Goal: Task Accomplishment & Management: Manage account settings

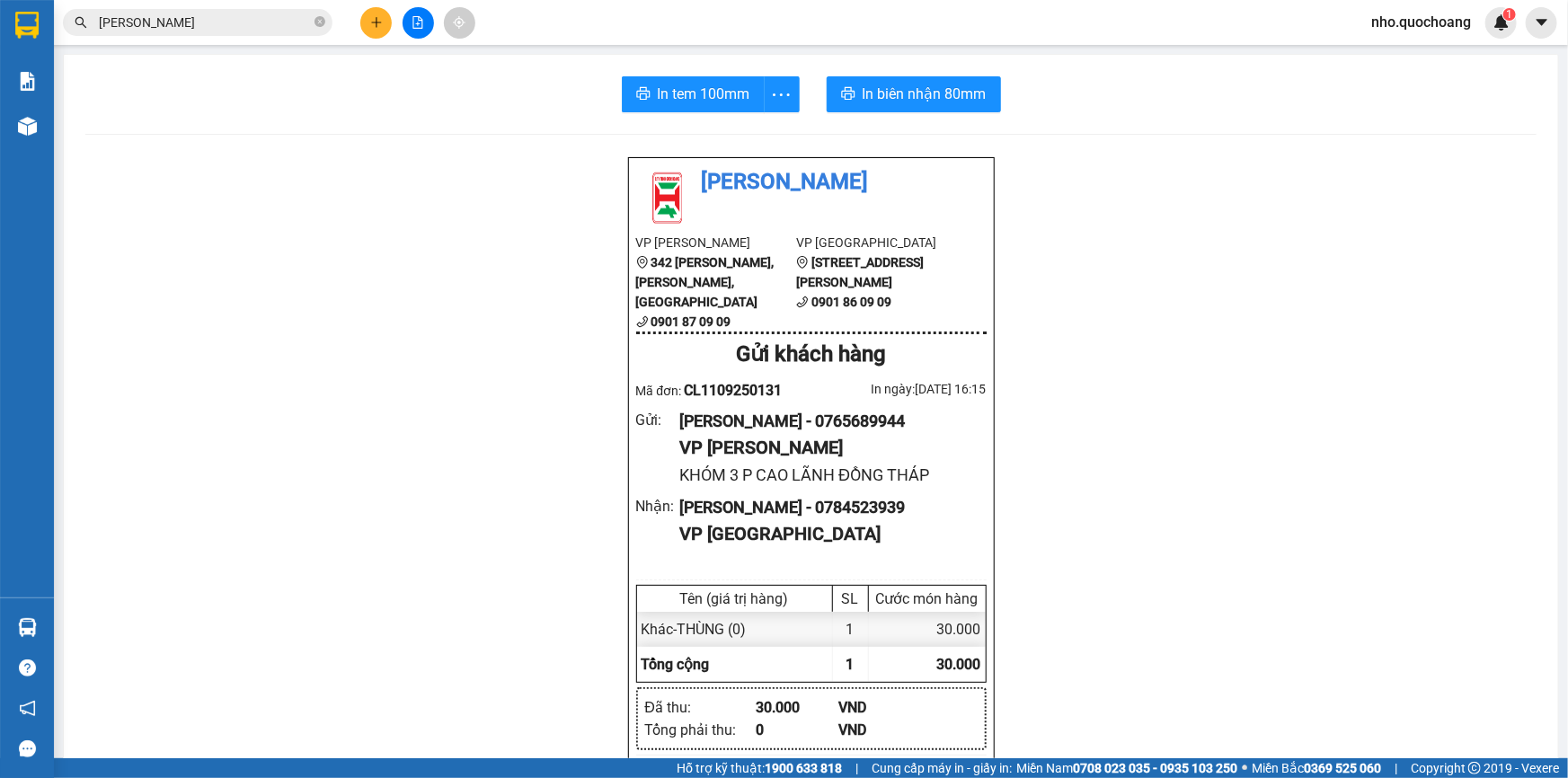
drag, startPoint x: 430, startPoint y: 298, endPoint x: 439, endPoint y: 290, distance: 12.0
click at [431, 296] on section "Kết quả tìm kiếm ( 12 ) Bộ lọc Mã ĐH Trạng thái Món hàng Thu hộ Tổng cước Chưa …" at bounding box center [784, 389] width 1568 height 778
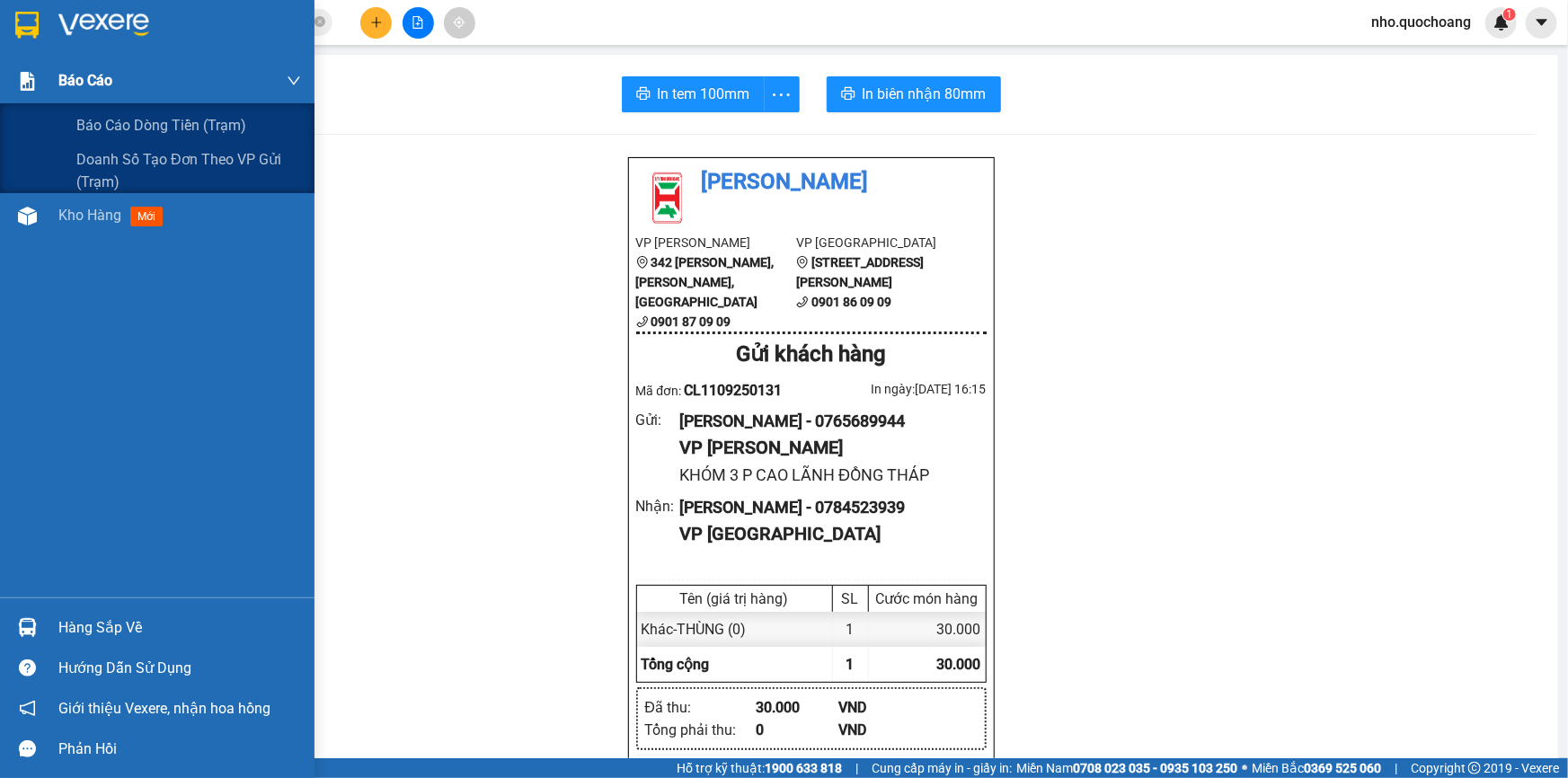
click at [63, 84] on span "Báo cáo" at bounding box center [85, 80] width 54 height 23
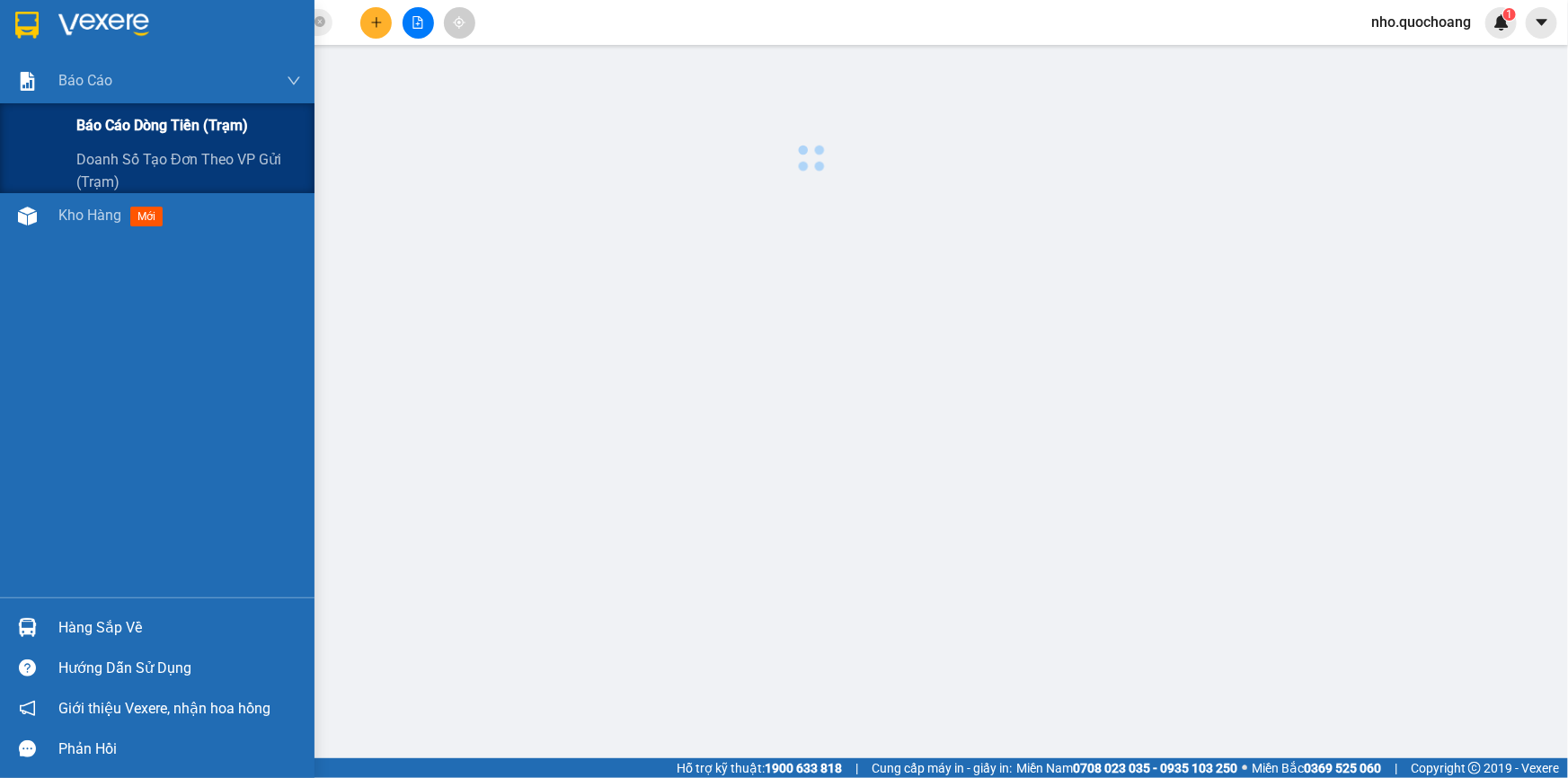
click at [109, 123] on span "Báo cáo dòng tiền (trạm)" at bounding box center [162, 125] width 171 height 23
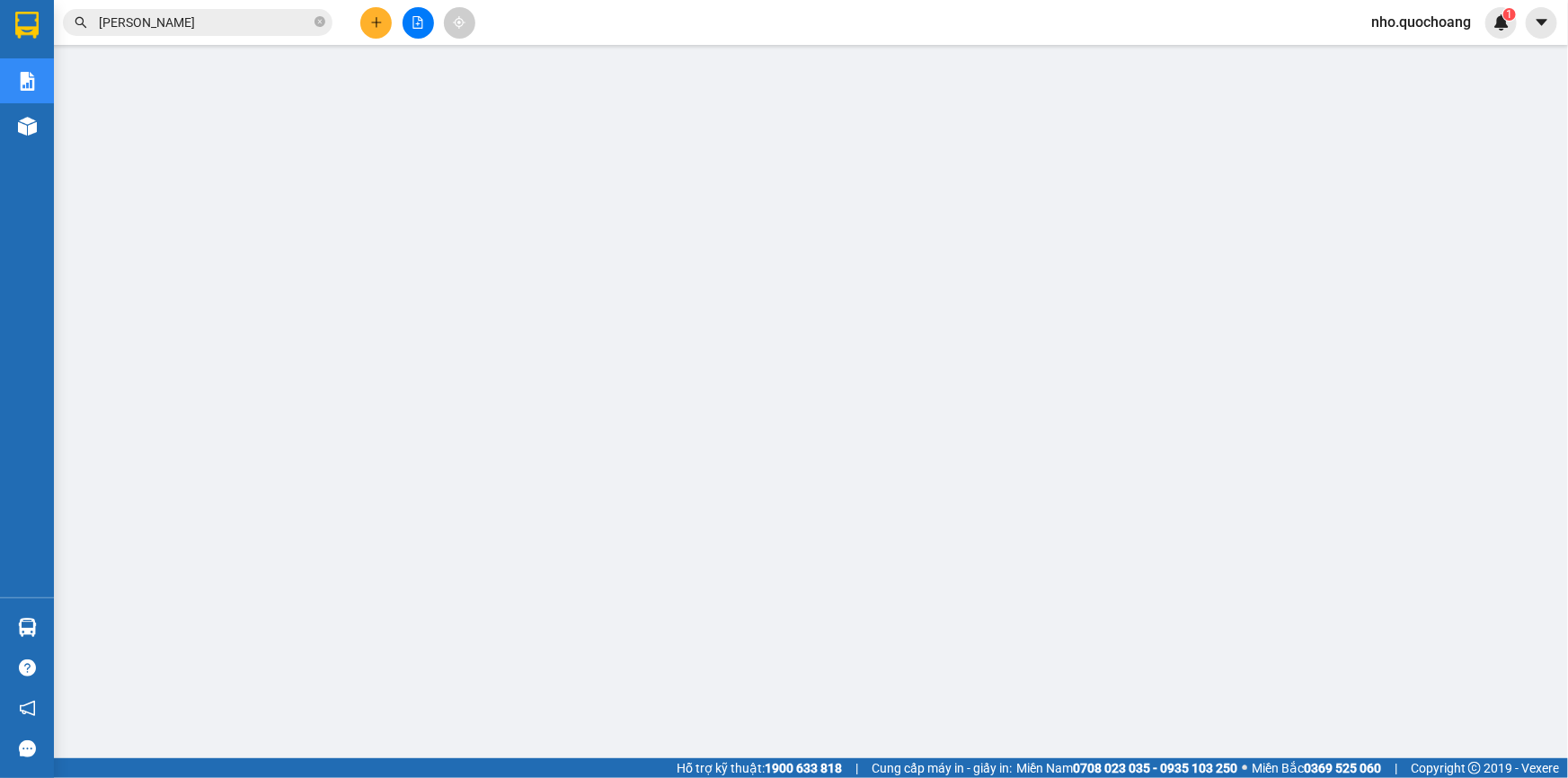
click at [1410, 19] on span "nho.quochoang" at bounding box center [1420, 22] width 128 height 23
click at [1419, 55] on span "Đăng xuất" at bounding box center [1428, 56] width 92 height 20
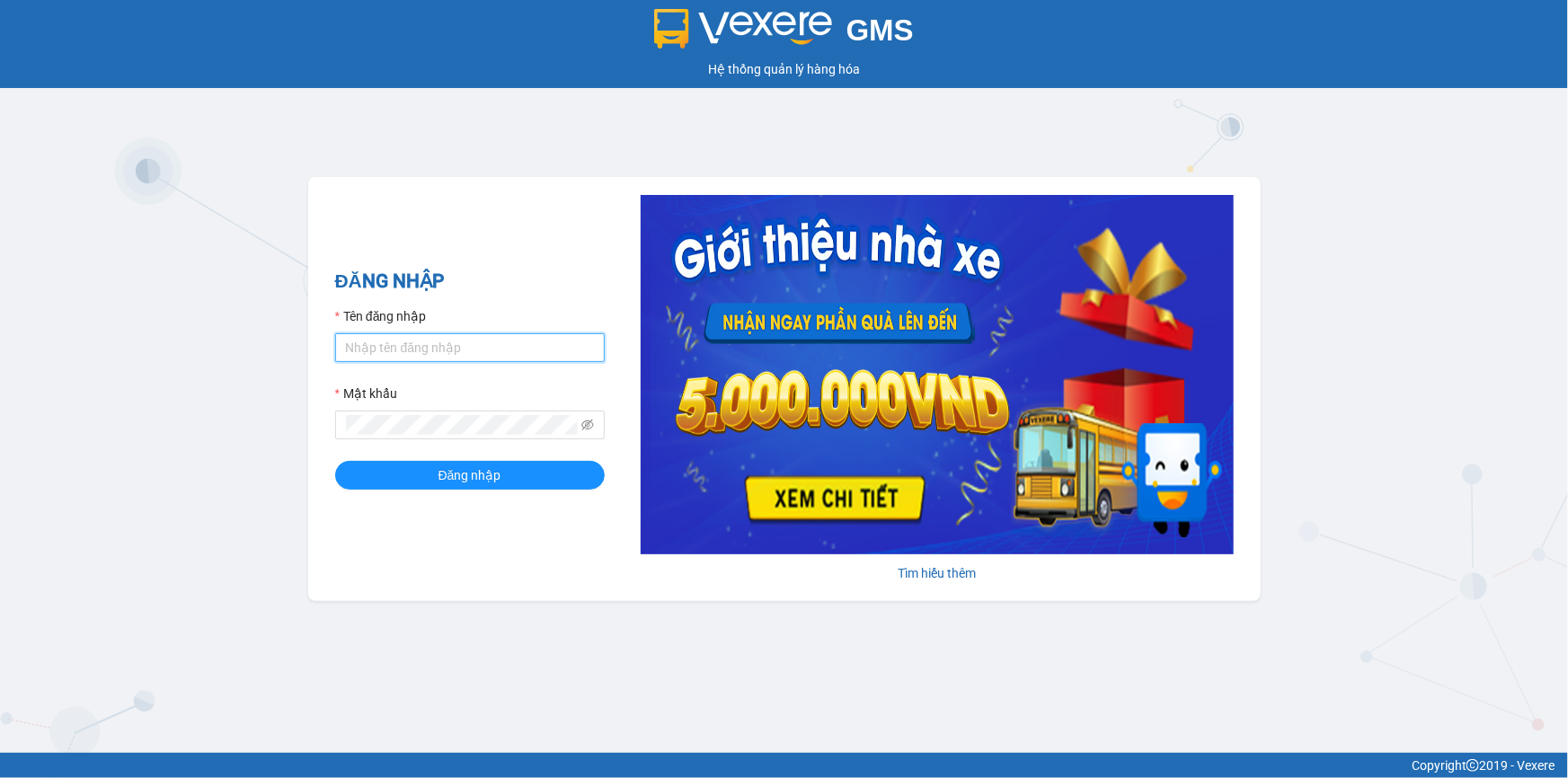
click at [425, 339] on input "Tên đăng nhập" at bounding box center [470, 348] width 270 height 29
type input "minh.quochoang"
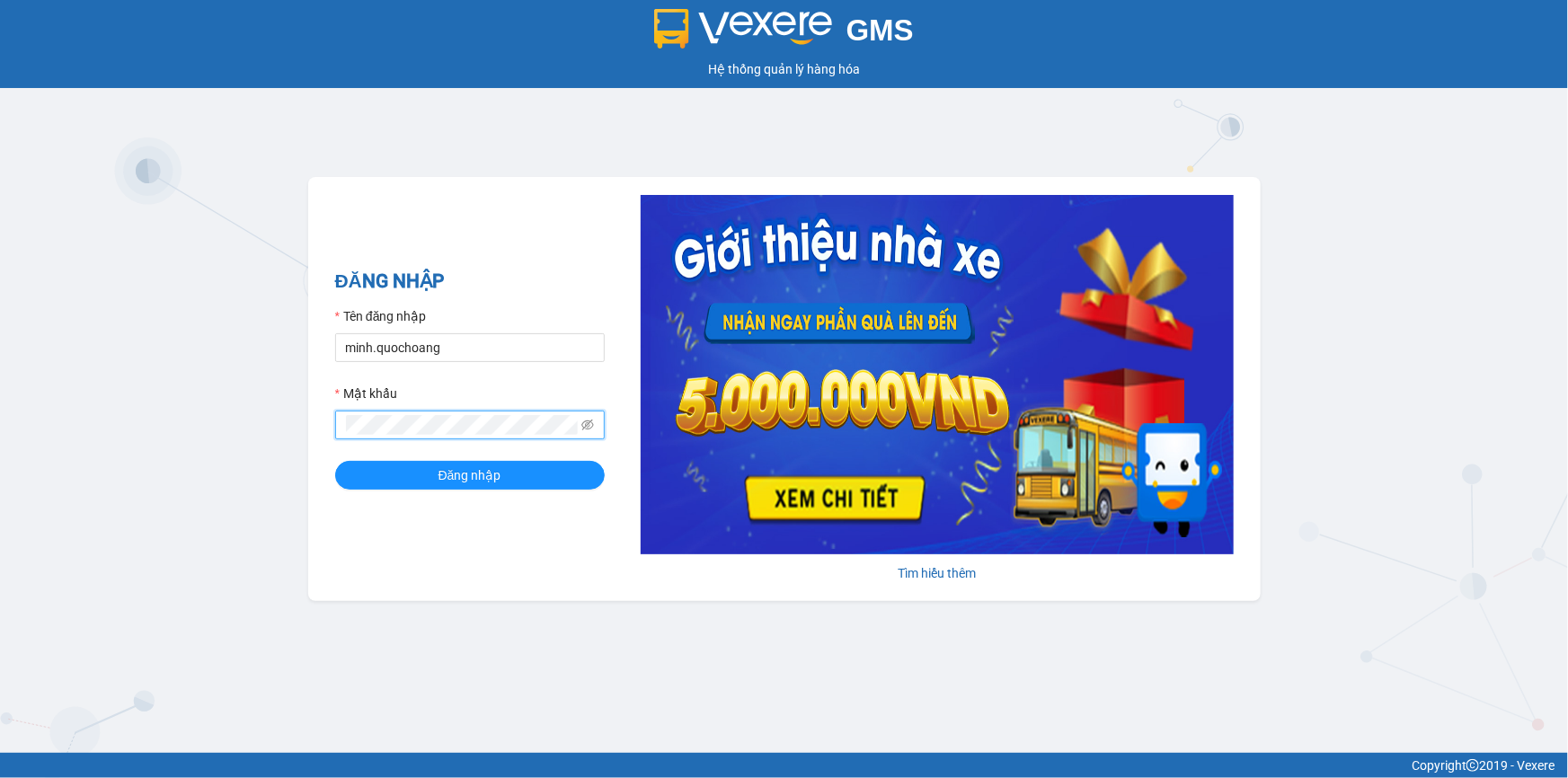
click at [335, 461] on button "Đăng nhập" at bounding box center [470, 476] width 270 height 29
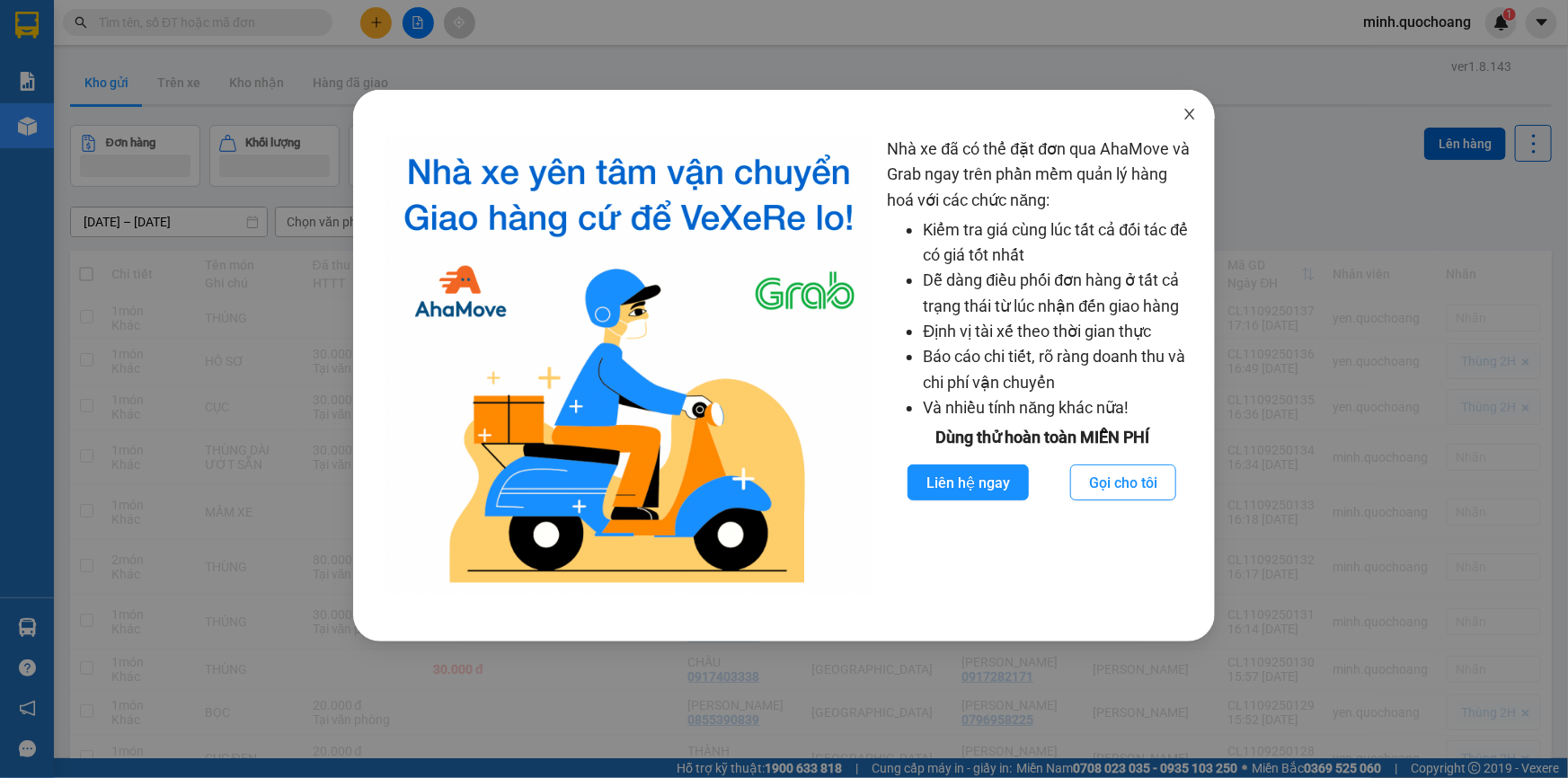
drag, startPoint x: 1178, startPoint y: 117, endPoint x: 1196, endPoint y: 117, distance: 18.0
click at [1180, 117] on span "Close" at bounding box center [1189, 115] width 50 height 50
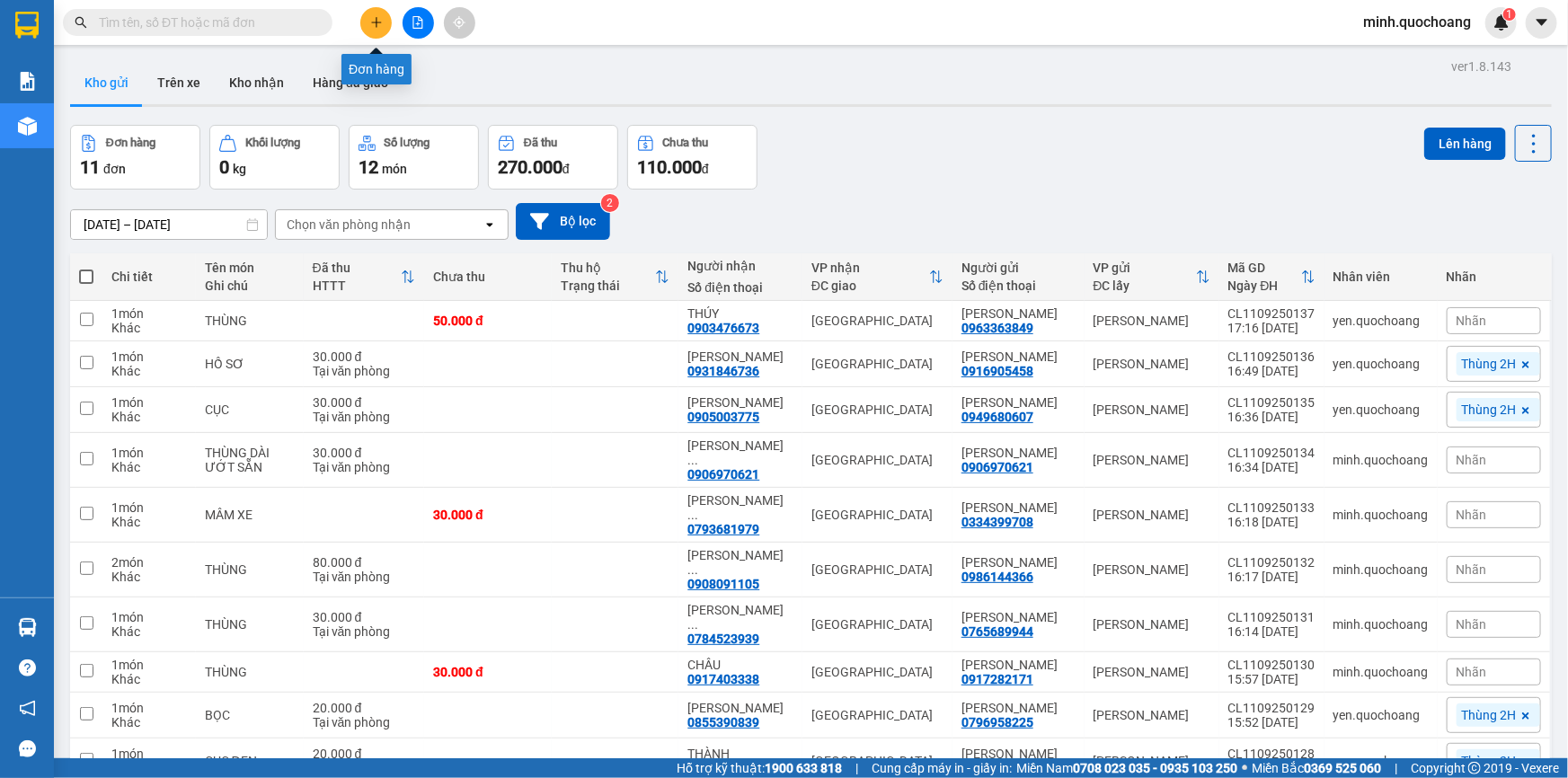
click at [372, 10] on button at bounding box center [376, 23] width 32 height 32
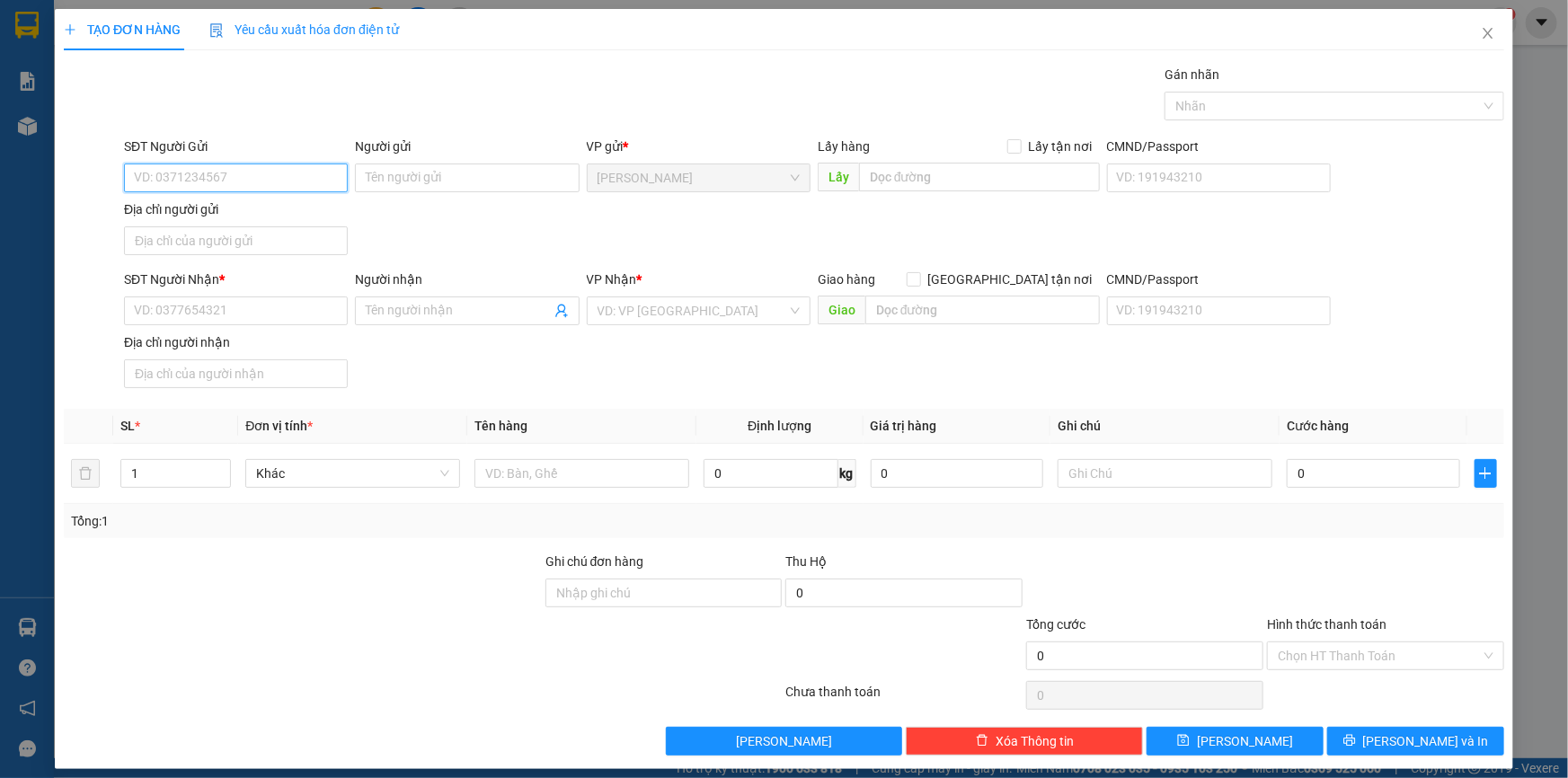
click at [211, 175] on input "SĐT Người Gửi" at bounding box center [236, 179] width 224 height 29
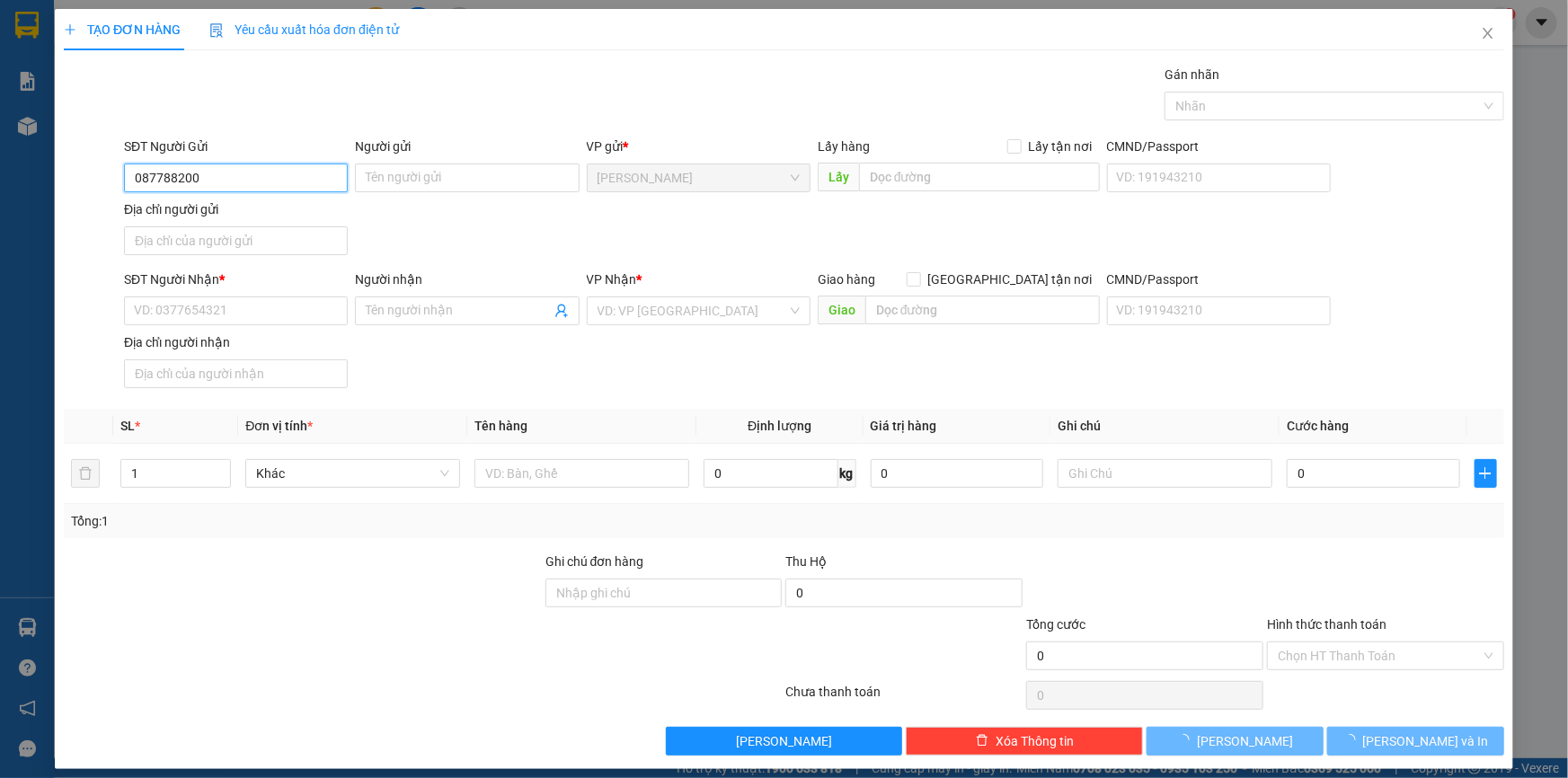
type input "0877882009"
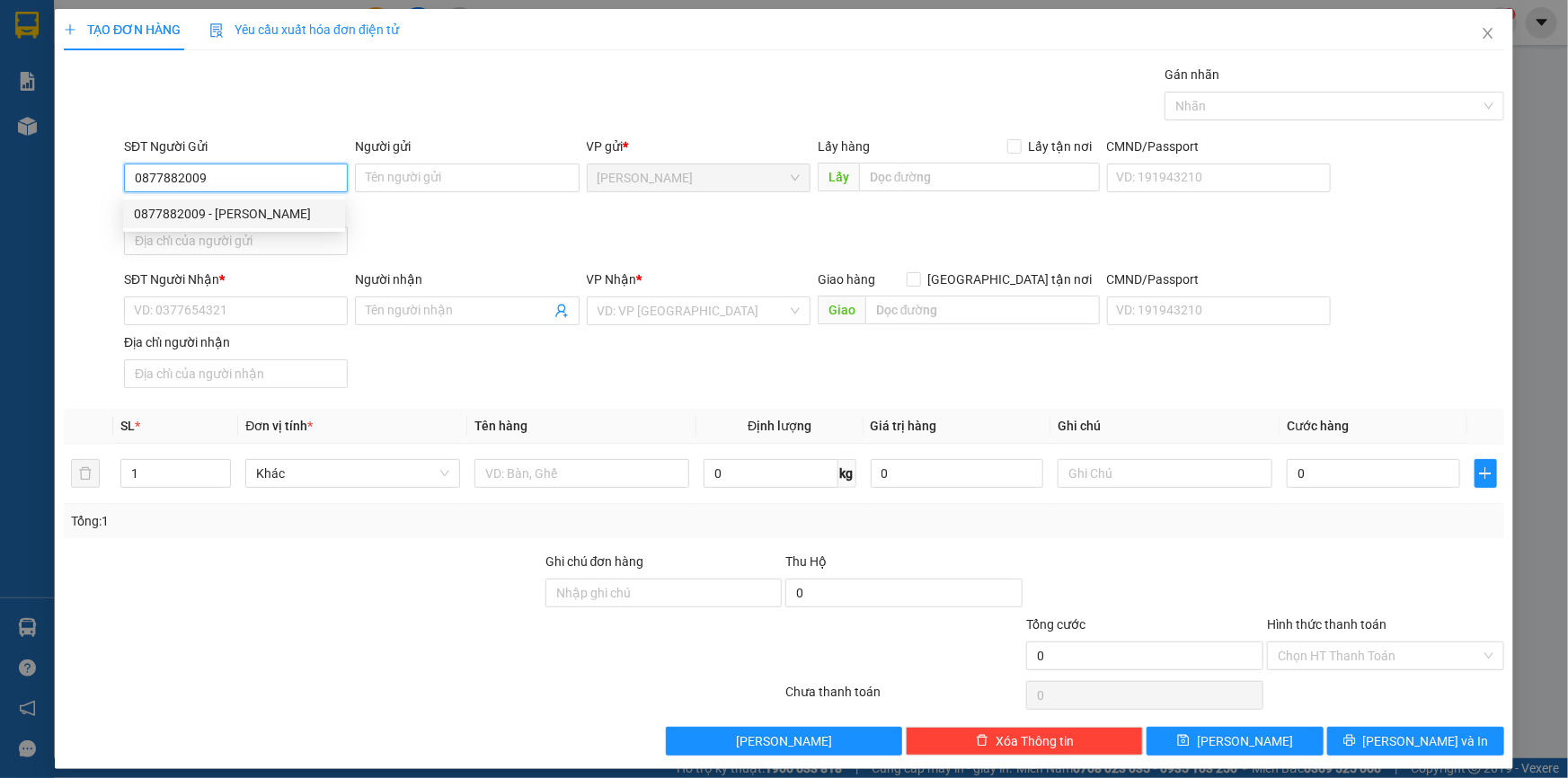
click at [295, 221] on div "0877882009 - NGUYỄN TRUNG HƯNG" at bounding box center [234, 214] width 200 height 20
type input "[PERSON_NAME]"
type input "0877882009"
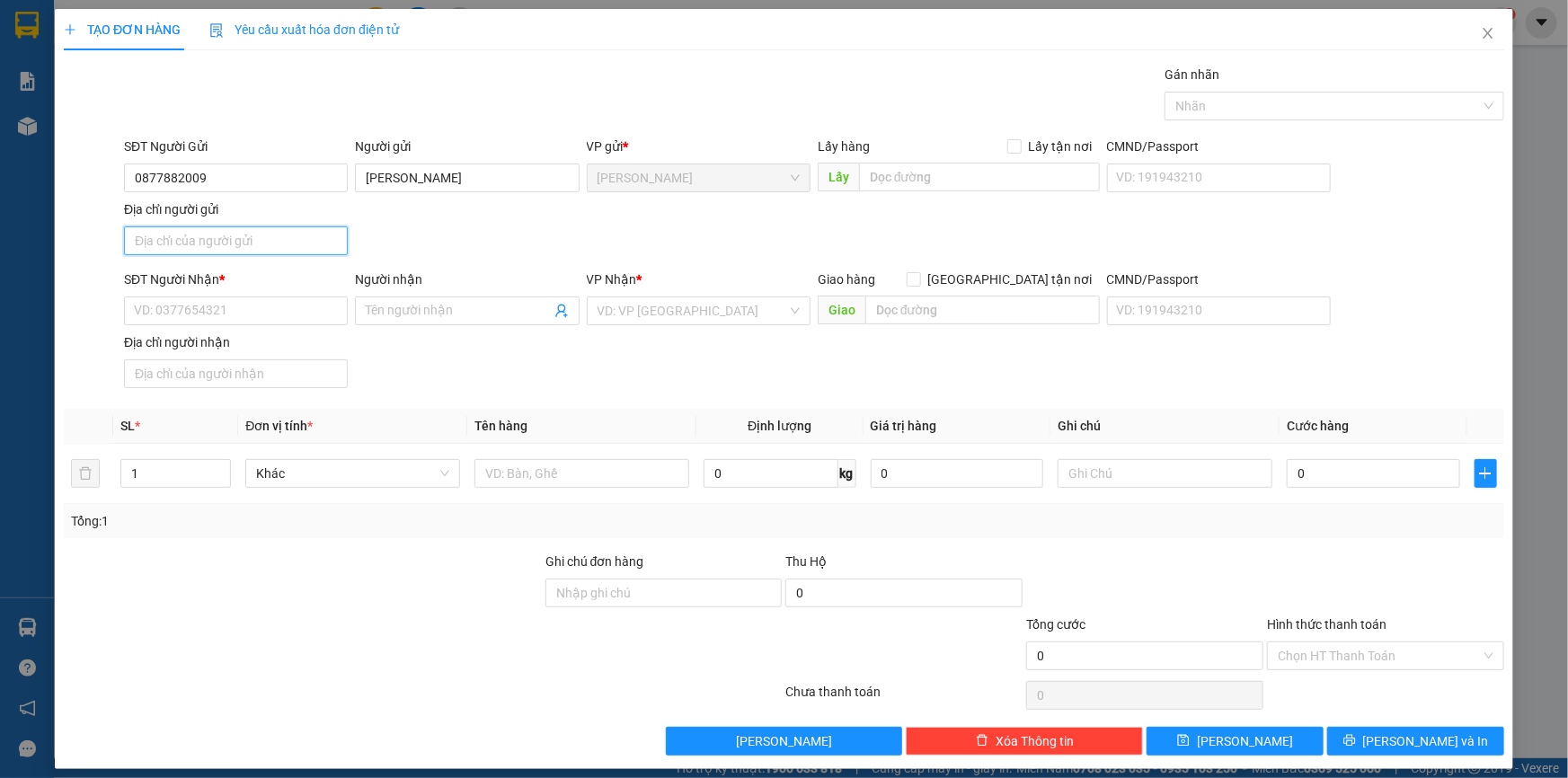
click at [170, 249] on input "Địa chỉ người gửi" at bounding box center [236, 241] width 224 height 29
type input "49B TRẦN THỊ NHƯỢNG , P CAO LÃNH , ĐỒNG THÁP"
click at [187, 320] on input "SĐT Người Nhận *" at bounding box center [236, 312] width 224 height 29
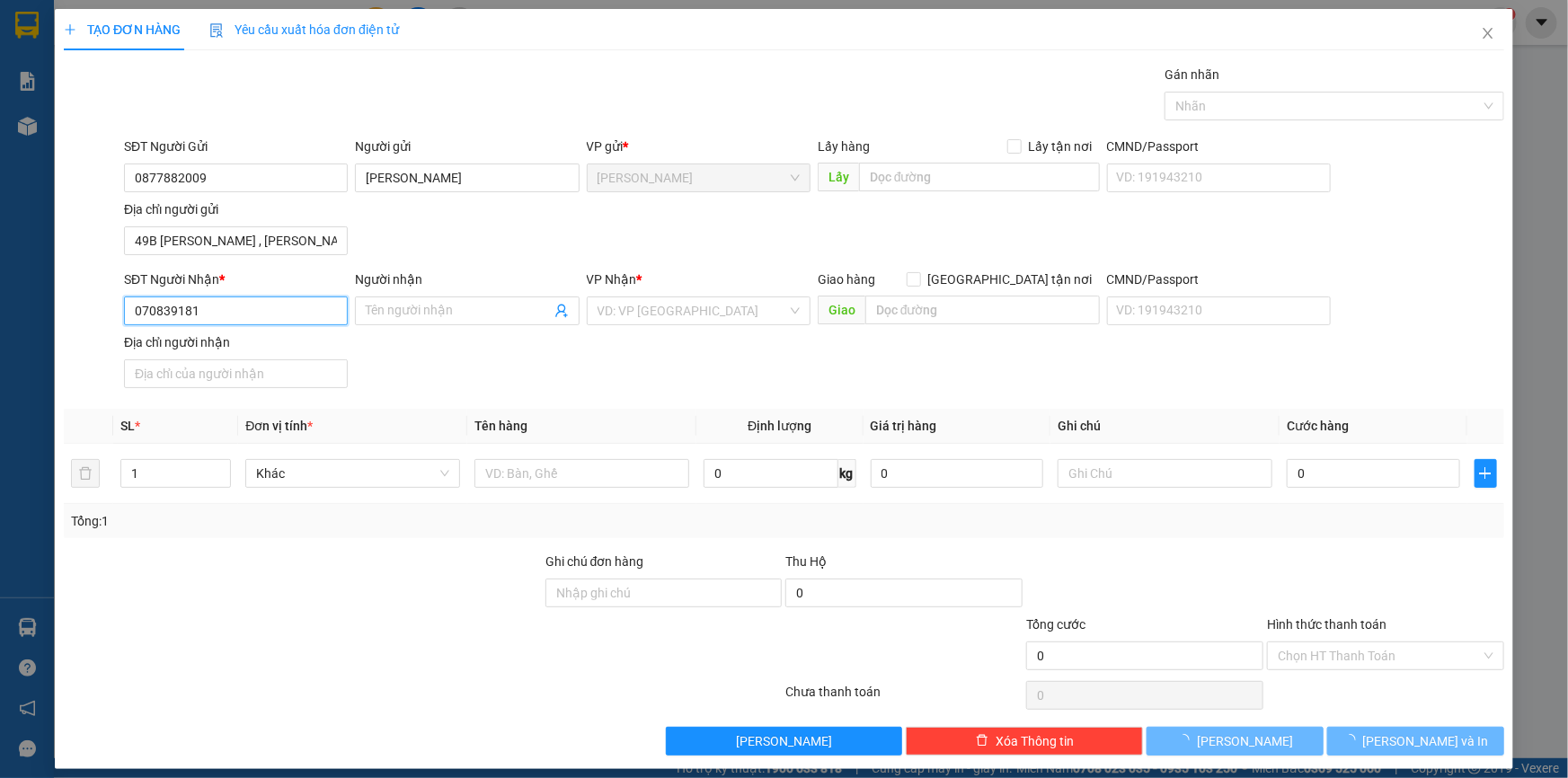
type input "0708391810"
click at [299, 350] on div "0708391810 - PXN MINDLAB ( PHẠM ĐẶNG QUANG KHÁNH)" at bounding box center [270, 346] width 274 height 20
type input "PXN MINDLAB ( PHẠM ĐẶNG QUANG KHÁNH)"
type input "0708391810"
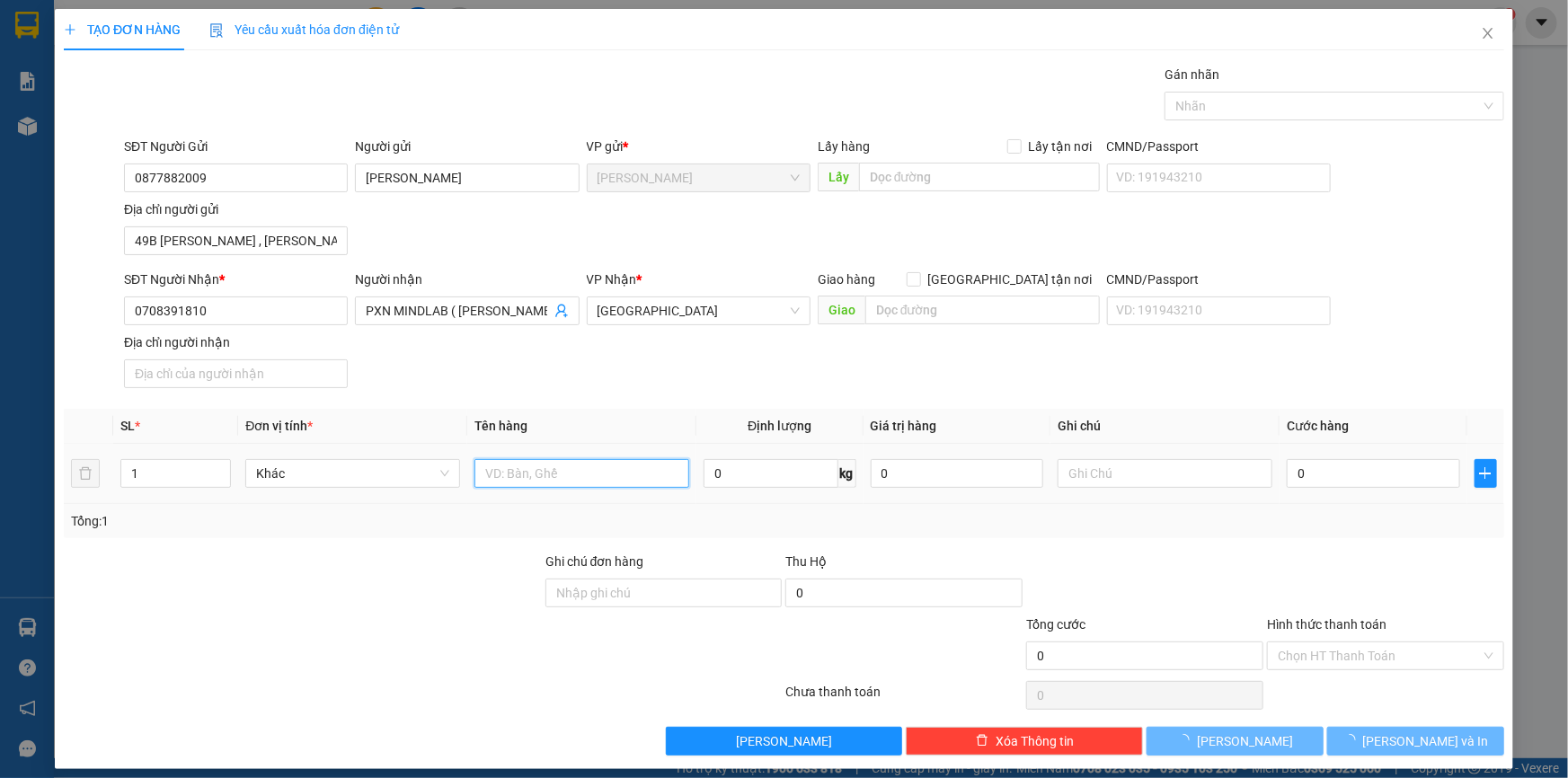
click at [537, 482] on input "text" at bounding box center [582, 474] width 215 height 29
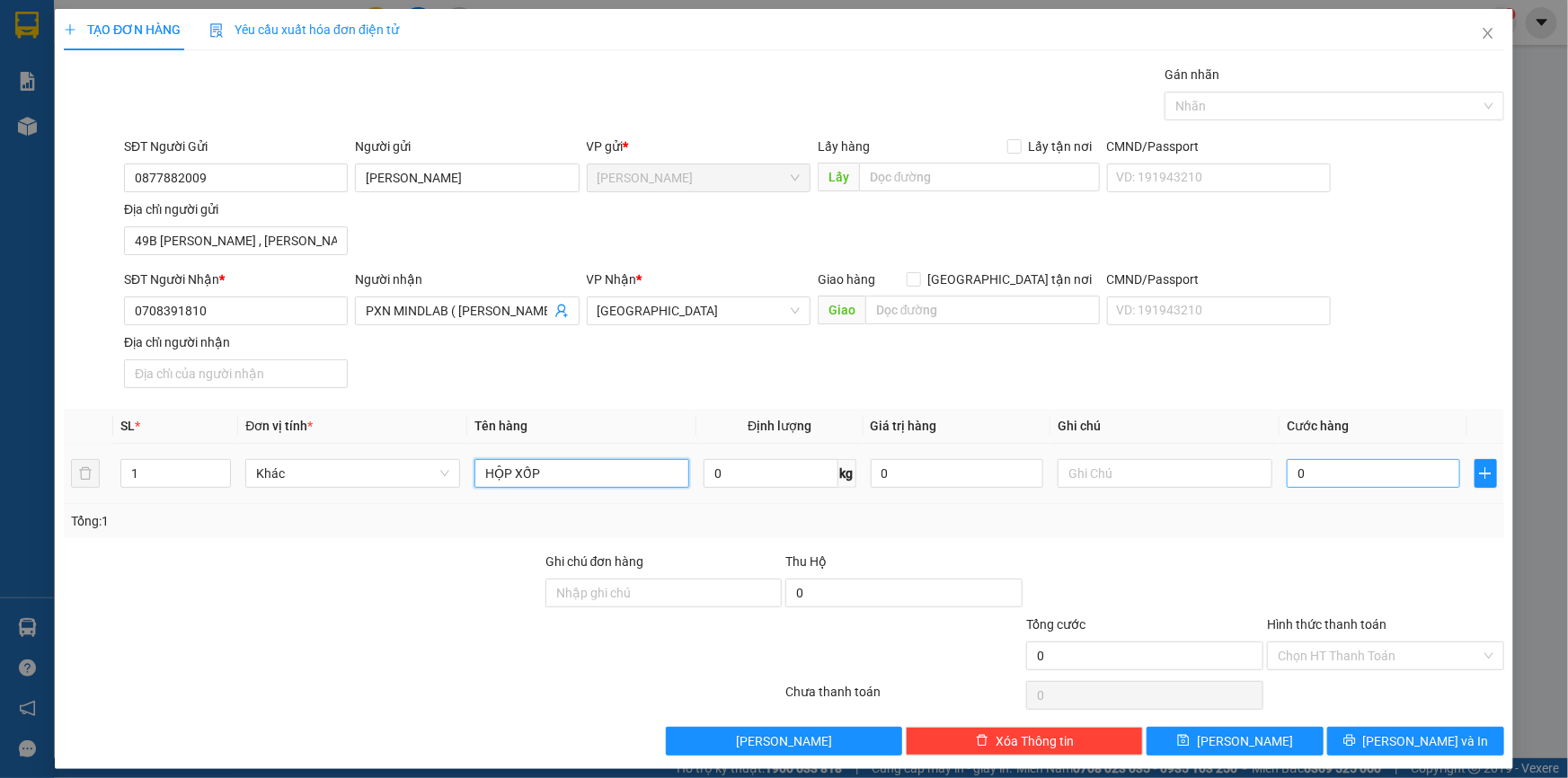
type input "HỘP XỐP"
click at [1324, 477] on input "0" at bounding box center [1373, 474] width 173 height 29
type input "3"
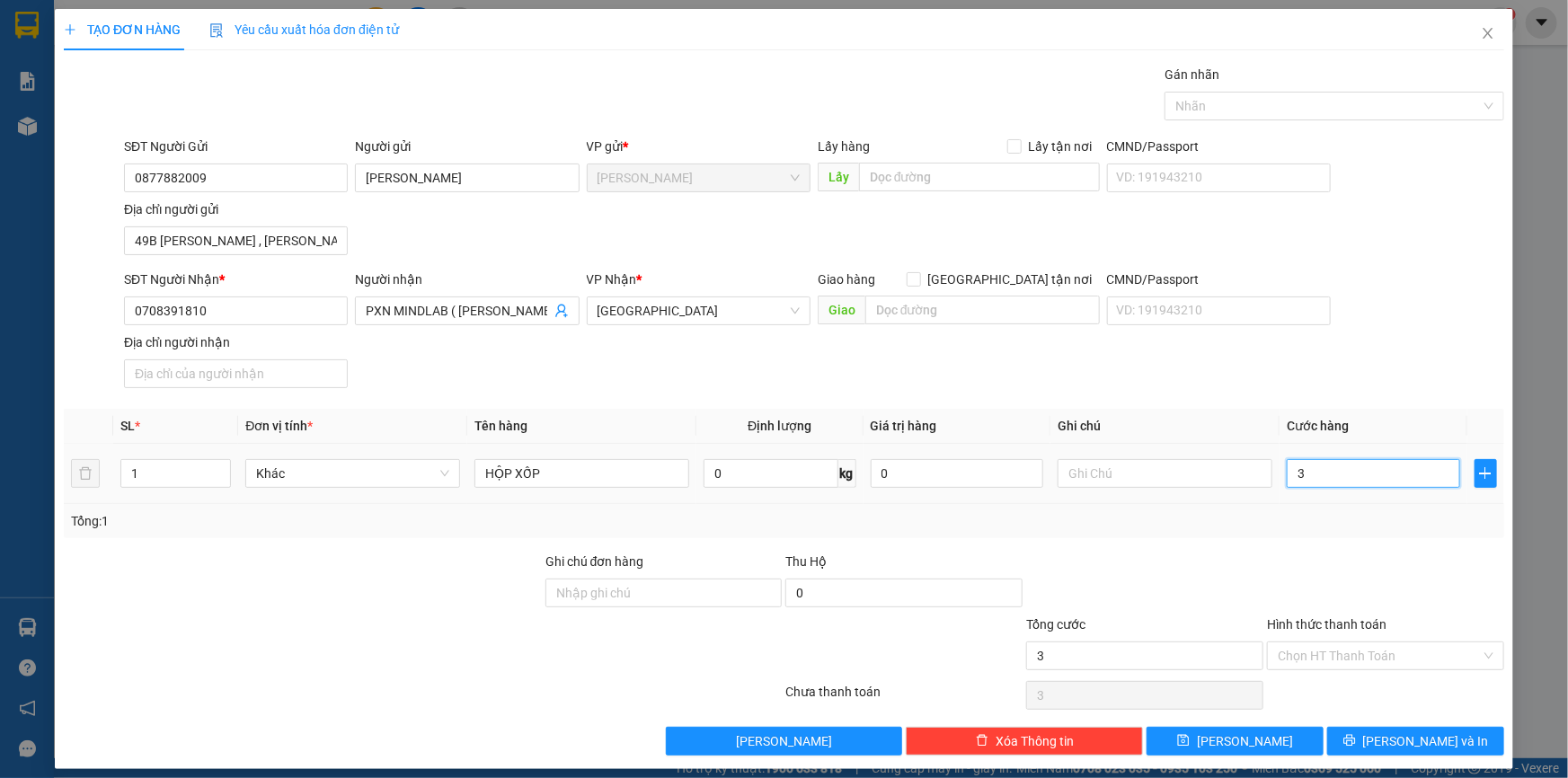
type input "30"
click at [1330, 101] on div at bounding box center [1325, 107] width 312 height 22
type input "30.000"
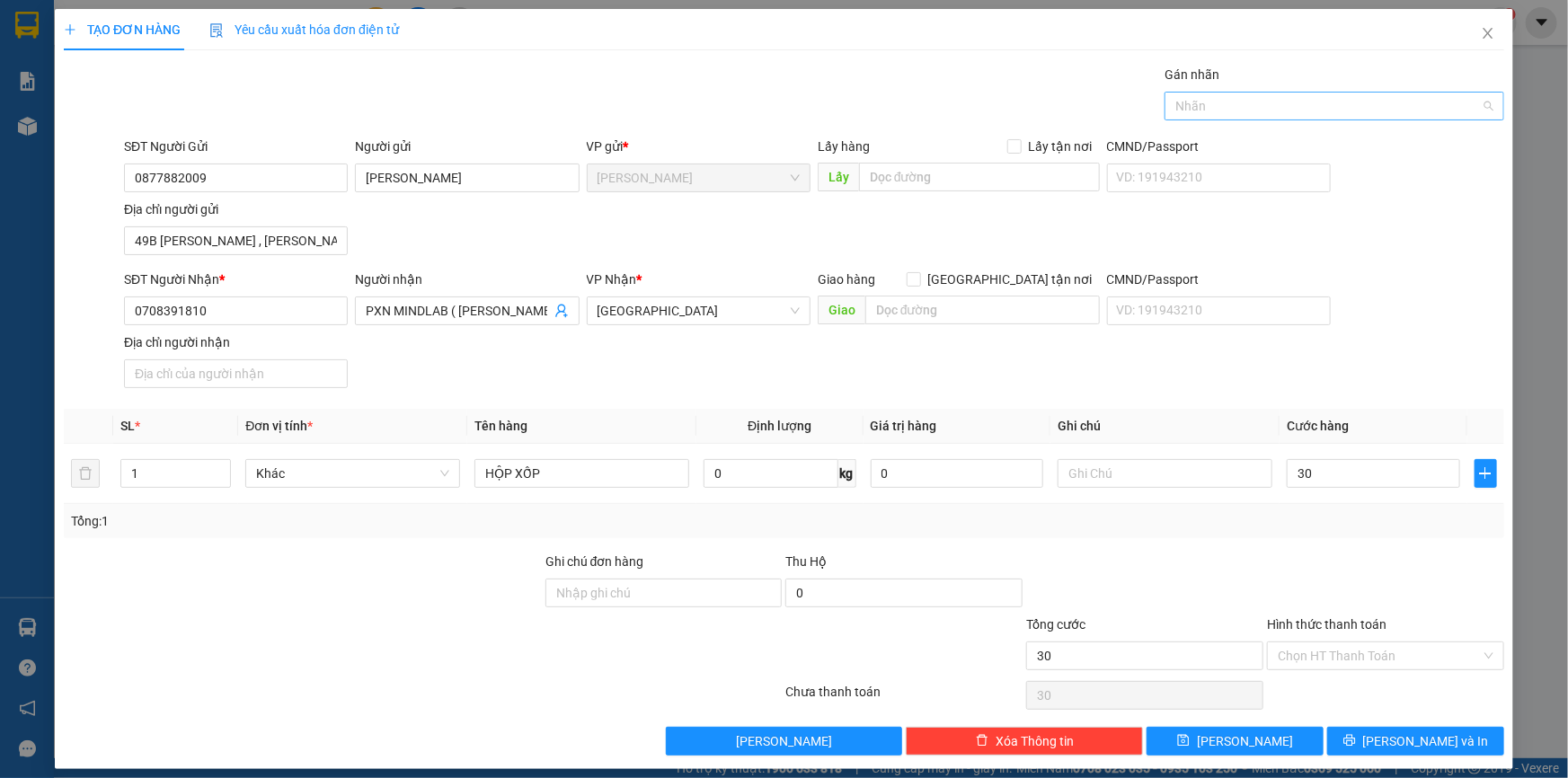
type input "30.000"
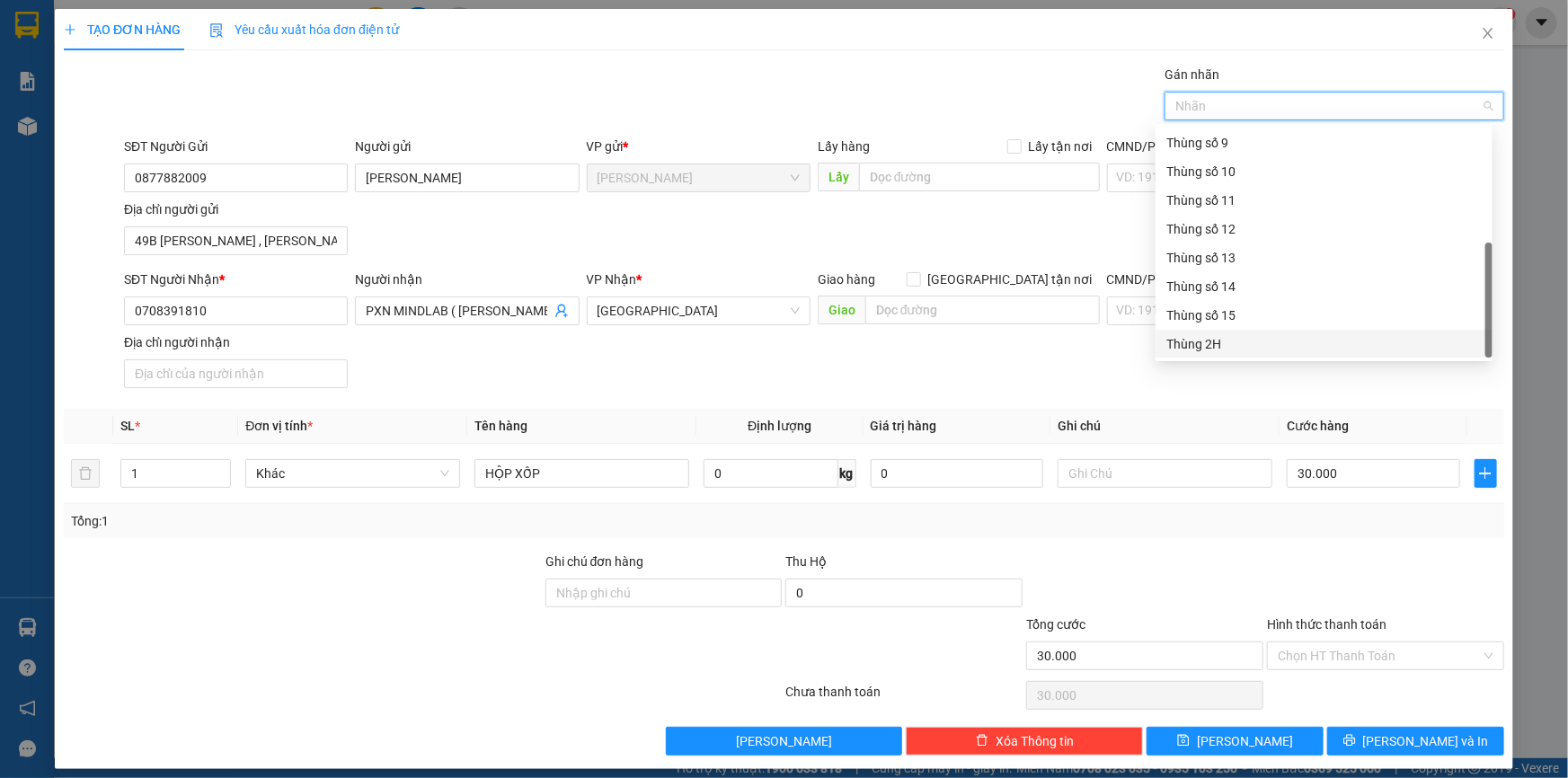
click at [1217, 342] on div "Thùng 2H" at bounding box center [1324, 344] width 315 height 20
drag, startPoint x: 1198, startPoint y: 394, endPoint x: 1354, endPoint y: 623, distance: 277.1
click at [1200, 394] on div "Transit Pickup Surcharge Ids Transit Deliver Surcharge Ids Transit Deliver Surc…" at bounding box center [784, 410] width 1441 height 691
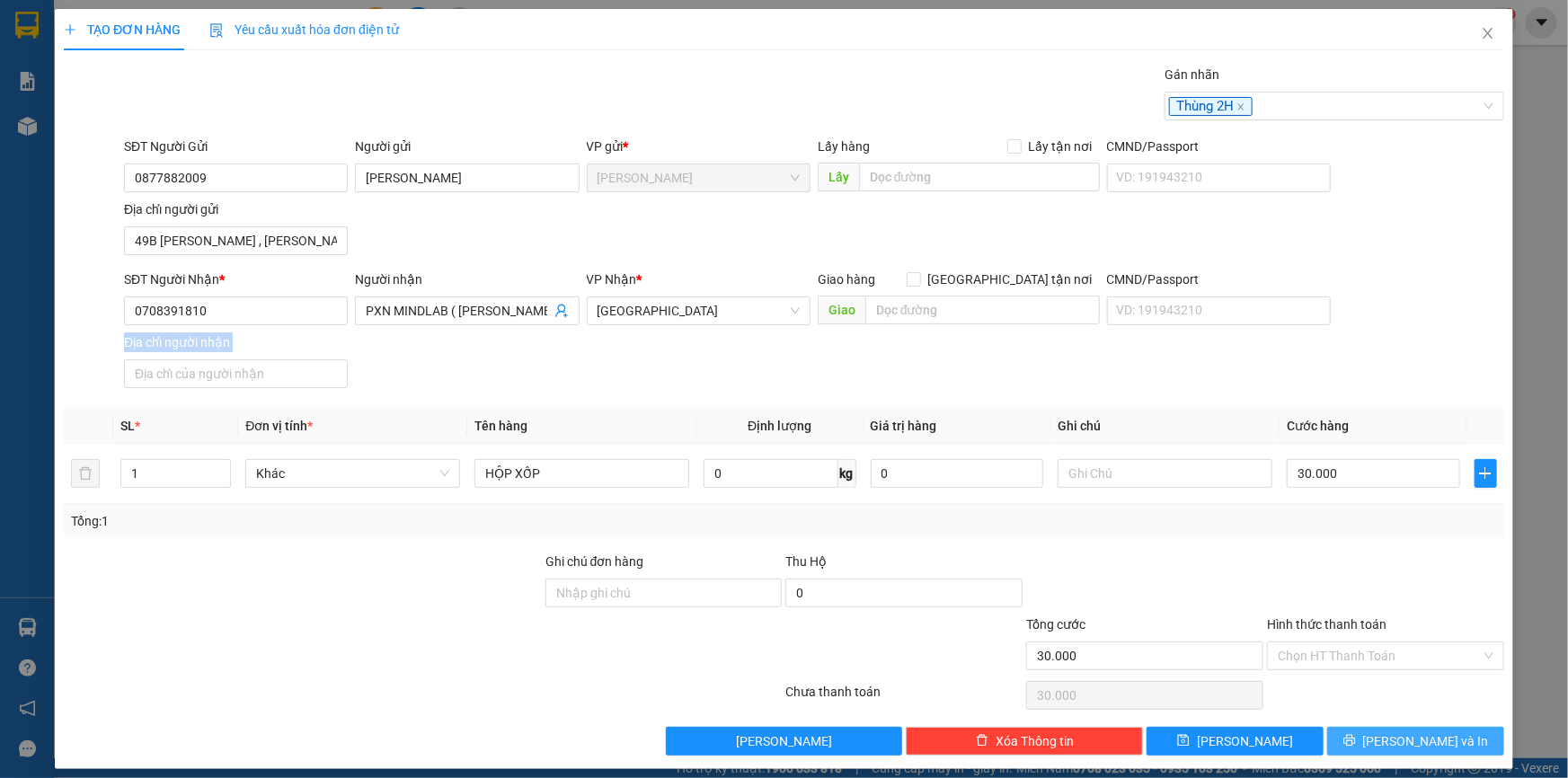
click at [1355, 743] on icon "printer" at bounding box center [1349, 741] width 12 height 12
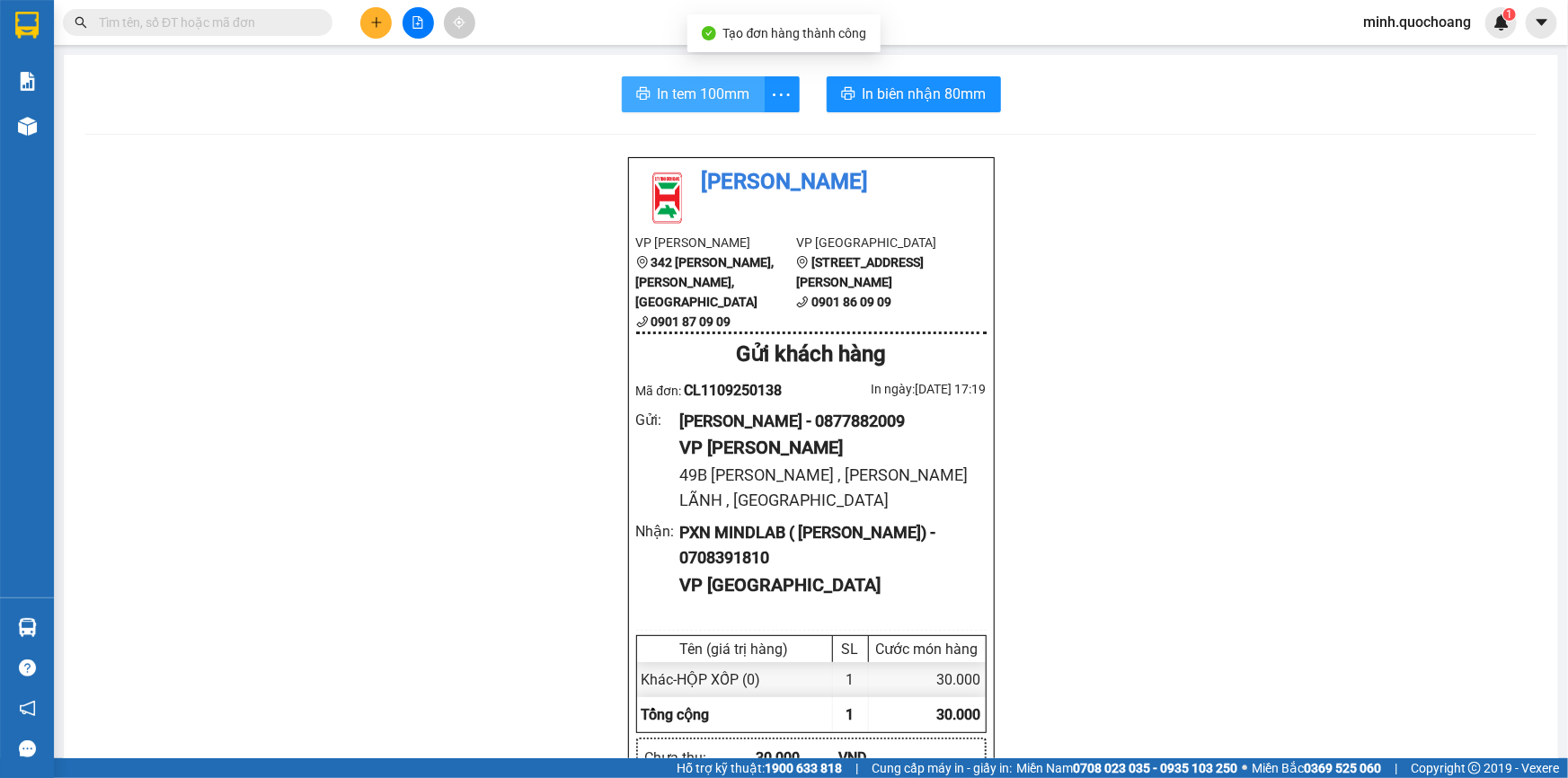
click at [679, 97] on span "In tem 100mm" at bounding box center [704, 94] width 93 height 23
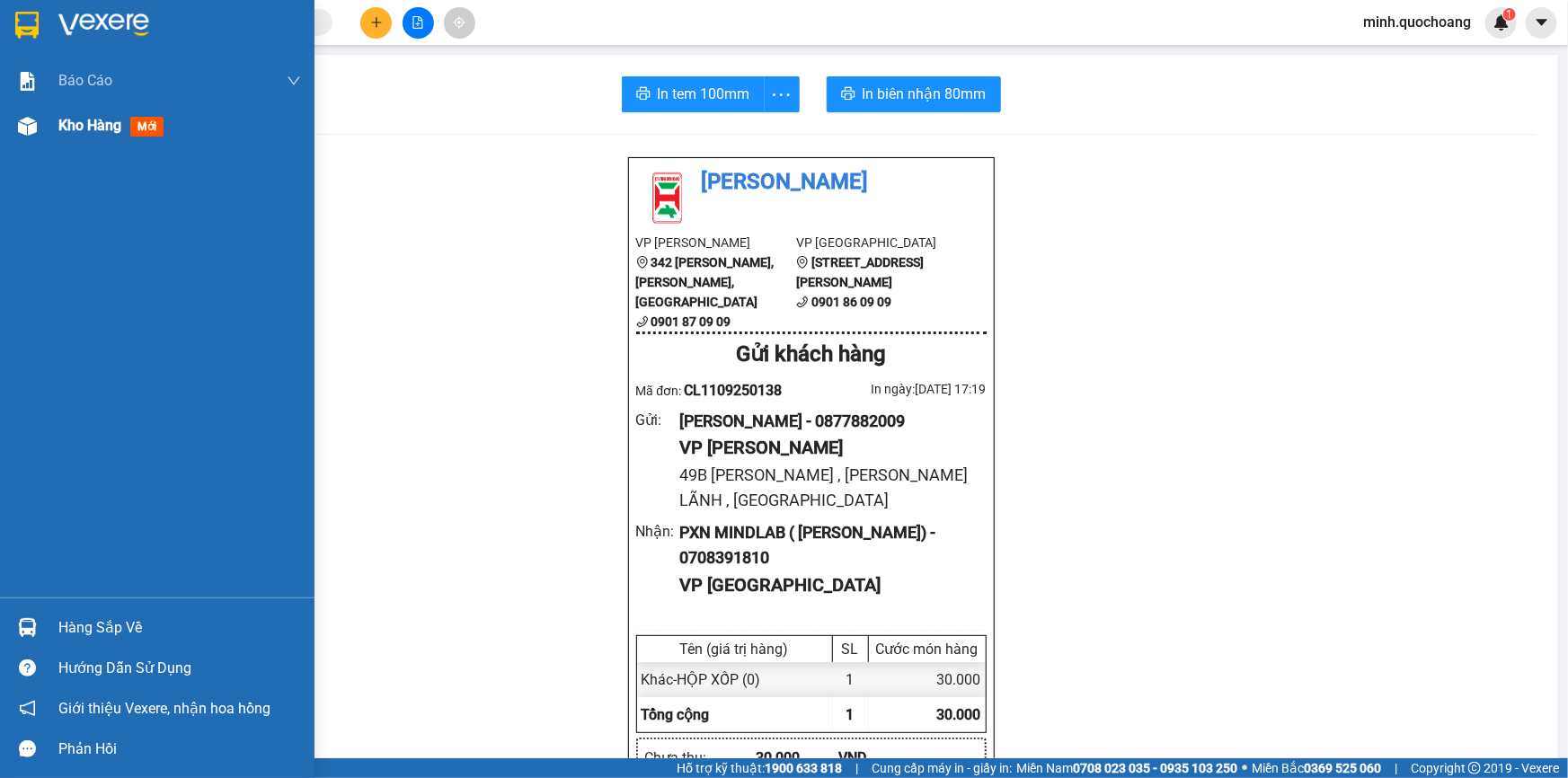
click at [41, 141] on div at bounding box center [27, 126] width 32 height 32
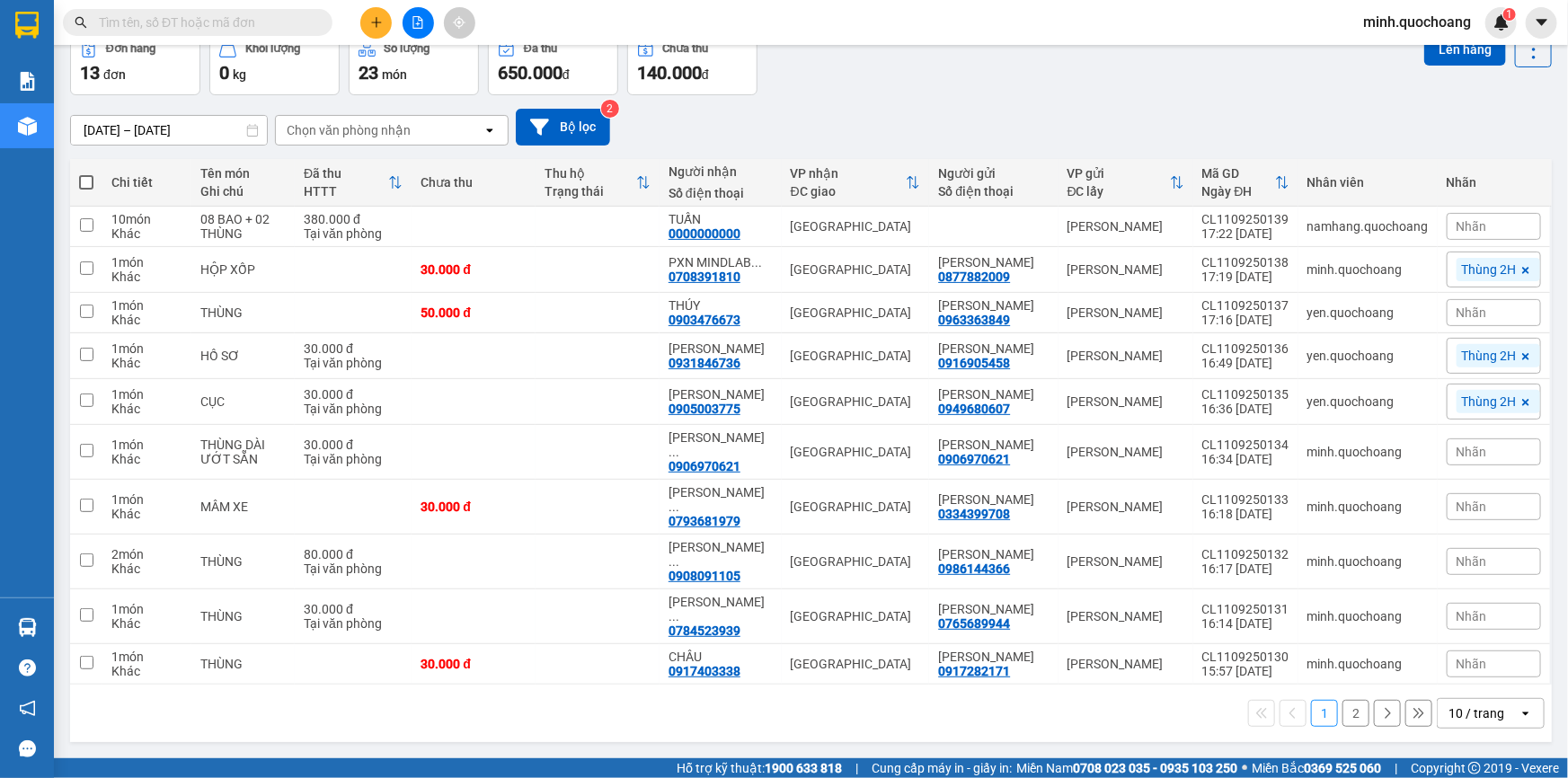
scroll to position [100, 0]
click at [1467, 718] on div "10 / trang" at bounding box center [1475, 713] width 56 height 18
click at [1464, 686] on div "100 / trang" at bounding box center [1478, 682] width 107 height 33
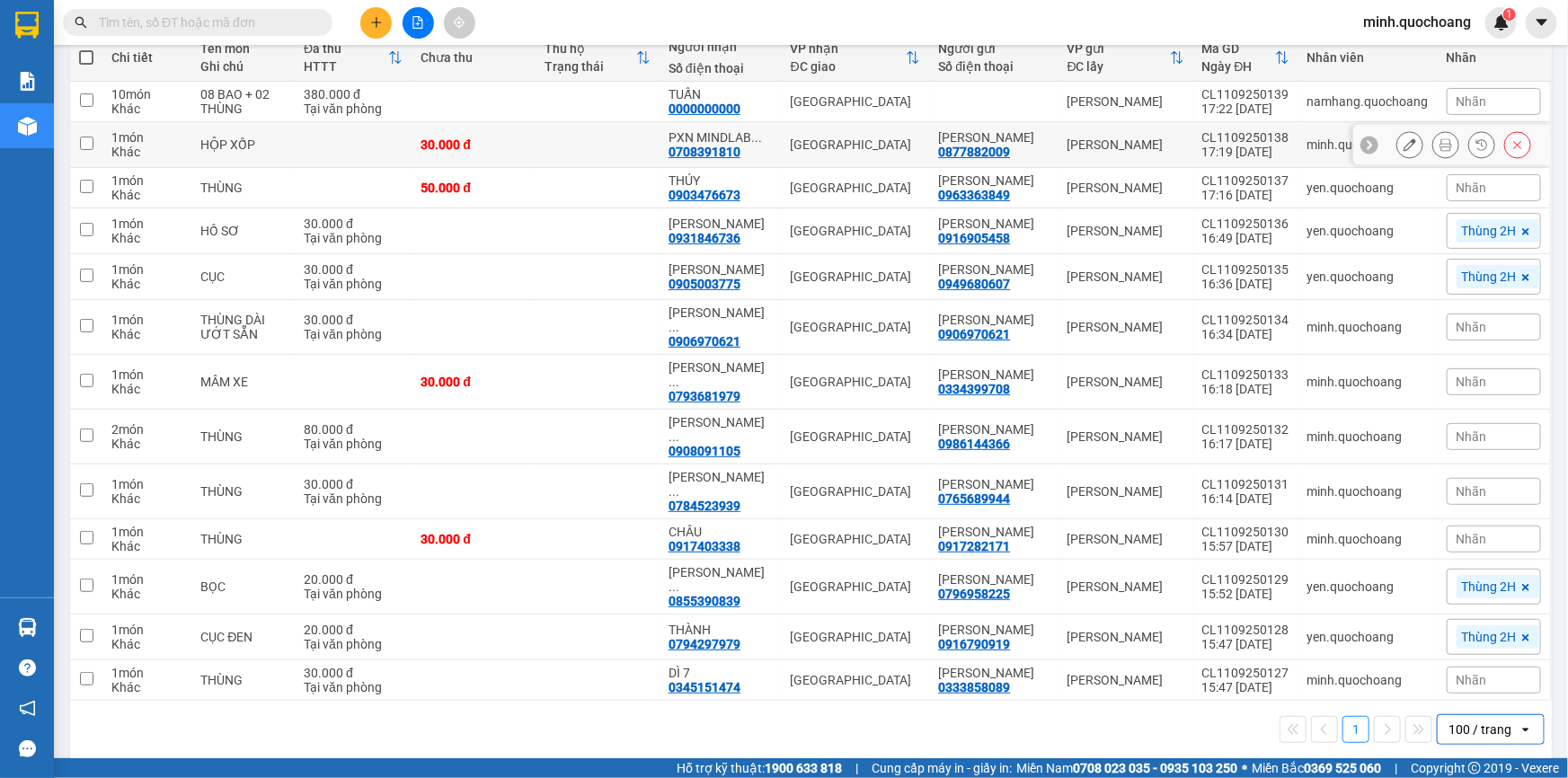
scroll to position [251, 0]
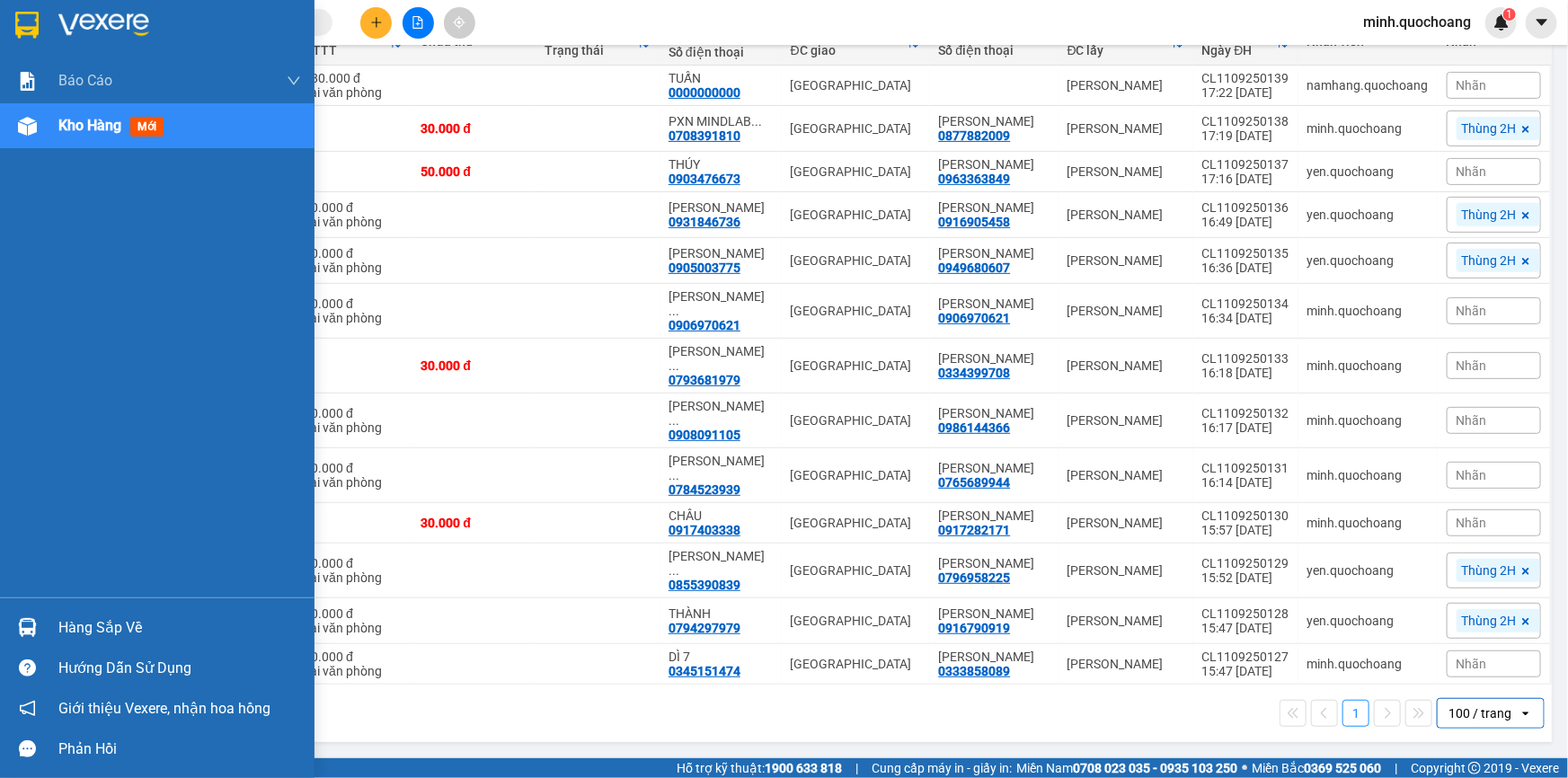
drag, startPoint x: 51, startPoint y: 616, endPoint x: 104, endPoint y: 618, distance: 53.0
click at [52, 616] on div "Hàng sắp về" at bounding box center [157, 628] width 314 height 40
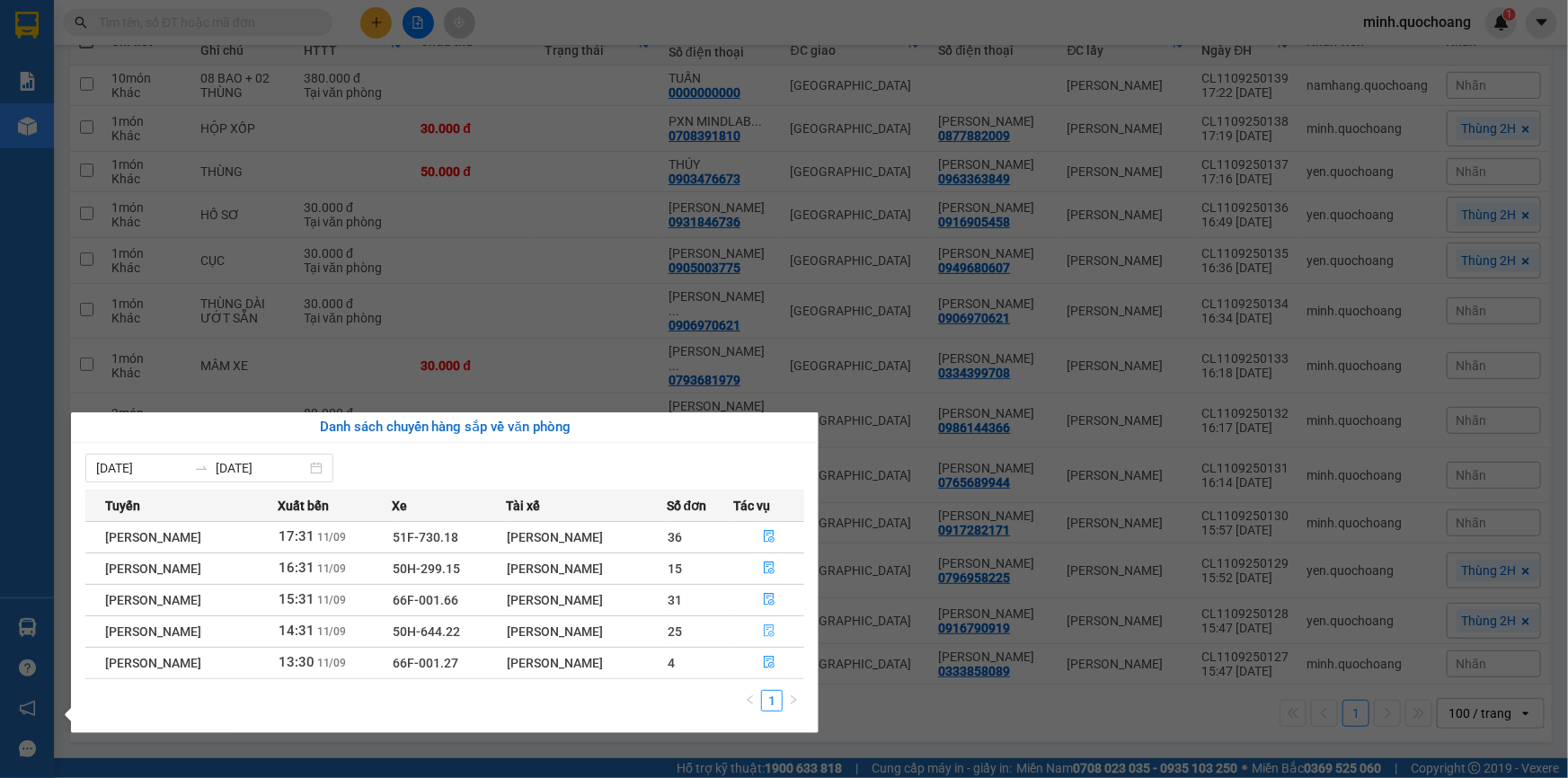
click at [772, 636] on icon "file-done" at bounding box center [769, 631] width 11 height 13
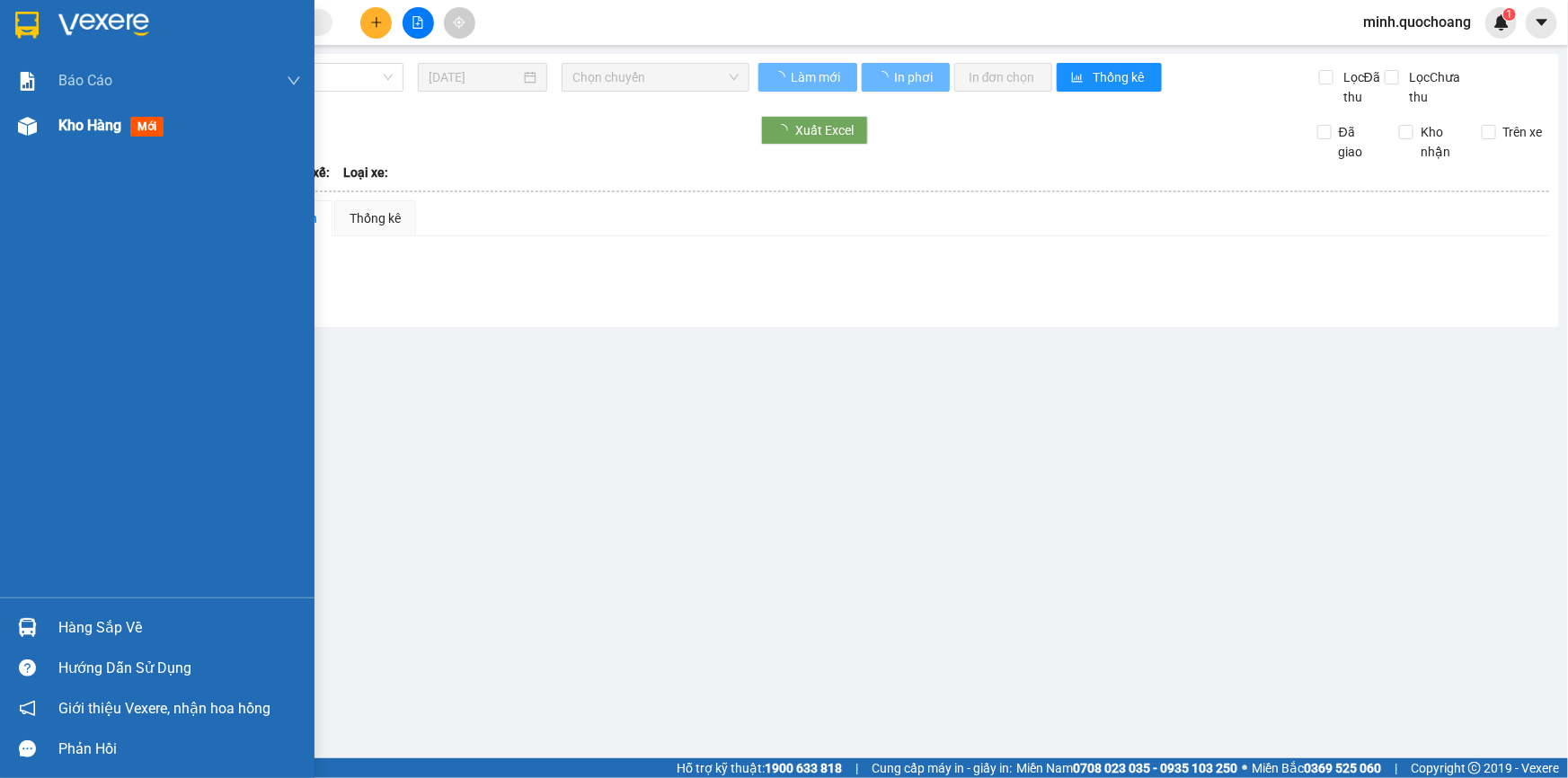
click at [72, 126] on span "Kho hàng" at bounding box center [89, 125] width 63 height 17
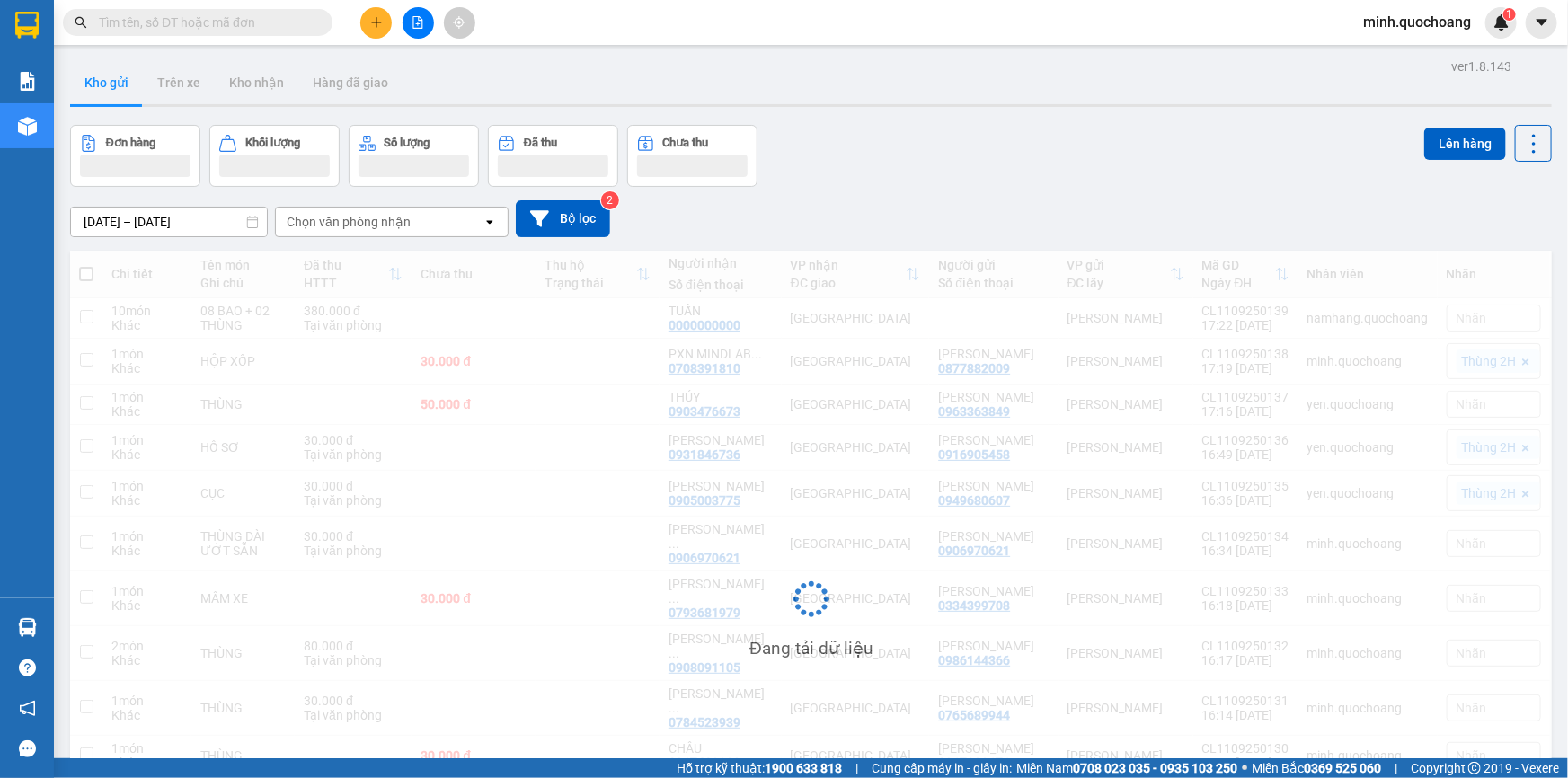
click at [1145, 128] on div "Đơn hàng Khối lượng Số lượng Đã thu Chưa thu Lên hàng" at bounding box center [810, 156] width 1481 height 62
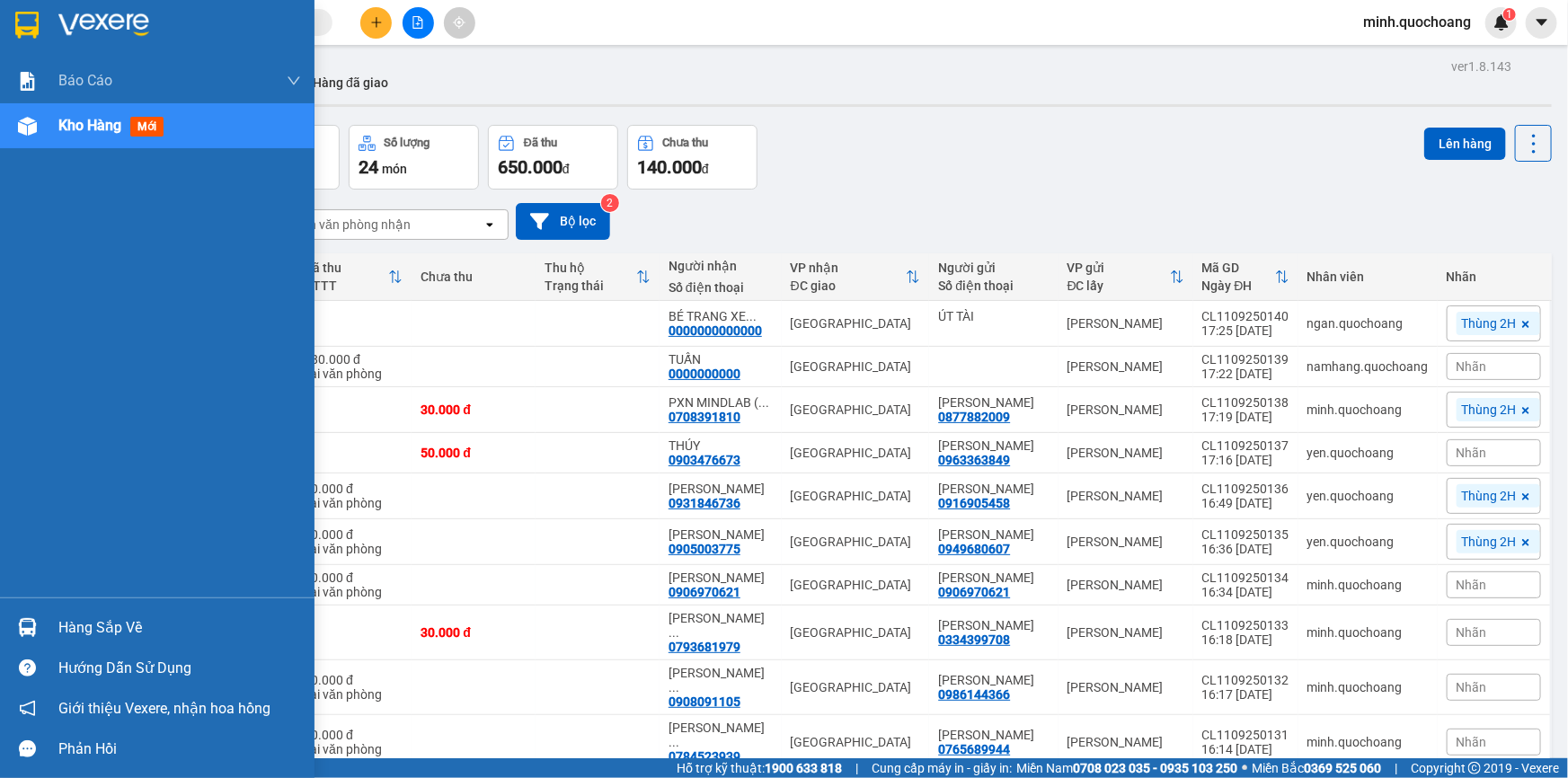
click at [82, 628] on div "Hàng sắp về" at bounding box center [179, 629] width 242 height 27
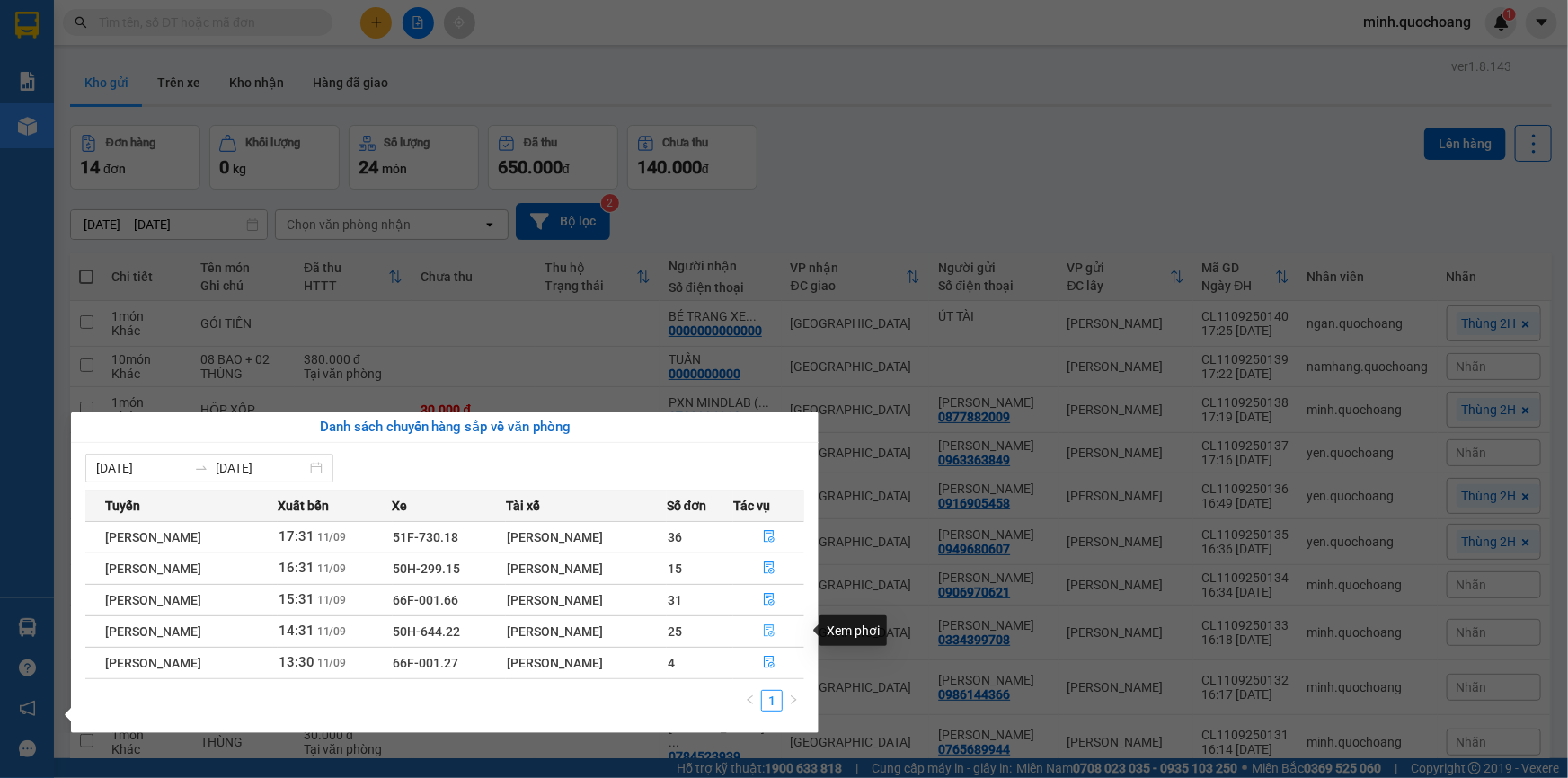
click at [775, 630] on icon "file-done" at bounding box center [769, 631] width 13 height 13
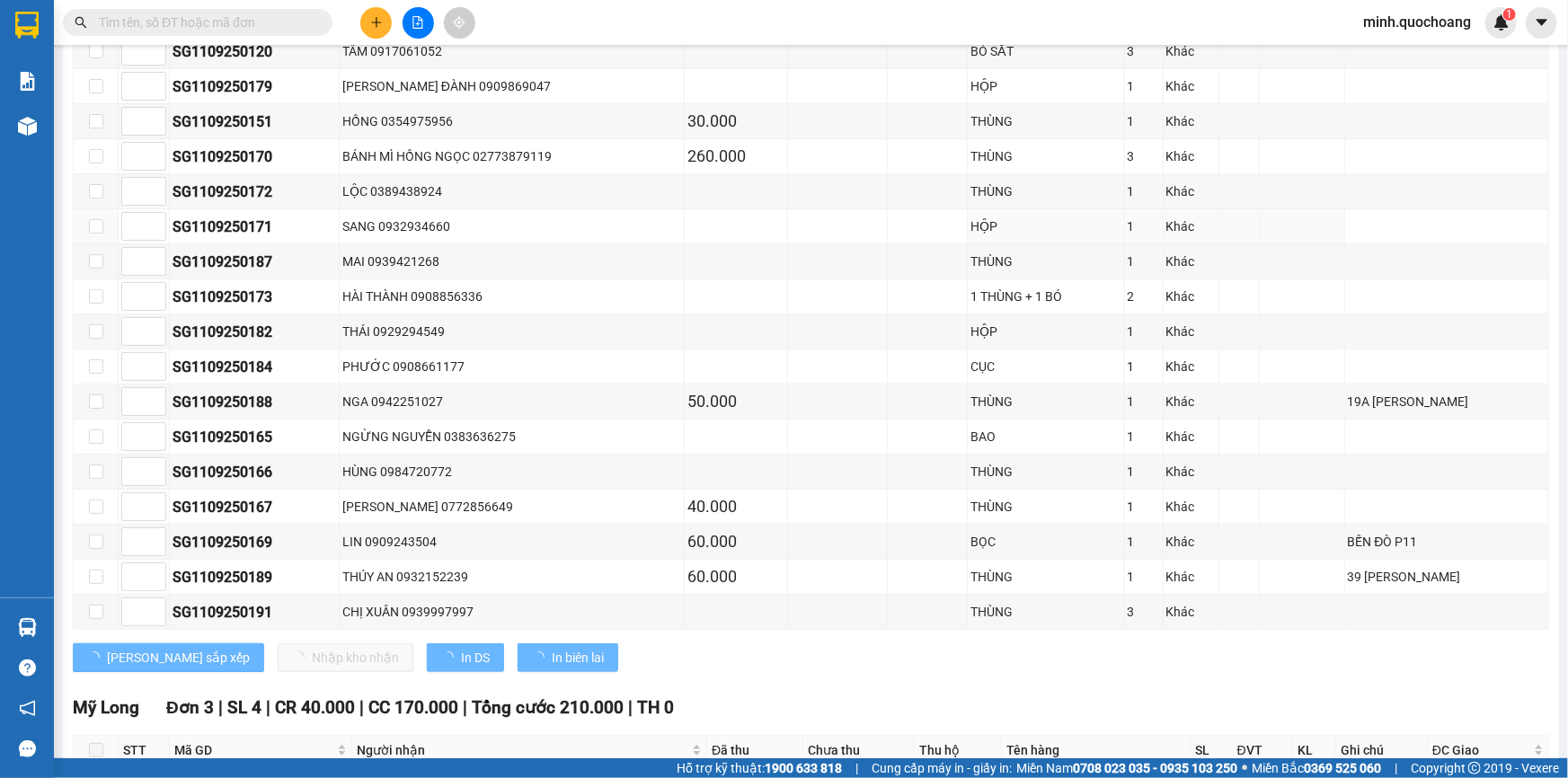
scroll to position [653, 0]
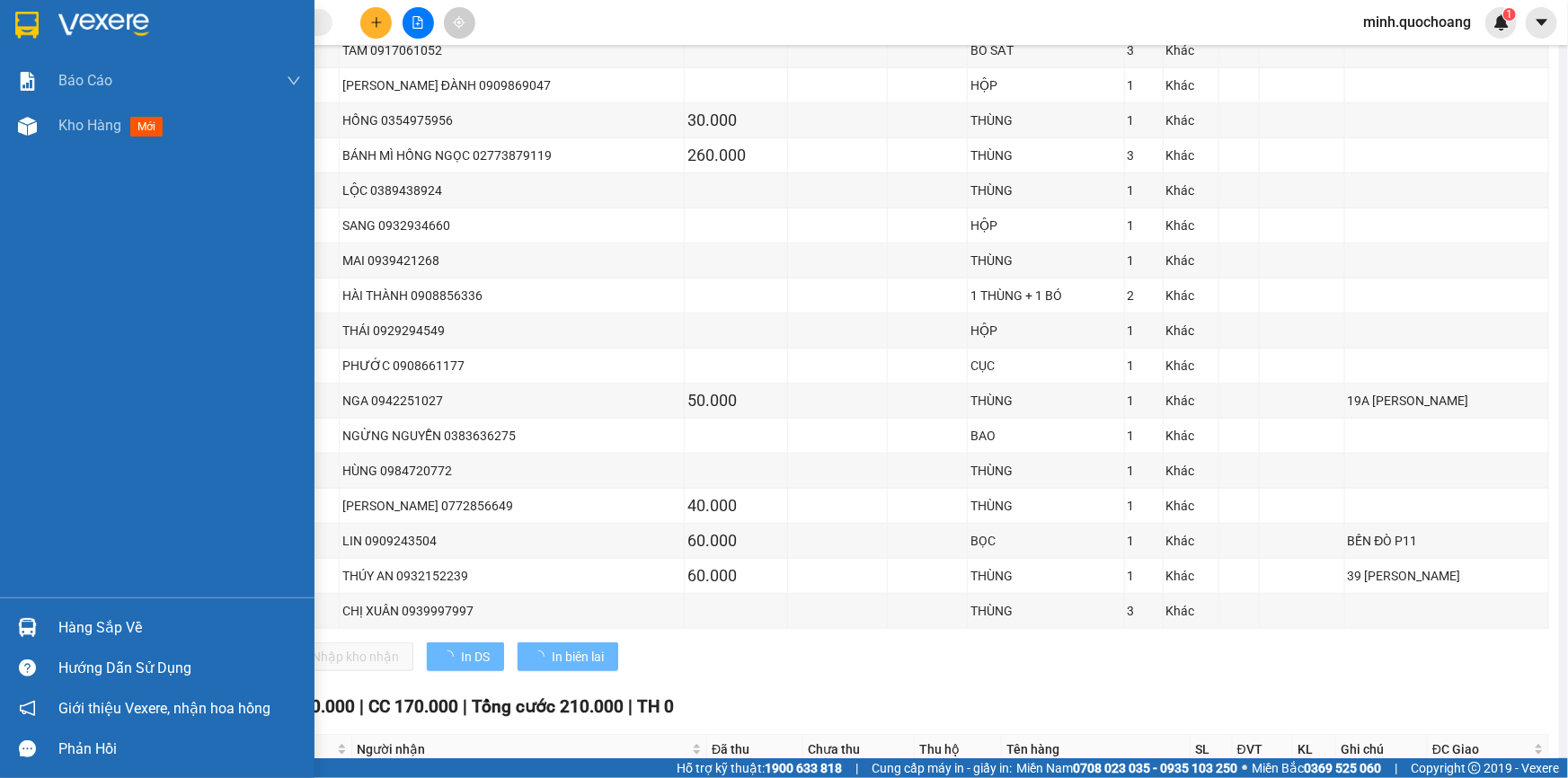
click at [72, 620] on div "Hàng sắp về" at bounding box center [179, 629] width 242 height 27
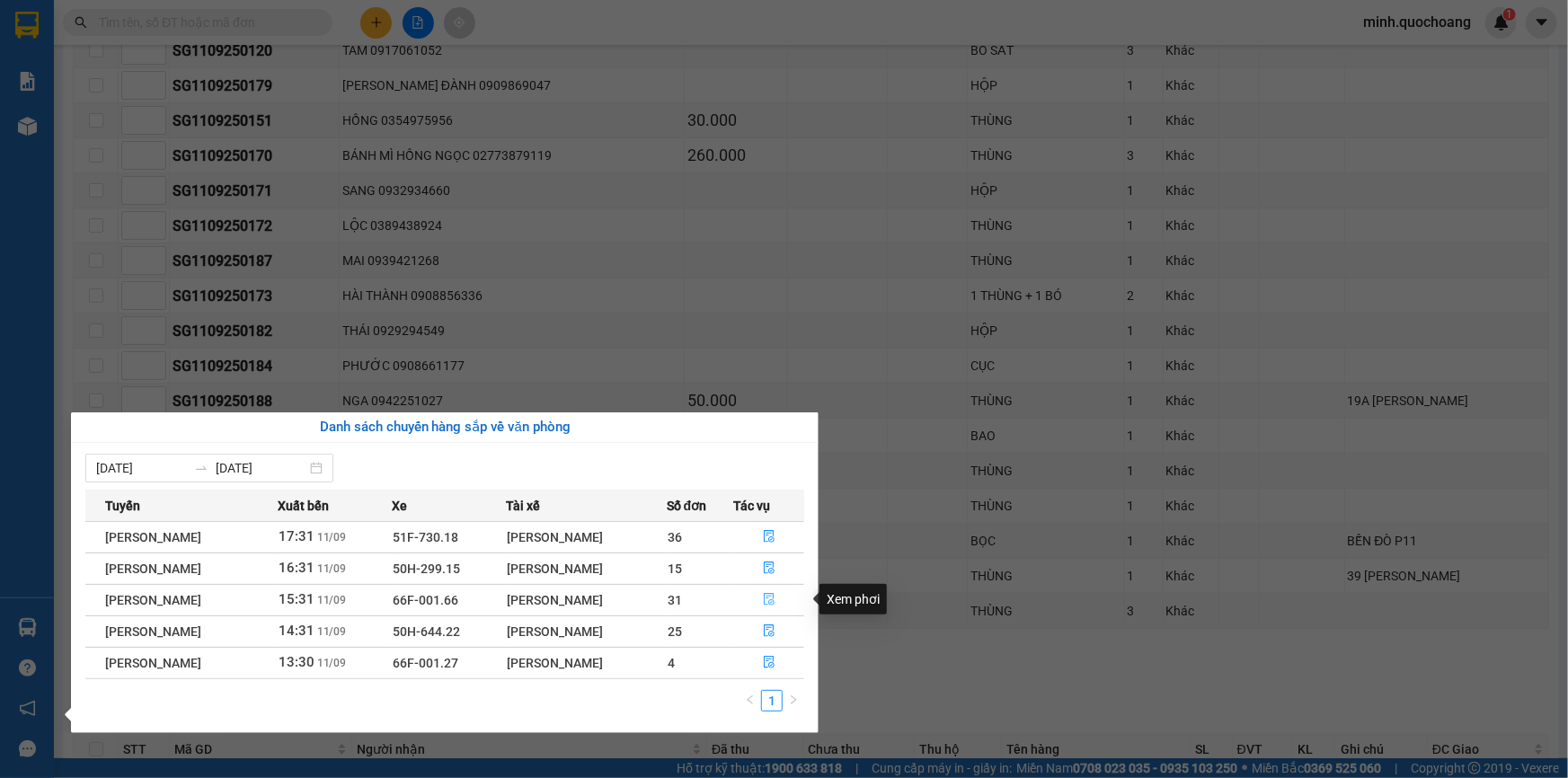
click at [771, 599] on icon "file-done" at bounding box center [769, 599] width 13 height 13
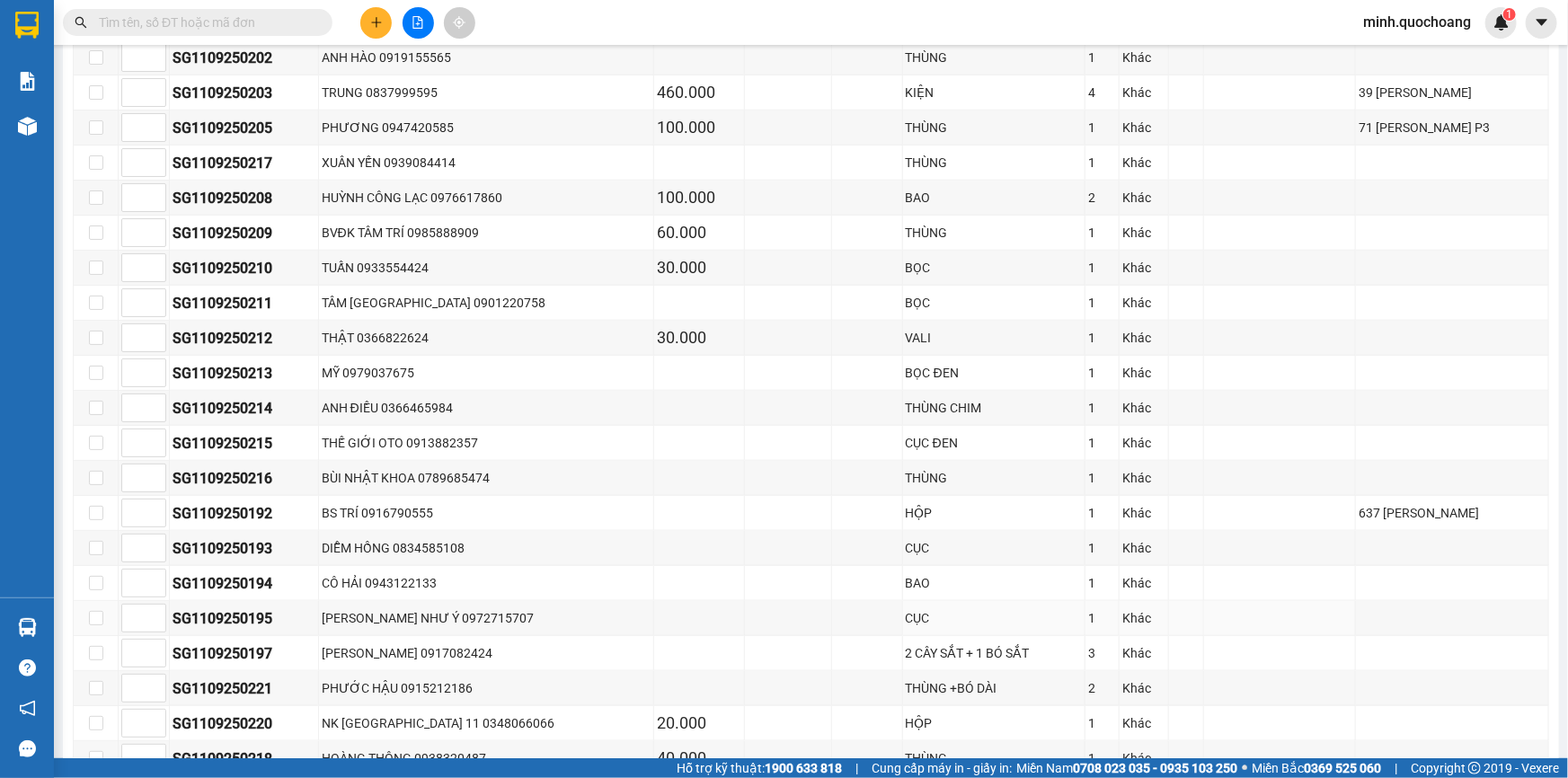
scroll to position [1193, 0]
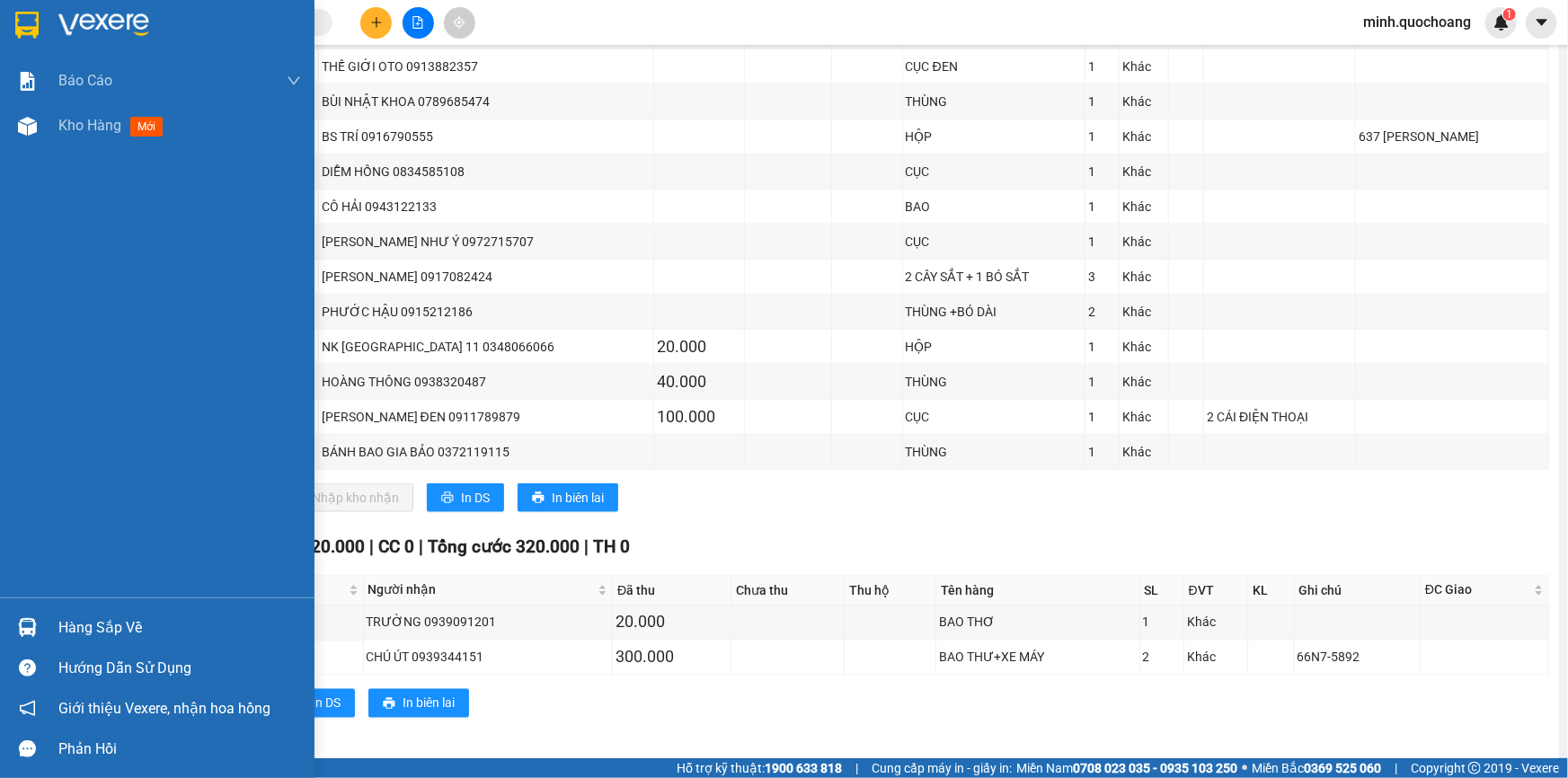
click at [88, 624] on div "Hàng sắp về" at bounding box center [179, 629] width 242 height 27
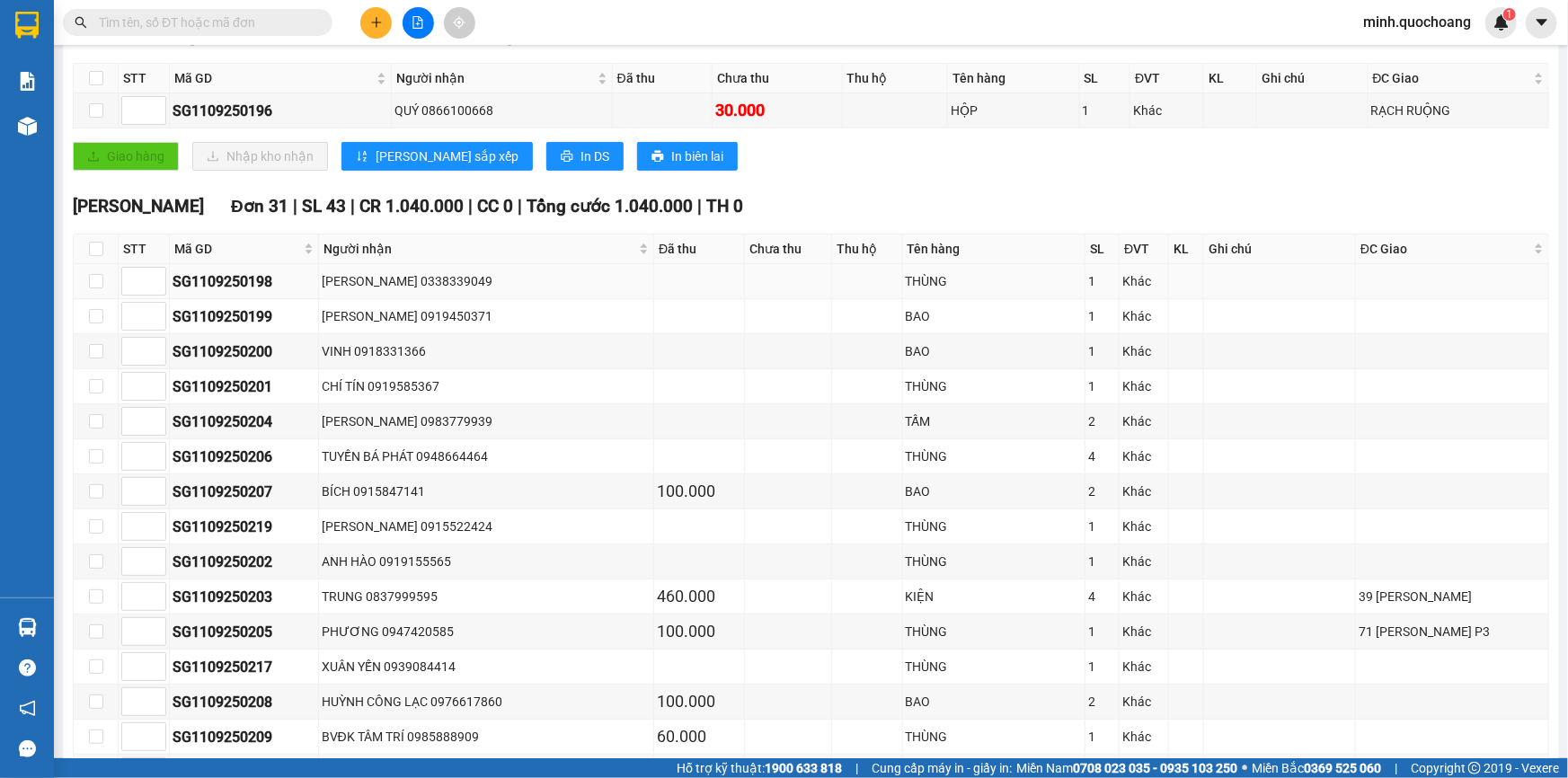
scroll to position [326, 0]
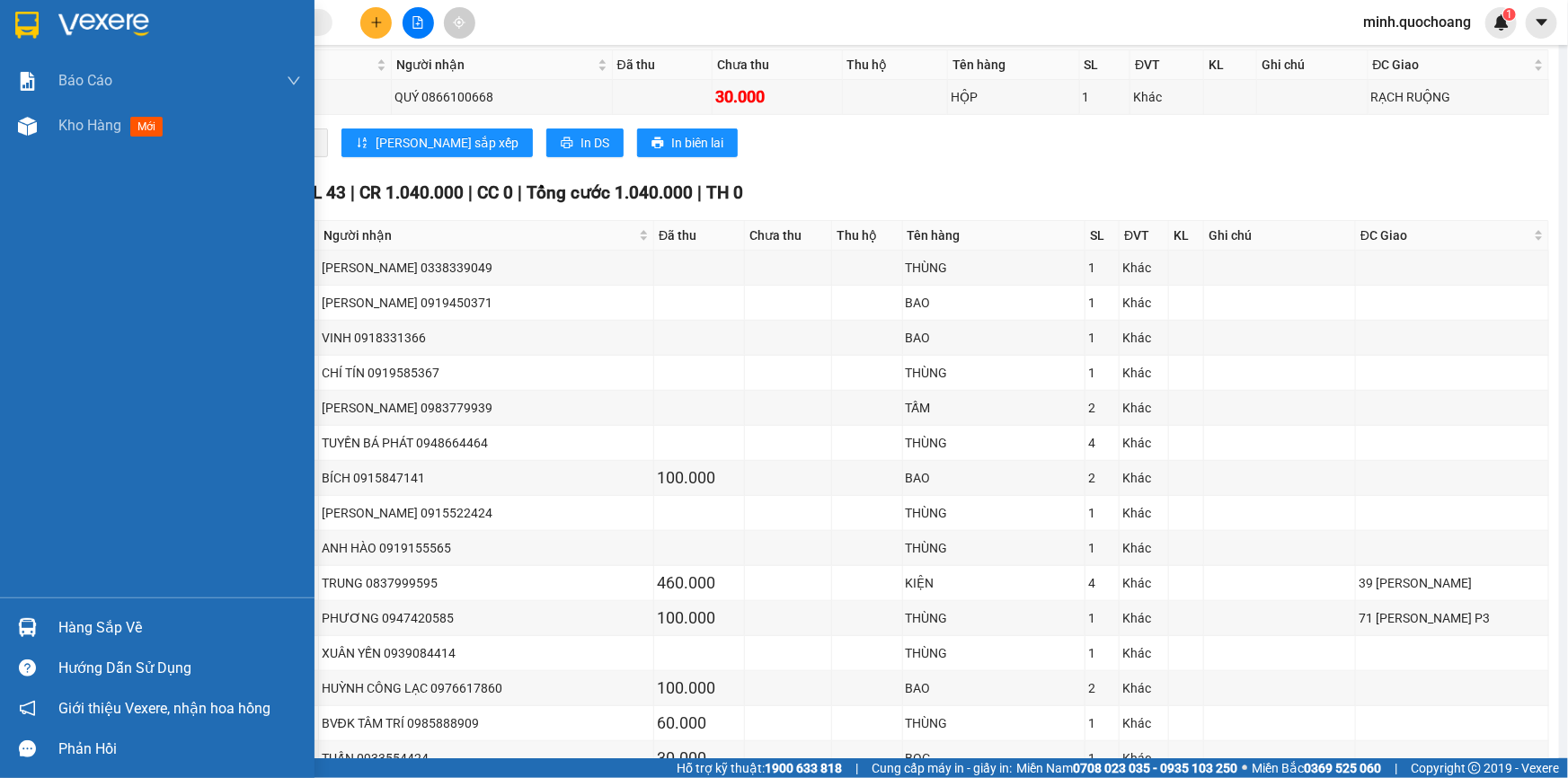
click at [58, 616] on div "Hàng sắp về" at bounding box center [179, 629] width 242 height 27
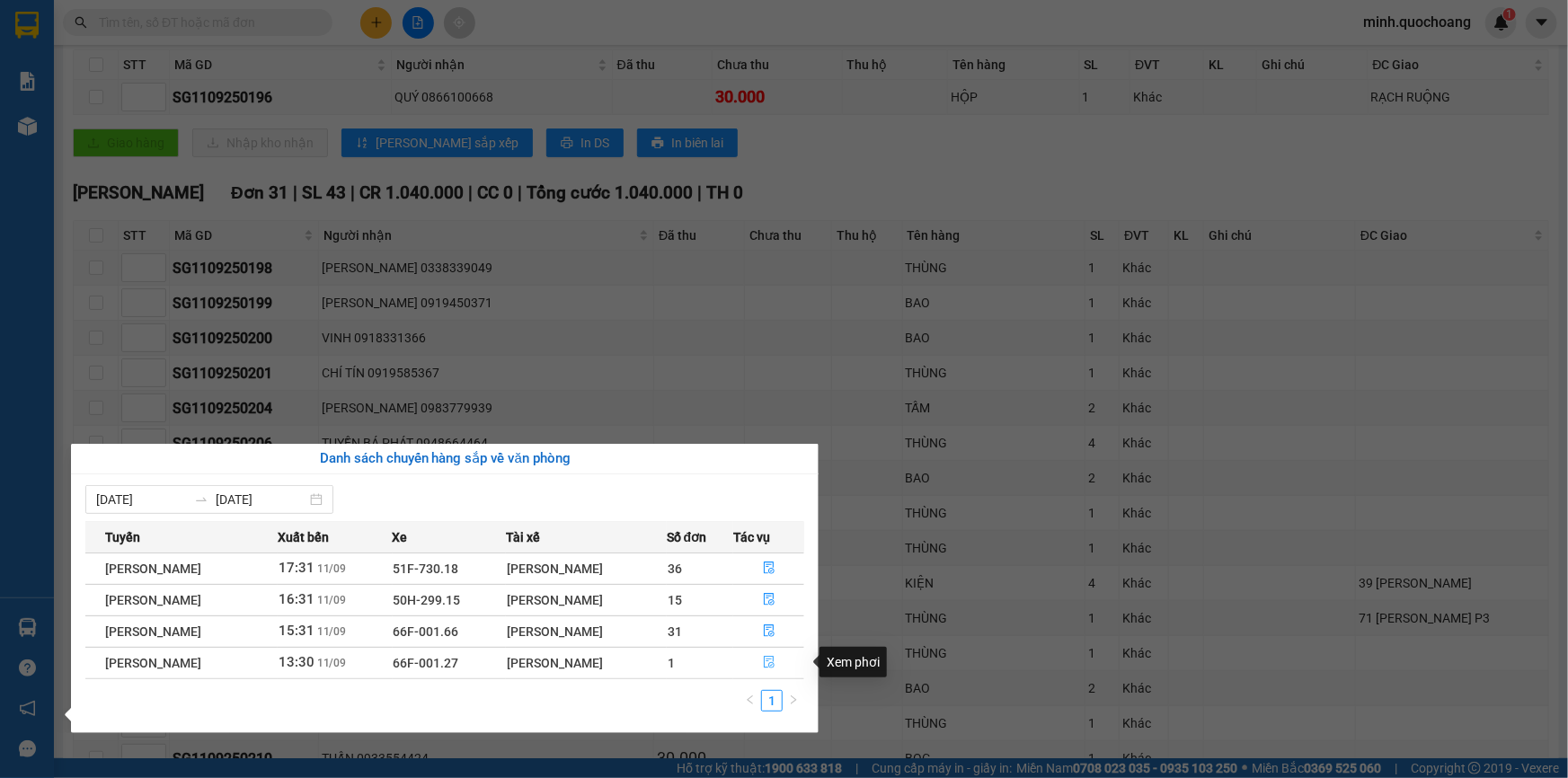
click at [769, 664] on icon "file-done" at bounding box center [769, 662] width 11 height 13
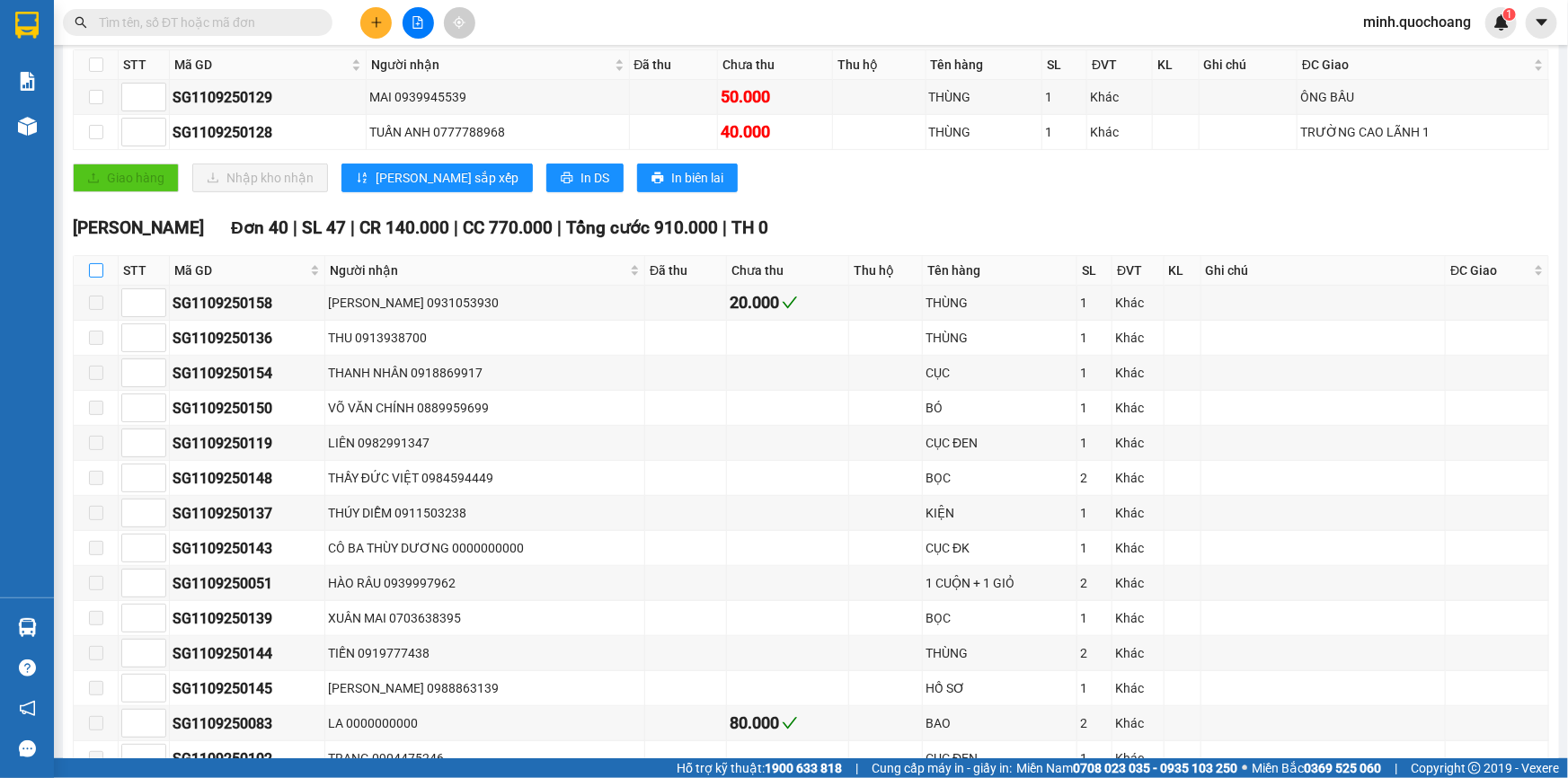
click at [97, 271] on input "checkbox" at bounding box center [97, 271] width 15 height 15
checkbox input "true"
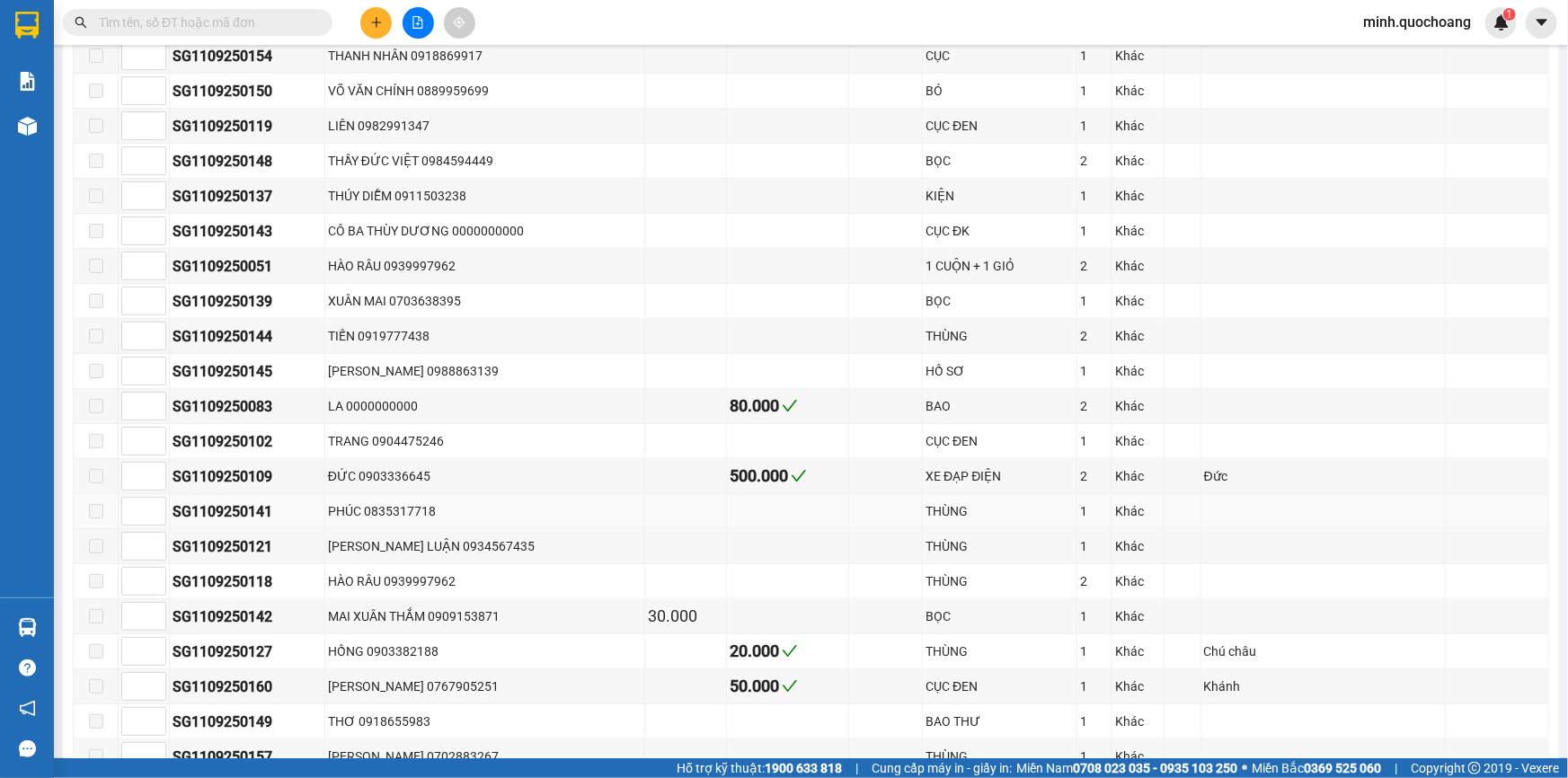
scroll to position [490, 0]
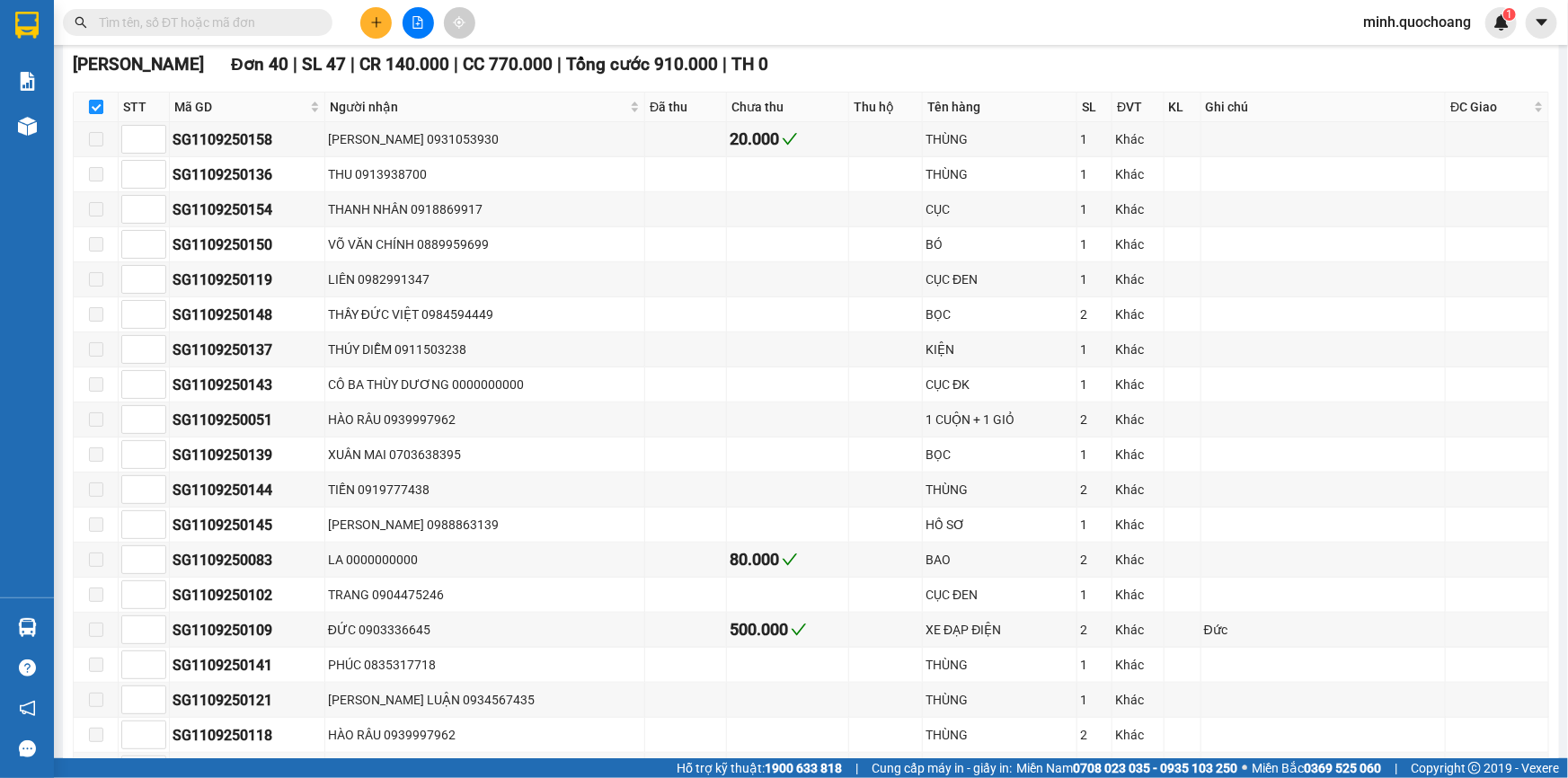
click at [97, 109] on input "checkbox" at bounding box center [97, 107] width 15 height 15
checkbox input "false"
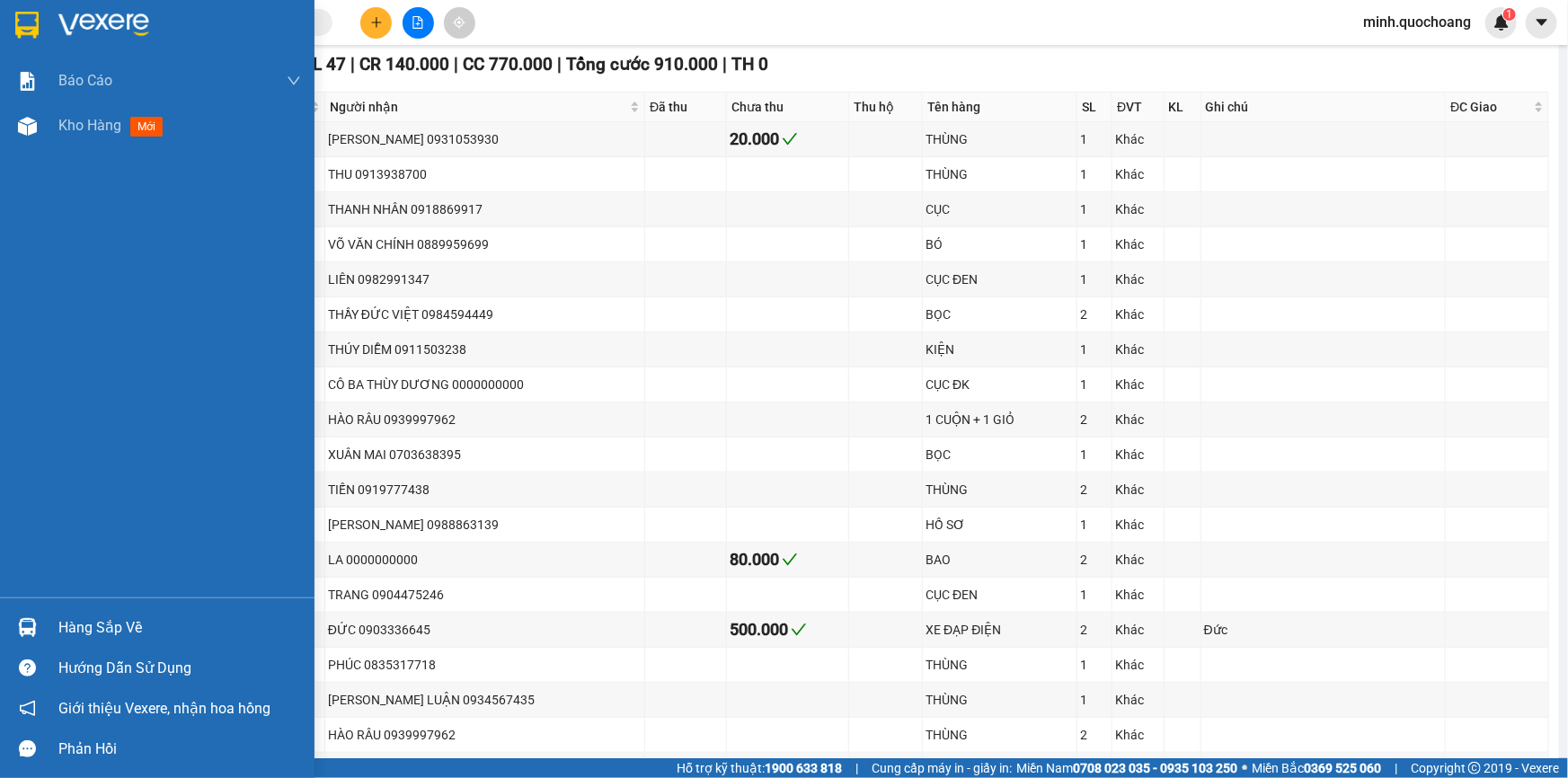
click at [36, 622] on div at bounding box center [27, 628] width 32 height 32
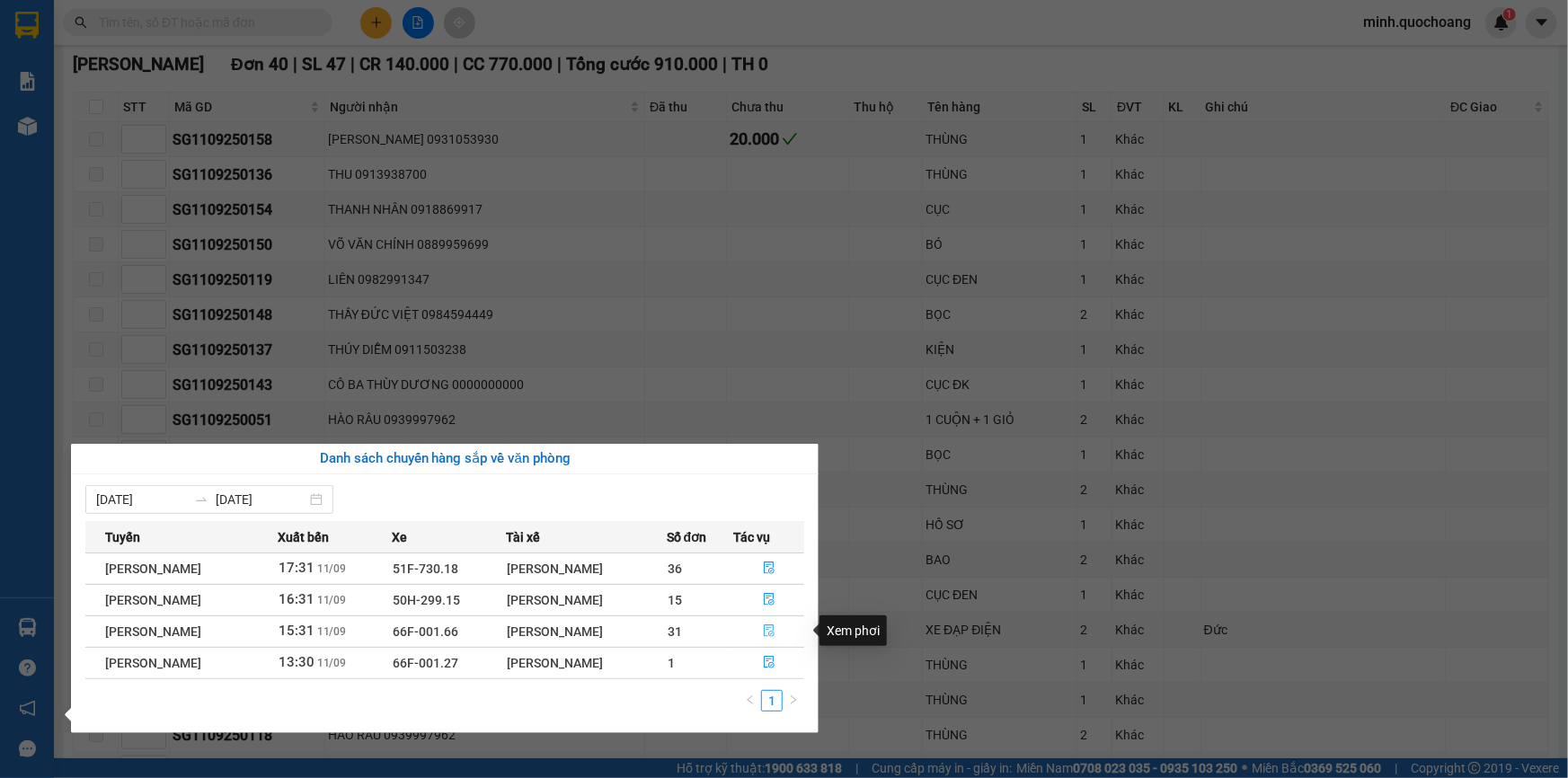
click at [773, 630] on icon "file-done" at bounding box center [769, 631] width 13 height 13
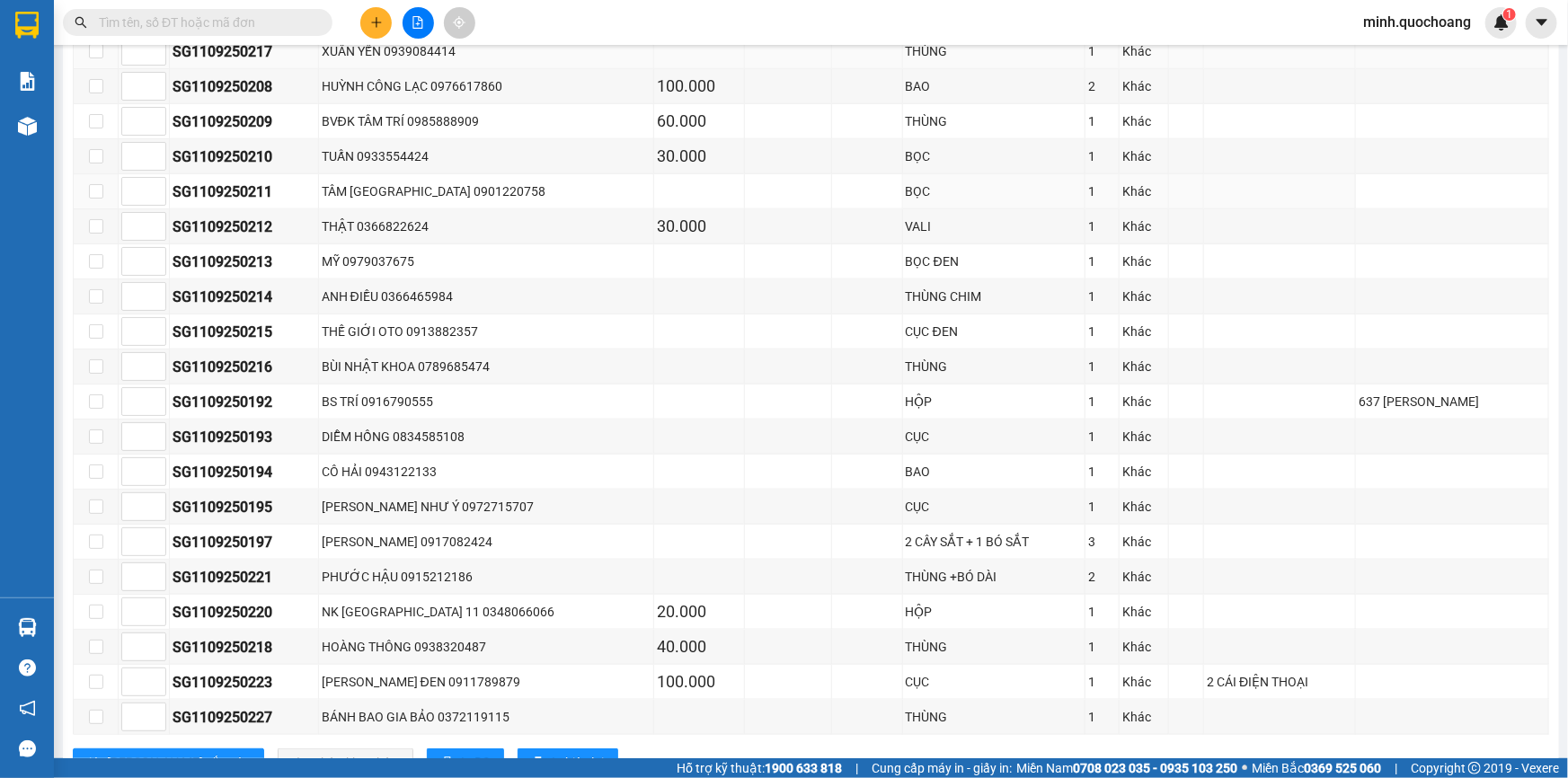
scroll to position [945, 0]
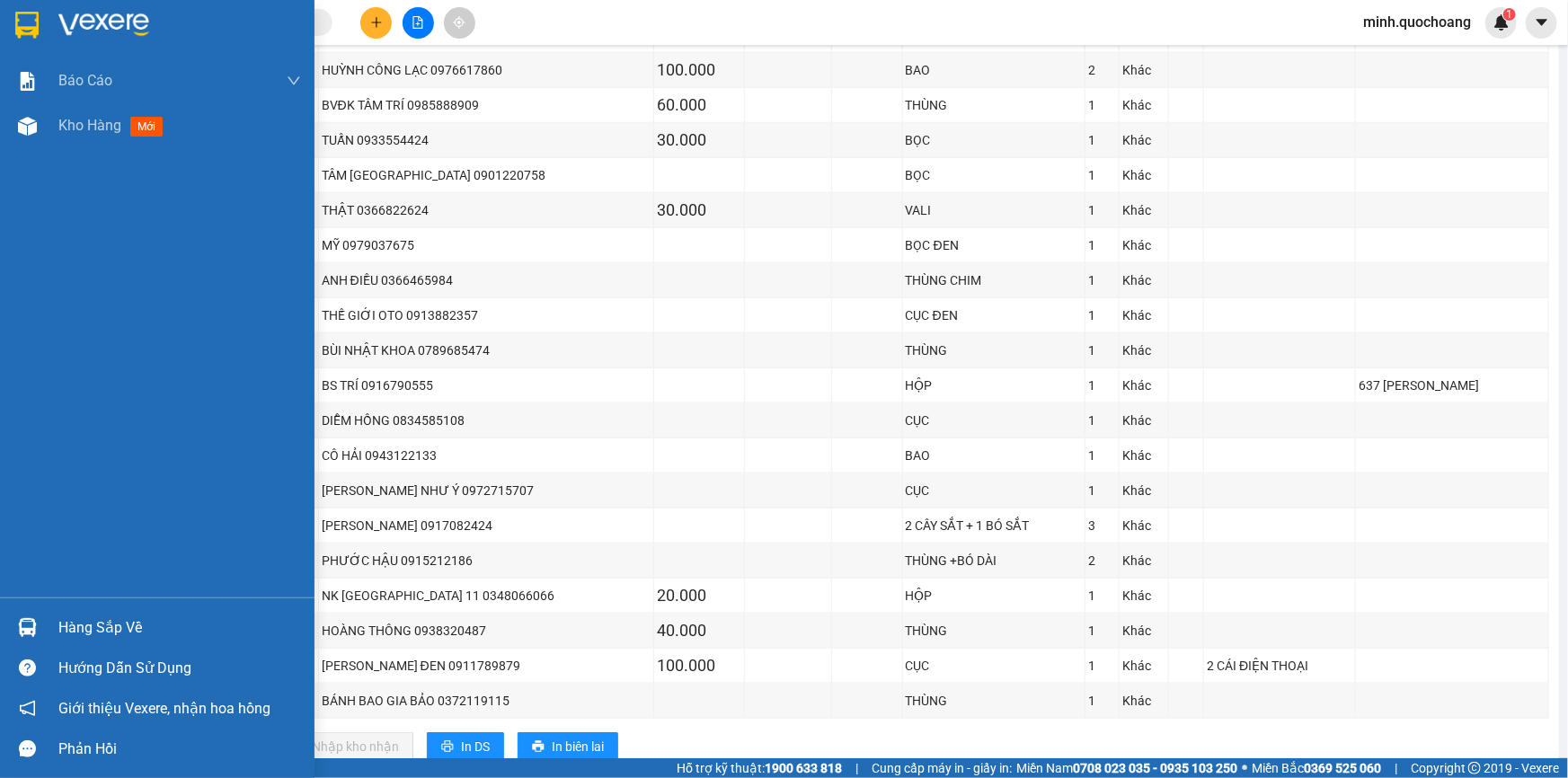
click at [81, 623] on div "Hàng sắp về" at bounding box center [179, 629] width 242 height 27
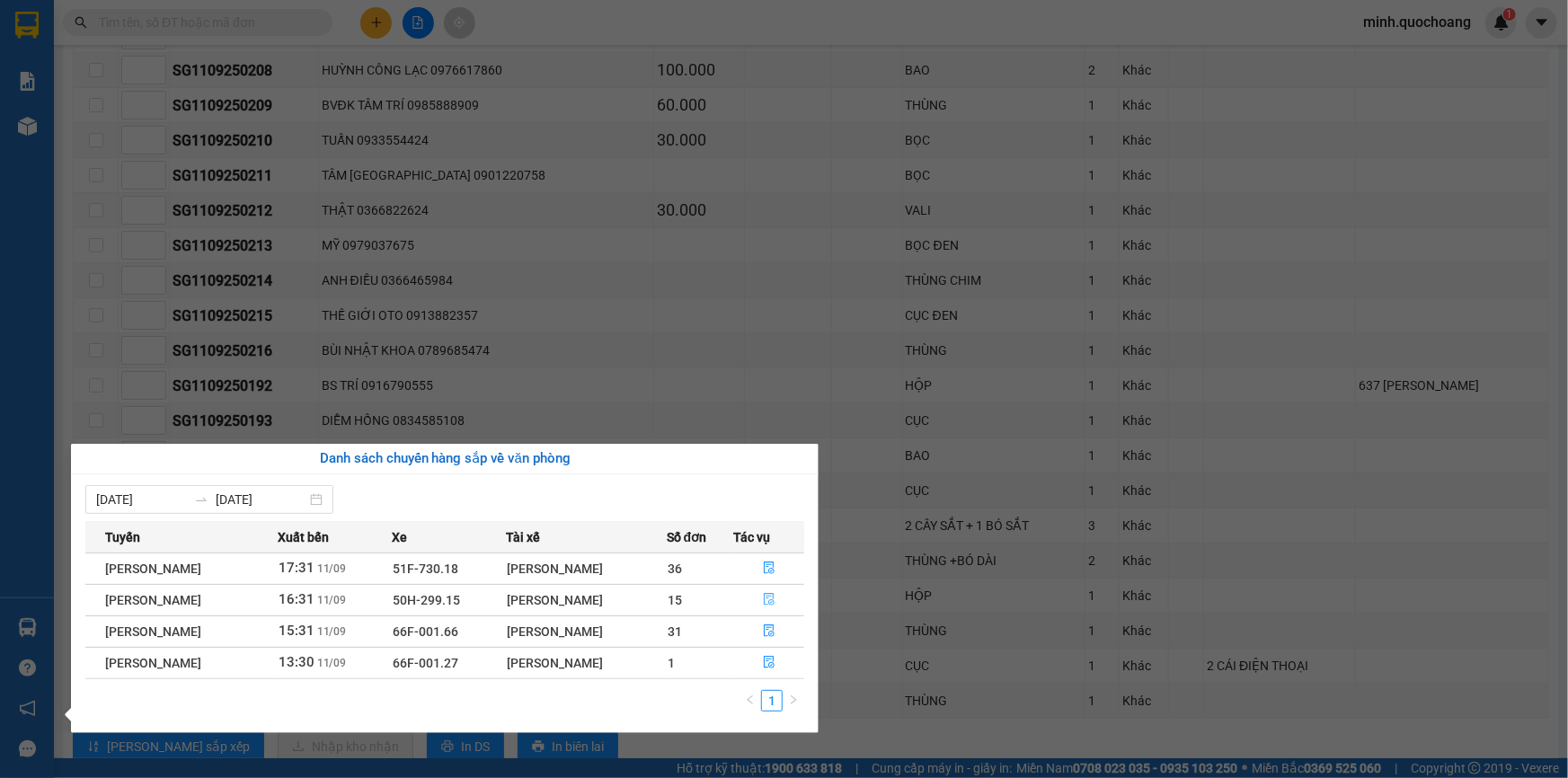
click at [774, 597] on icon "file-done" at bounding box center [769, 599] width 13 height 13
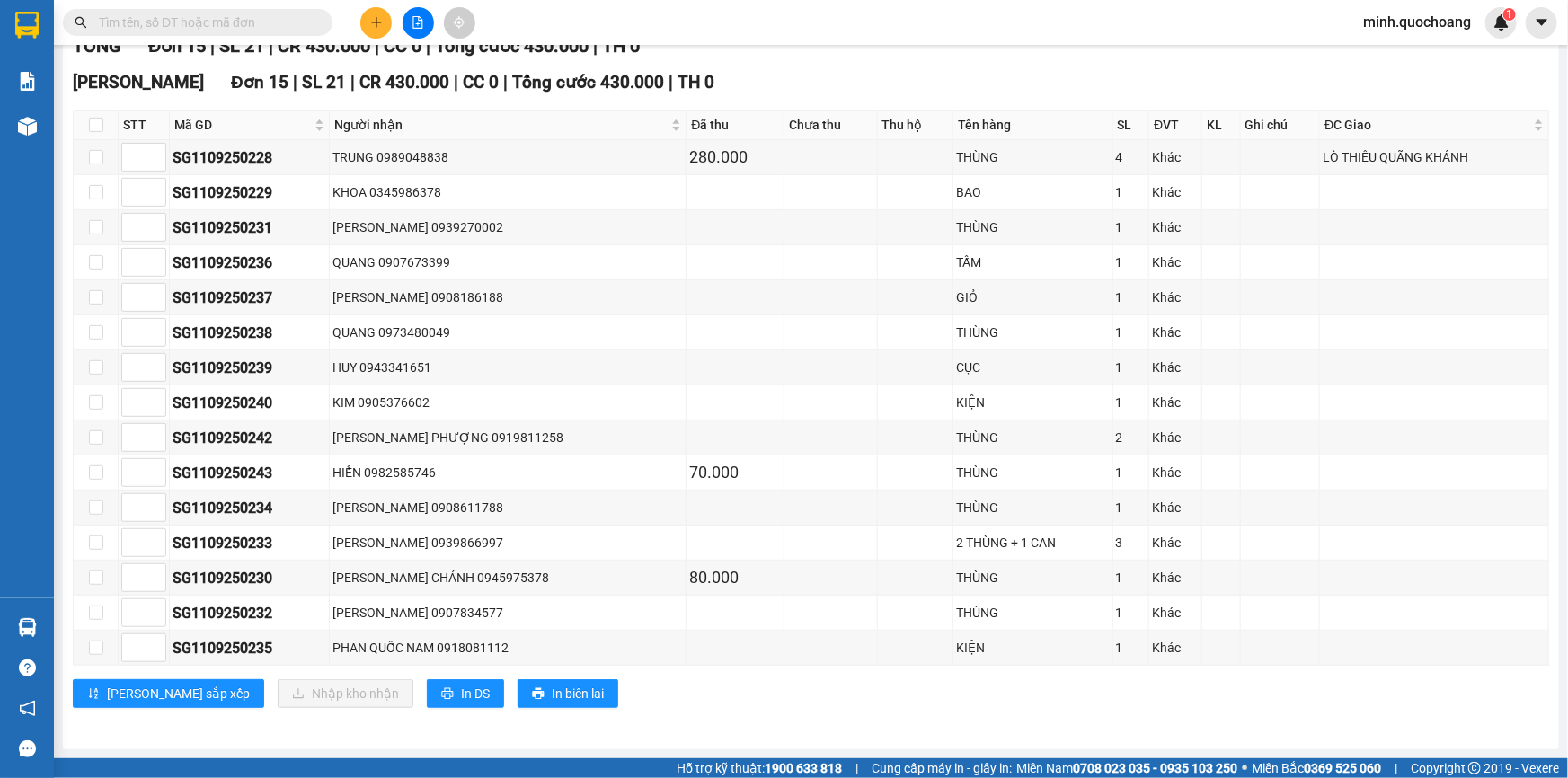
scroll to position [261, 0]
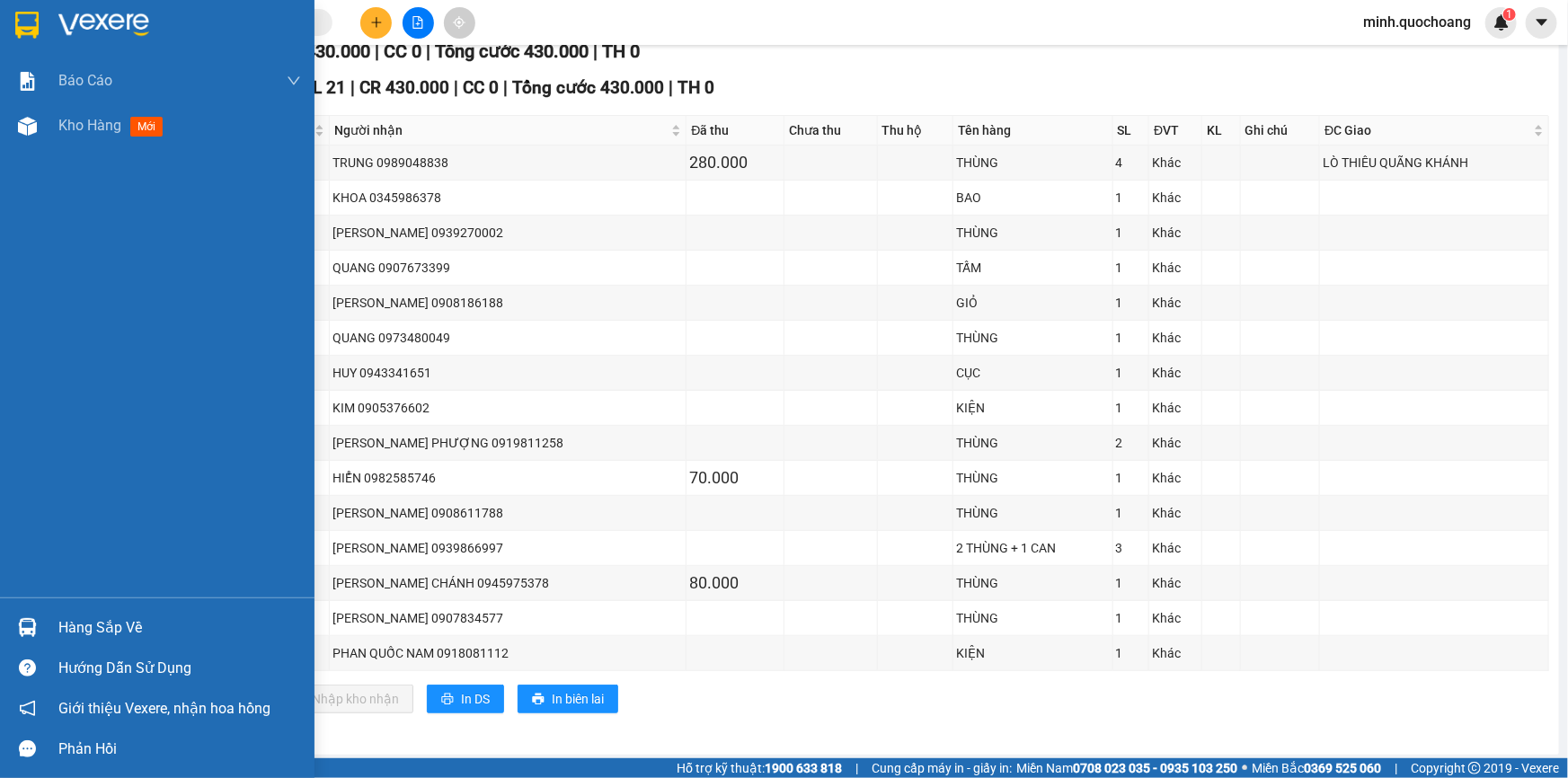
click at [78, 620] on div "Hàng sắp về" at bounding box center [179, 629] width 242 height 27
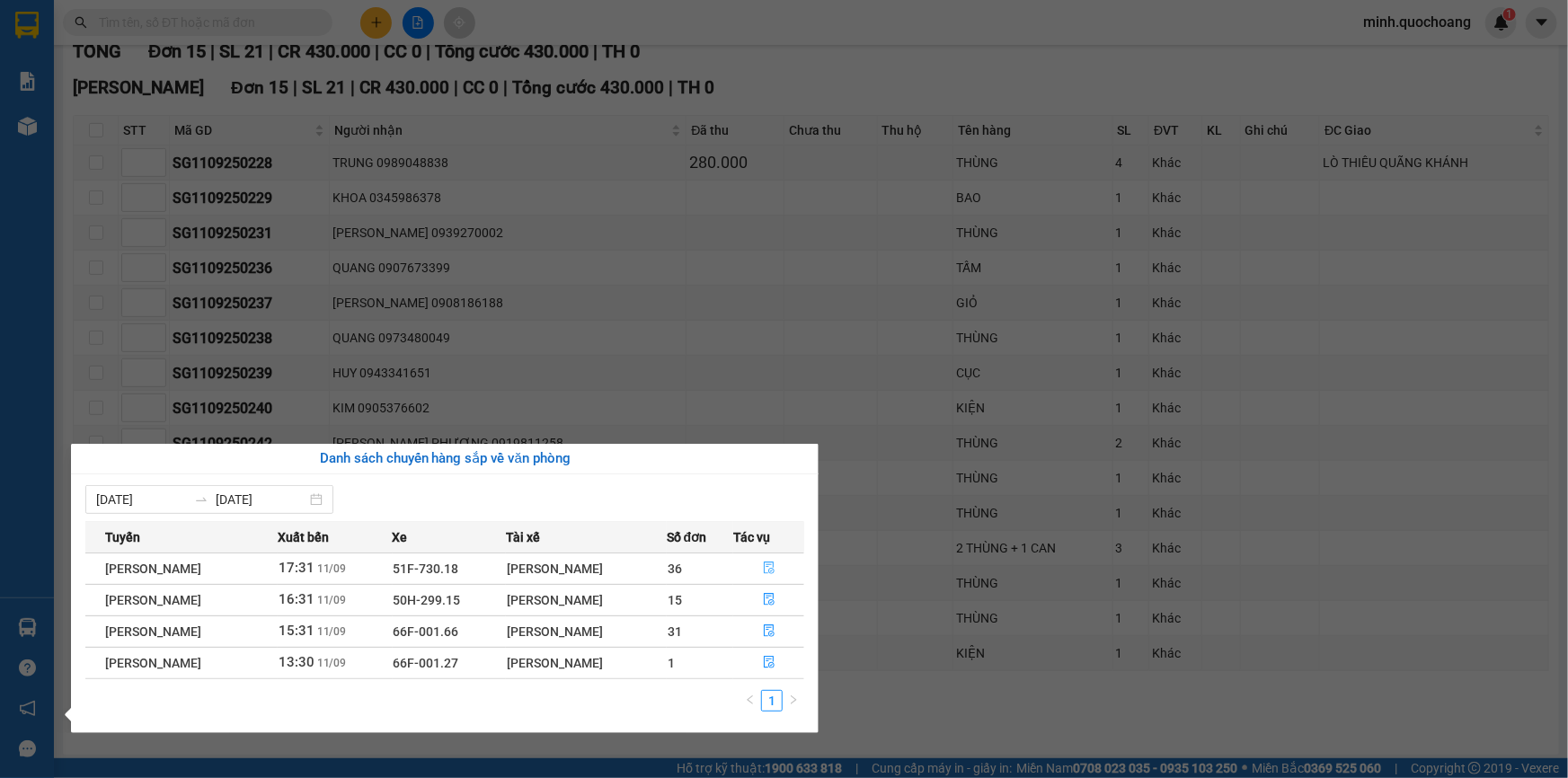
click at [772, 569] on icon "file-done" at bounding box center [769, 568] width 11 height 13
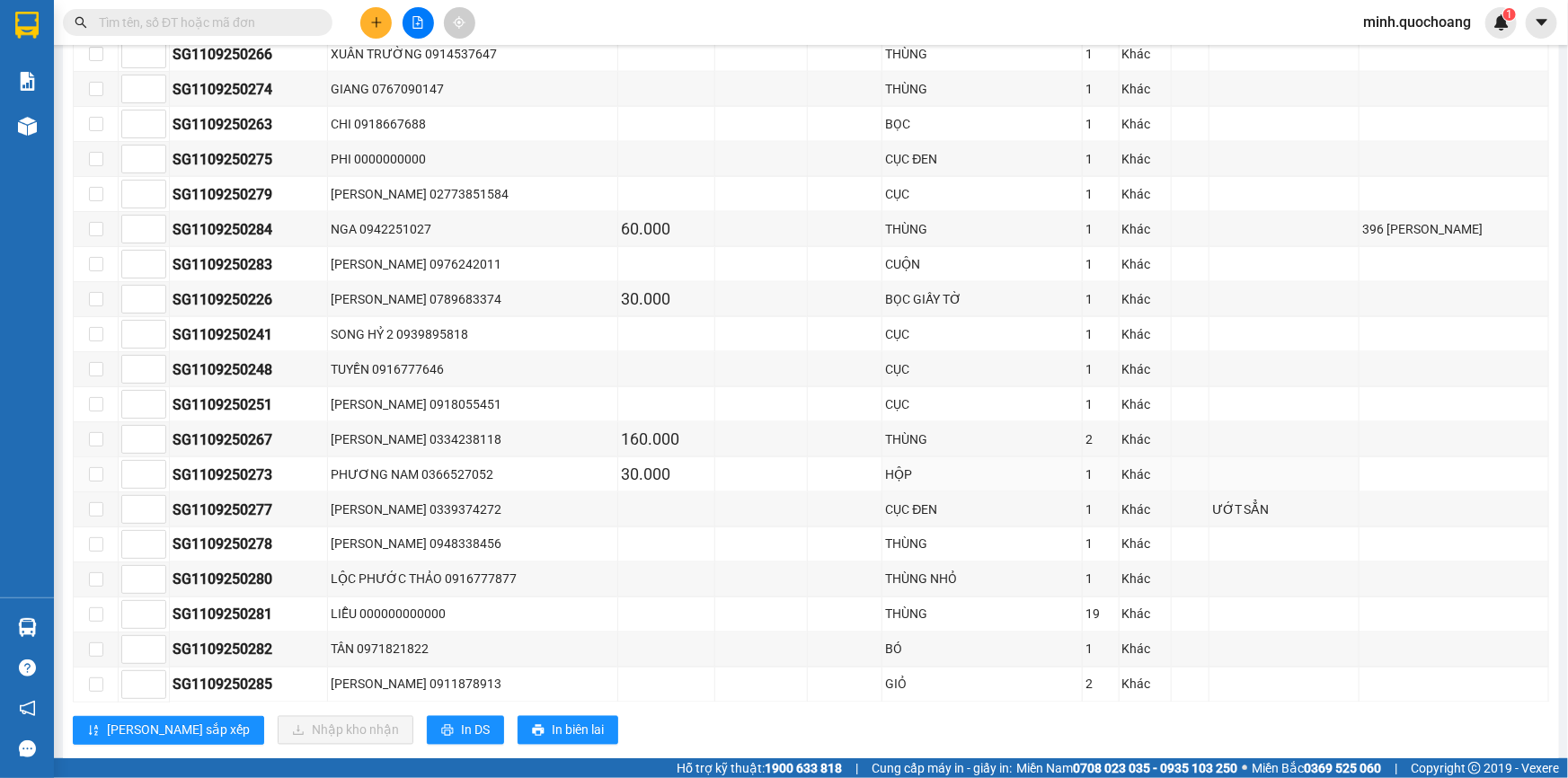
scroll to position [1232, 0]
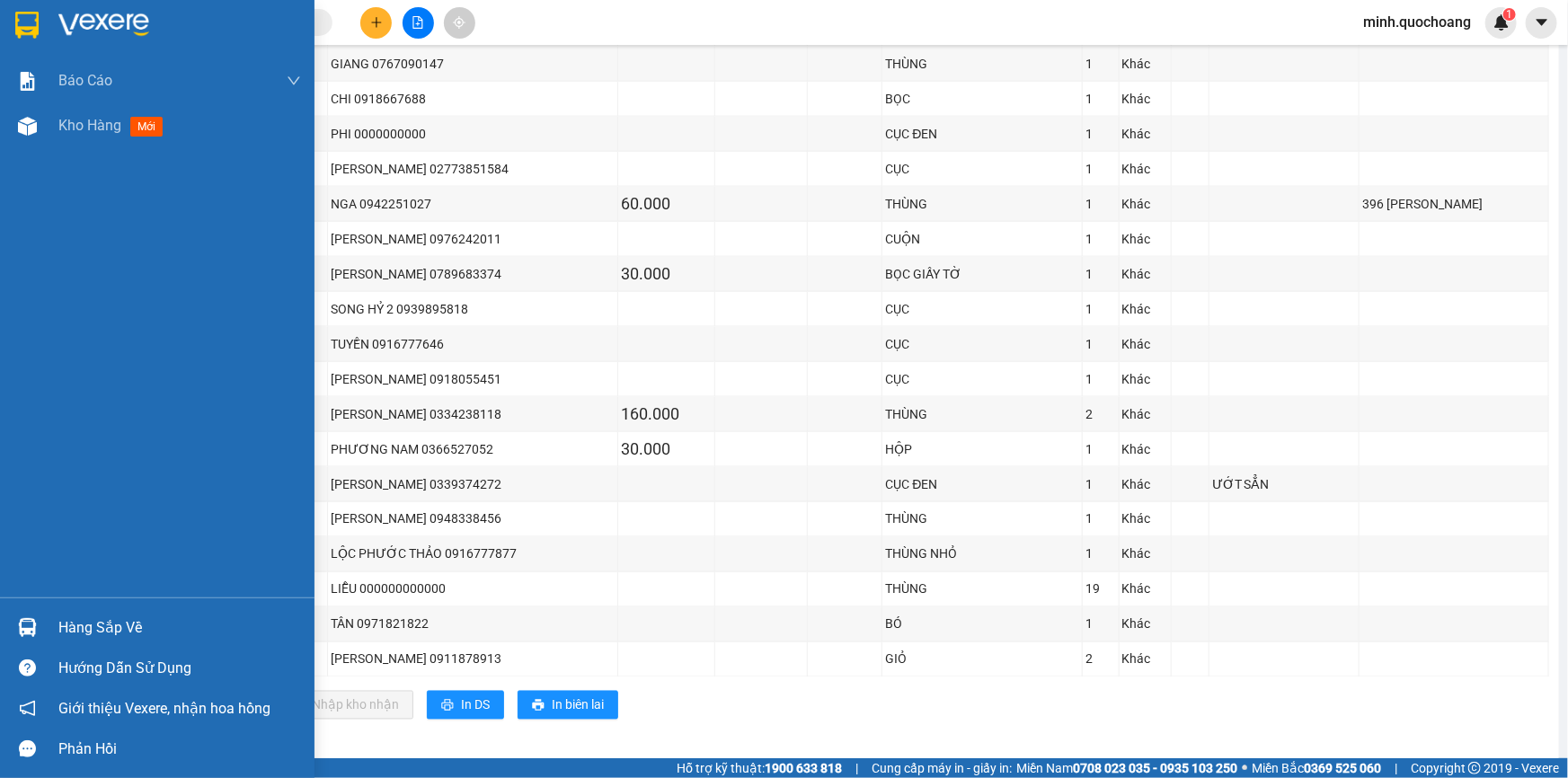
click at [107, 615] on div "Hàng sắp về" at bounding box center [179, 629] width 242 height 27
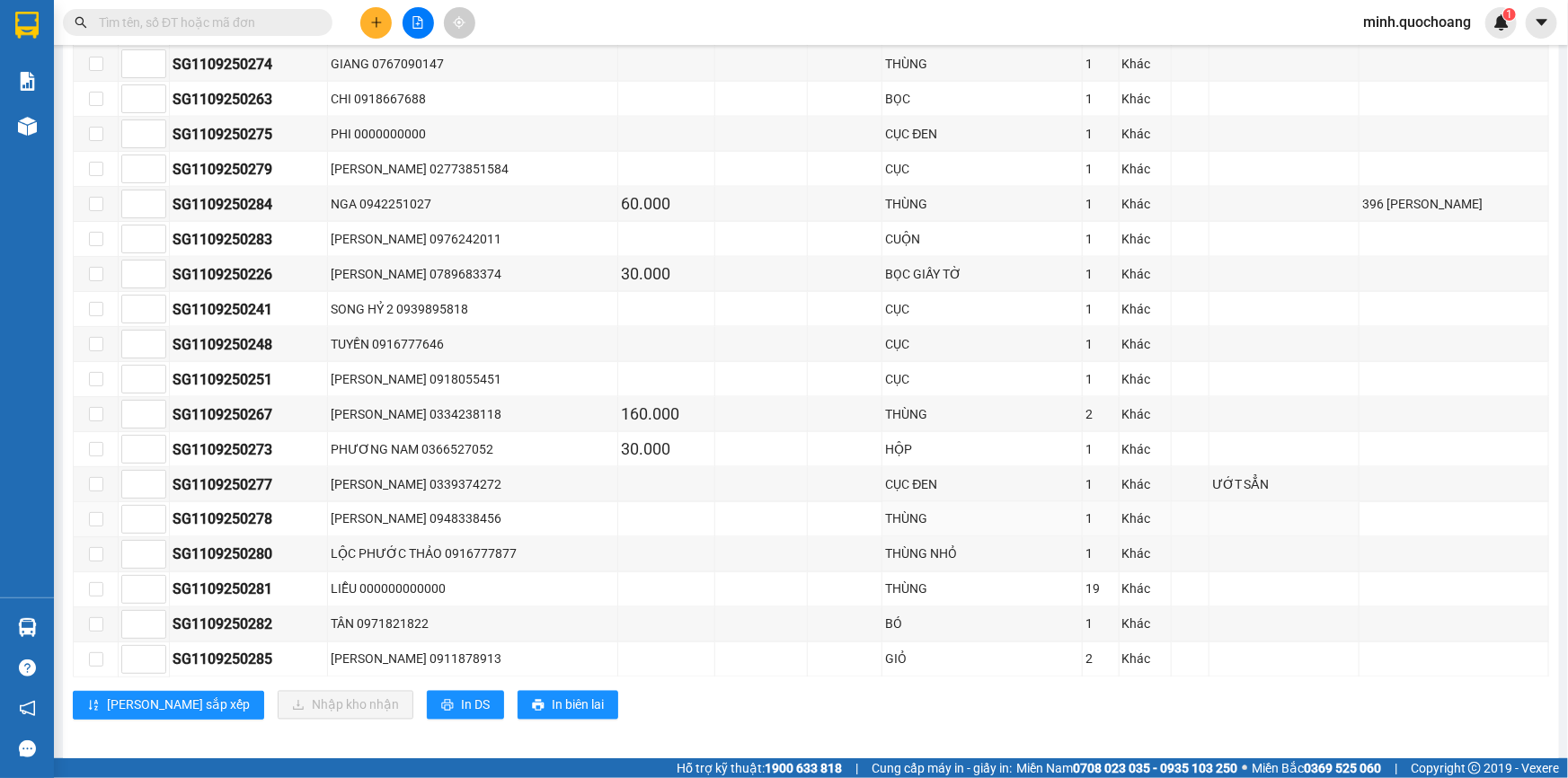
click at [953, 503] on section "Kết quả tìm kiếm ( 0 ) Bộ lọc No Data minh.quochoang 1 Báo cáo Báo cáo dòng tiề…" at bounding box center [784, 389] width 1568 height 778
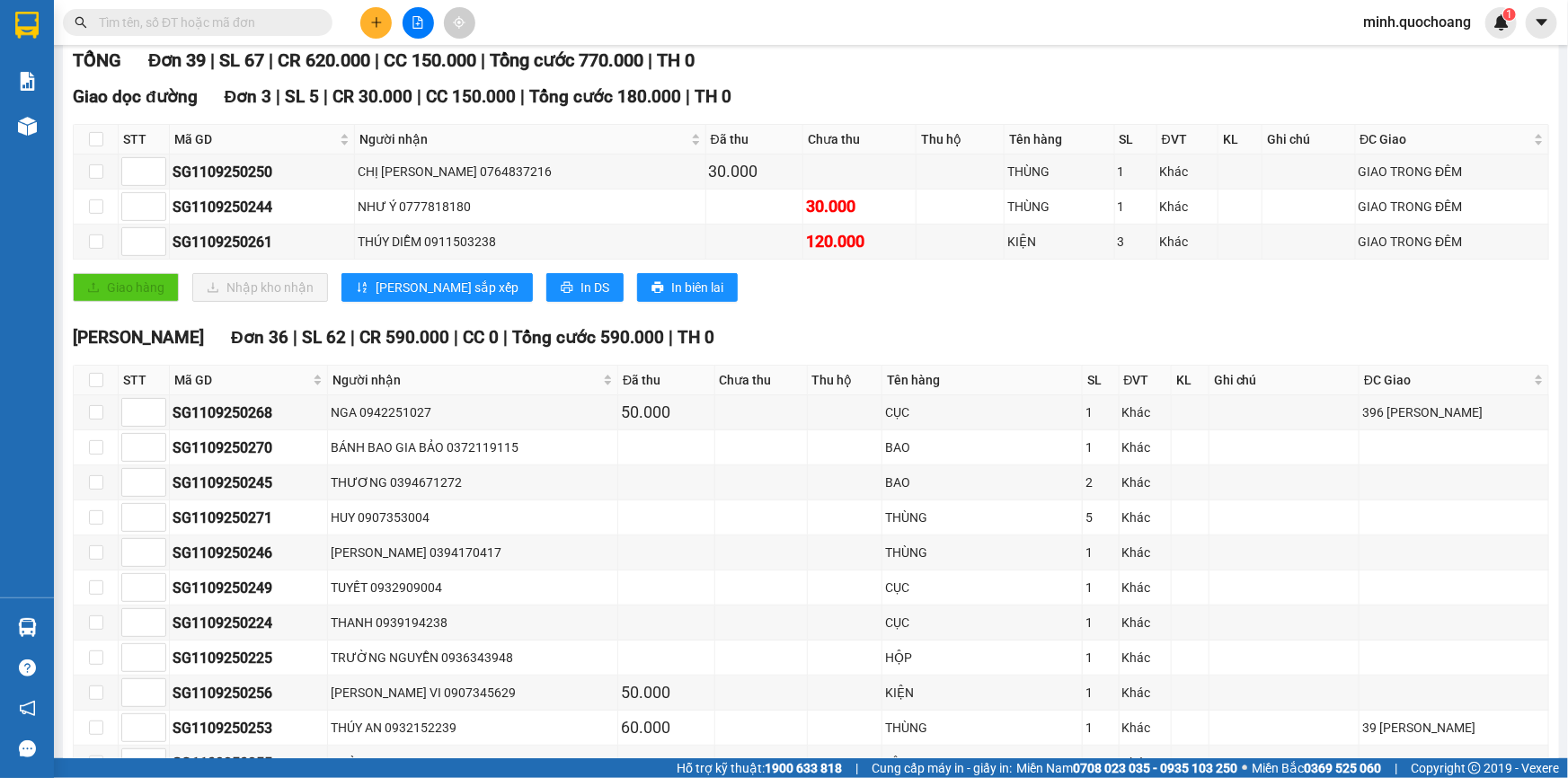
scroll to position [0, 0]
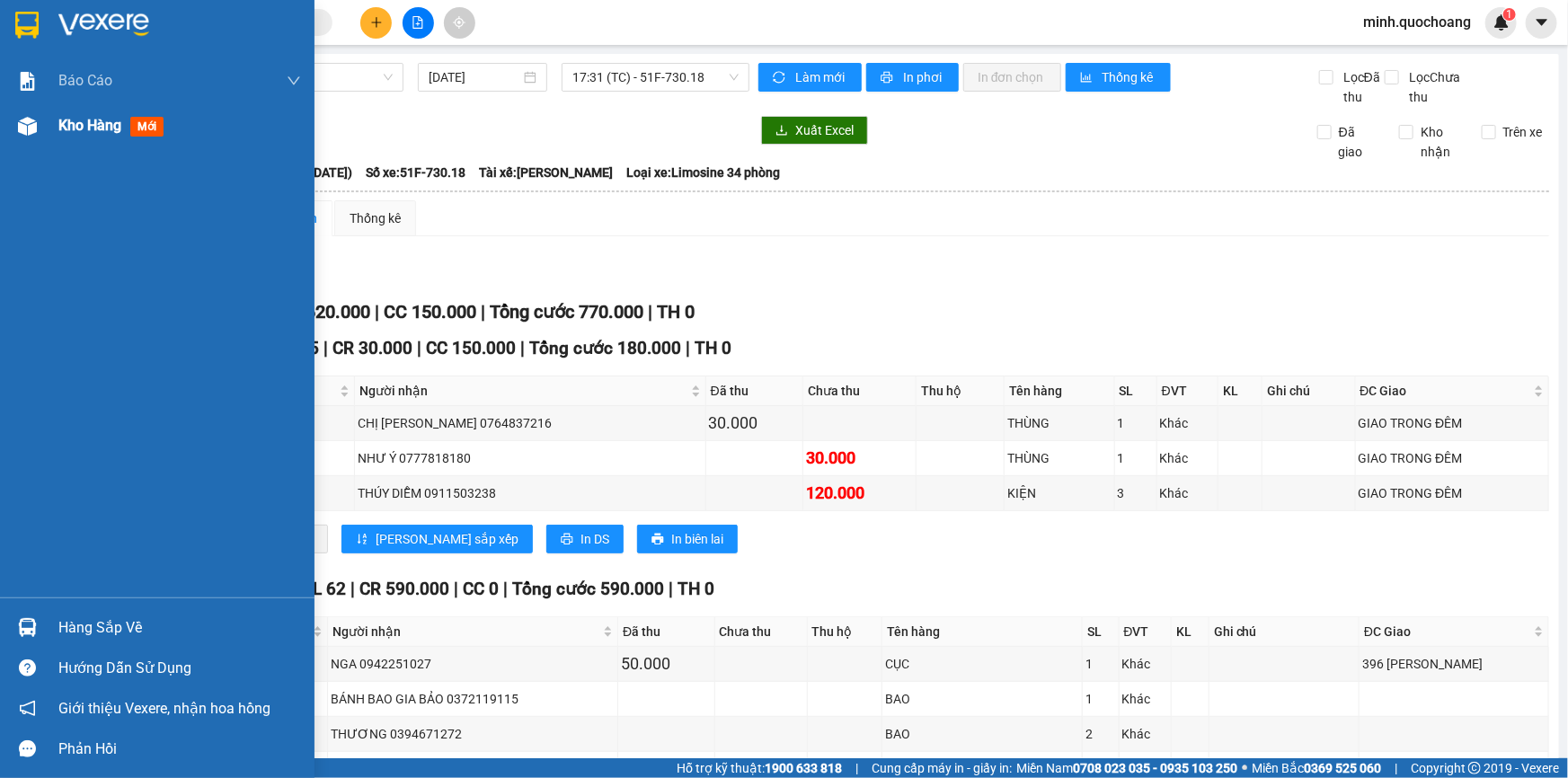
click at [105, 134] on span "Kho hàng" at bounding box center [89, 125] width 63 height 17
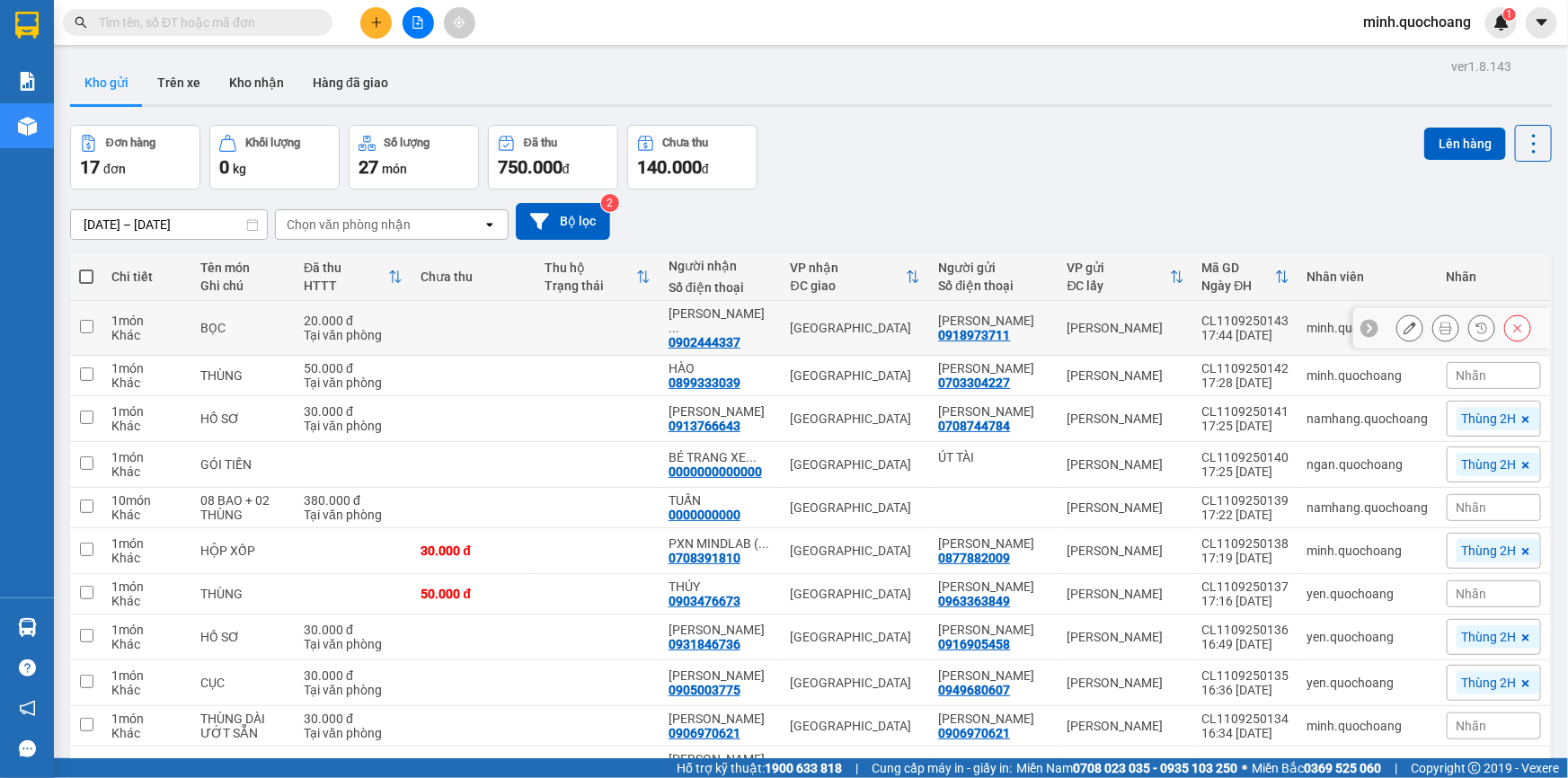
drag, startPoint x: 950, startPoint y: 311, endPoint x: 995, endPoint y: 331, distance: 49.2
click at [995, 328] on div "[PERSON_NAME]" at bounding box center [993, 321] width 110 height 15
checkbox input "true"
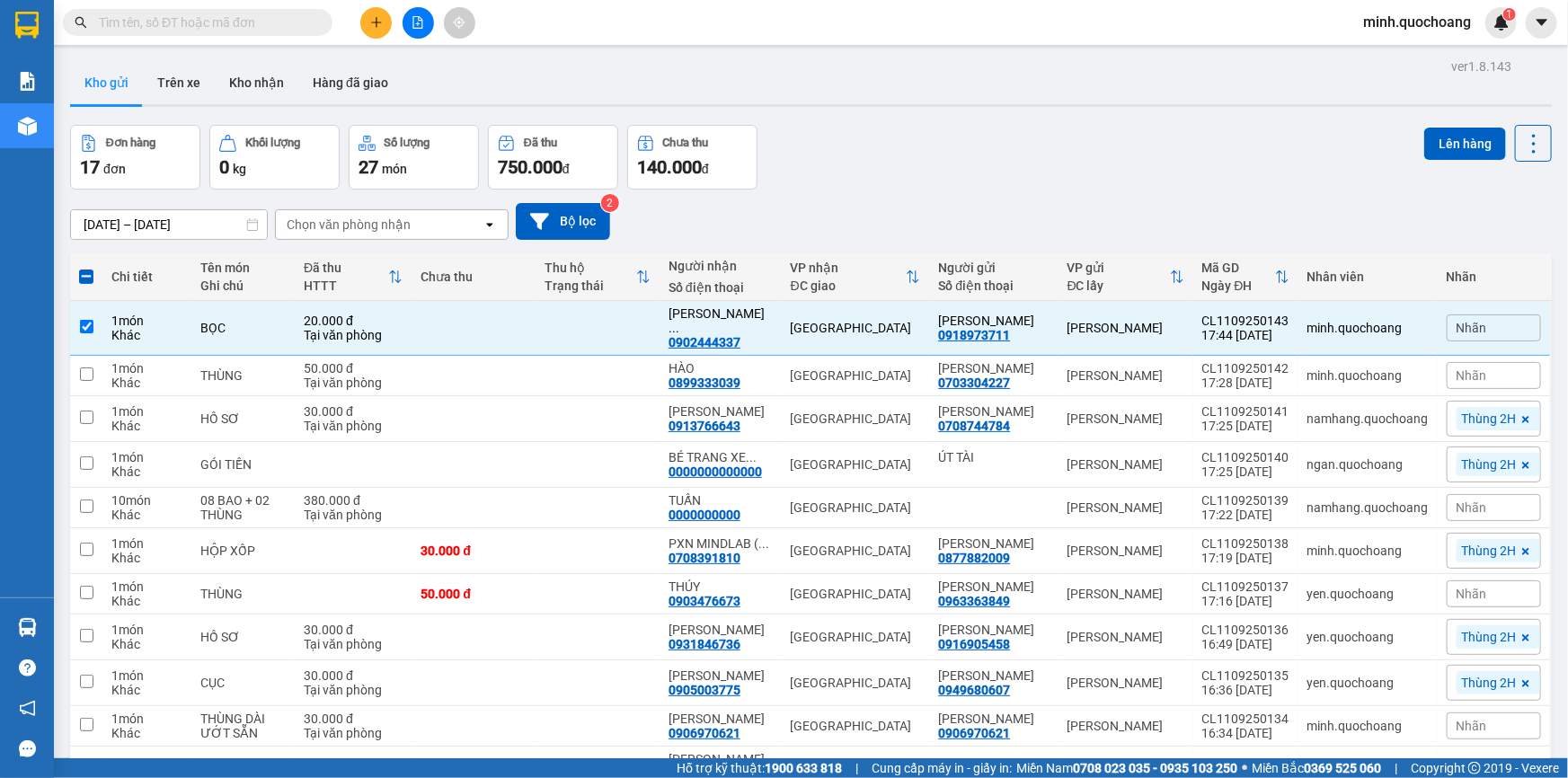
click at [229, 18] on input "text" at bounding box center [205, 23] width 212 height 20
paste input "[PERSON_NAME]"
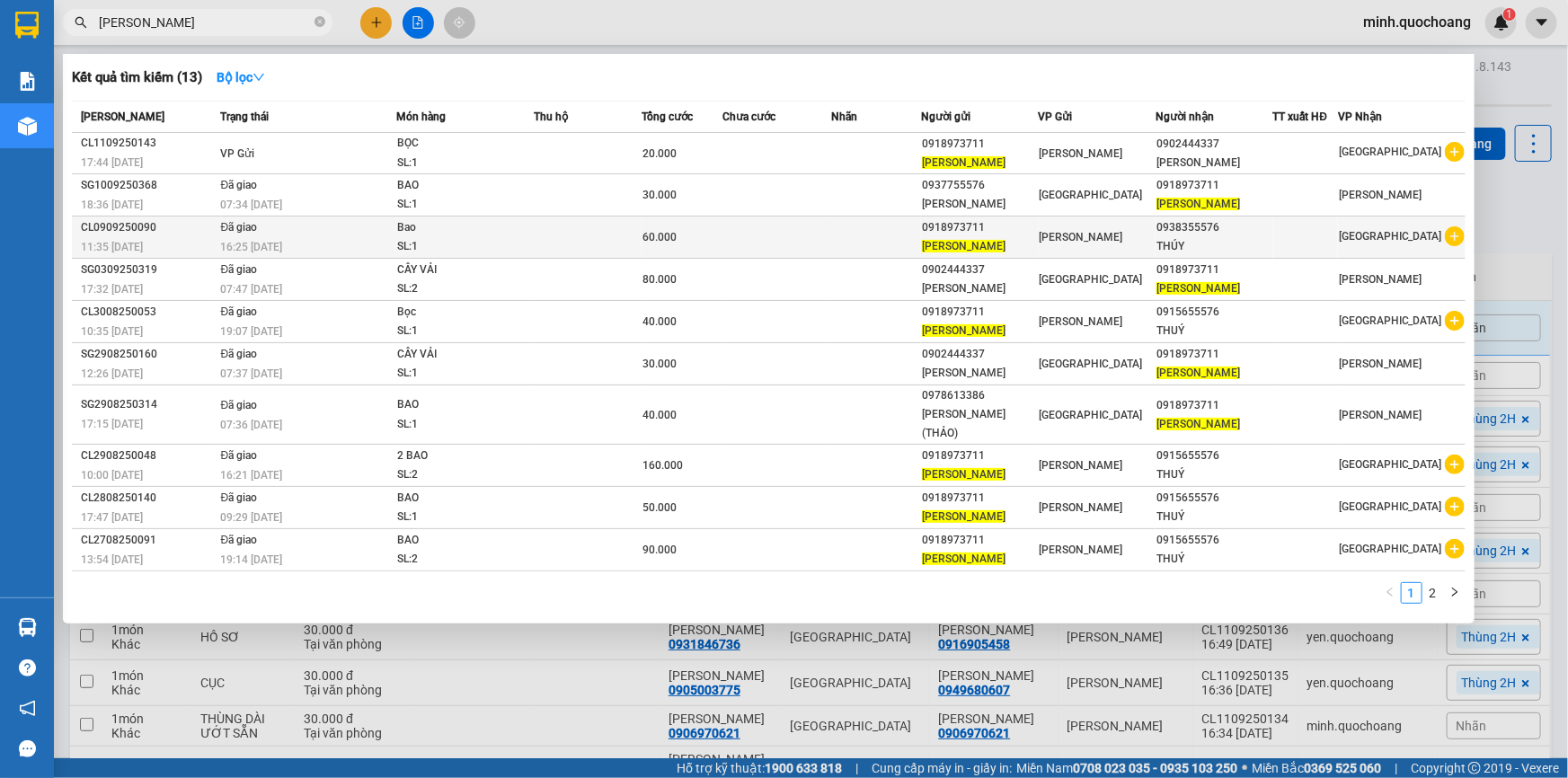
type input "[PERSON_NAME]"
click at [755, 256] on td at bounding box center [777, 238] width 107 height 42
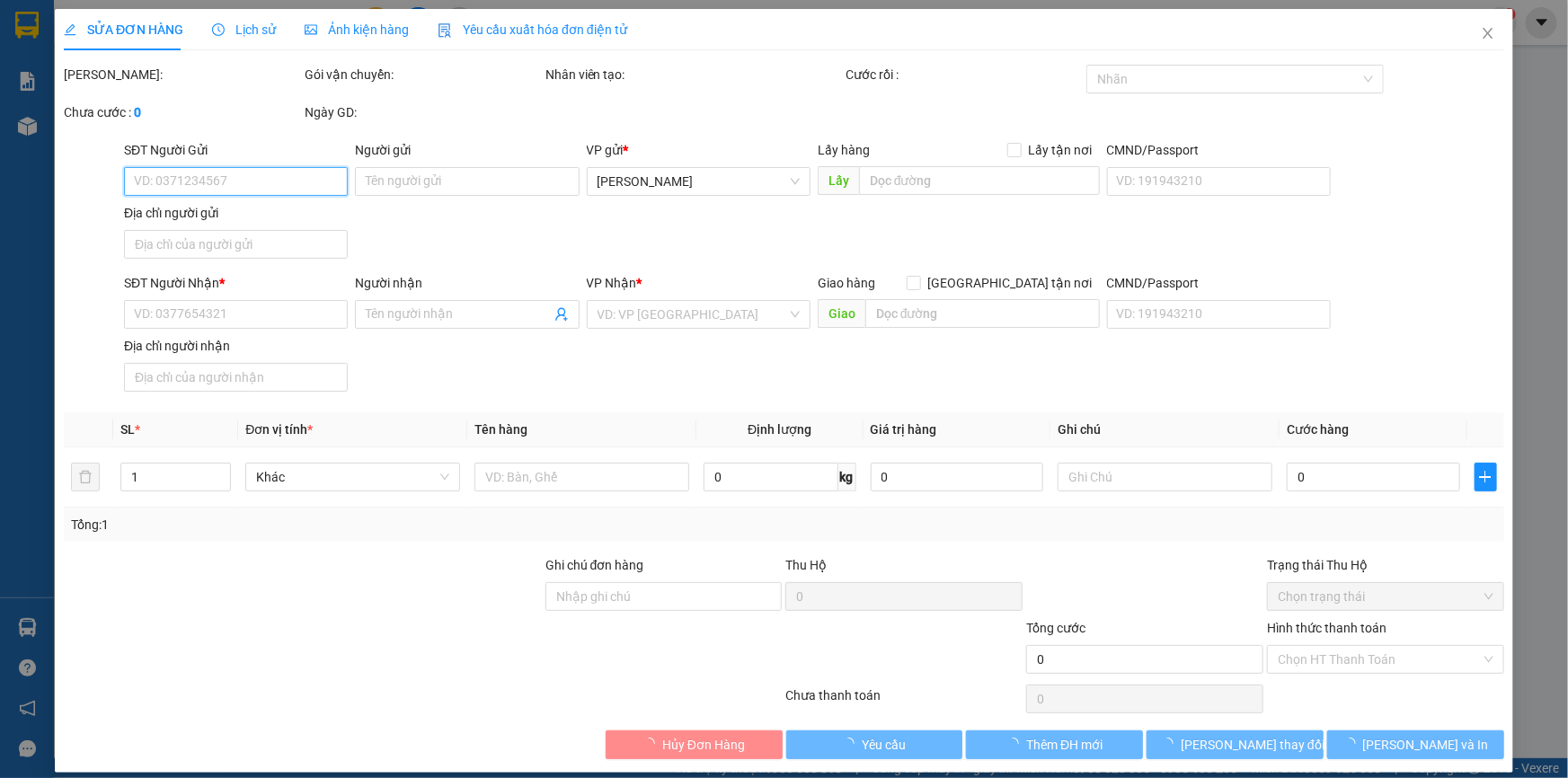
type input "0918973711"
type input "[PERSON_NAME]"
type input "P MỸ [GEOGRAPHIC_DATA]"
type input "0938355576"
type input "THÚY"
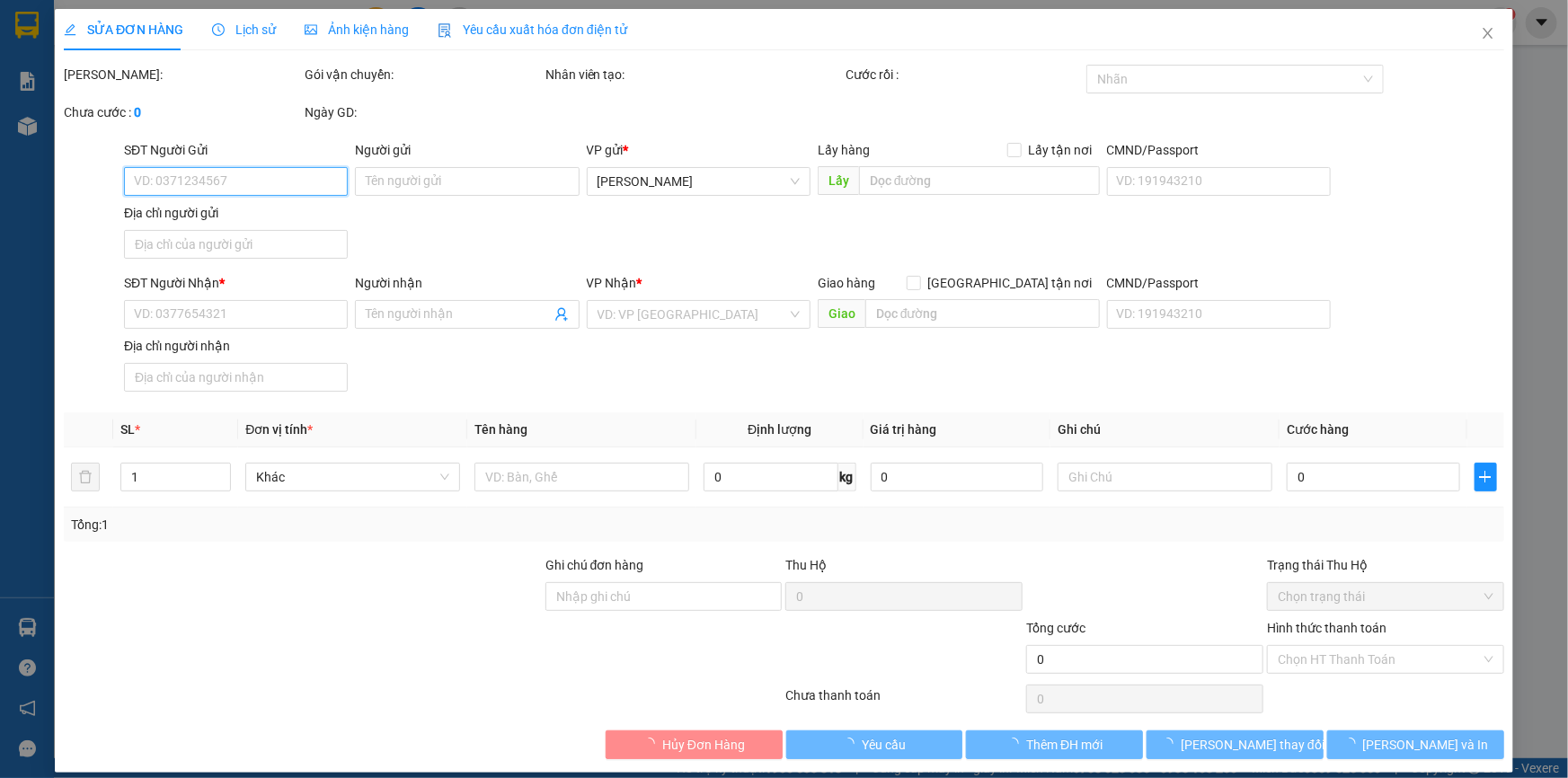
type input "60.000"
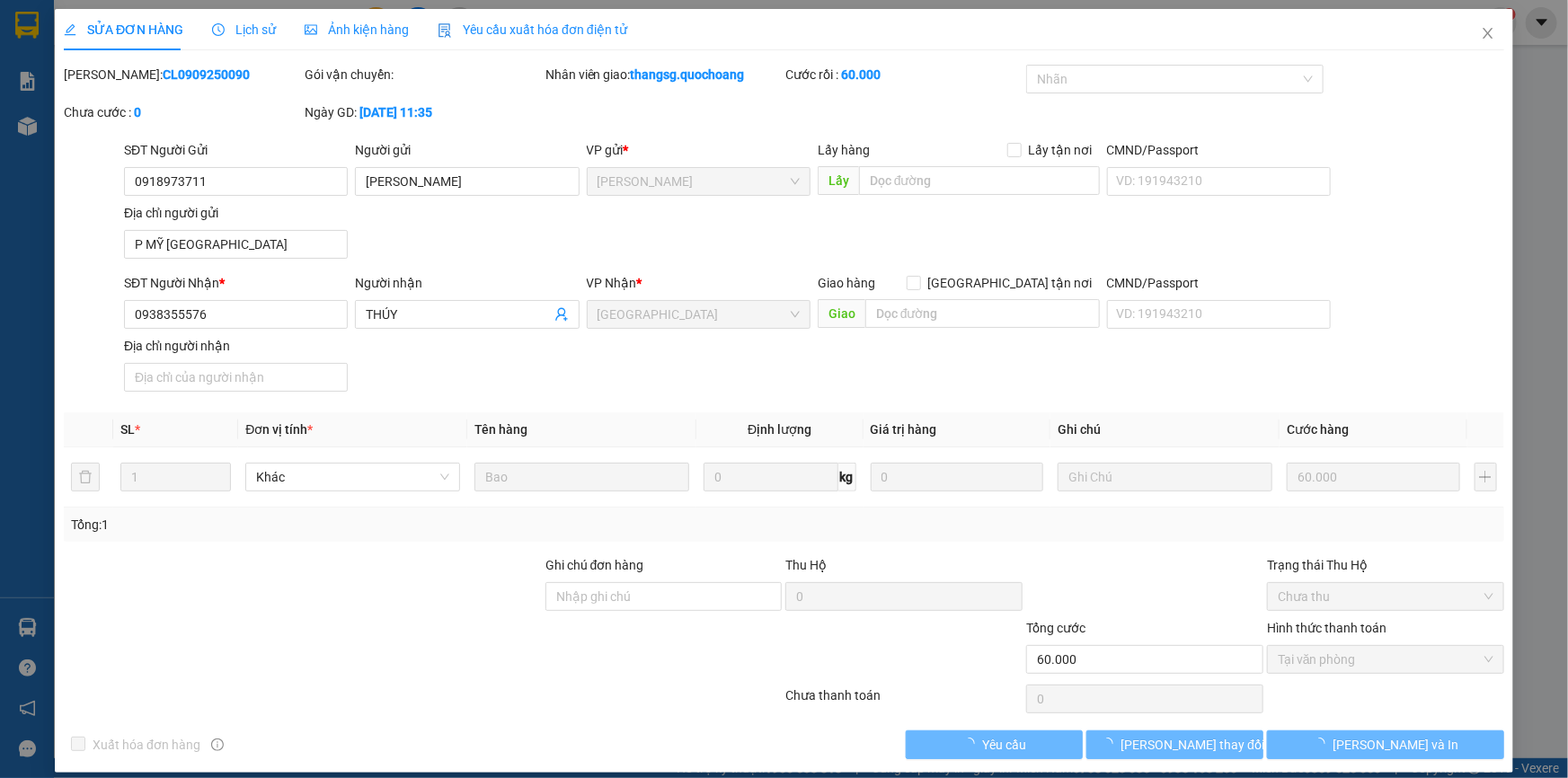
click at [514, 241] on div "SĐT Người Gửi 0918973711 Người gửi [PERSON_NAME] VP gửi * [PERSON_NAME] Lấy hàn…" at bounding box center [813, 203] width 1387 height 126
click at [296, 248] on input "P MỸ [GEOGRAPHIC_DATA]" at bounding box center [236, 245] width 224 height 29
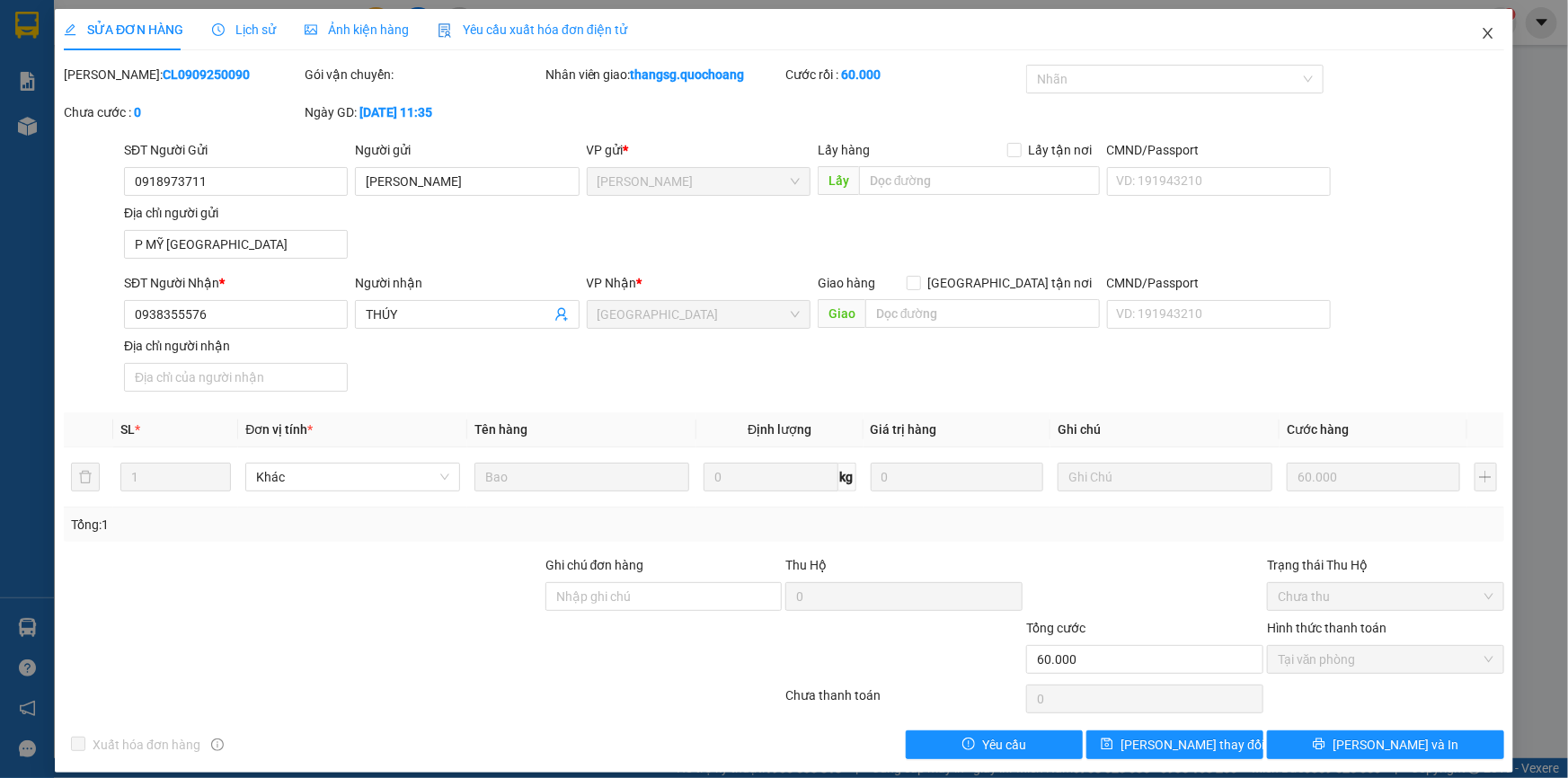
click at [1494, 23] on span "Close" at bounding box center [1487, 34] width 50 height 50
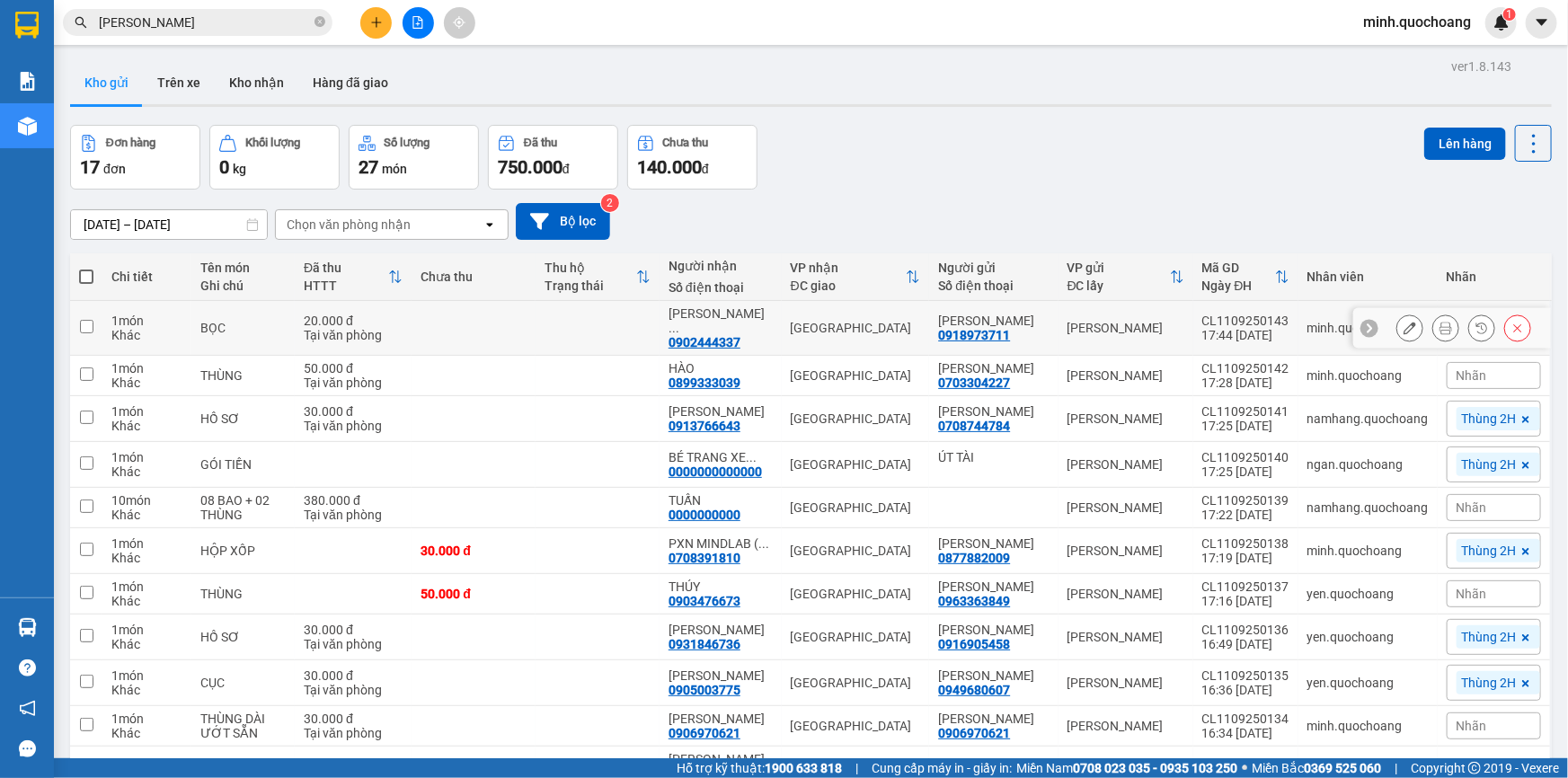
click at [1403, 333] on icon at bounding box center [1410, 328] width 13 height 13
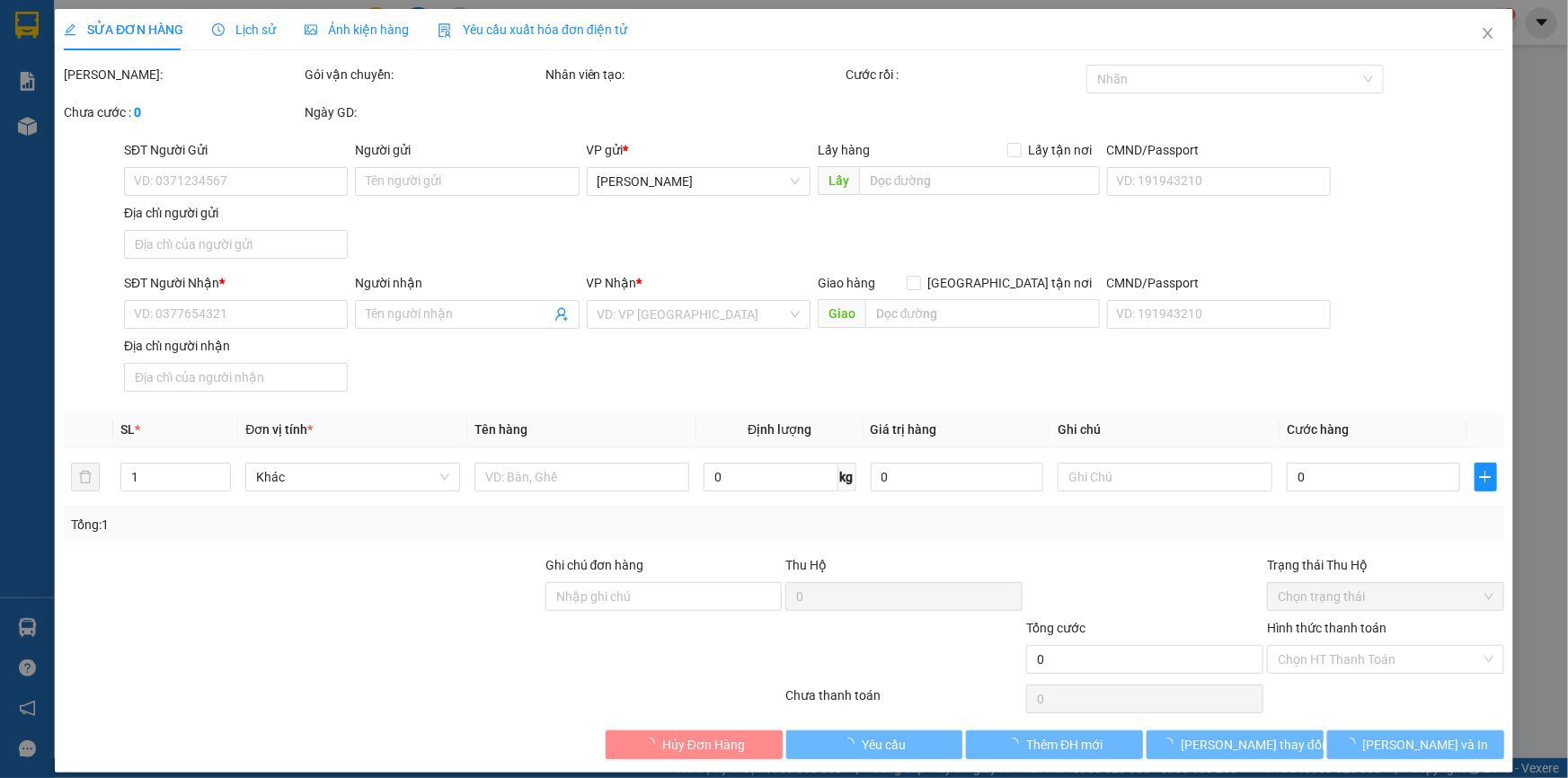
click at [588, 234] on div "SĐT Người Gửi VD: 0371234567 Người gửi Tên người gửi VP gửi * Cao Lãnh Lấy hàng…" at bounding box center [813, 203] width 1387 height 126
type input "0918973711"
type input "[PERSON_NAME]"
type input "0902444337"
type input "NGUYỄN CÔNG THẢO"
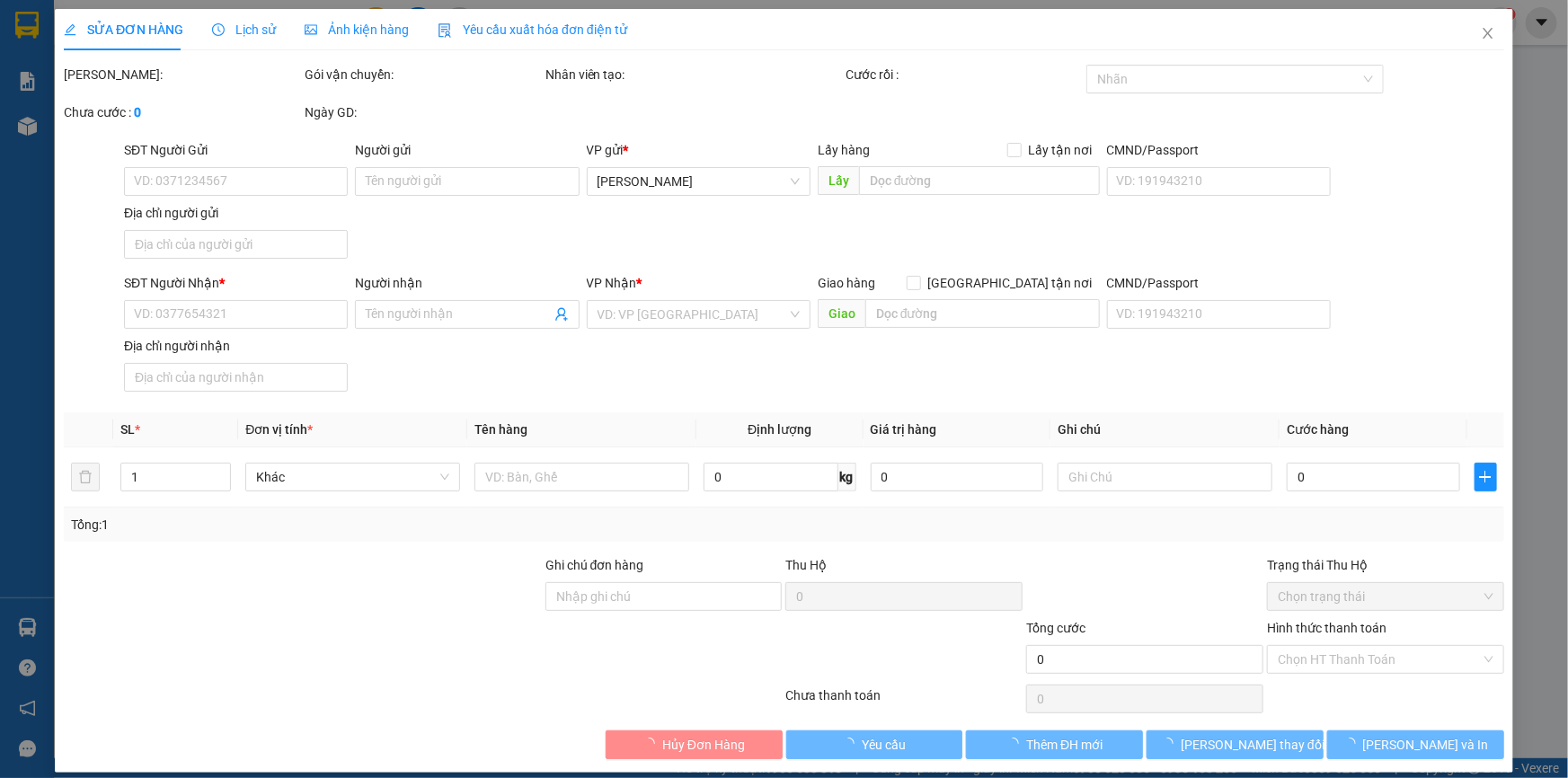
type input "20.000"
type input "0"
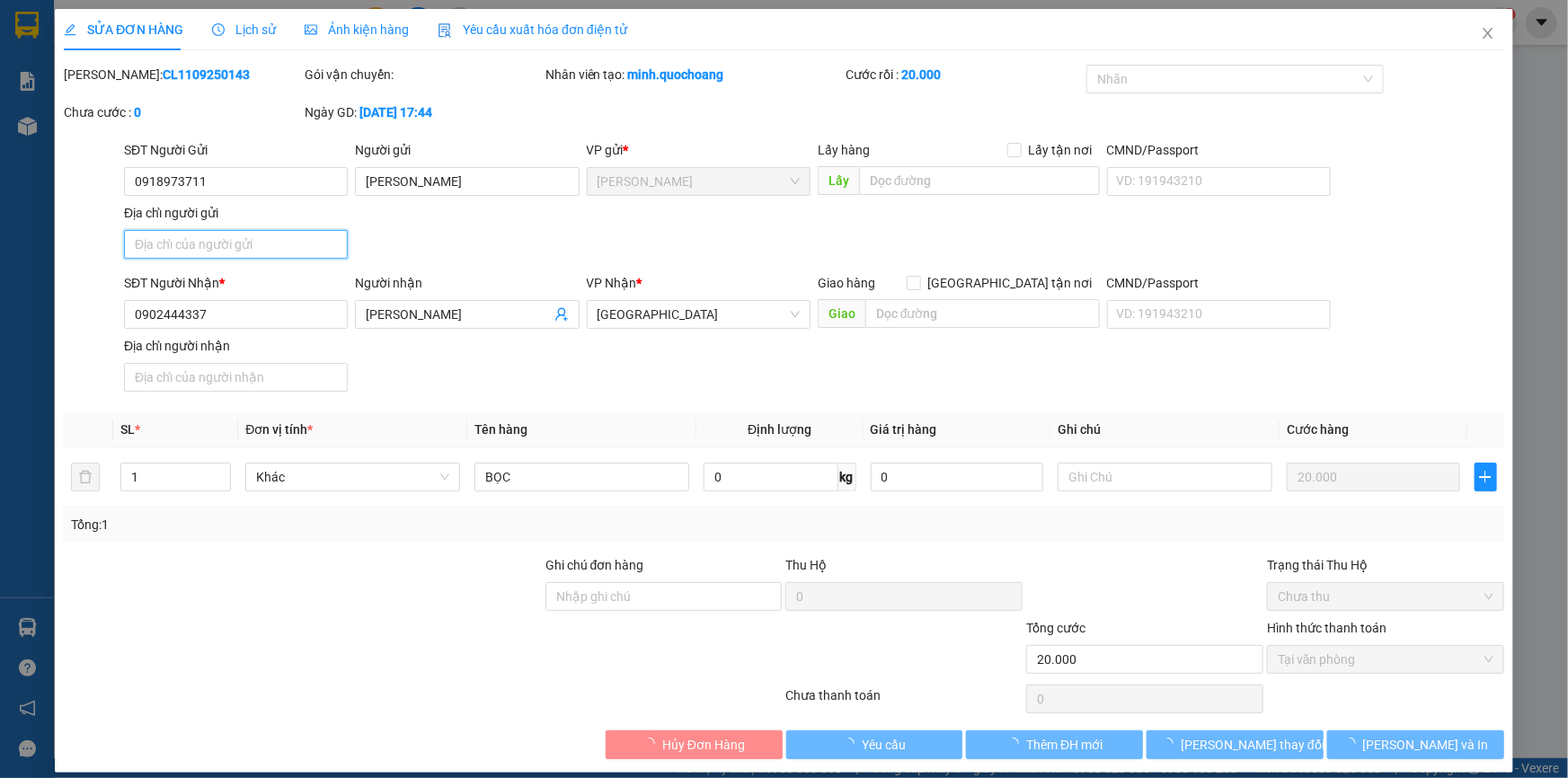
click at [283, 240] on input "Địa chỉ người gửi" at bounding box center [236, 245] width 224 height 29
paste input "P MỸ TRÀ ĐỒNG THÁP"
type input "P MỸ TRÀ ĐỒNG THÁP"
click at [1406, 298] on div "SĐT Người Nhận * 0902444337 Người nhận NGUYỄN CÔNG THẢO VP Nhận * Sài Gòn Giao …" at bounding box center [813, 336] width 1387 height 126
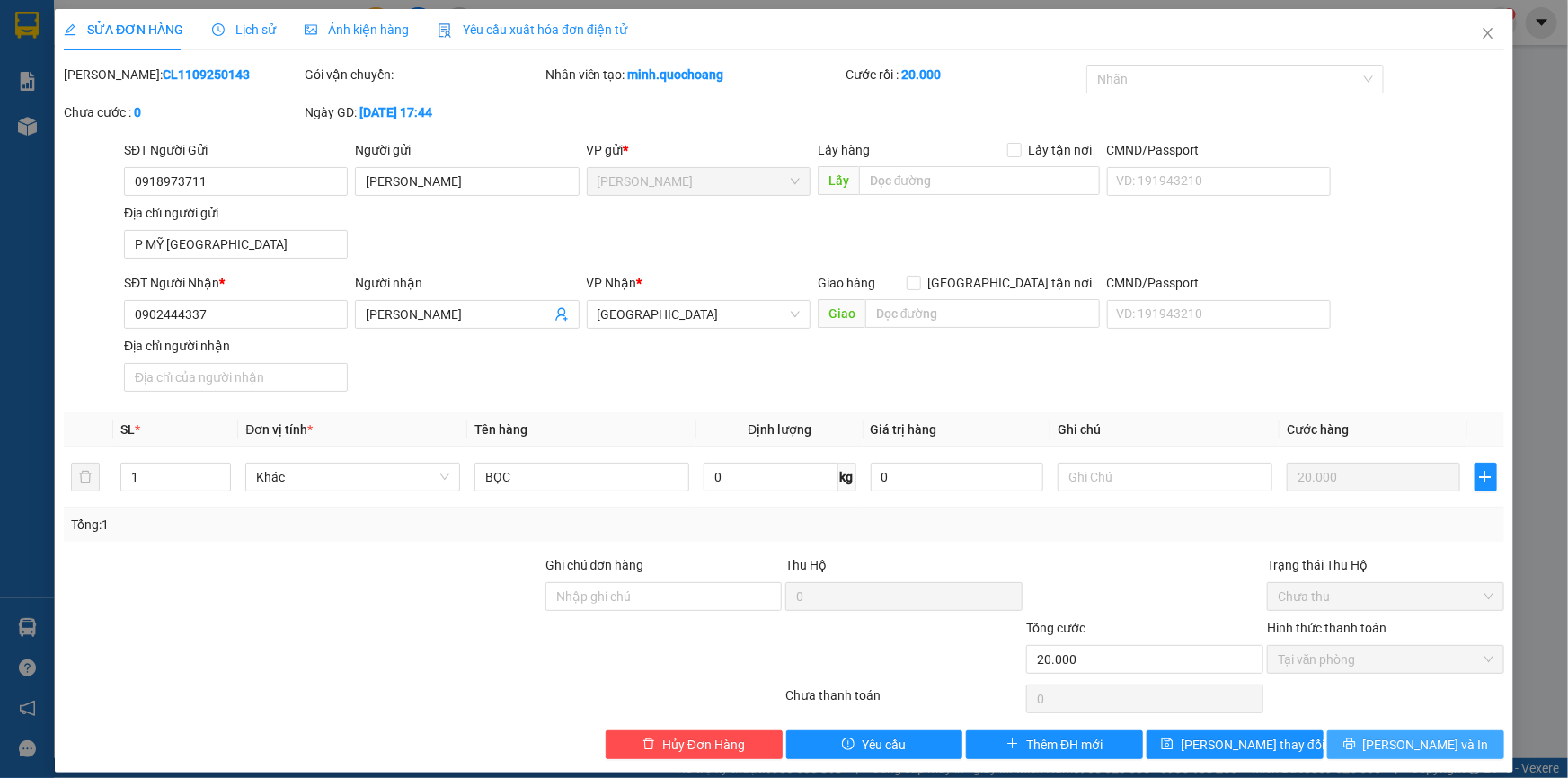
click at [1420, 742] on span "Lưu và In" at bounding box center [1426, 745] width 126 height 20
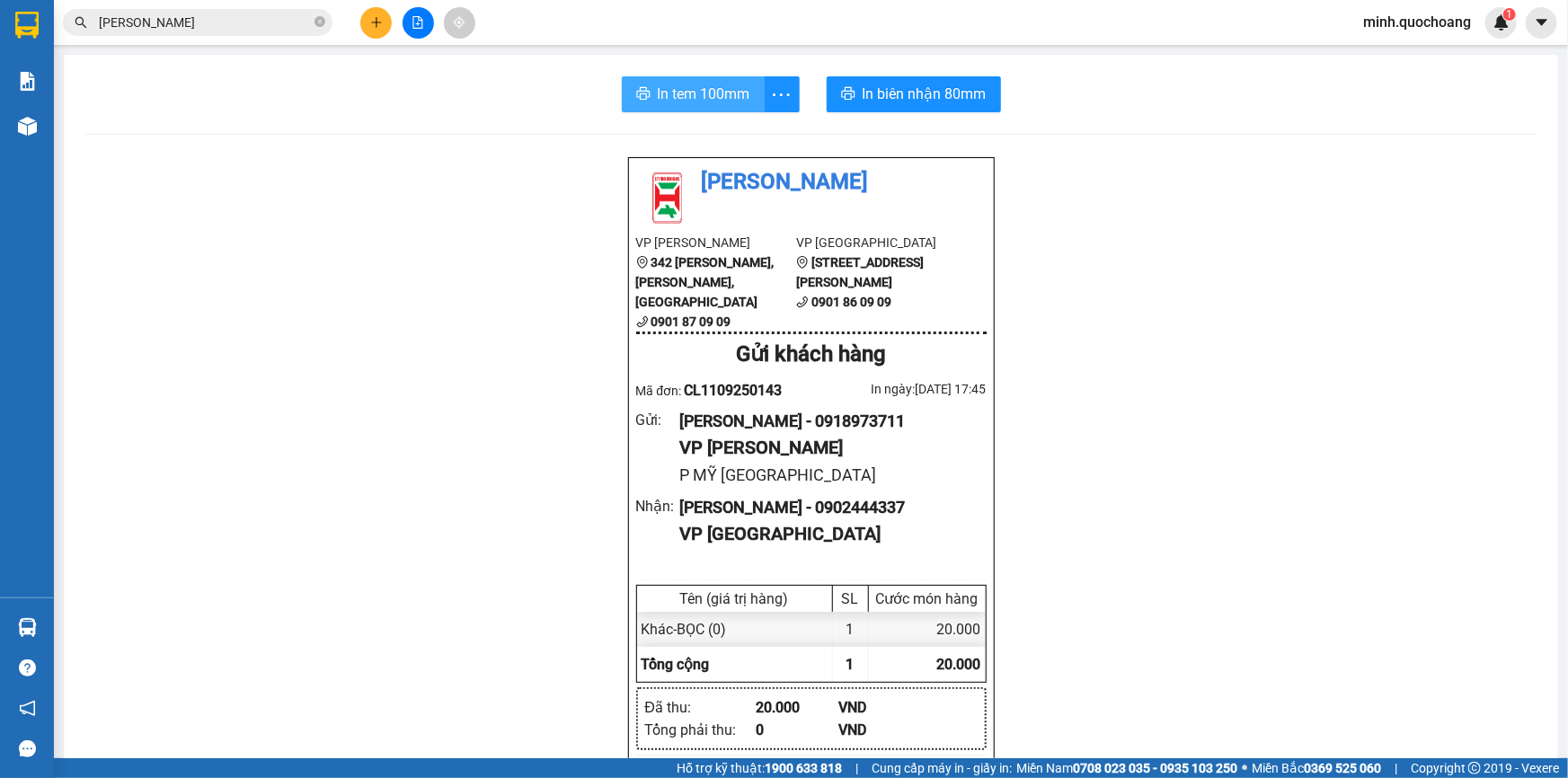
click at [671, 94] on span "In tem 100mm" at bounding box center [704, 94] width 93 height 23
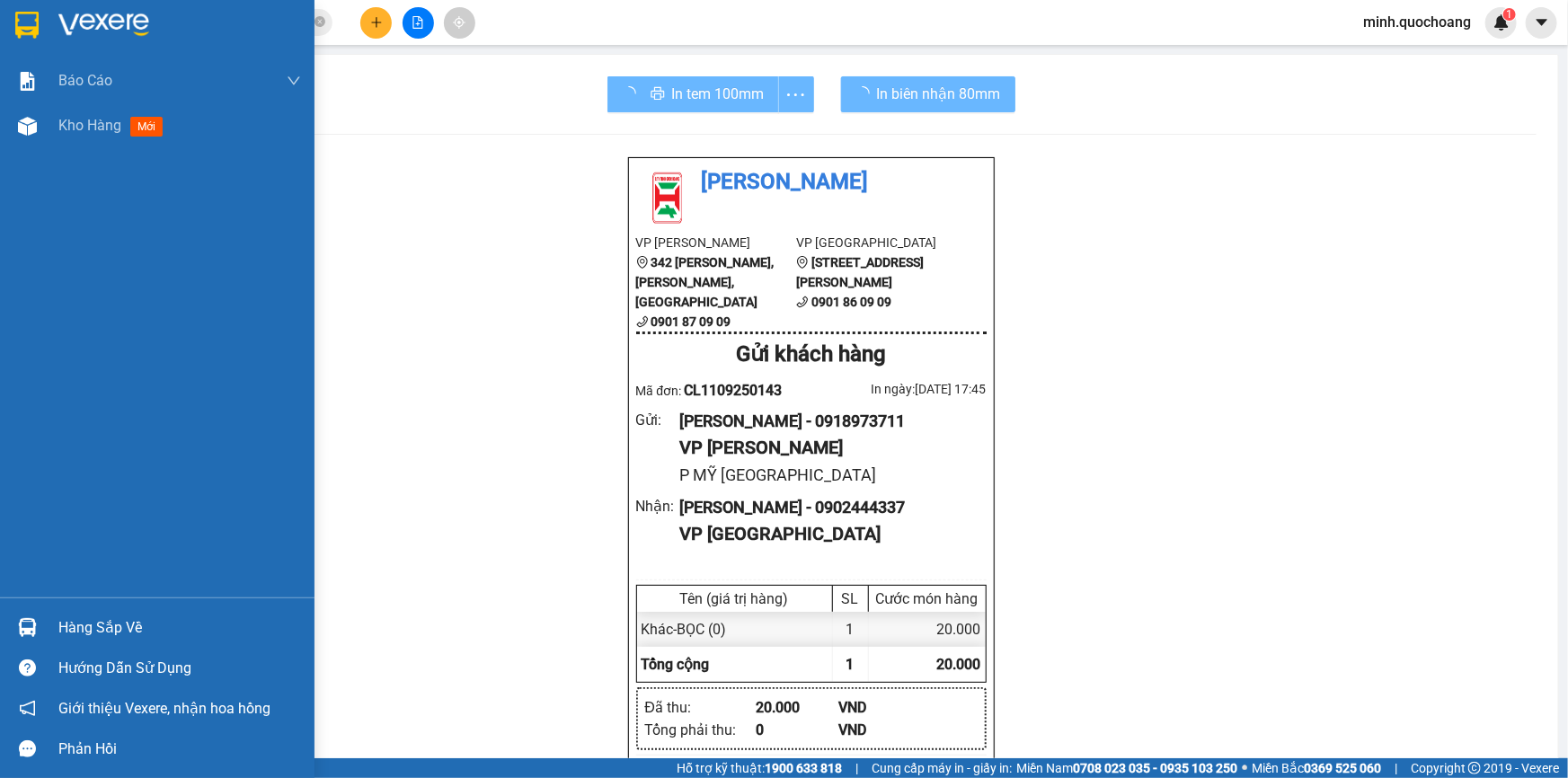
click at [59, 134] on span "Kho hàng" at bounding box center [89, 125] width 63 height 17
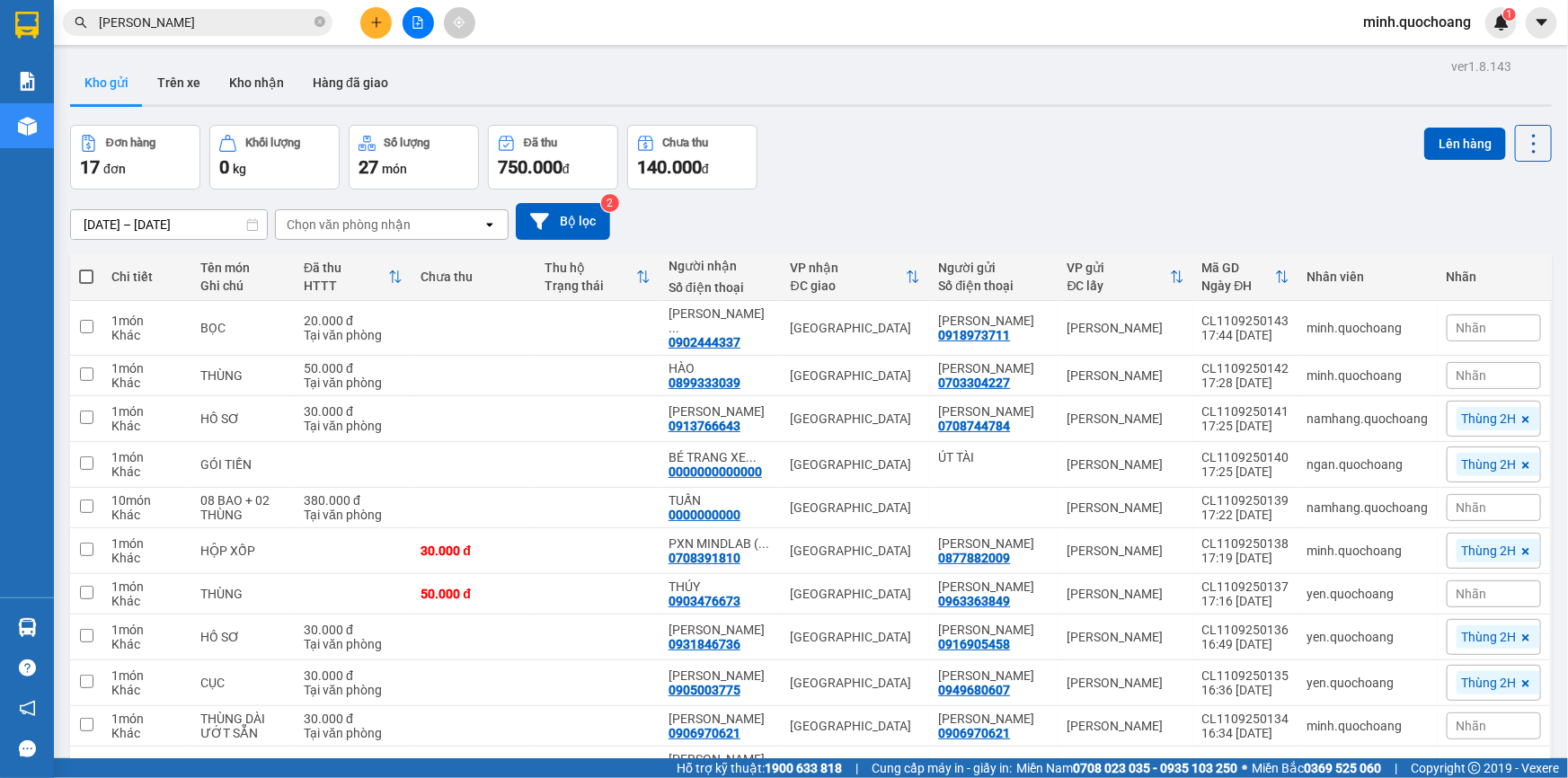
click at [1460, 326] on span "Nhãn" at bounding box center [1471, 328] width 31 height 15
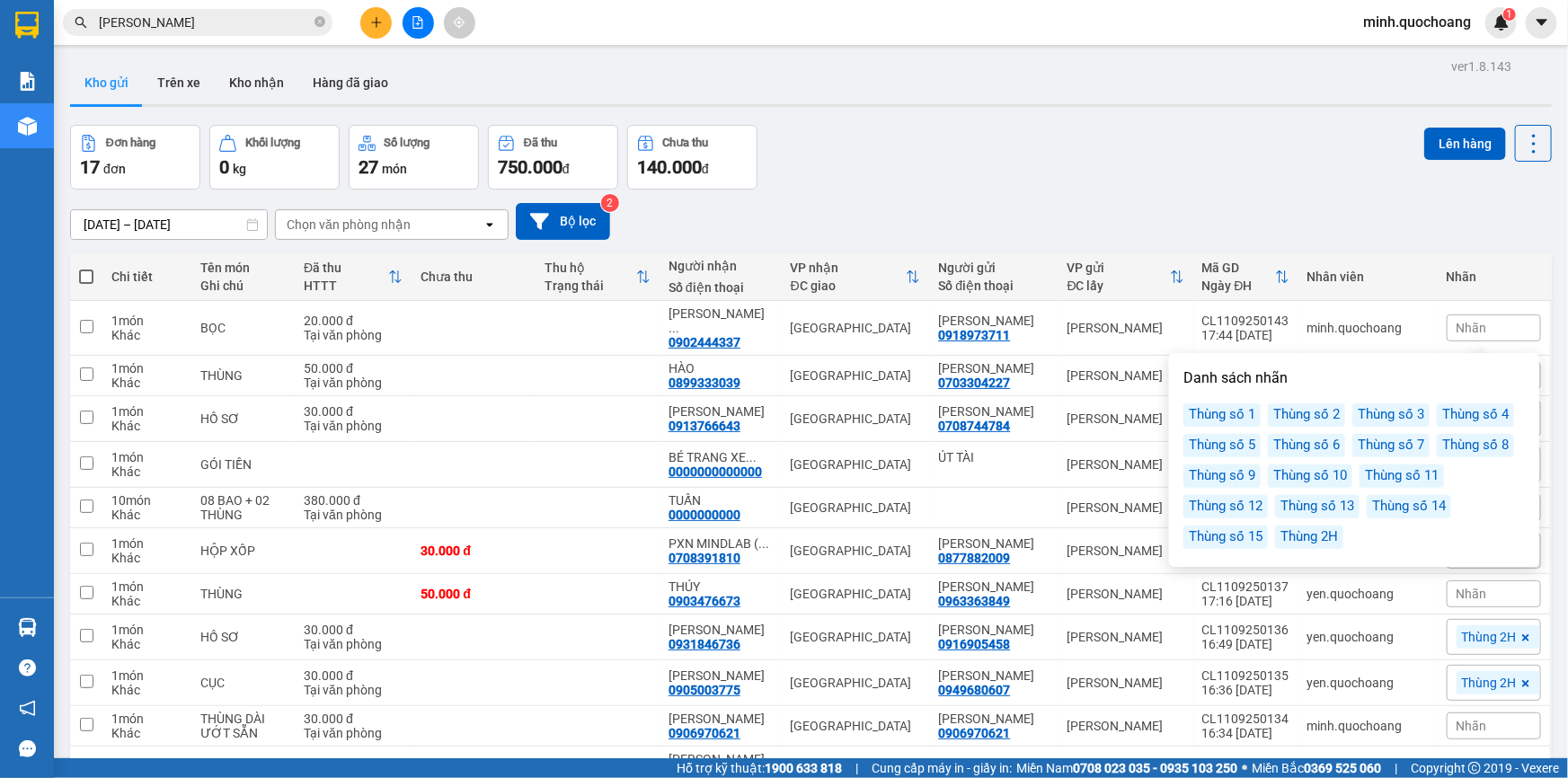
click at [1318, 538] on div "Thùng 2H" at bounding box center [1308, 537] width 68 height 24
click at [1228, 166] on div "Đơn hàng 17 đơn Khối lượng 0 kg Số lượng 27 món Đã thu 750.000 đ Chưa thu 140.0…" at bounding box center [810, 157] width 1481 height 65
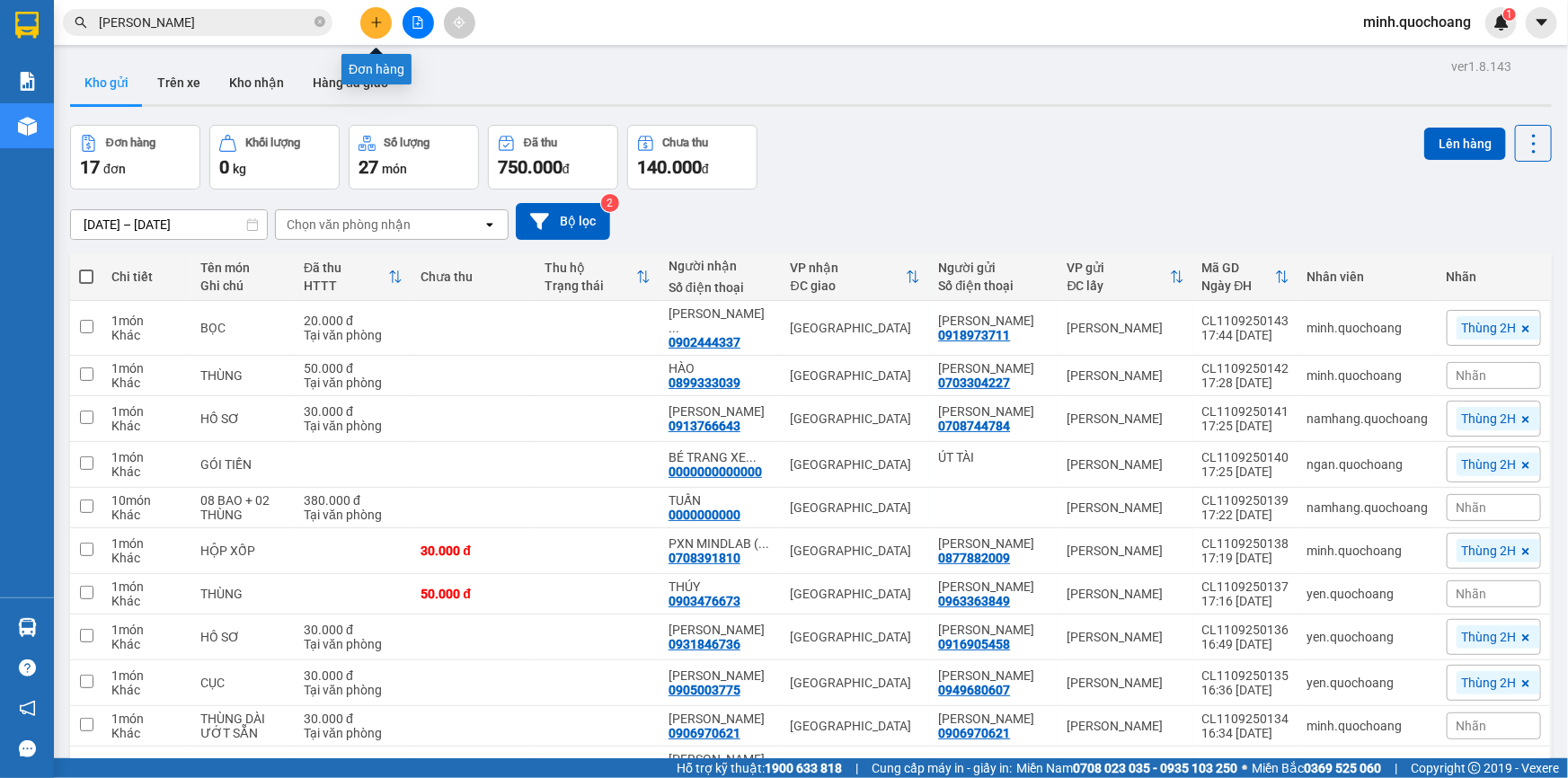
click at [372, 27] on icon "plus" at bounding box center [376, 23] width 13 height 13
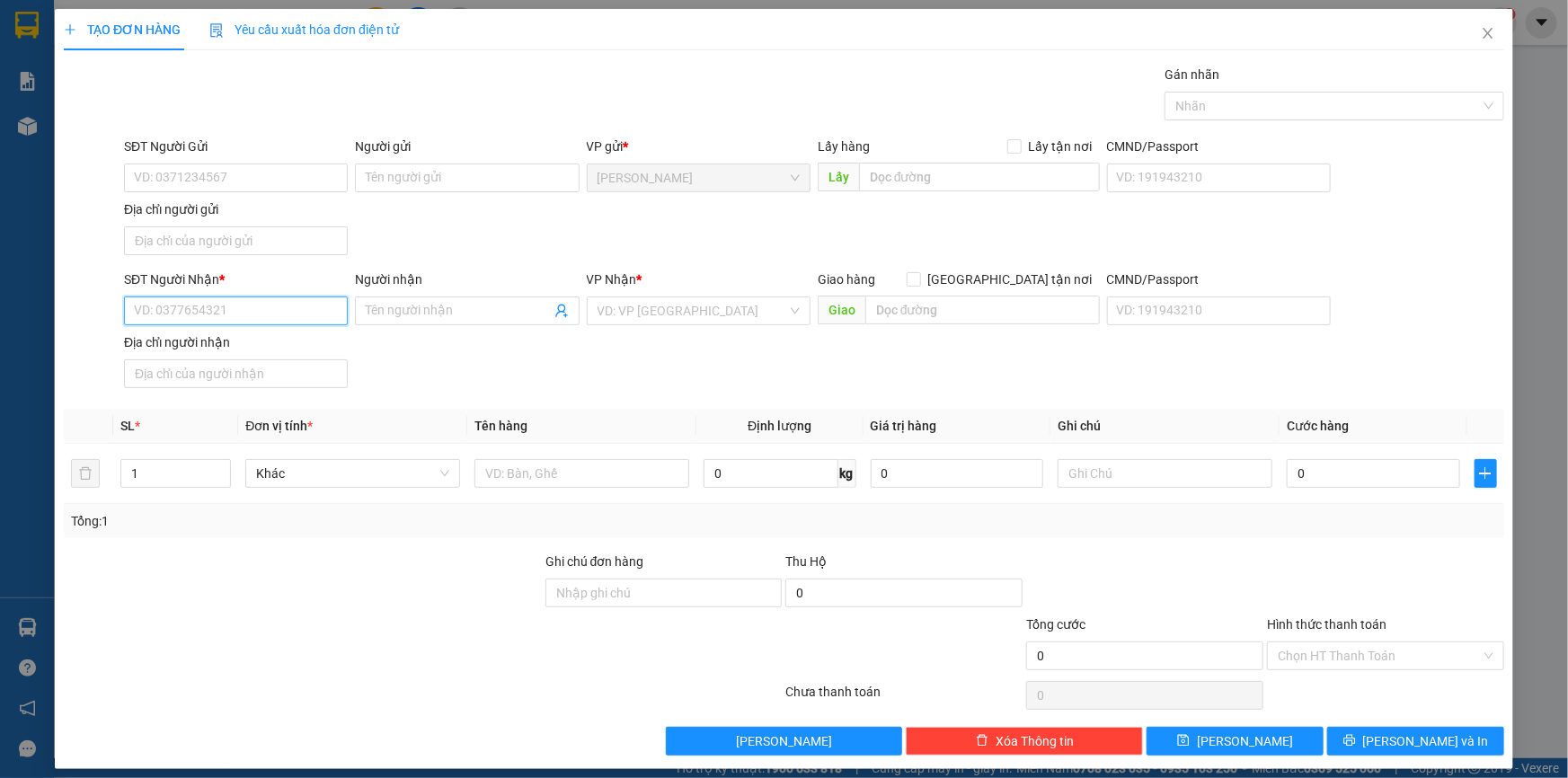
click at [259, 308] on input "SĐT Người Nhận *" at bounding box center [236, 312] width 224 height 29
type input "0919107666"
click at [270, 342] on div "0919107666 - NGÂN" at bounding box center [234, 346] width 200 height 20
type input "NGÂN"
type input "0919107666"
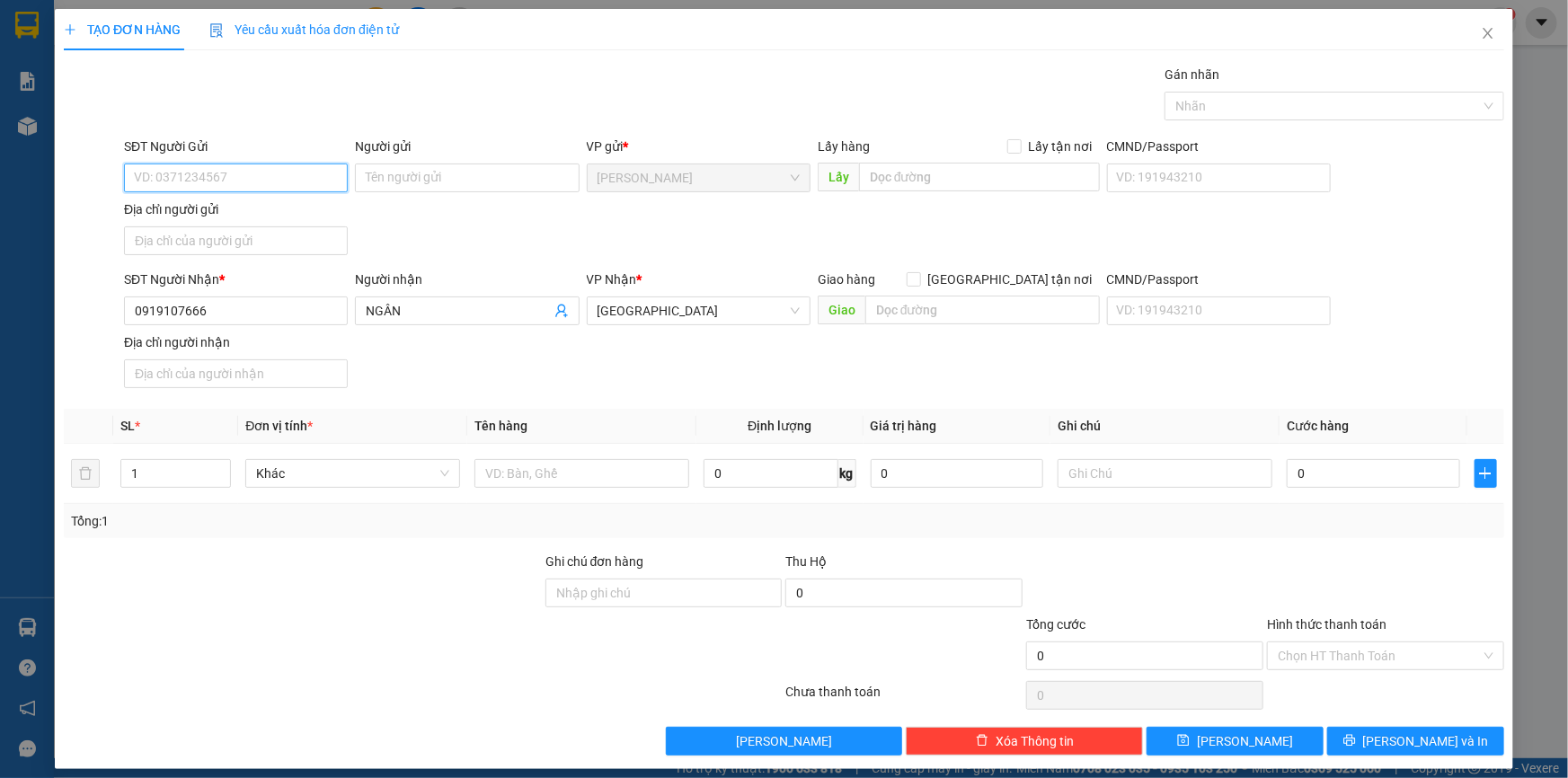
click at [277, 184] on input "SĐT Người Gửi" at bounding box center [236, 179] width 224 height 29
click at [261, 214] on div "0976330028 - BÙI TẤN CƯƠNG" at bounding box center [234, 214] width 200 height 20
type input "0976330028"
type input "[PERSON_NAME]"
click at [256, 243] on input "Địa chỉ người gửi" at bounding box center [236, 241] width 224 height 29
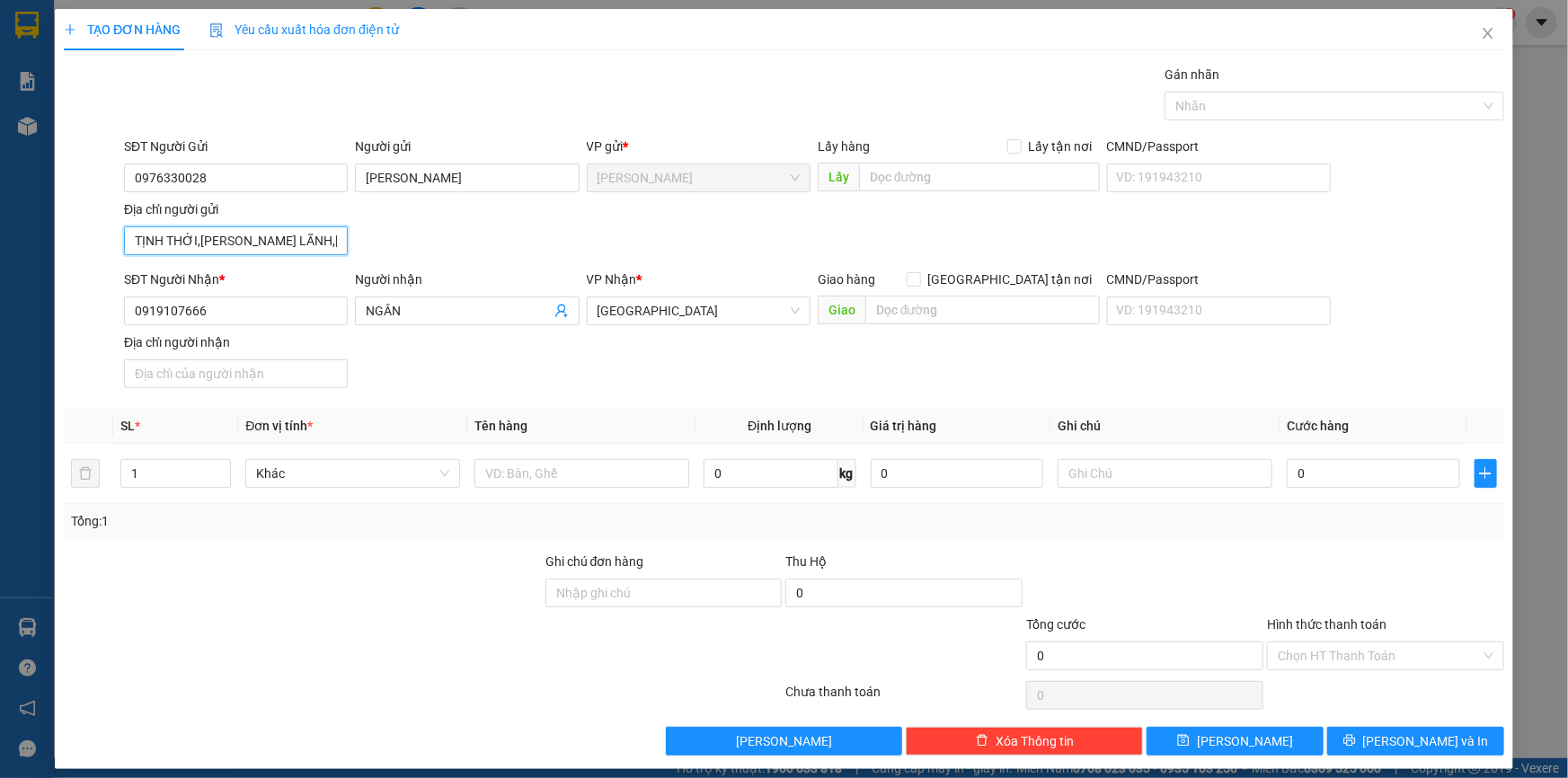
click at [272, 236] on input "TỊNH THỚI,P CAO LÃNH,ĐỒNG THÁP" at bounding box center [236, 241] width 224 height 29
click at [270, 235] on input "TỊNH THỚI,P CAO LÃNH, ĐỒNG THÁP" at bounding box center [236, 241] width 224 height 29
click at [196, 240] on input "TỊNH THỚI, P CAO LÃNH , ĐỒNG THÁP" at bounding box center [236, 241] width 224 height 29
click at [192, 240] on input "TỊNH THỚI, P CAO LÃNH , ĐỒNG THÁP" at bounding box center [236, 241] width 224 height 29
type input "TỊNH THỚI , P CAO LÃNH , ĐỒNG THÁP"
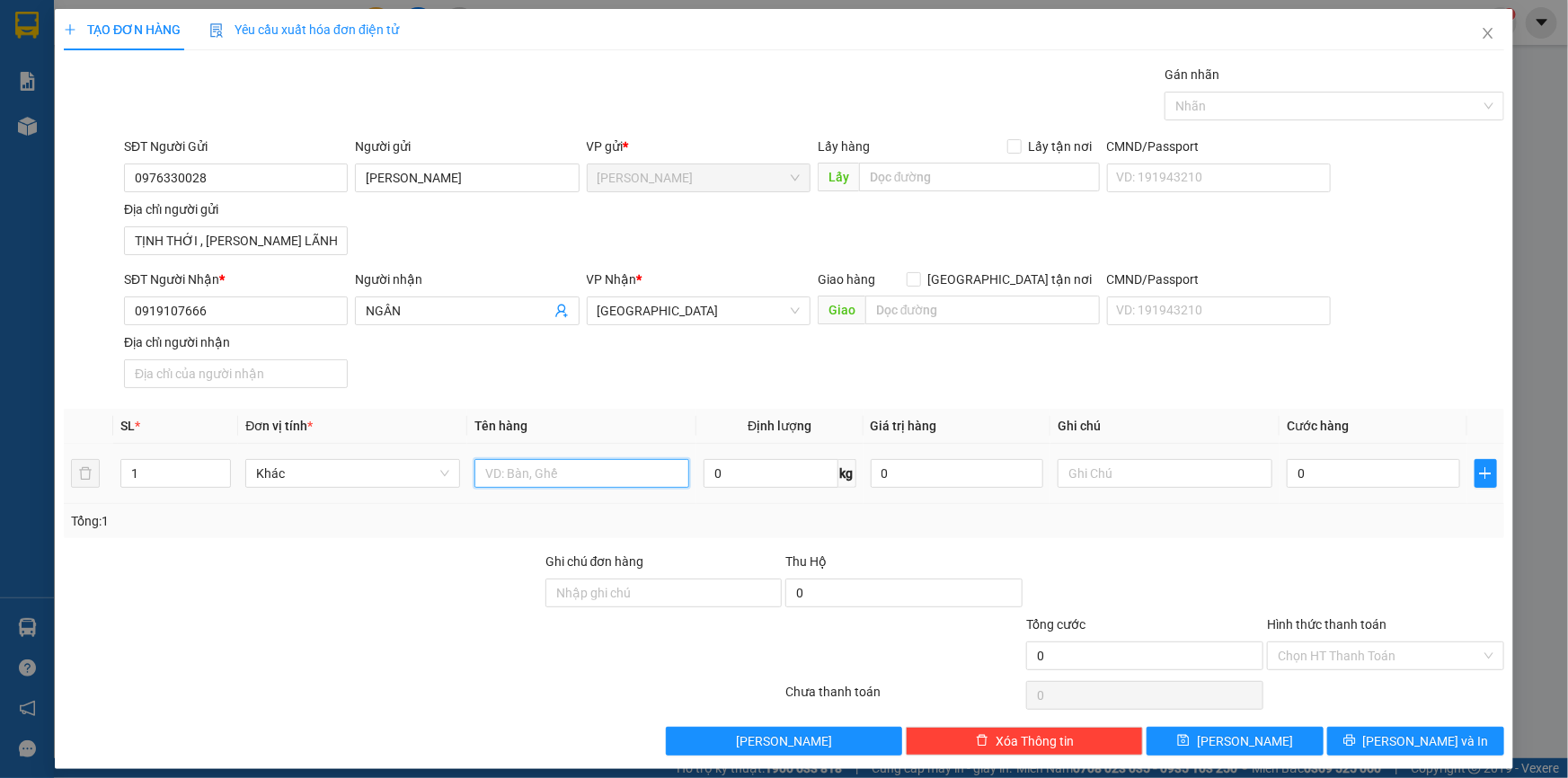
click at [520, 476] on input "text" at bounding box center [582, 474] width 215 height 29
type input "BAO"
click at [1380, 483] on input "0" at bounding box center [1373, 474] width 173 height 29
click at [1363, 581] on div at bounding box center [1385, 583] width 240 height 63
click at [1402, 741] on span "[PERSON_NAME] và In" at bounding box center [1426, 742] width 126 height 20
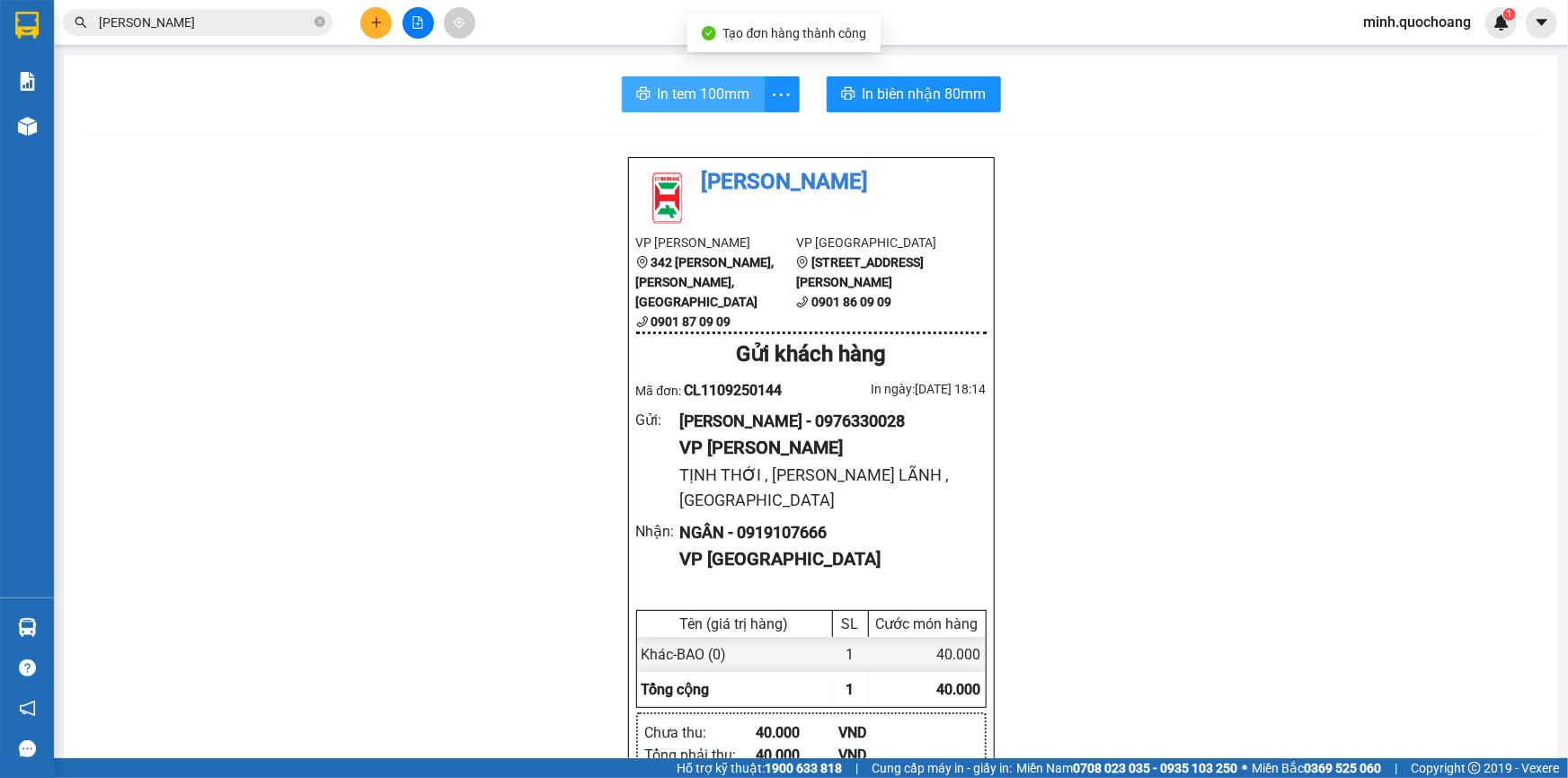
click at [674, 105] on span "In tem 100mm" at bounding box center [704, 94] width 93 height 23
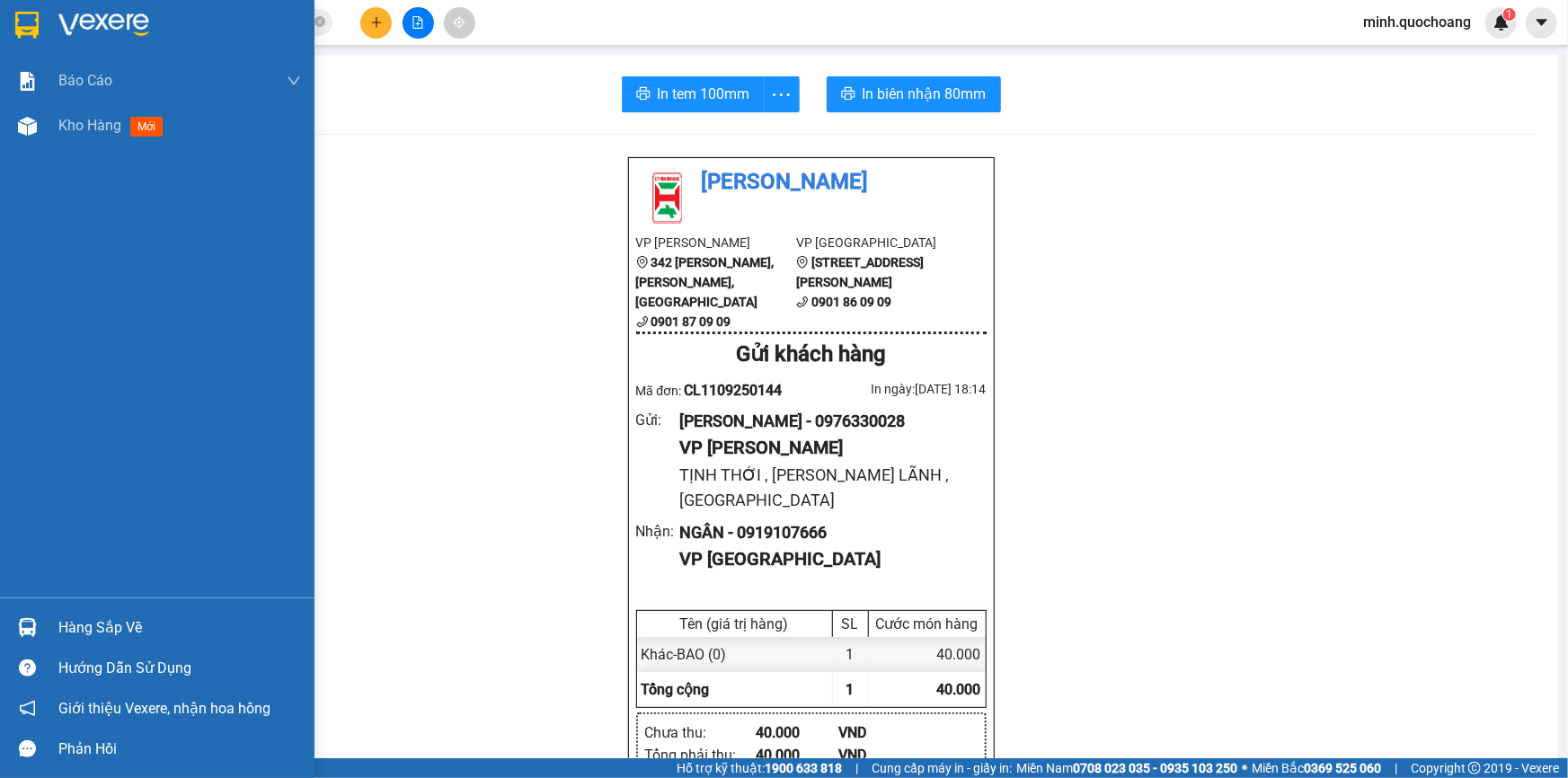
click at [76, 618] on div "Hàng sắp về" at bounding box center [179, 629] width 242 height 27
click at [117, 132] on span "Kho hàng" at bounding box center [89, 125] width 63 height 17
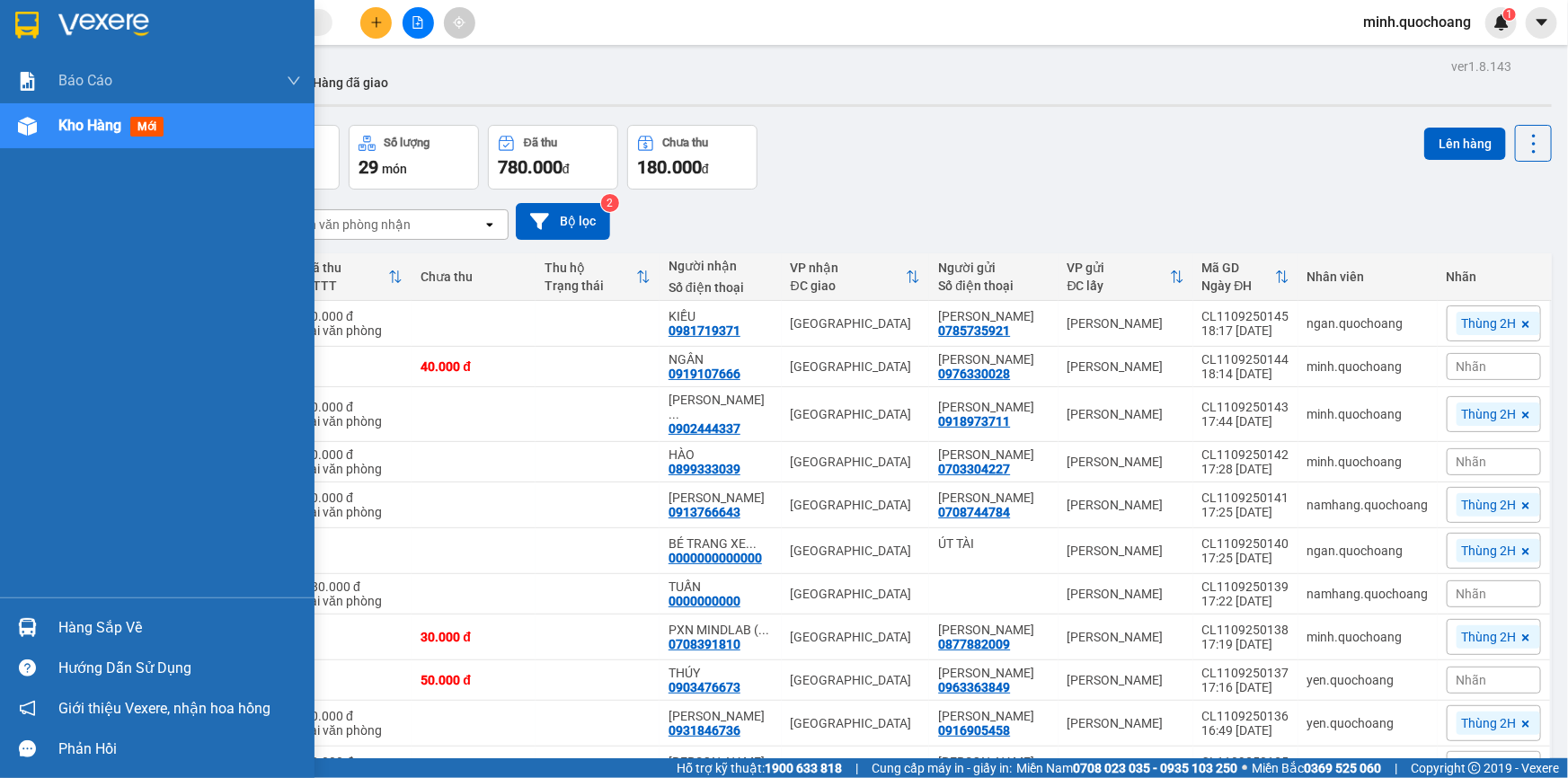
click at [67, 624] on div "Hàng sắp về" at bounding box center [179, 629] width 242 height 27
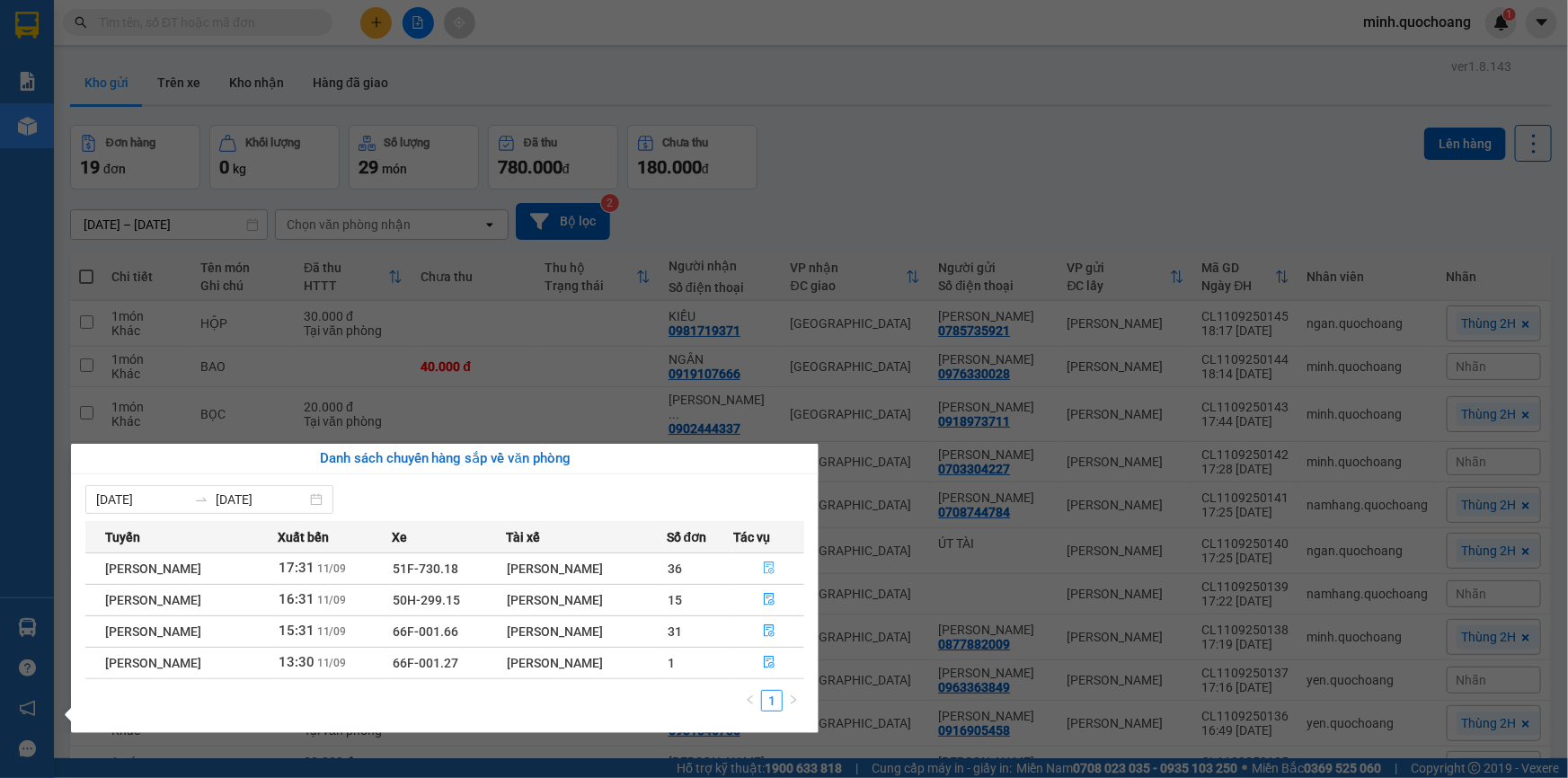
click at [772, 565] on icon "file-done" at bounding box center [769, 568] width 13 height 13
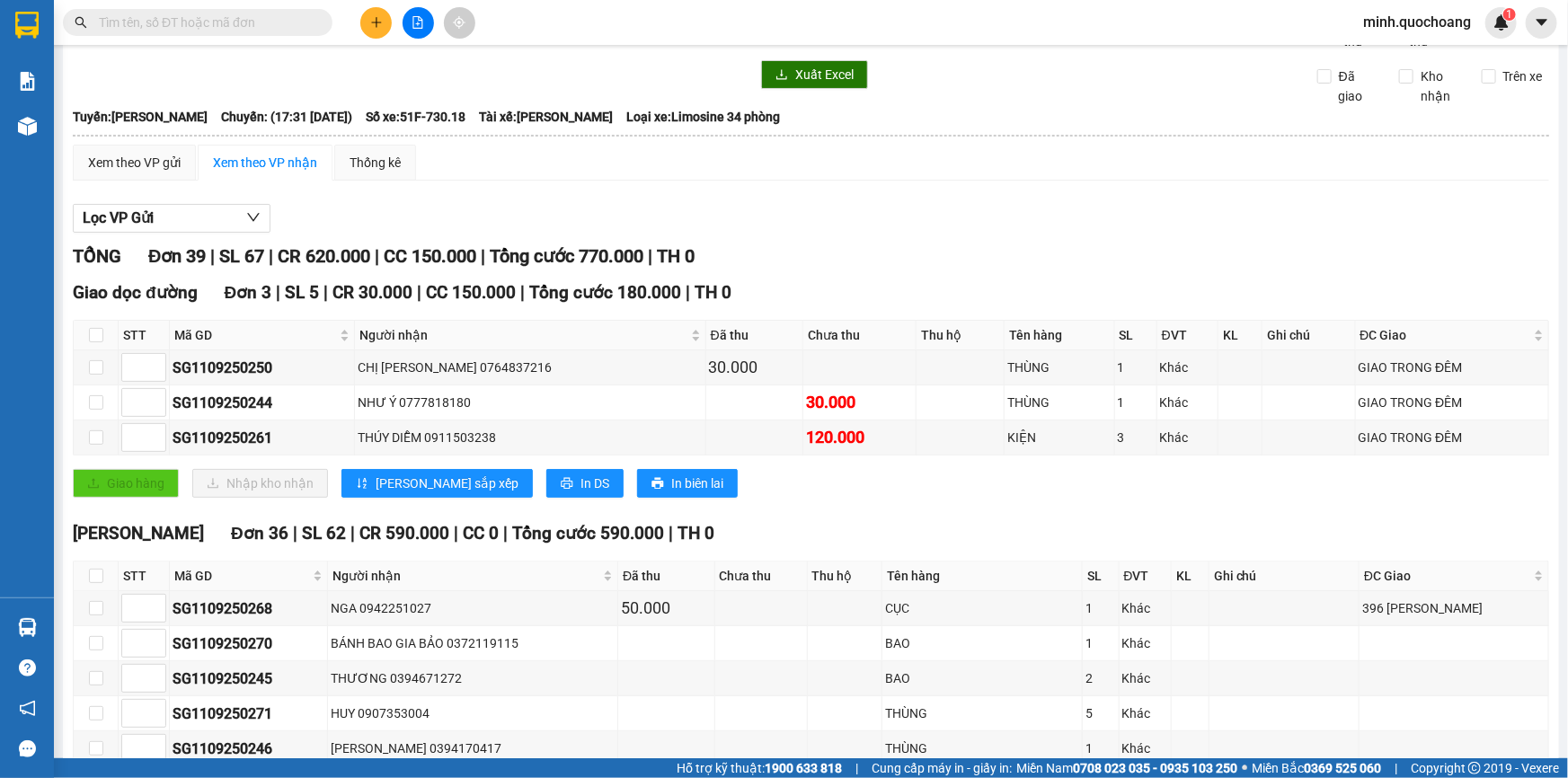
scroll to position [163, 0]
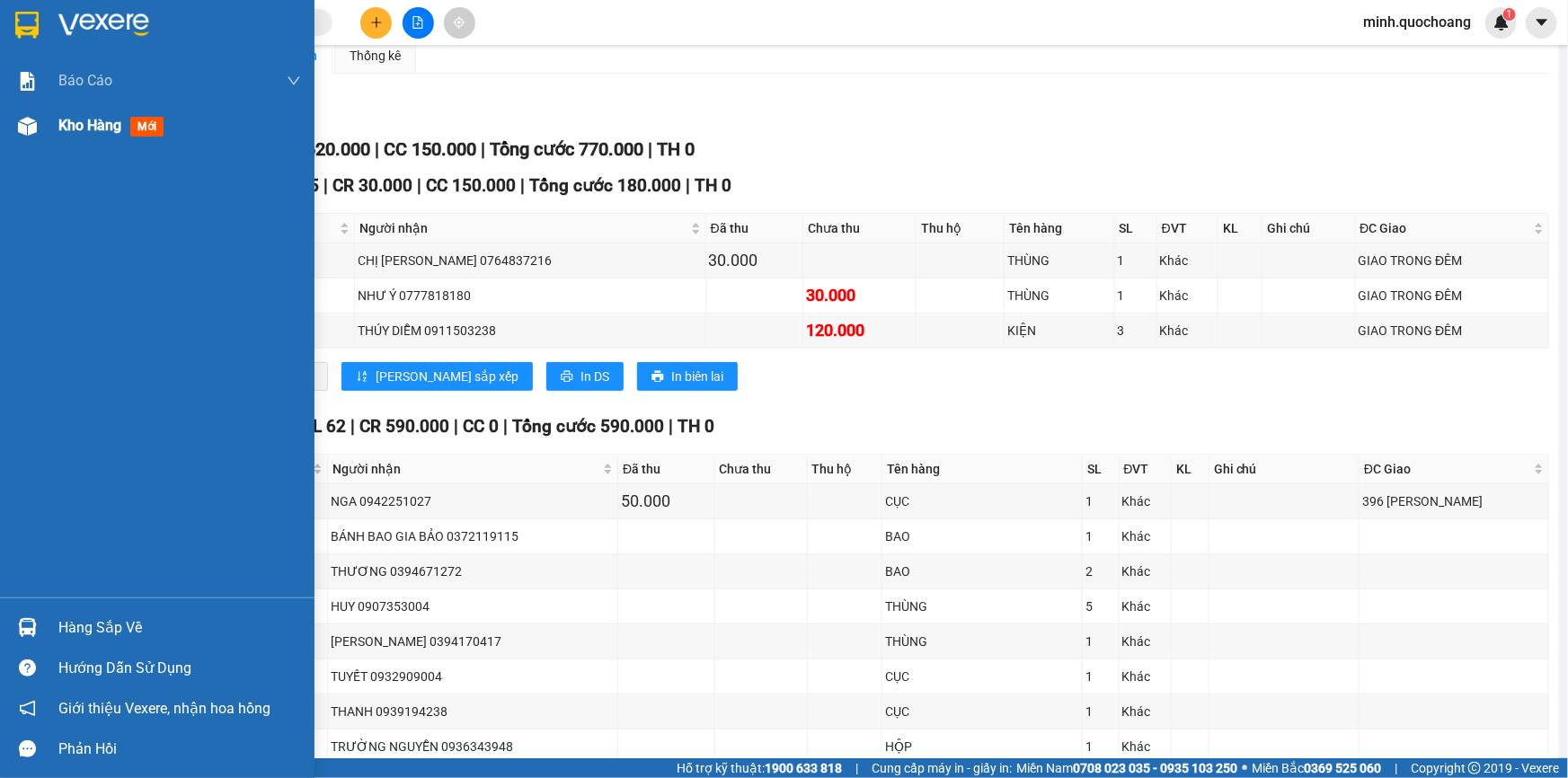
click at [43, 127] on div "Kho hàng mới" at bounding box center [157, 125] width 314 height 45
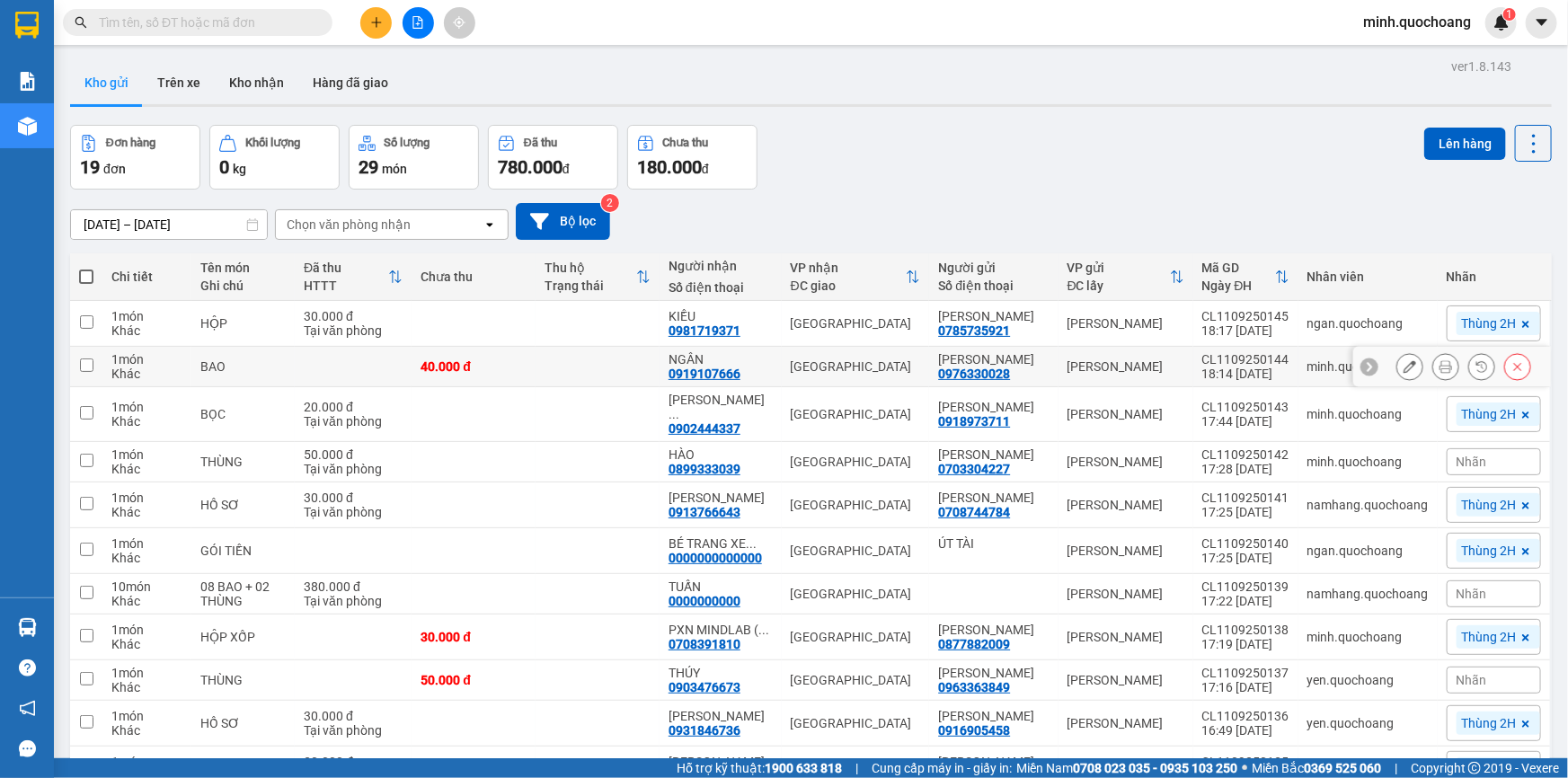
click at [880, 369] on div "[GEOGRAPHIC_DATA]" at bounding box center [855, 367] width 130 height 15
checkbox input "true"
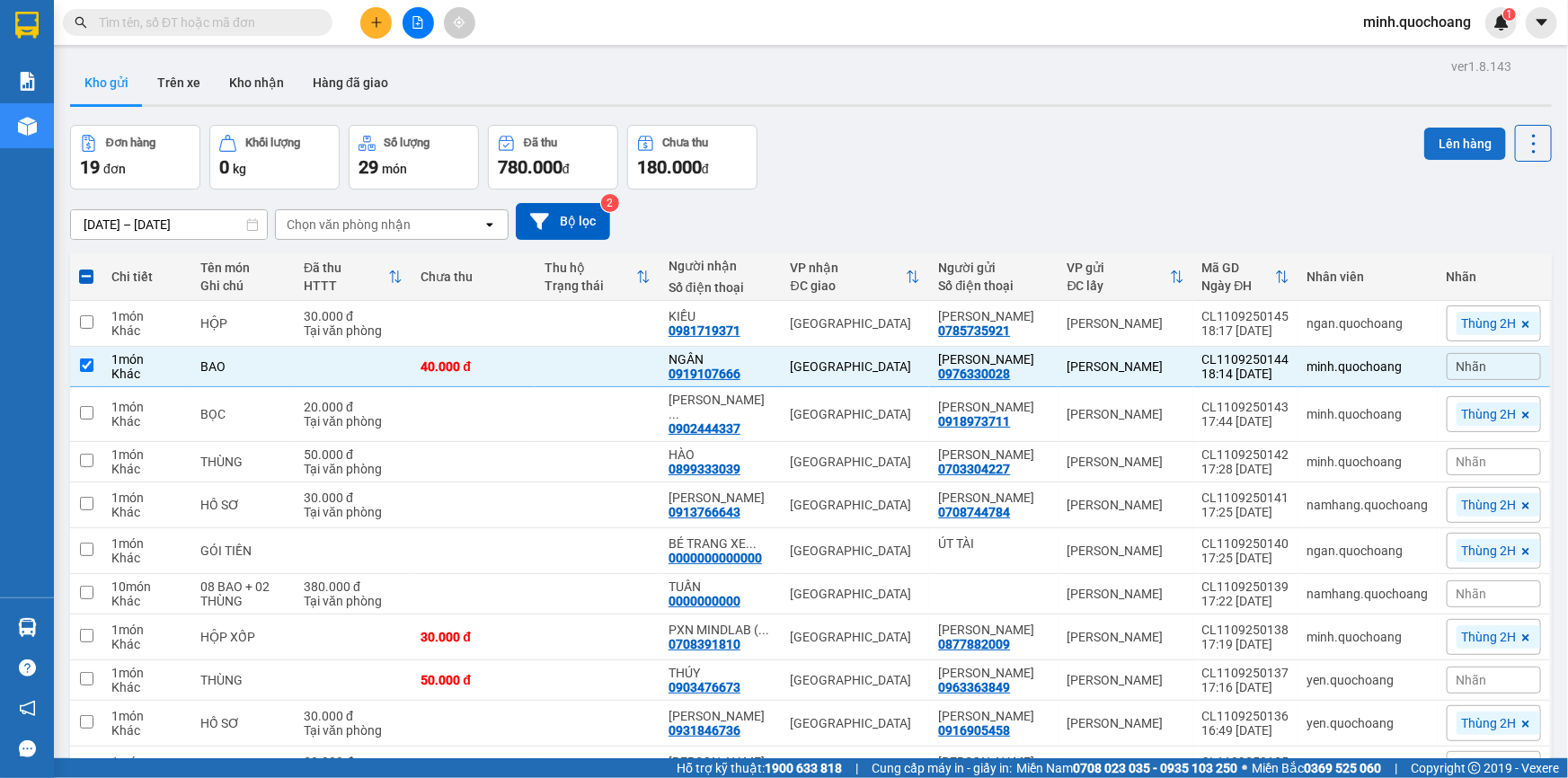
click at [1473, 145] on button "Lên hàng" at bounding box center [1465, 144] width 82 height 33
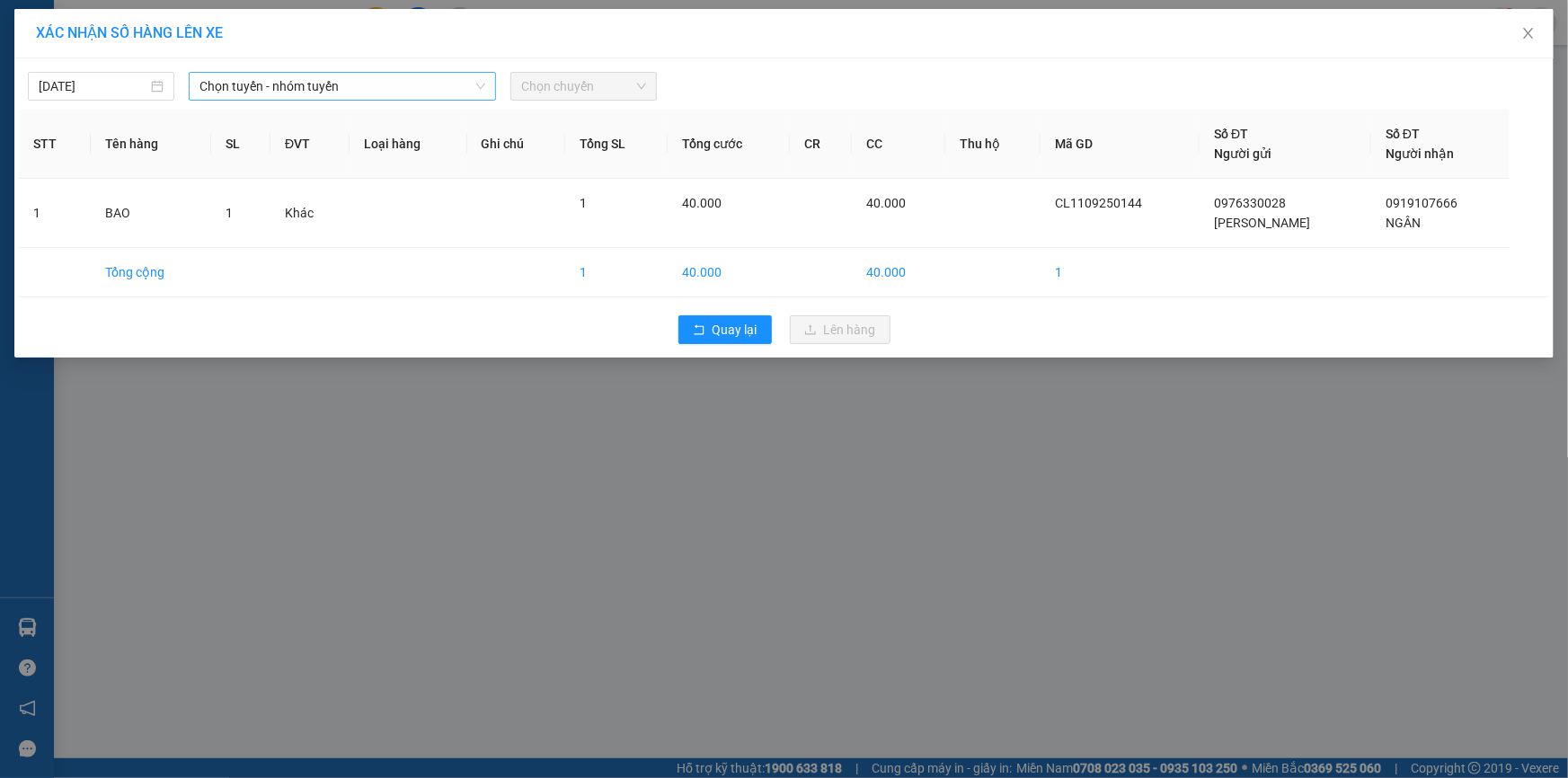
click at [354, 89] on span "Chọn tuyến - nhóm tuyến" at bounding box center [342, 87] width 286 height 27
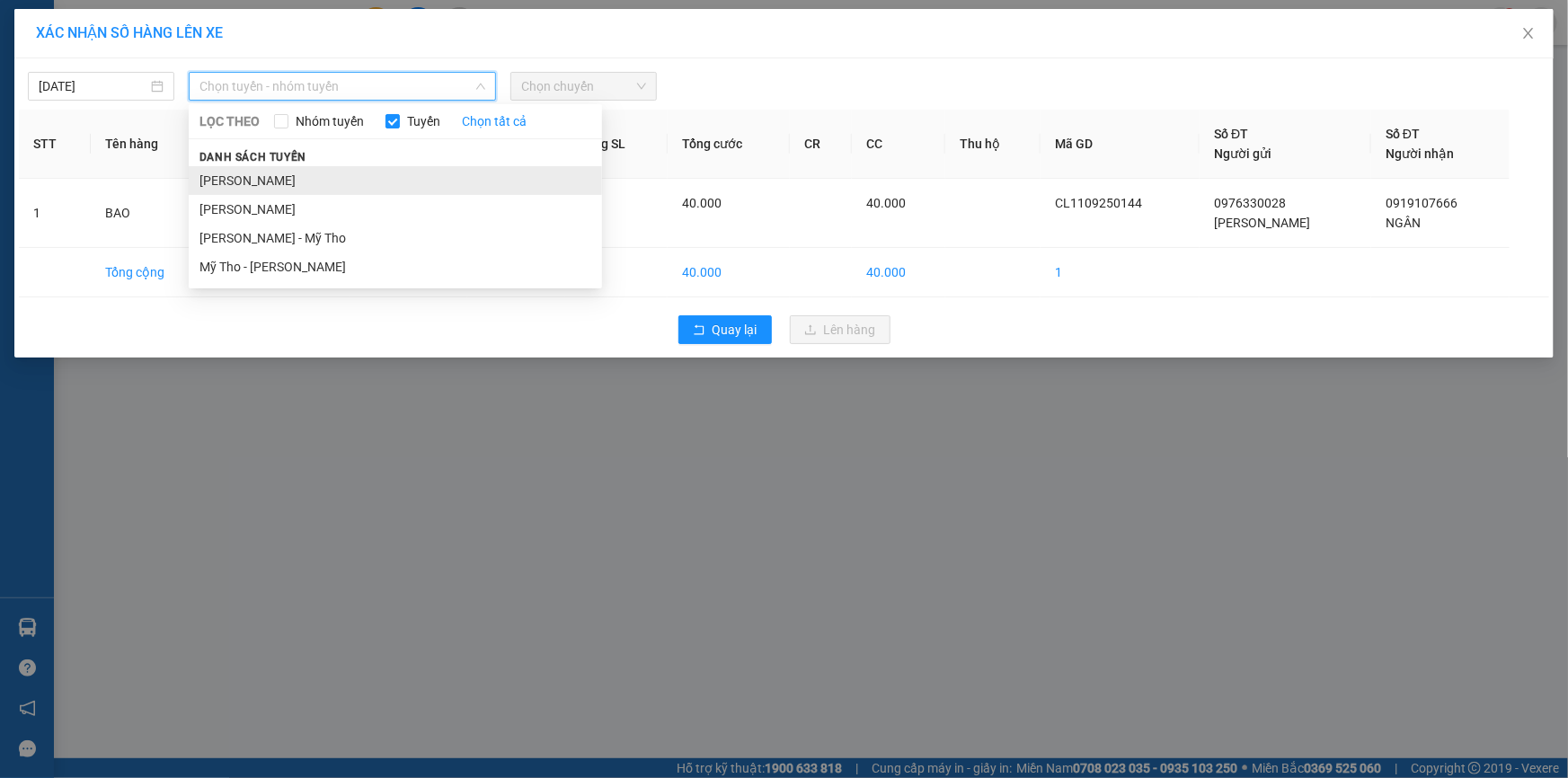
click at [316, 179] on li "[PERSON_NAME] - Hồ [PERSON_NAME]" at bounding box center [395, 181] width 413 height 29
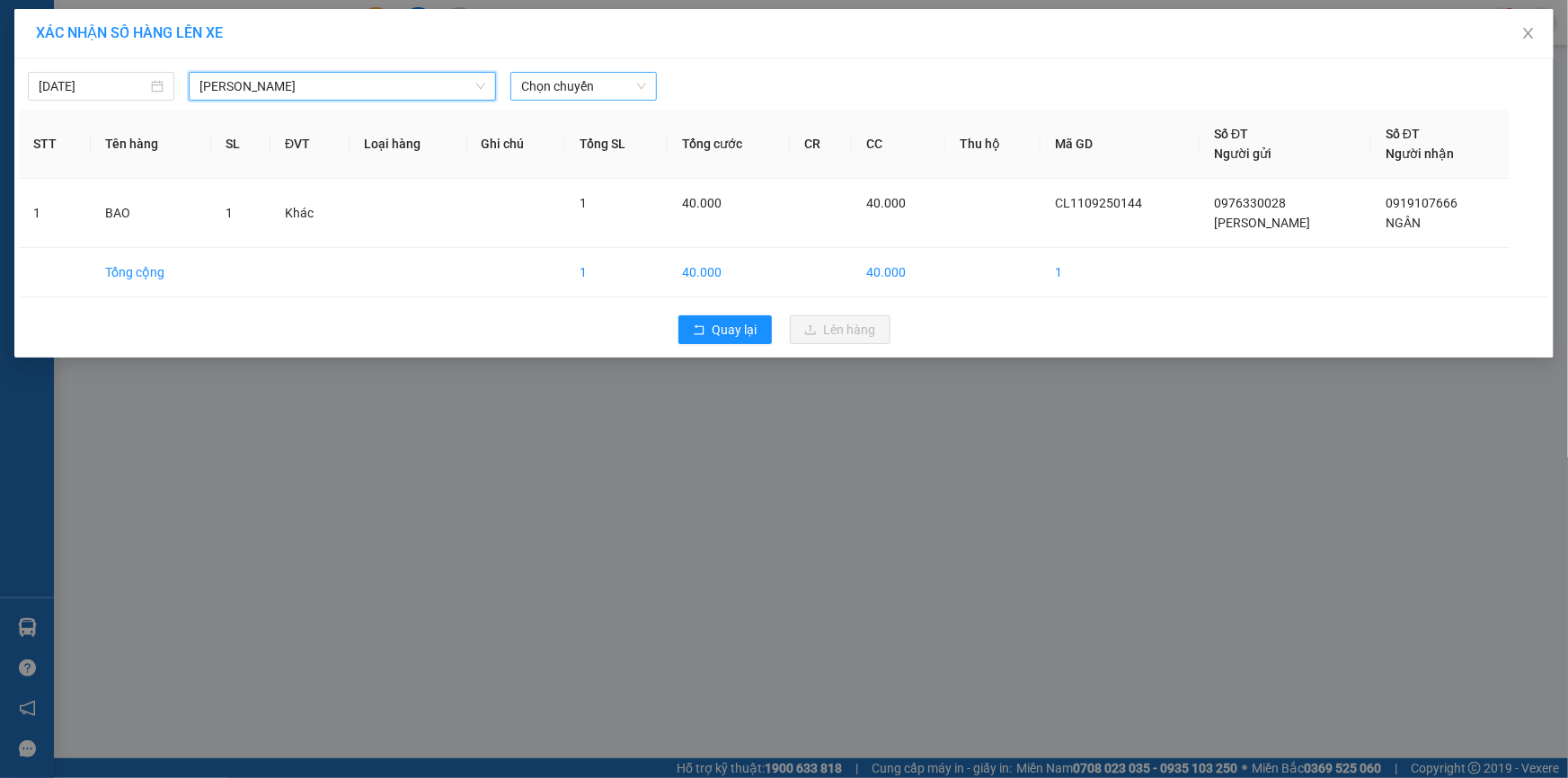
click at [613, 79] on span "Chọn chuyến" at bounding box center [583, 87] width 125 height 27
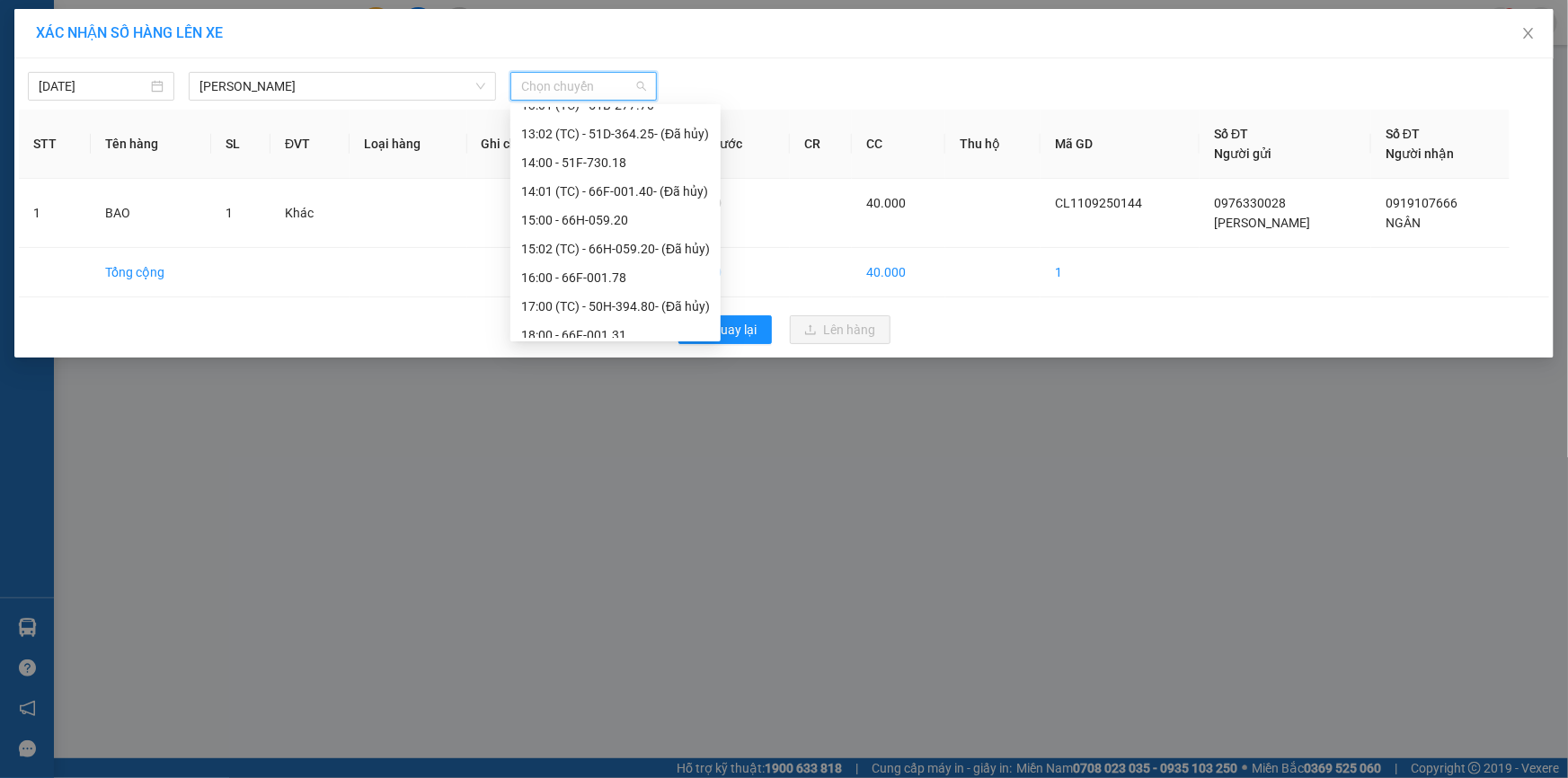
scroll to position [775, 0]
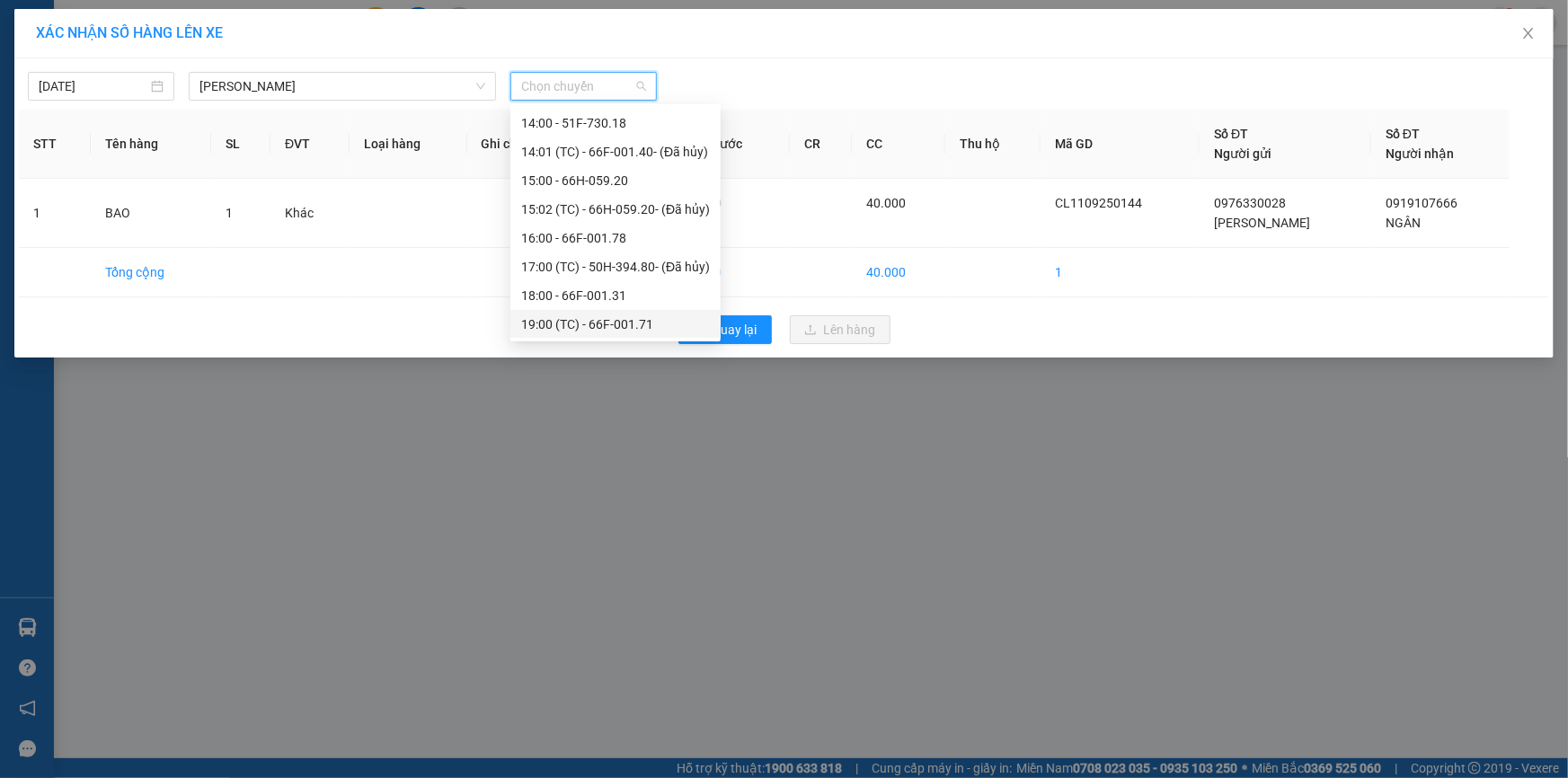
click at [629, 328] on div "19:00 (TC) - 66F-001.71" at bounding box center [615, 324] width 188 height 20
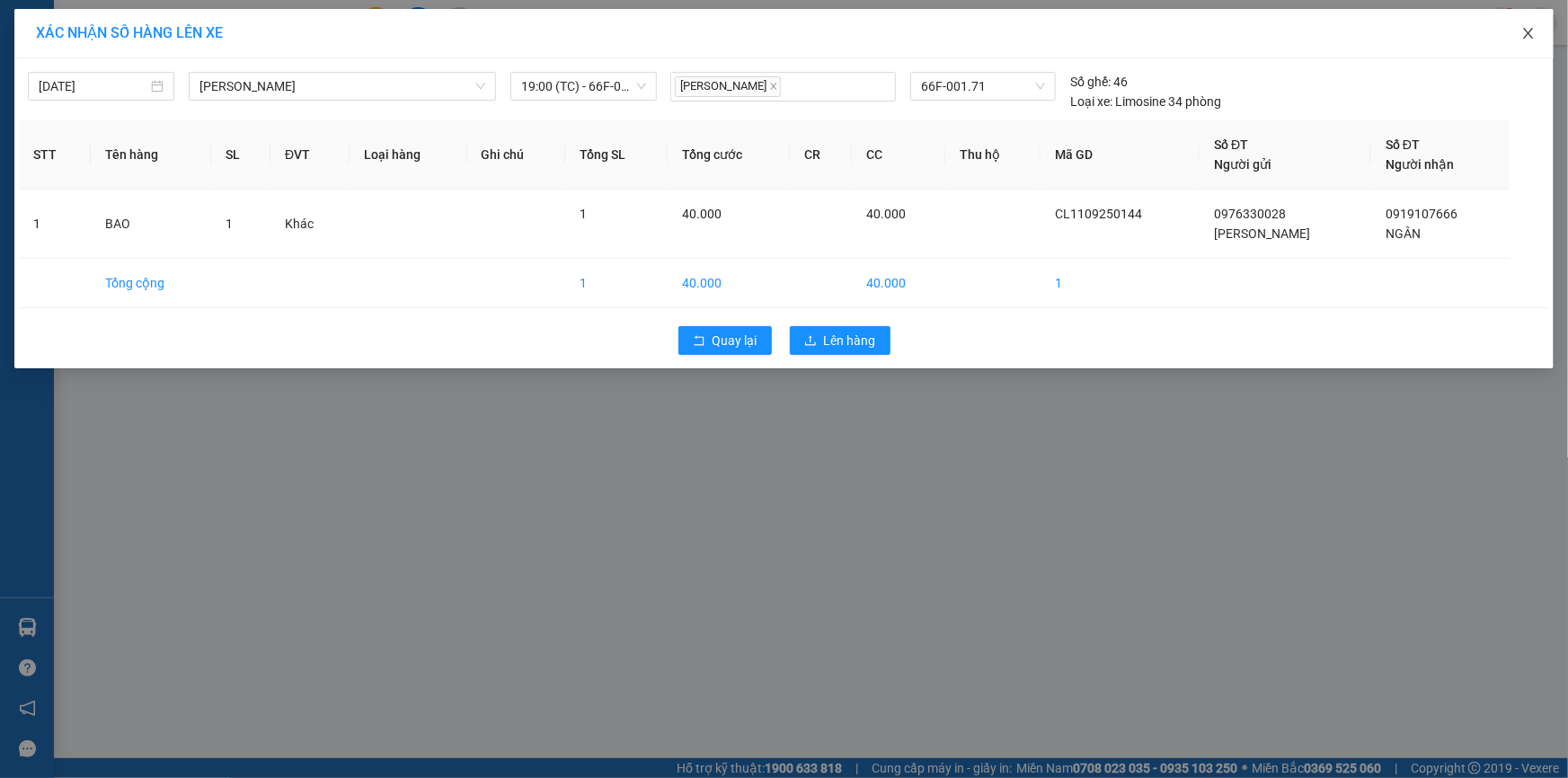
click at [1531, 39] on icon "close" at bounding box center [1528, 34] width 15 height 15
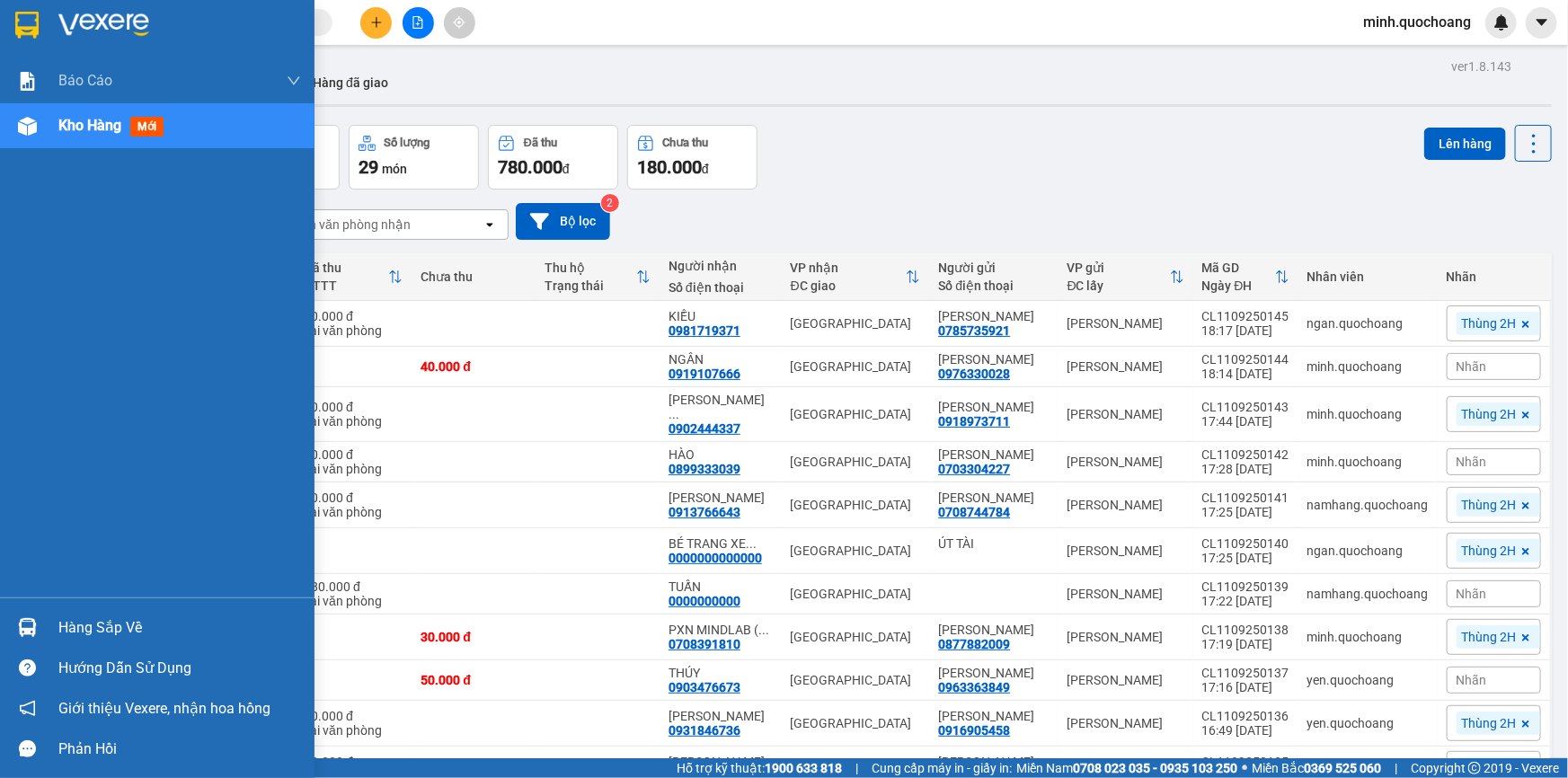
click at [86, 613] on div "Hàng sắp về" at bounding box center [157, 628] width 314 height 40
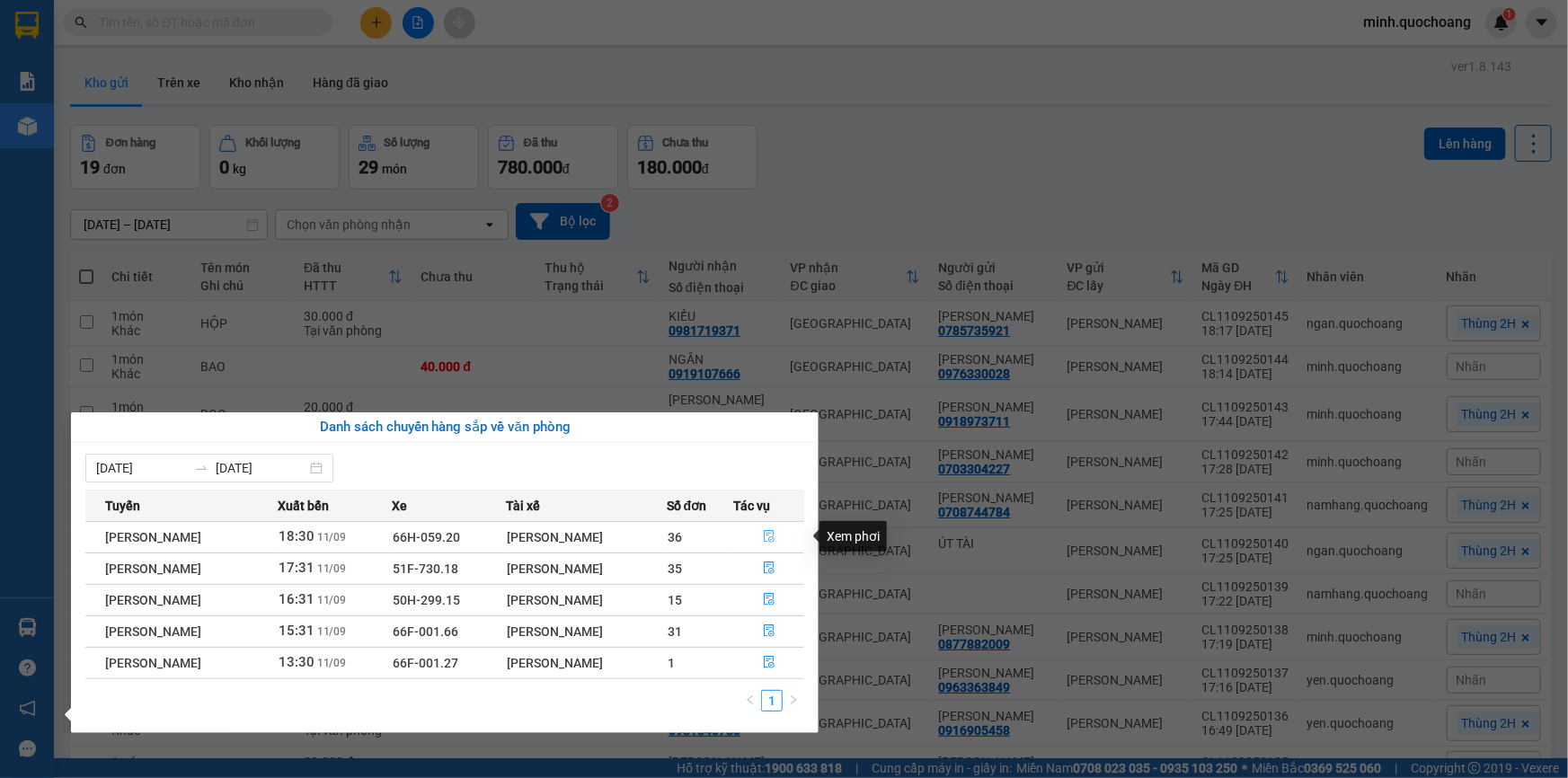
click at [779, 537] on button "button" at bounding box center [769, 537] width 69 height 29
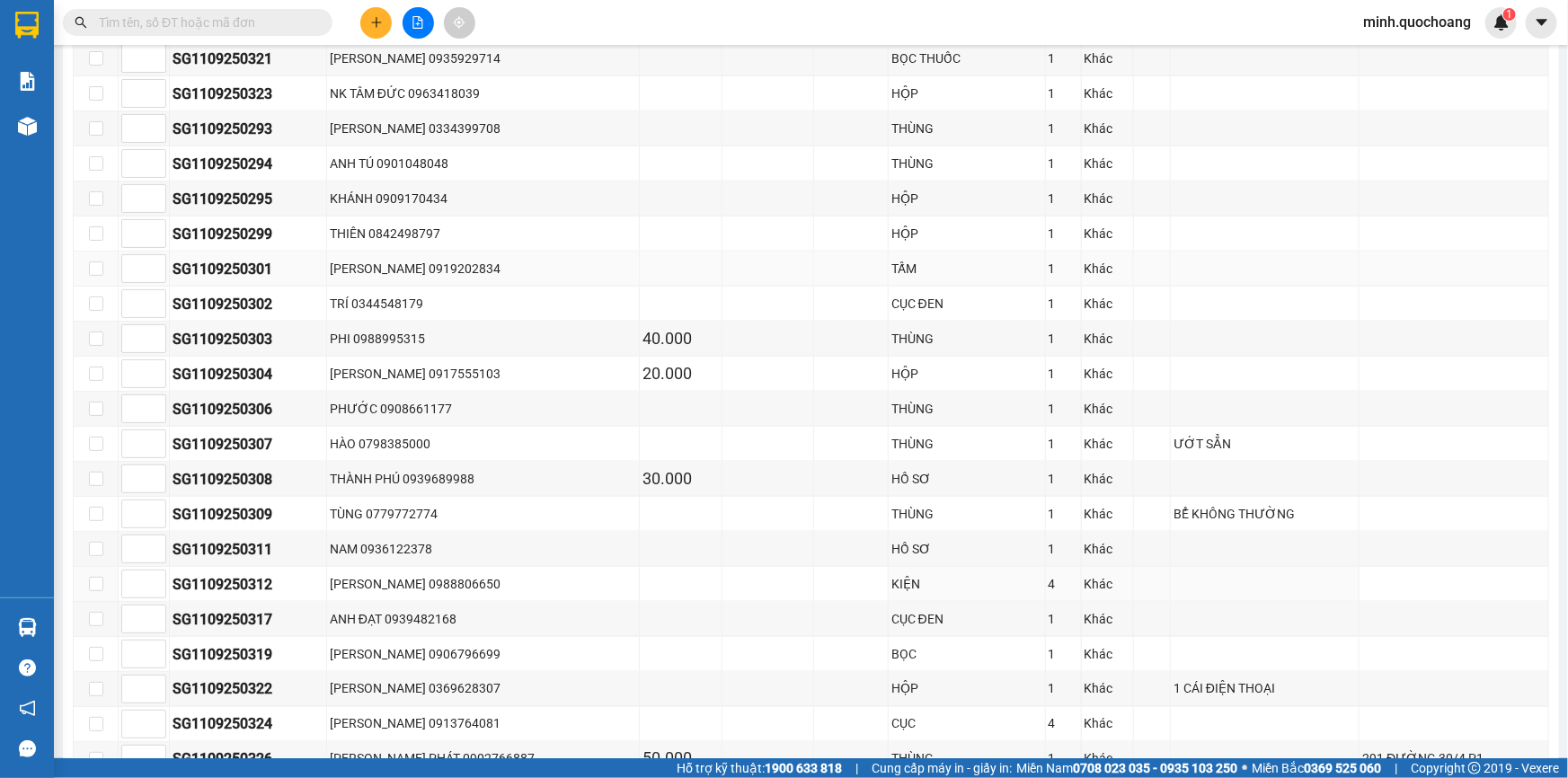
scroll to position [1196, 0]
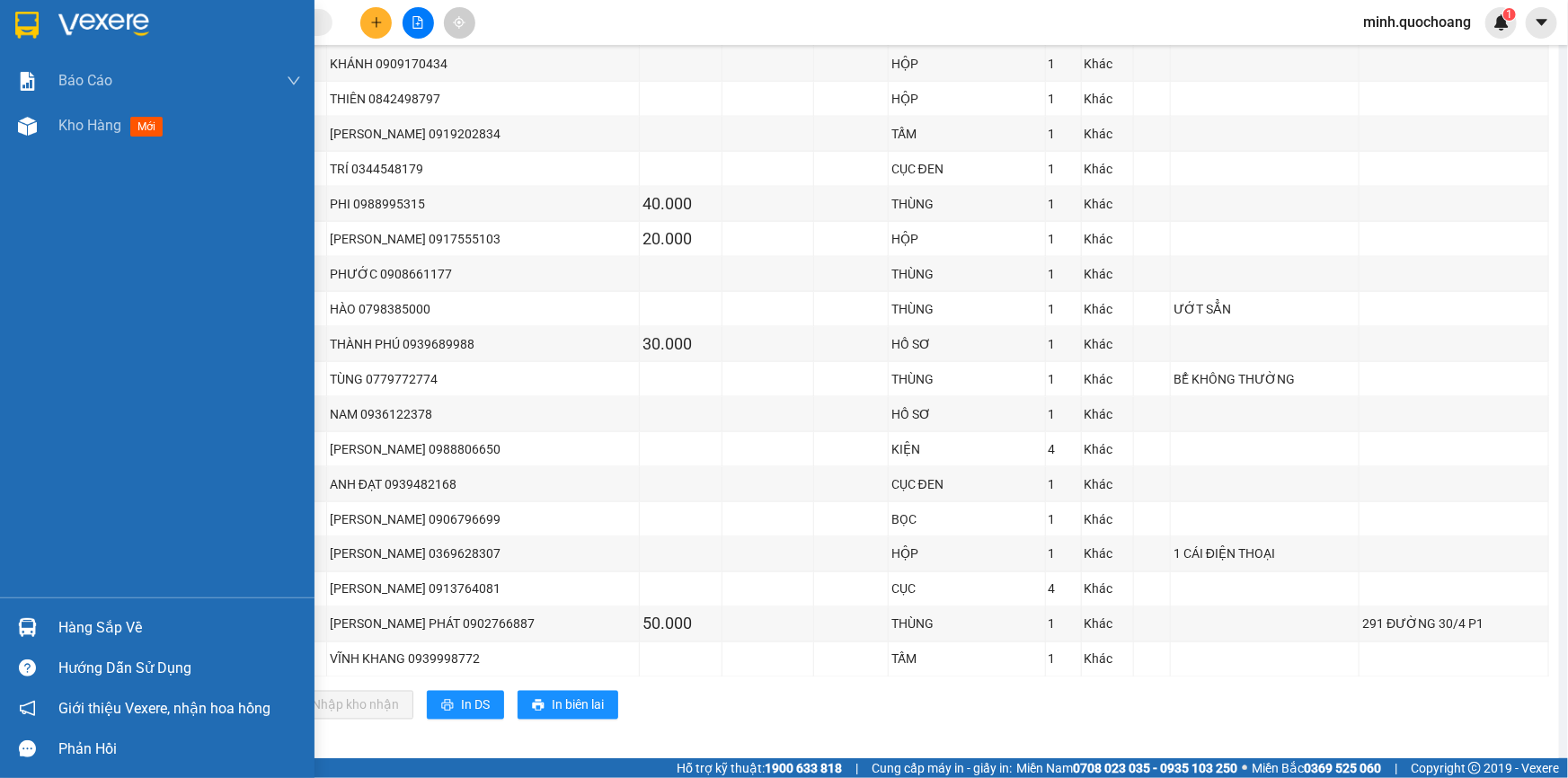
click at [66, 624] on div "Hàng sắp về" at bounding box center [179, 629] width 242 height 27
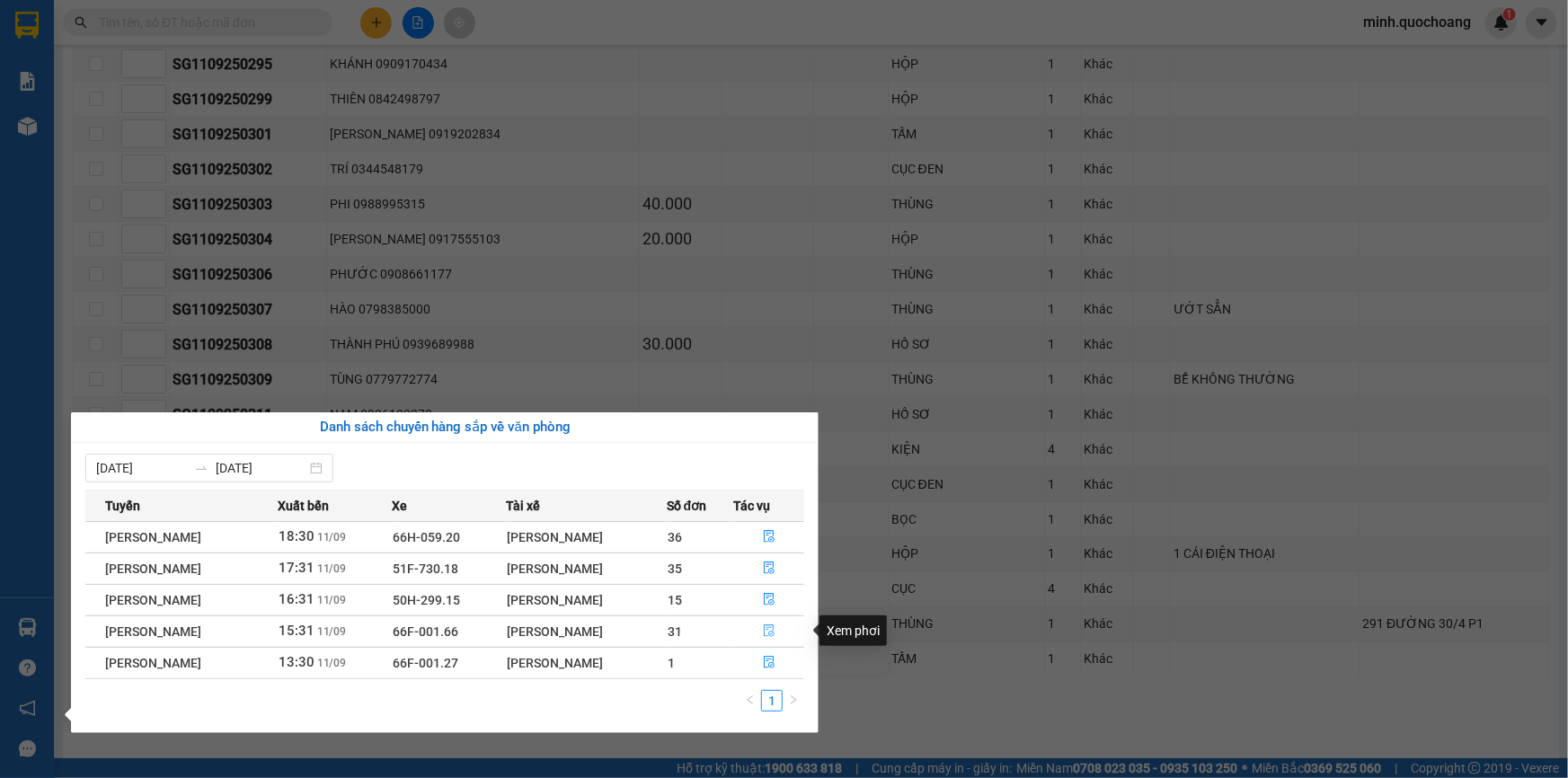
click at [775, 627] on icon "file-done" at bounding box center [769, 631] width 13 height 13
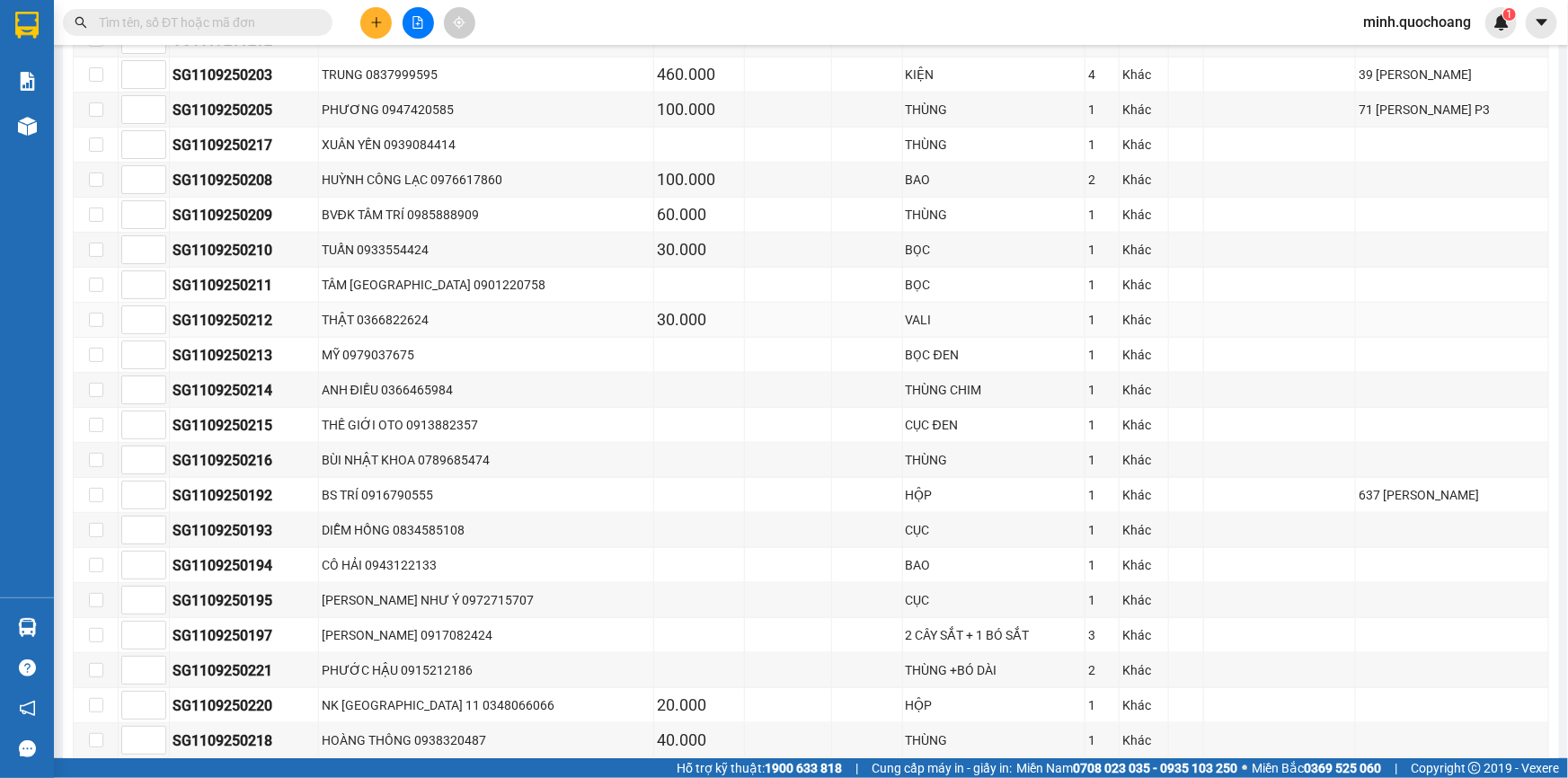
scroll to position [998, 0]
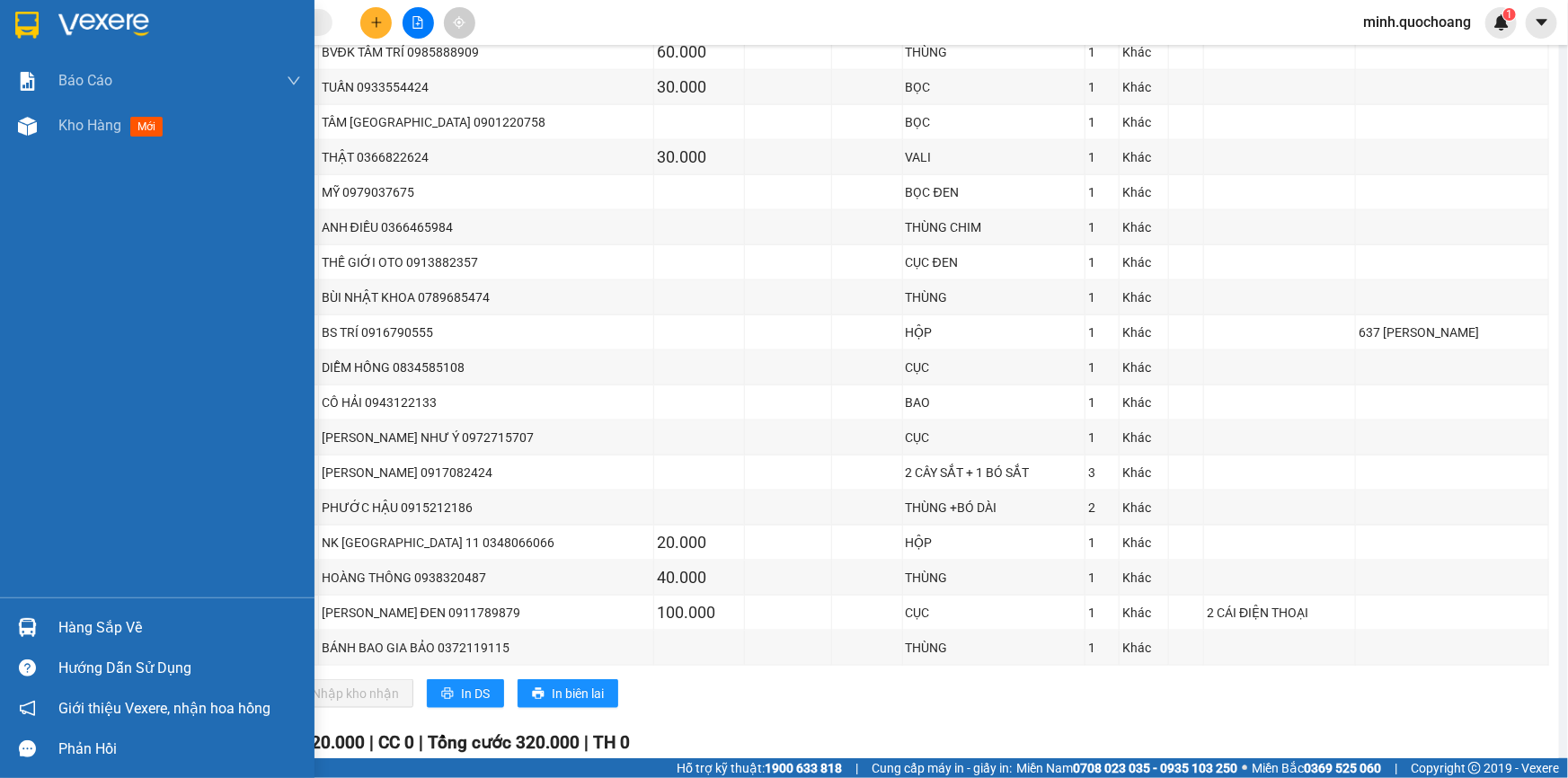
click at [105, 632] on div "Hàng sắp về" at bounding box center [179, 629] width 242 height 27
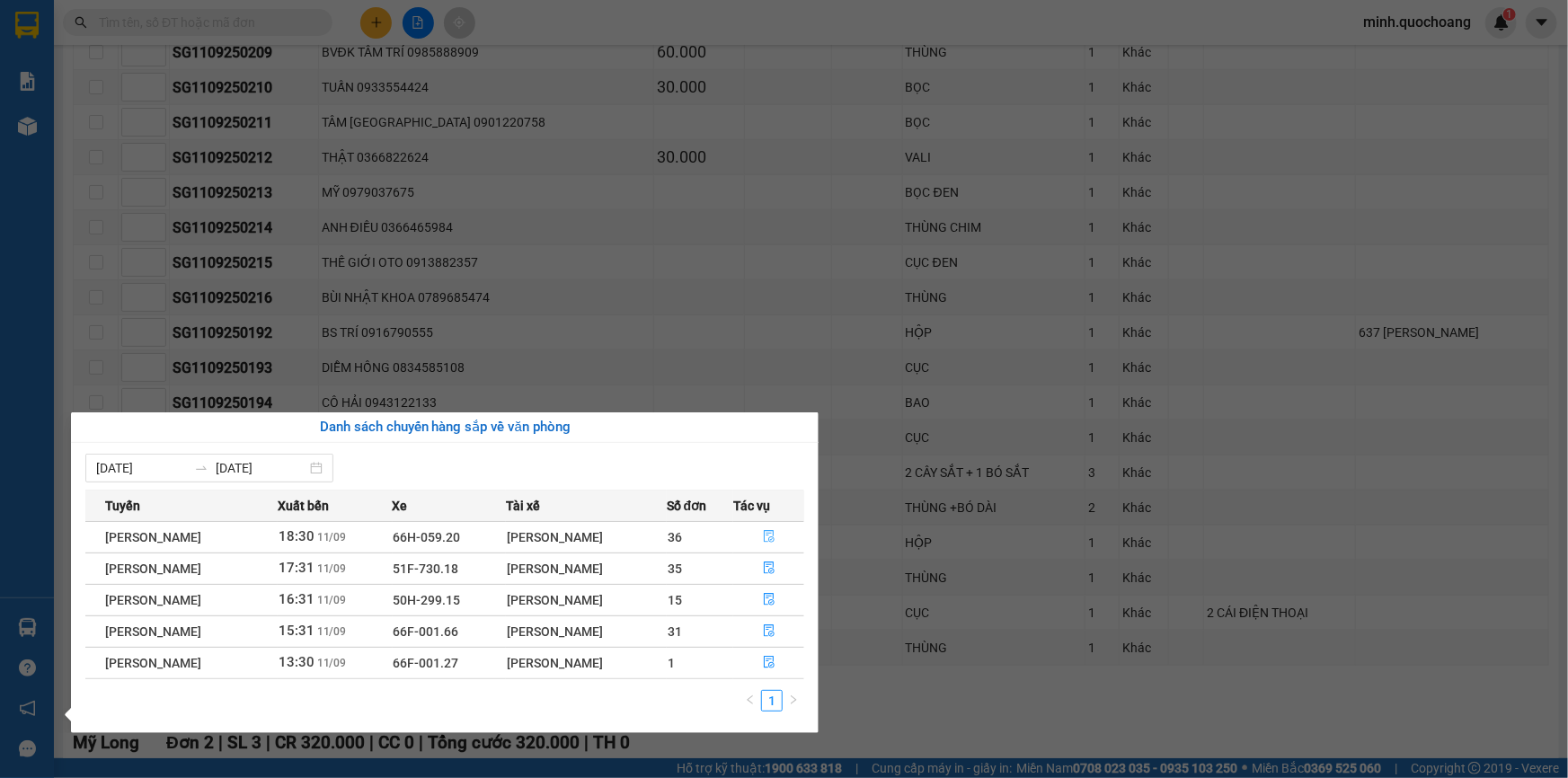
click at [773, 543] on span "file-done" at bounding box center [769, 537] width 13 height 15
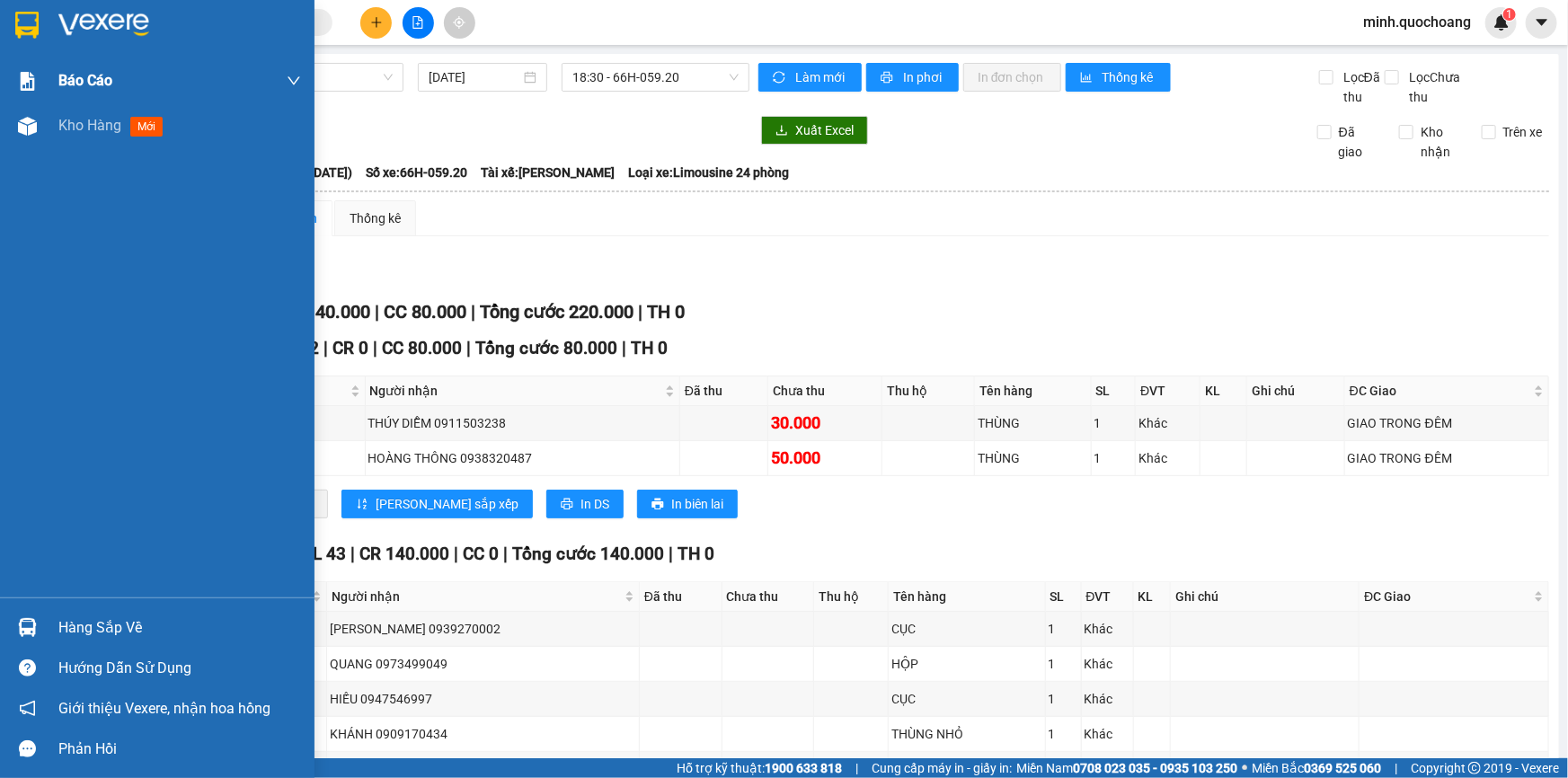
click at [82, 128] on span "Kho hàng" at bounding box center [89, 125] width 63 height 17
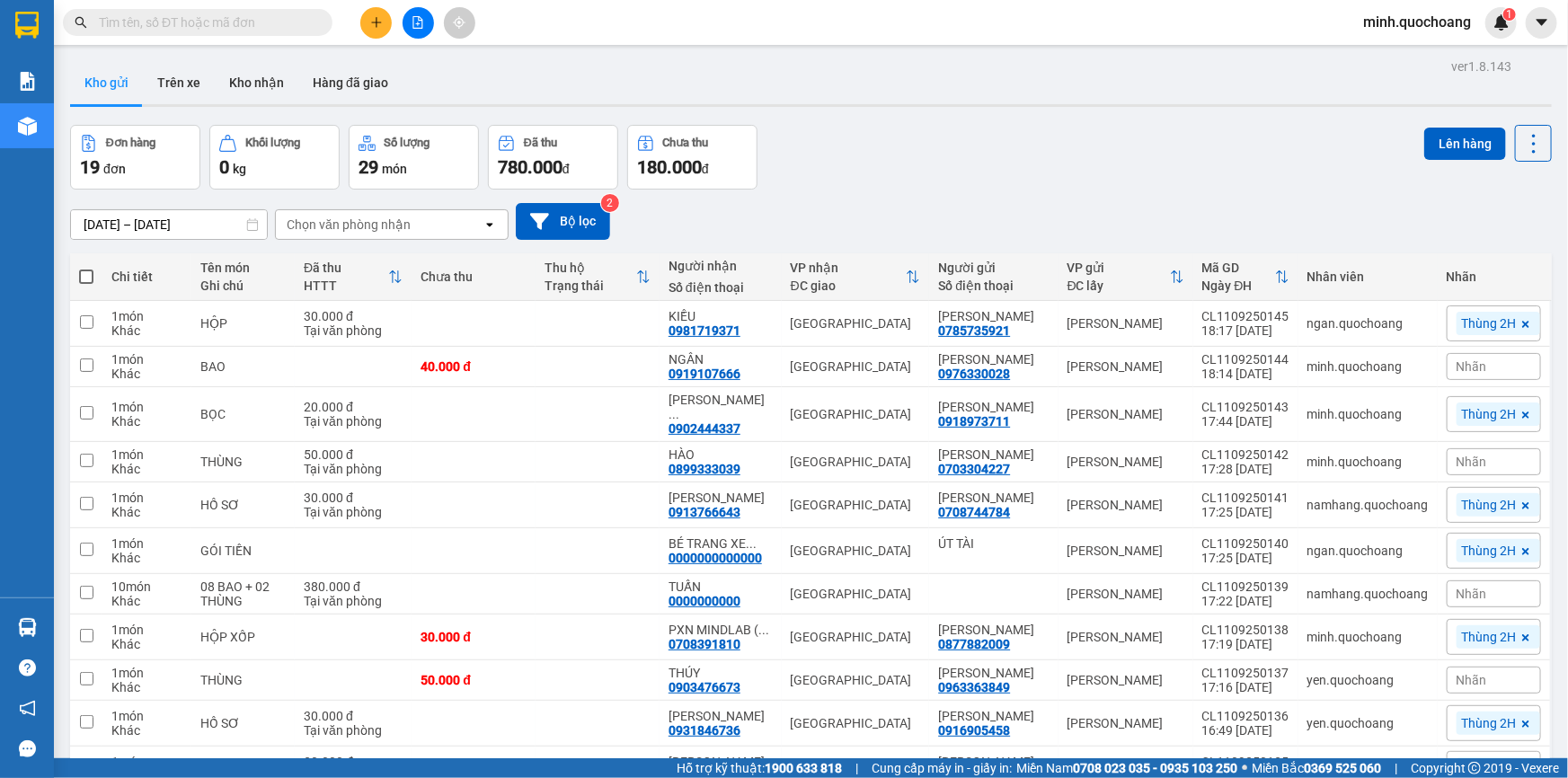
click at [366, 31] on button at bounding box center [376, 23] width 32 height 32
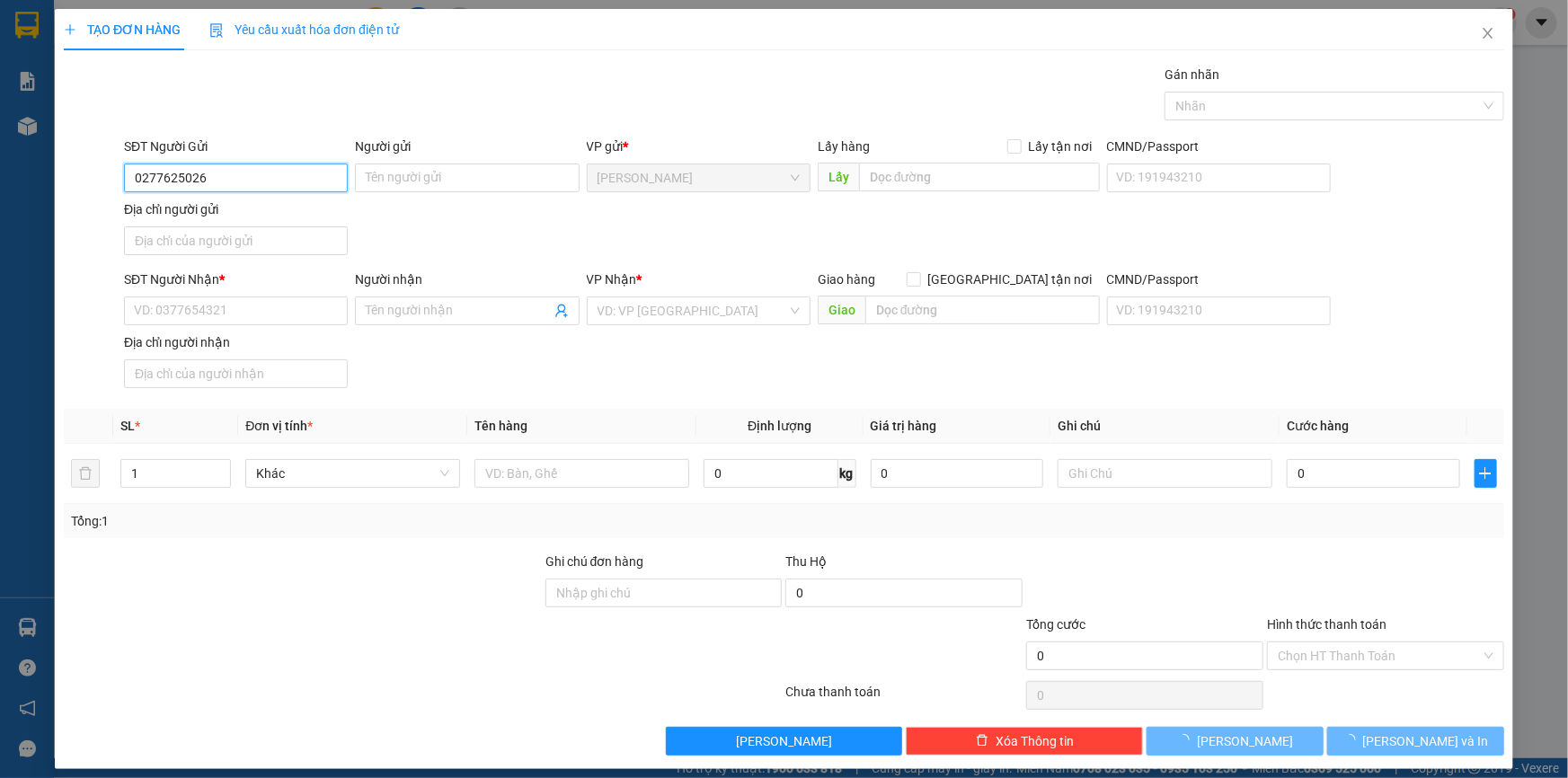
type input "02776250266"
click at [262, 218] on div "02776250266 - NK [GEOGRAPHIC_DATA]" at bounding box center [249, 214] width 229 height 20
type input "NK [GEOGRAPHIC_DATA]"
type input "02776250266"
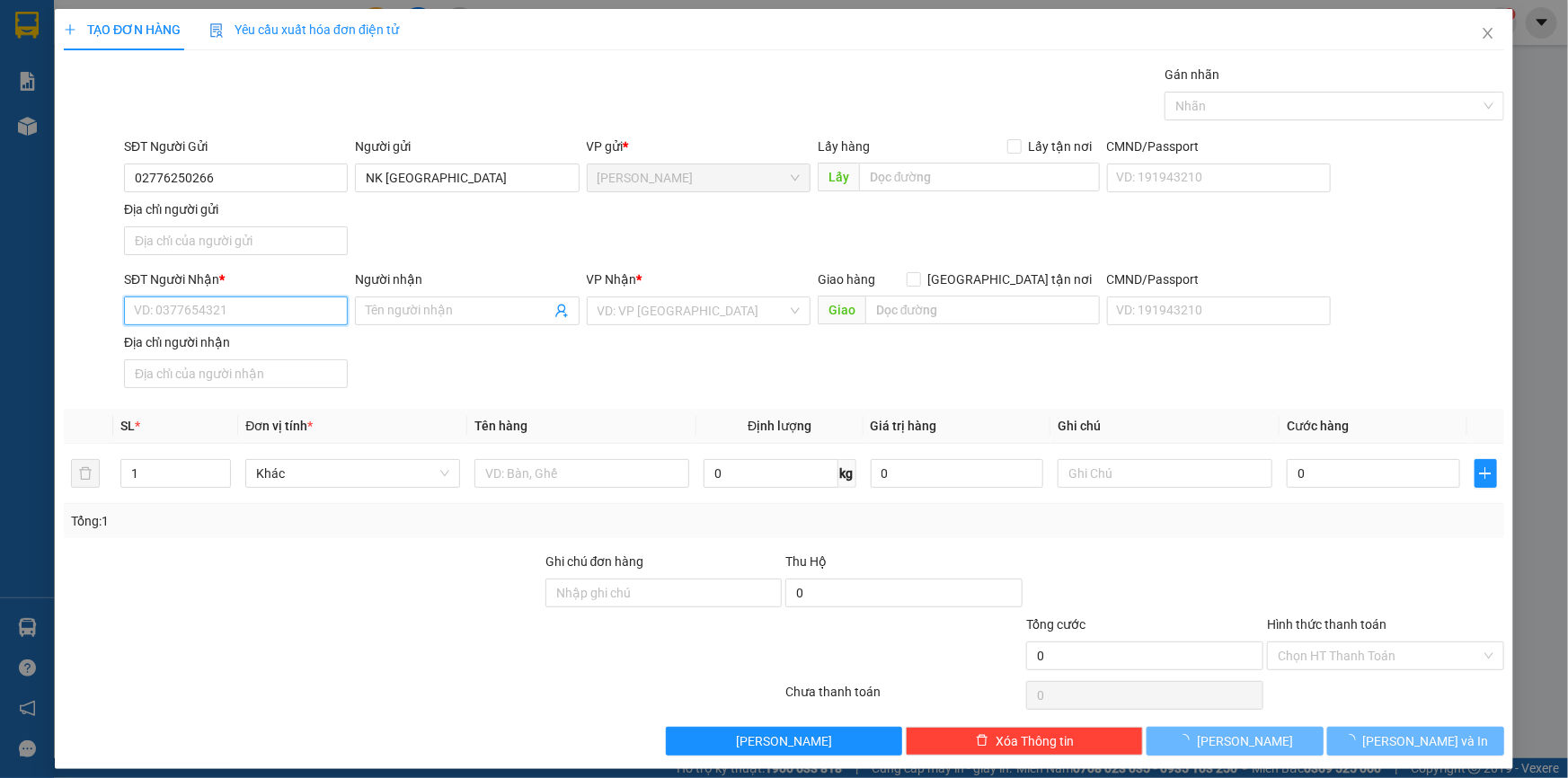
click at [260, 302] on input "SĐT Người Nhận *" at bounding box center [236, 312] width 224 height 29
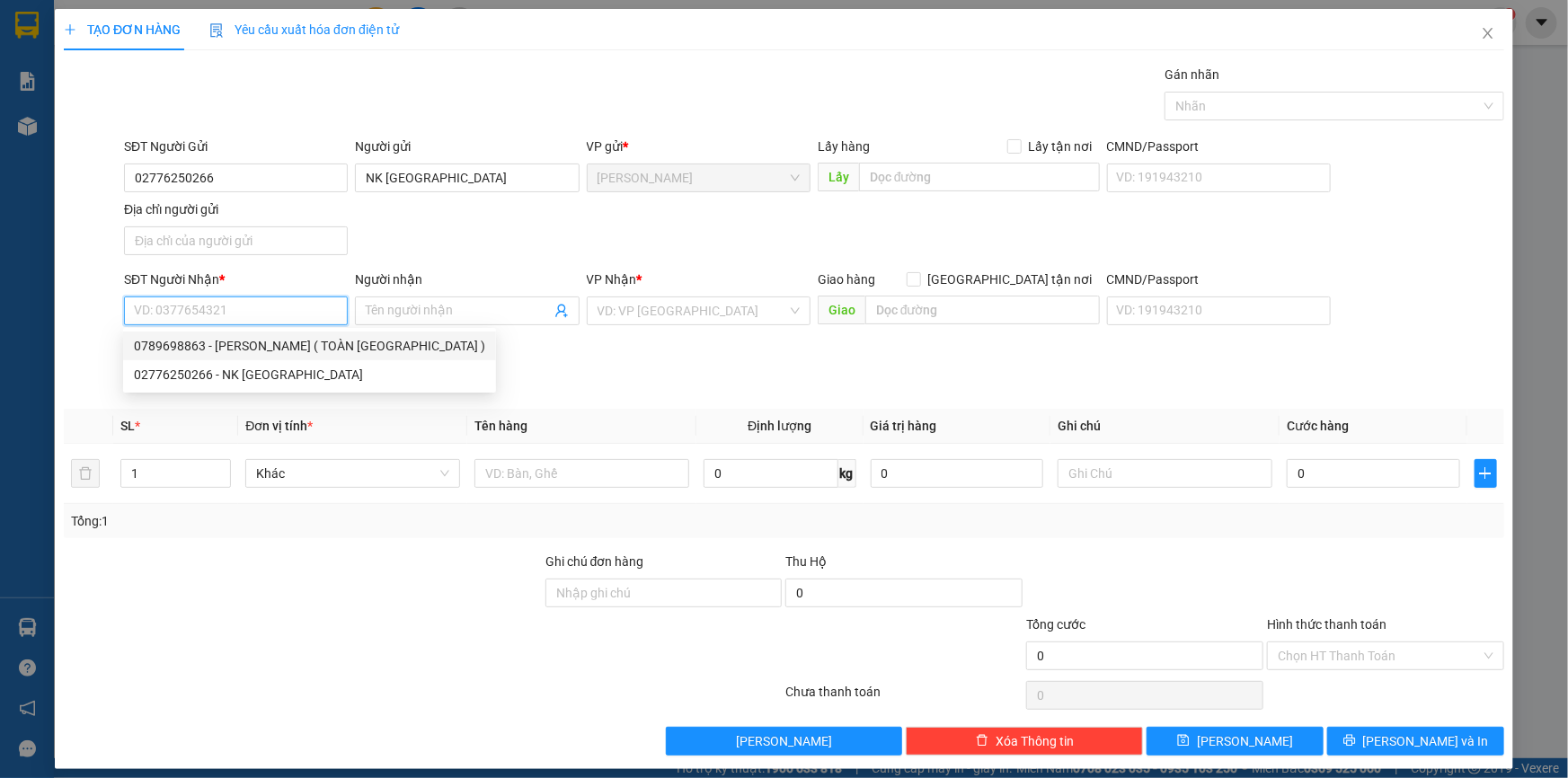
click at [276, 343] on div "0789698863 - [PERSON_NAME] ( TOÀN [GEOGRAPHIC_DATA] )" at bounding box center [310, 346] width 351 height 20
type input "0789698863"
type input "[PERSON_NAME] ( TOÀN [GEOGRAPHIC_DATA] )"
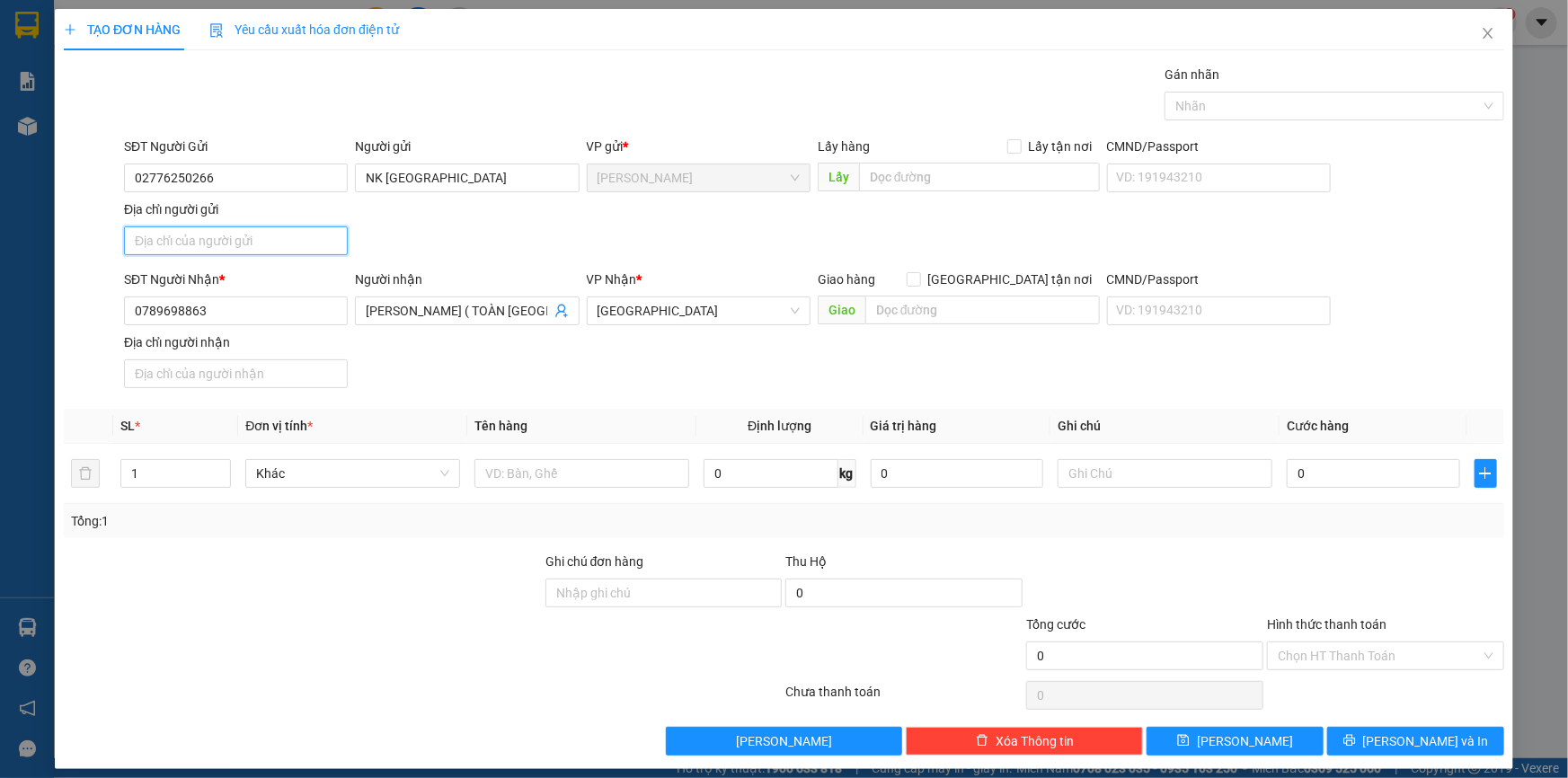
click at [264, 241] on input "Địa chỉ người gửi" at bounding box center [236, 241] width 224 height 29
type input "140 NGUYỄN HUỆ , P CAO LÃNH , ĐỒNG THÁP"
click at [517, 465] on input "text" at bounding box center [582, 474] width 215 height 29
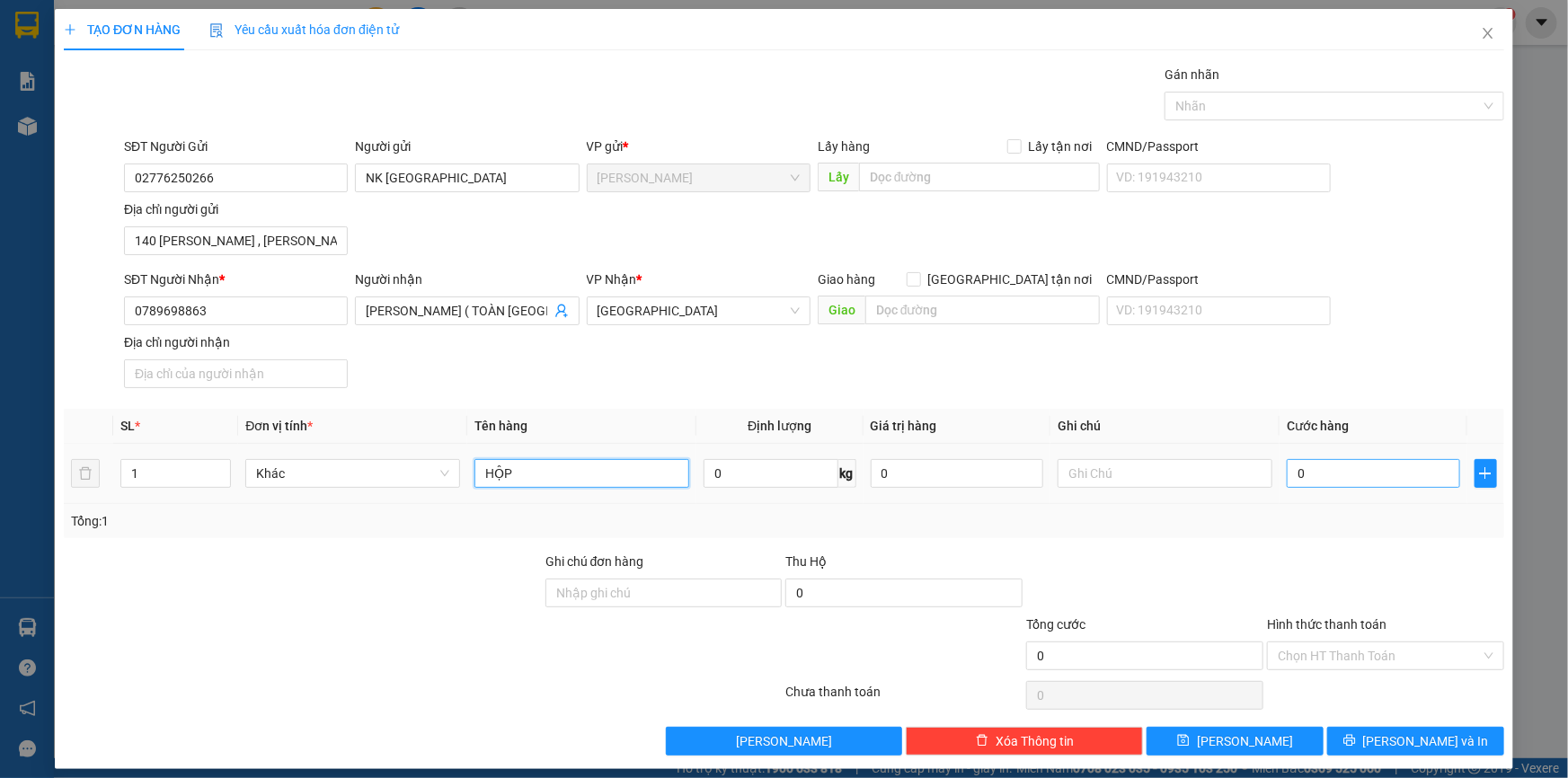
type input "HỘP"
click at [1389, 465] on input "0" at bounding box center [1373, 474] width 173 height 29
type input "2"
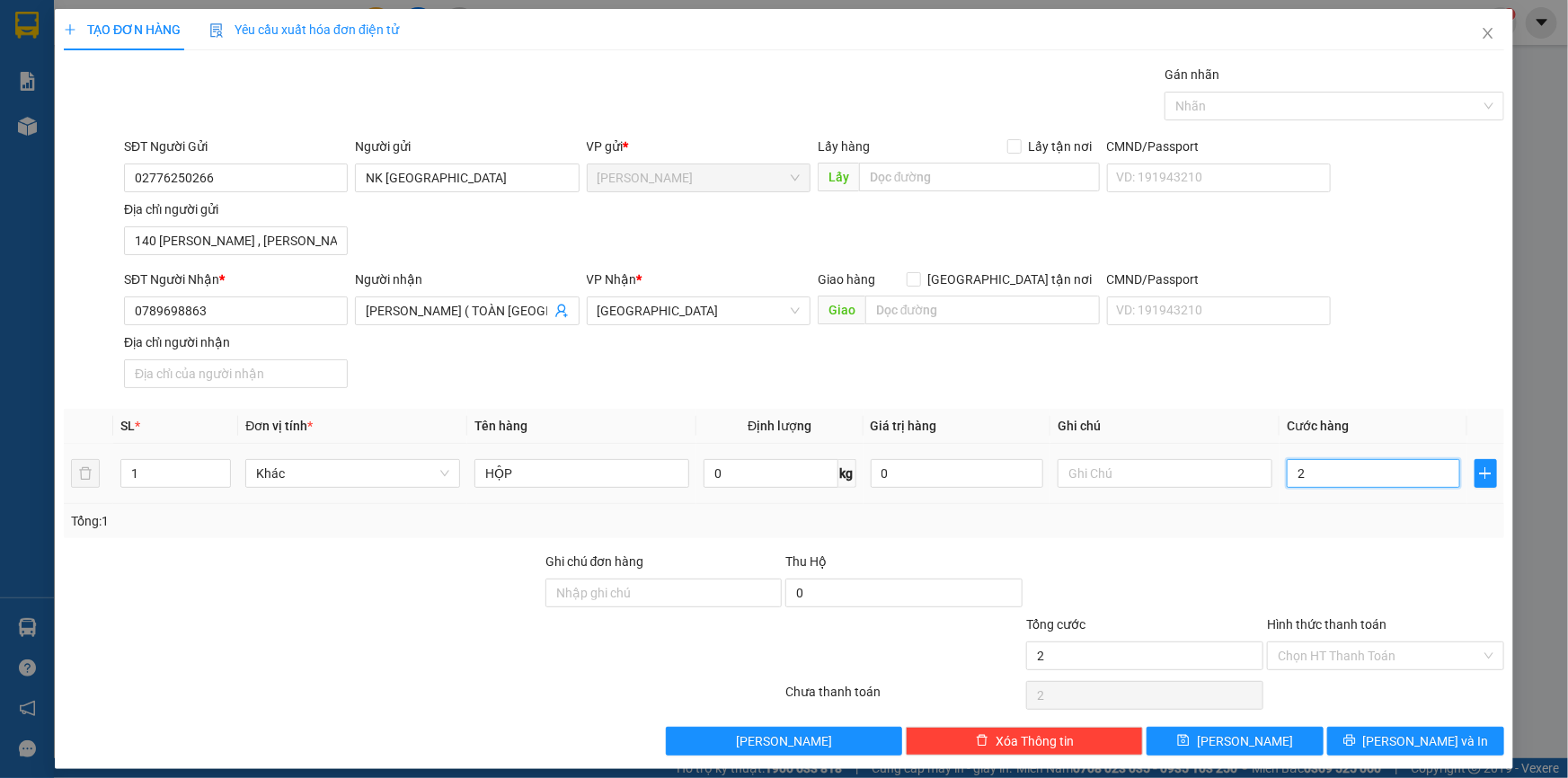
type input "23"
type input "2"
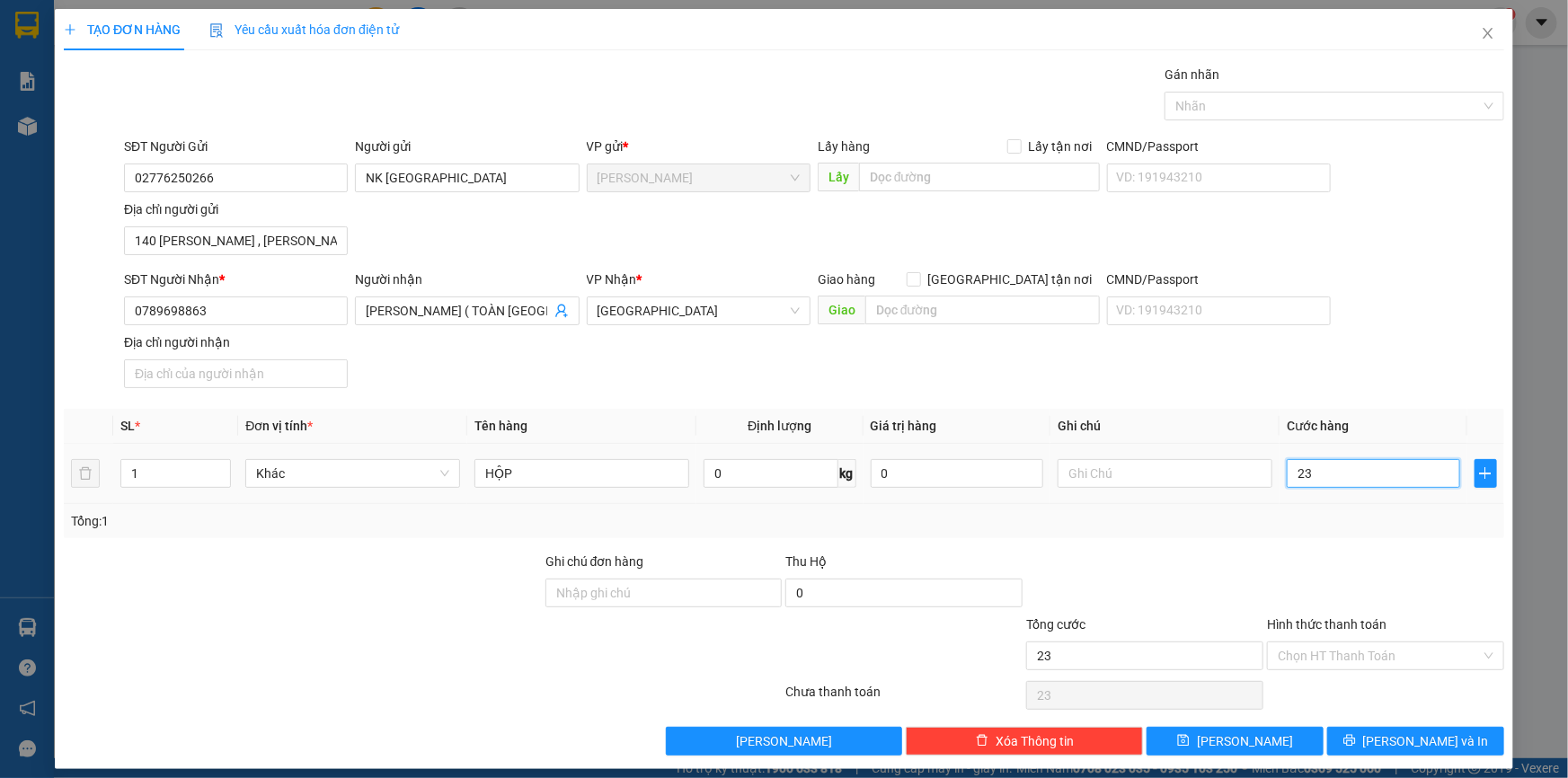
type input "2"
type input "20"
type input "20.000"
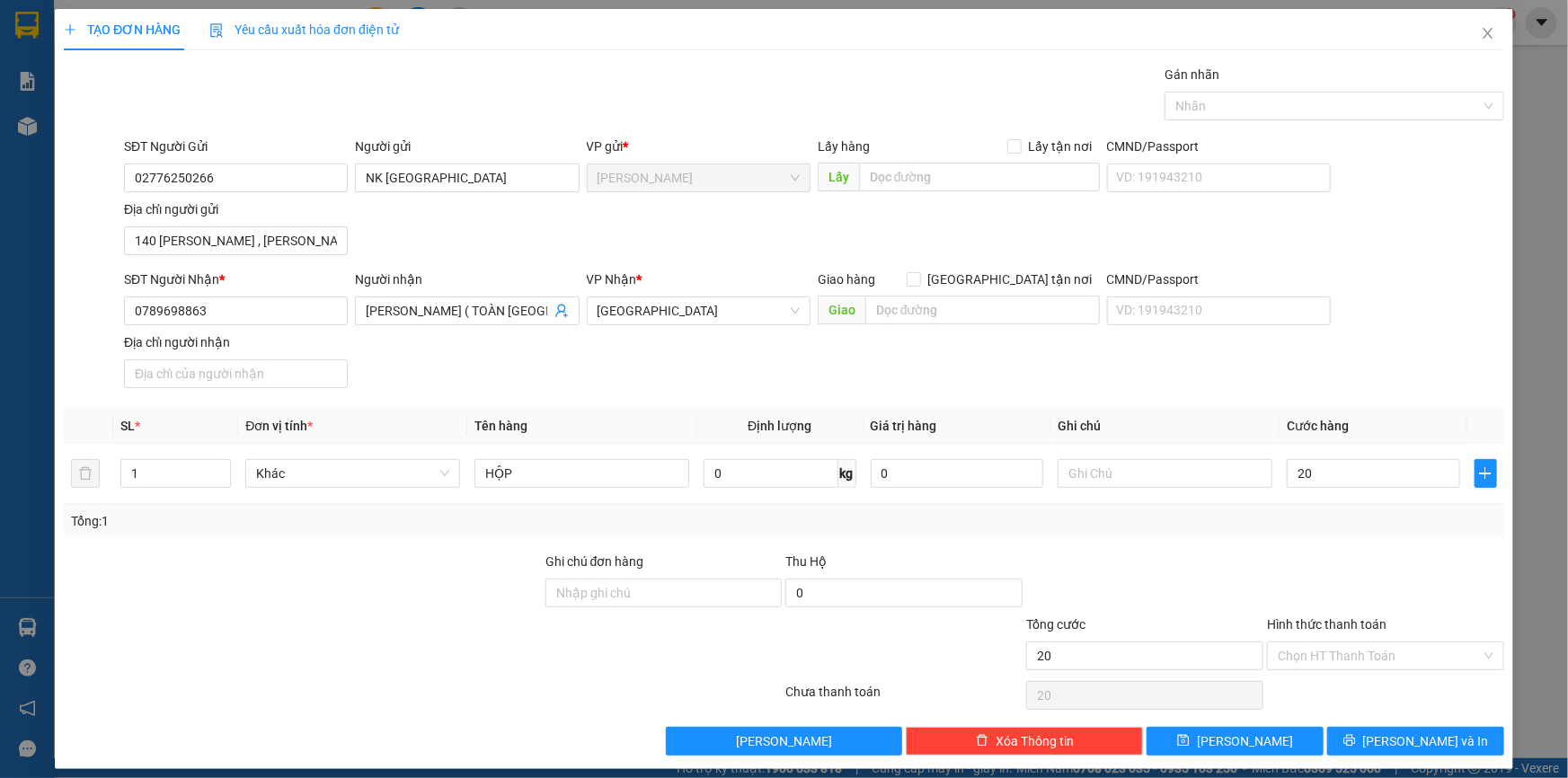
type input "20.000"
click at [1362, 623] on label "Hình thức thanh toán" at bounding box center [1326, 625] width 119 height 15
click at [1362, 642] on input "Hình thức thanh toán" at bounding box center [1379, 656] width 203 height 27
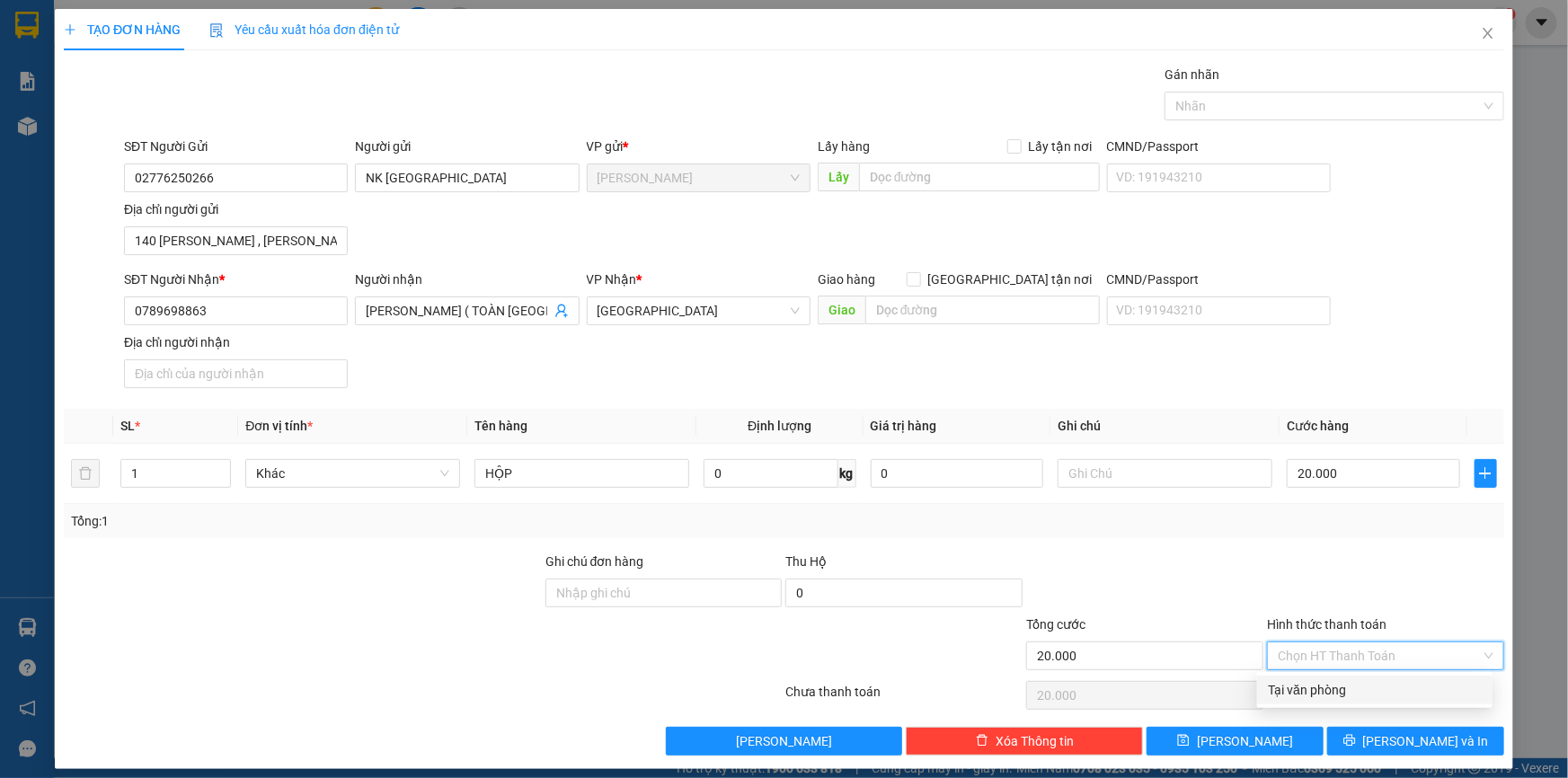
click at [1342, 665] on input "Hình thức thanh toán" at bounding box center [1379, 656] width 203 height 27
click at [1328, 693] on div "Tại văn phòng" at bounding box center [1374, 691] width 214 height 20
type input "0"
click at [1227, 100] on div at bounding box center [1325, 107] width 312 height 22
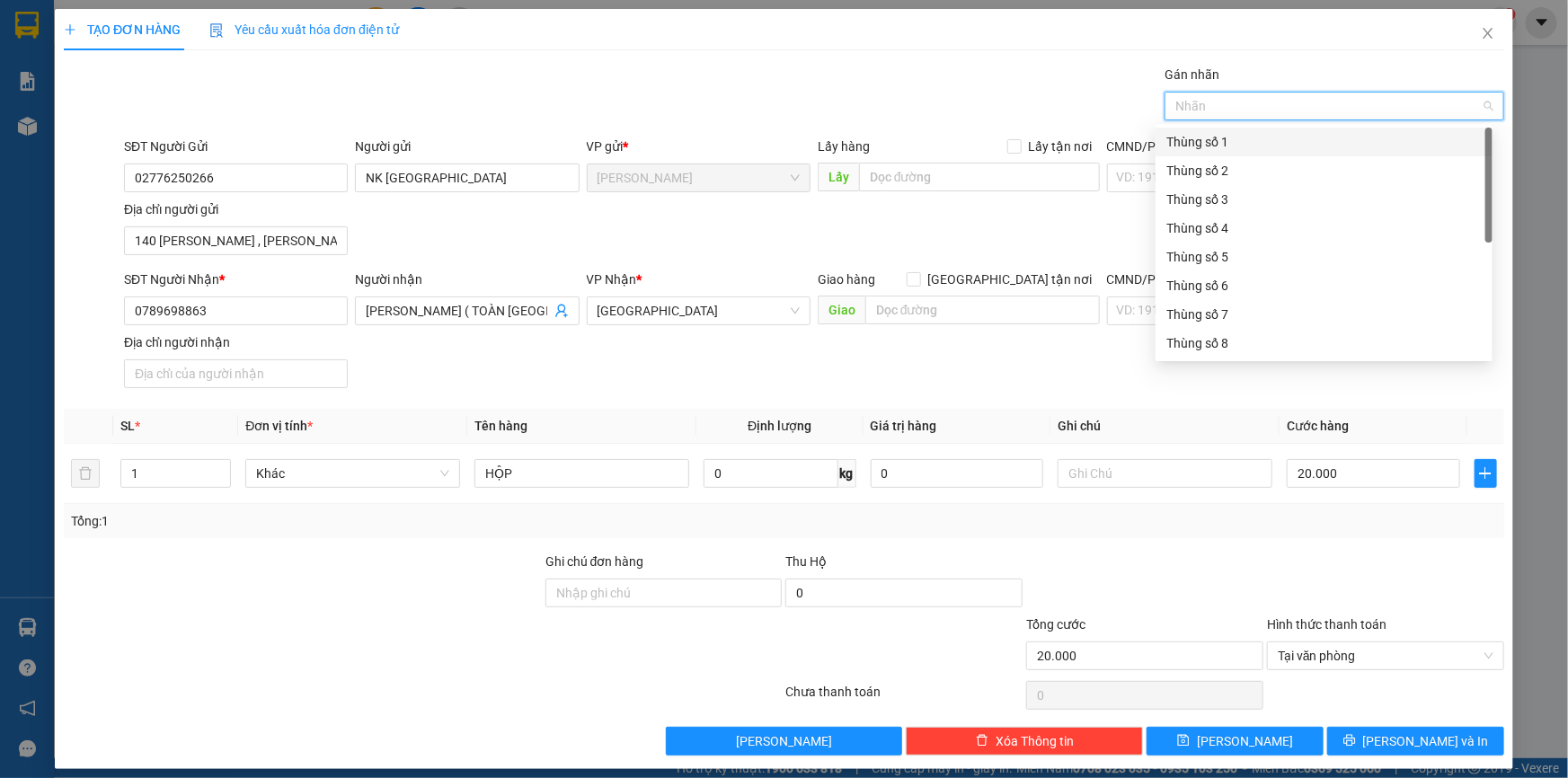
scroll to position [230, 0]
click at [1218, 342] on div "Thùng 2H" at bounding box center [1324, 344] width 315 height 20
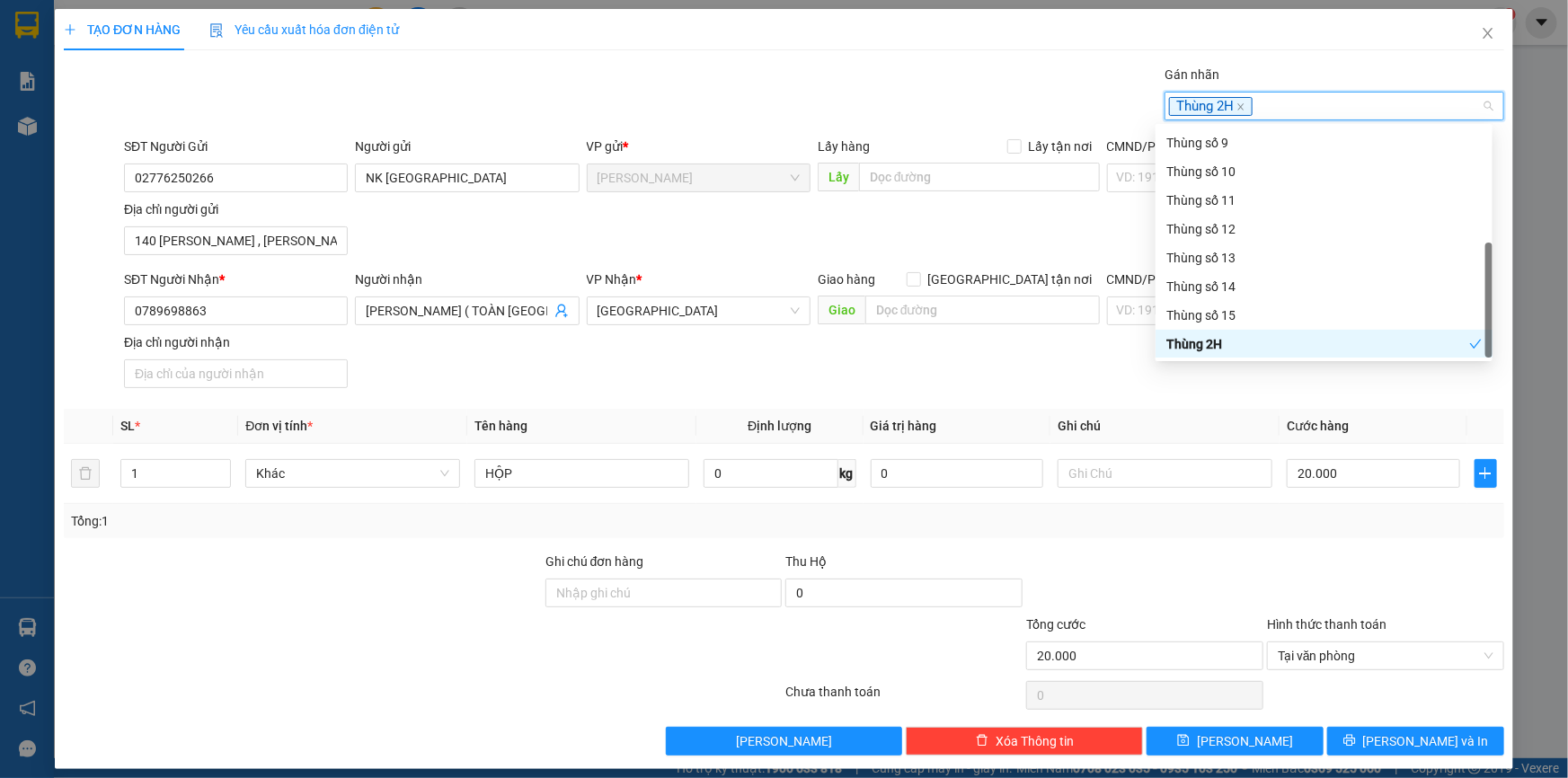
click at [1217, 372] on div "SĐT Người Nhận * 0789698863 Người nhận NGUYỄN THANH PHONG ( TOÀN MỸ ) VP Nhận *…" at bounding box center [813, 333] width 1387 height 126
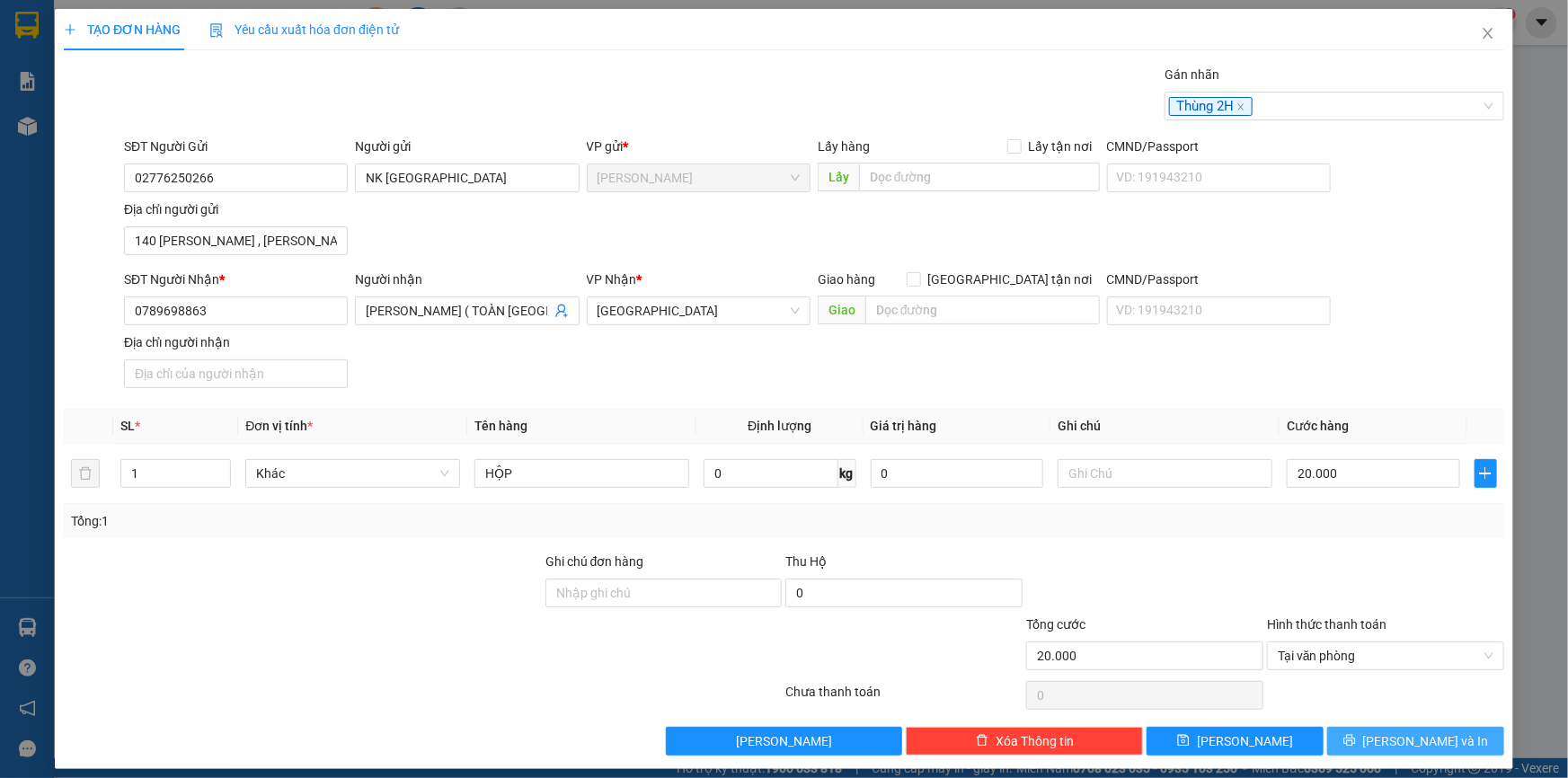
click at [1411, 752] on button "[PERSON_NAME] và In" at bounding box center [1415, 742] width 177 height 29
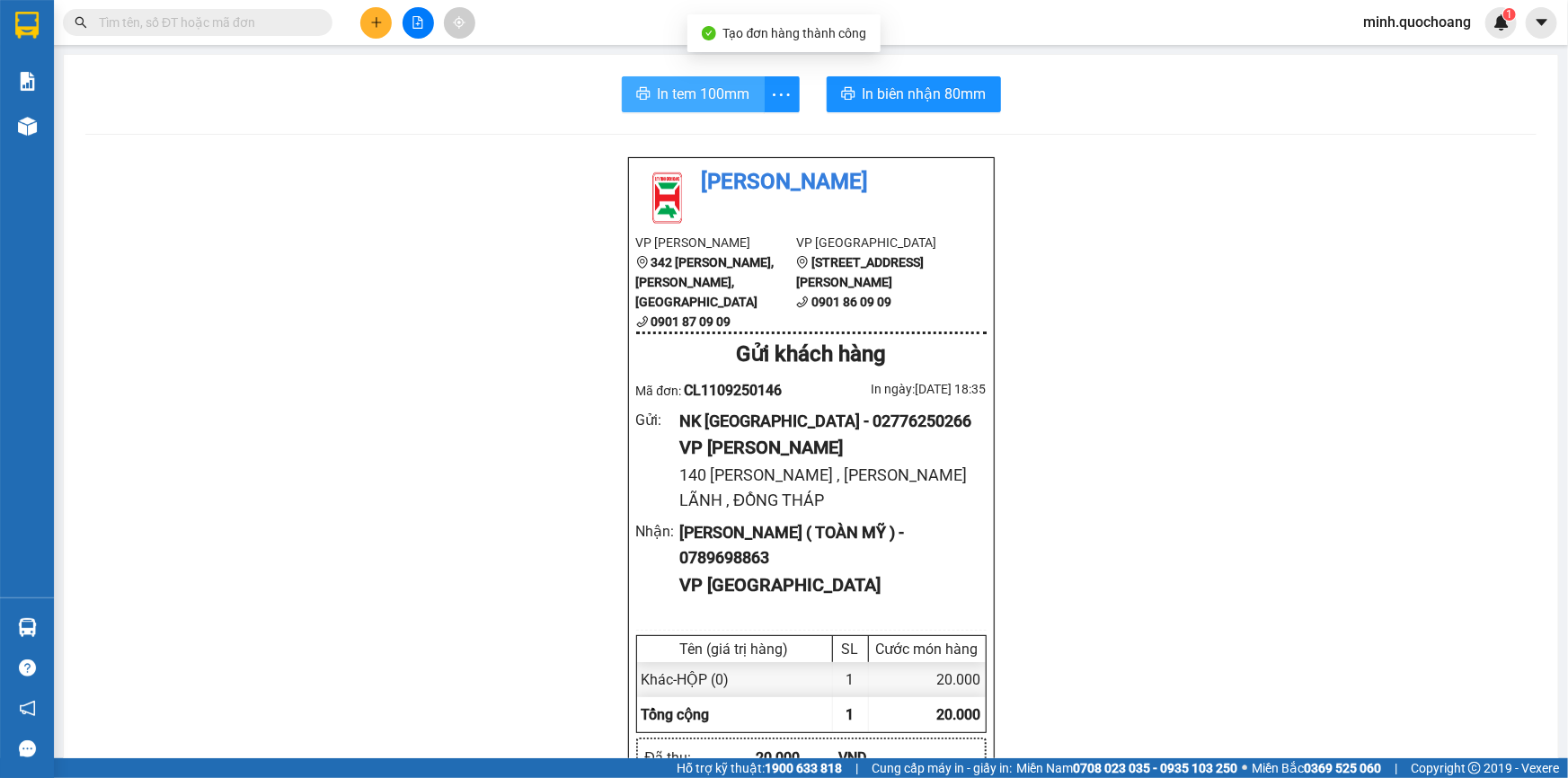
click at [635, 80] on button "In tem 100mm" at bounding box center [693, 94] width 143 height 36
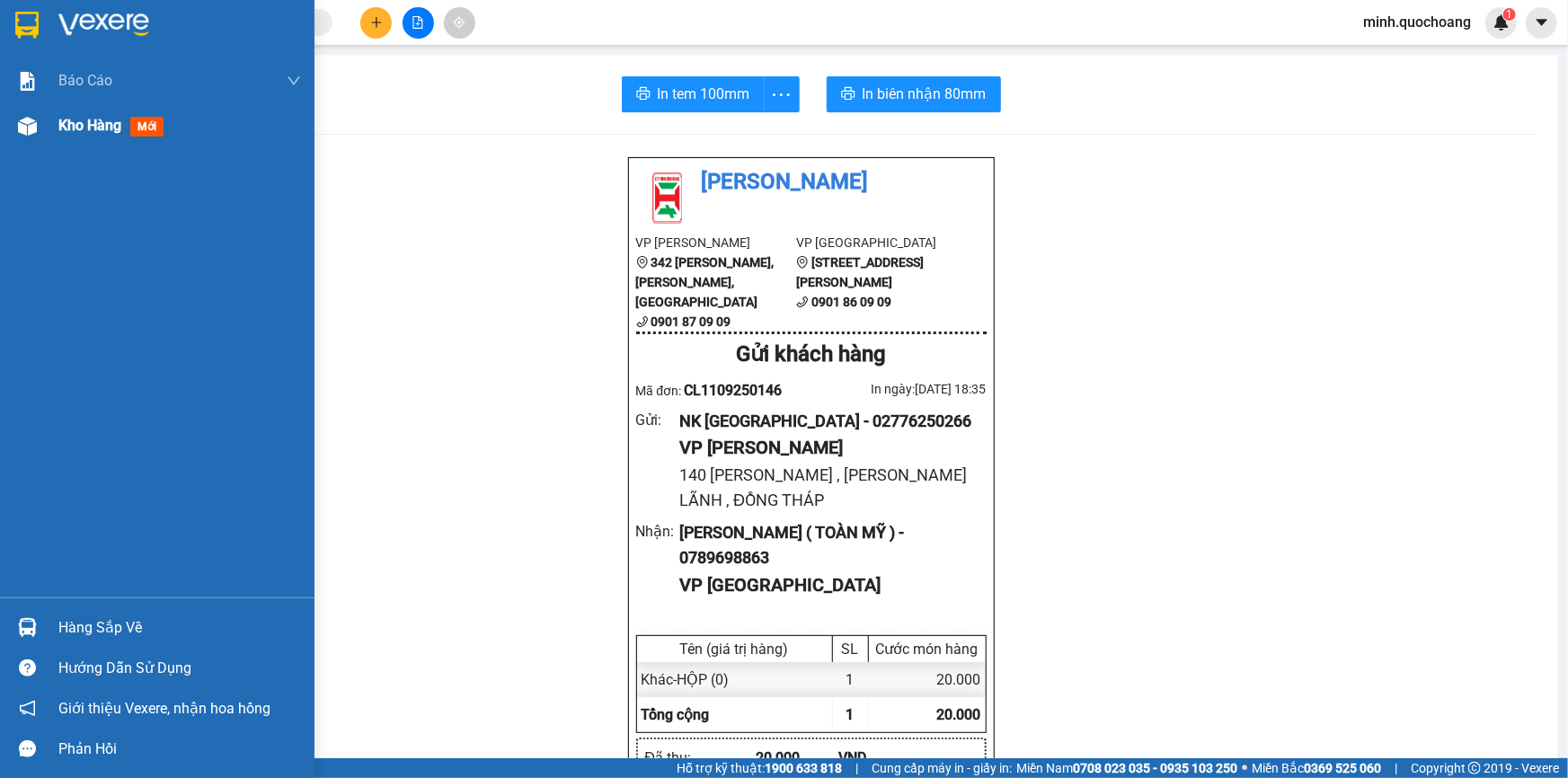
click at [93, 128] on span "Kho hàng" at bounding box center [89, 125] width 63 height 17
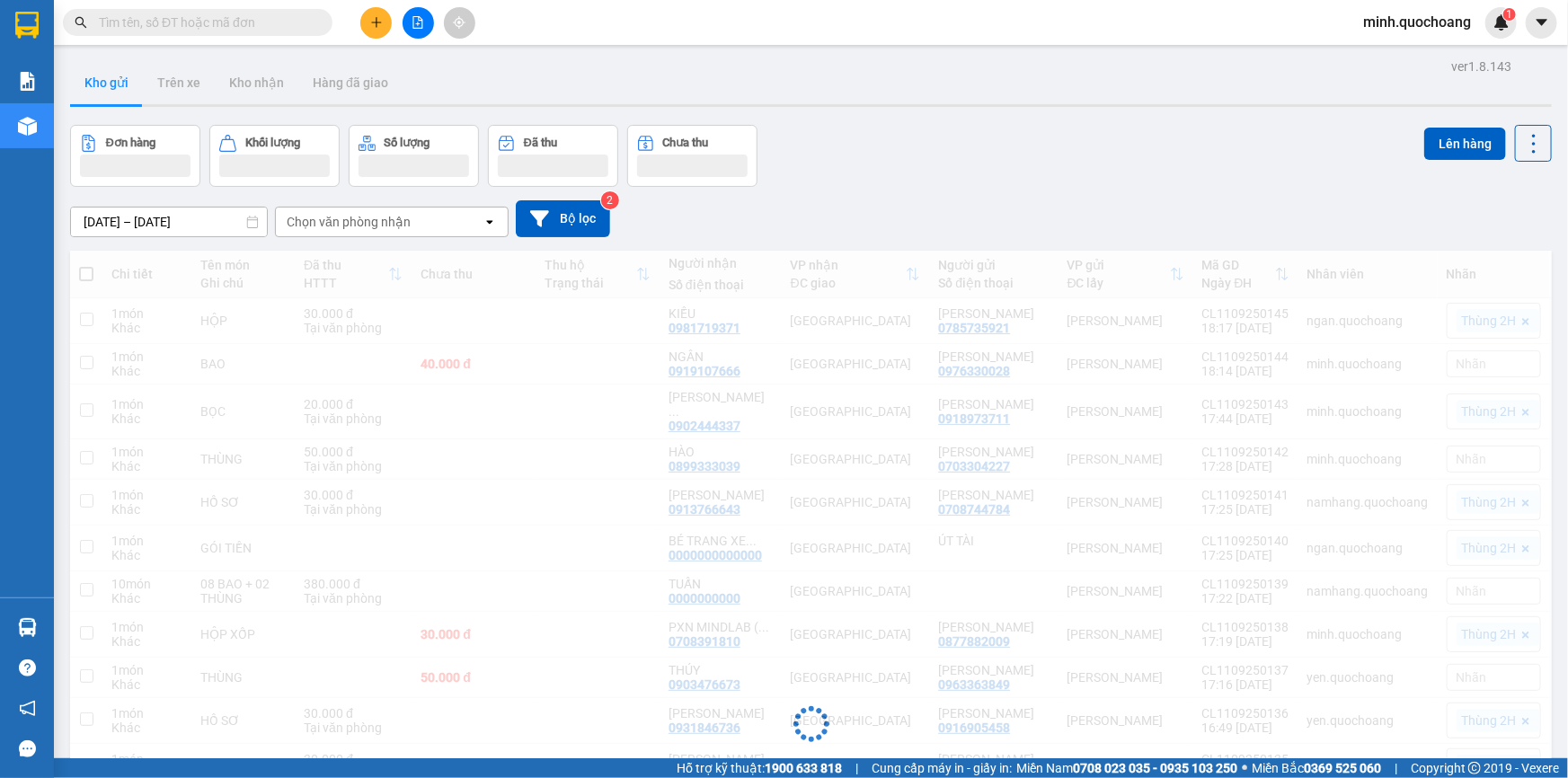
click at [1062, 111] on div "ver 1.8.143 Kho gửi Trên xe Kho nhận Hàng đã giao Đơn hàng Khối lượng Số lượng …" at bounding box center [810, 642] width 1496 height 1178
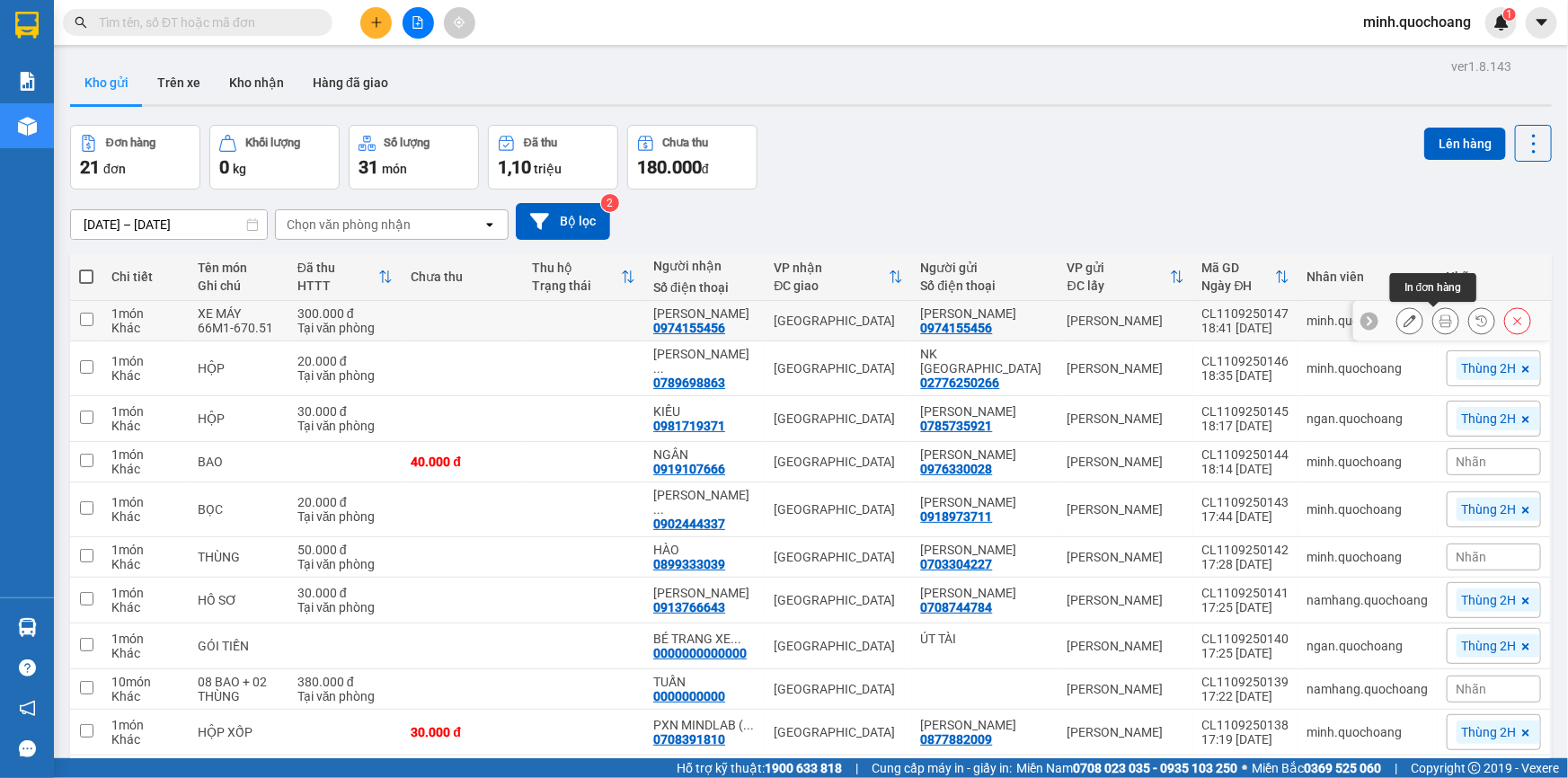
click at [1440, 322] on icon at bounding box center [1446, 321] width 13 height 13
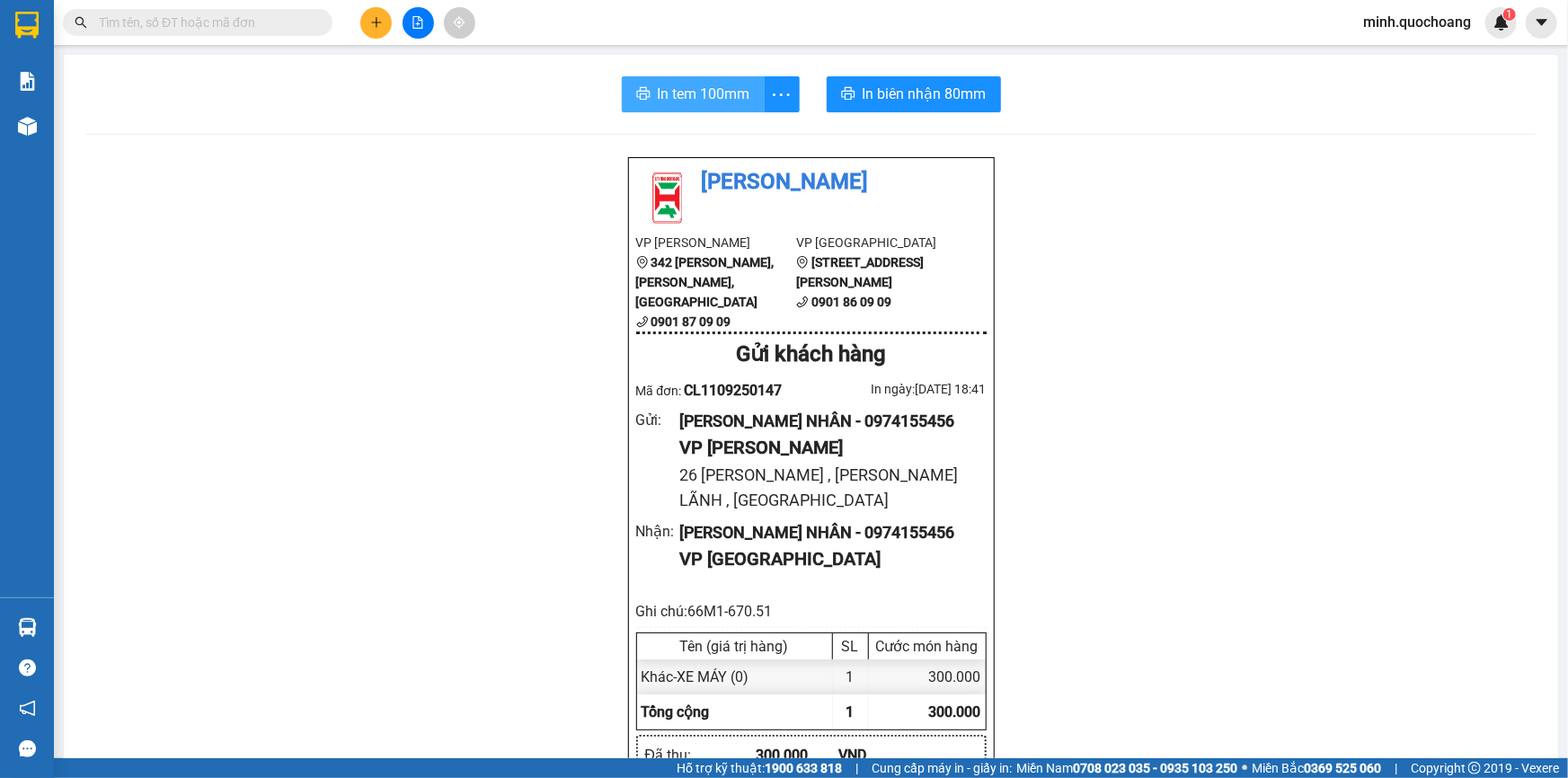
click at [682, 98] on span "In tem 100mm" at bounding box center [704, 94] width 93 height 23
click at [943, 97] on span "In biên nhận 80mm" at bounding box center [924, 94] width 124 height 23
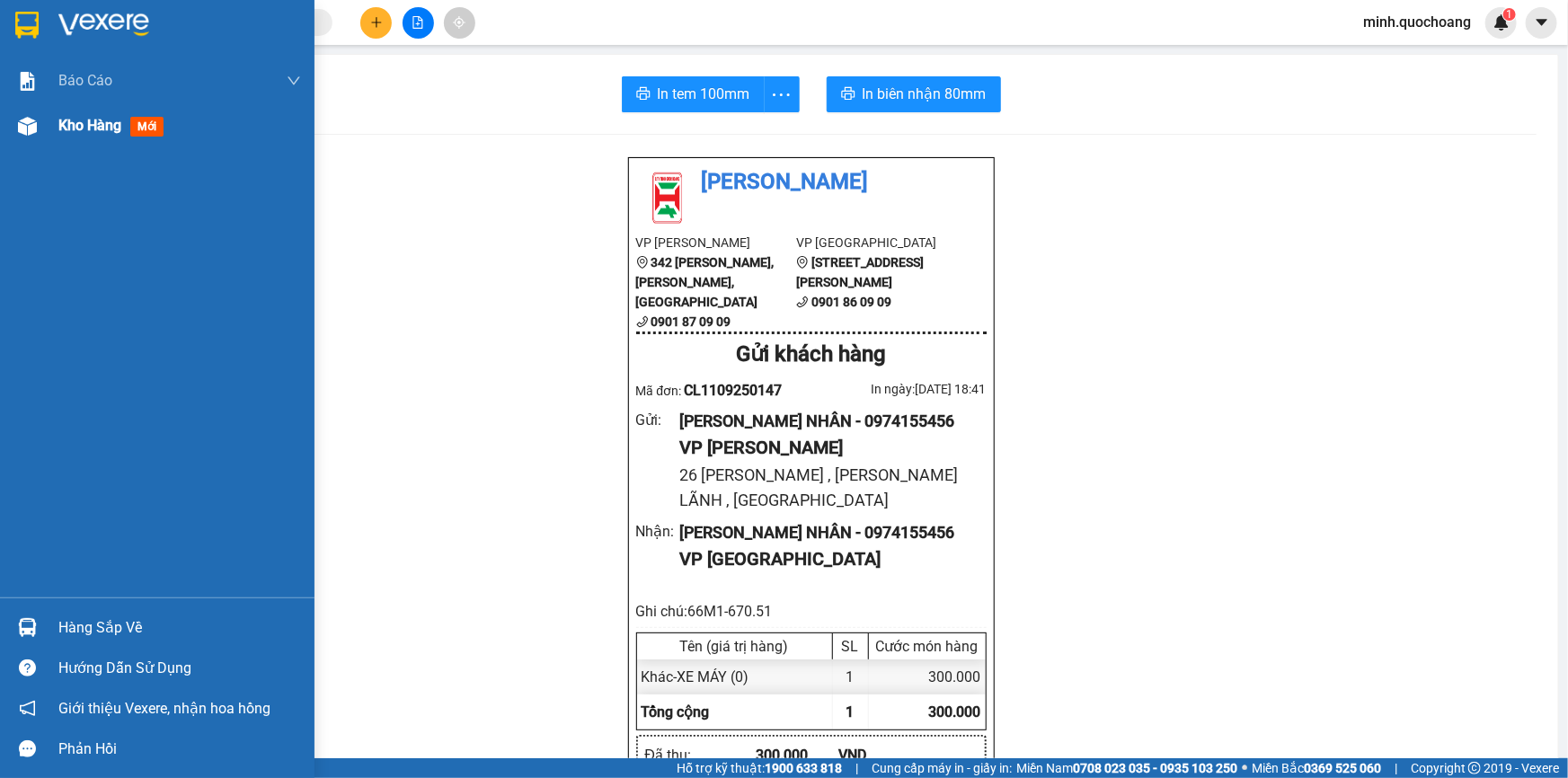
click at [54, 120] on div "Kho hàng mới" at bounding box center [157, 125] width 314 height 45
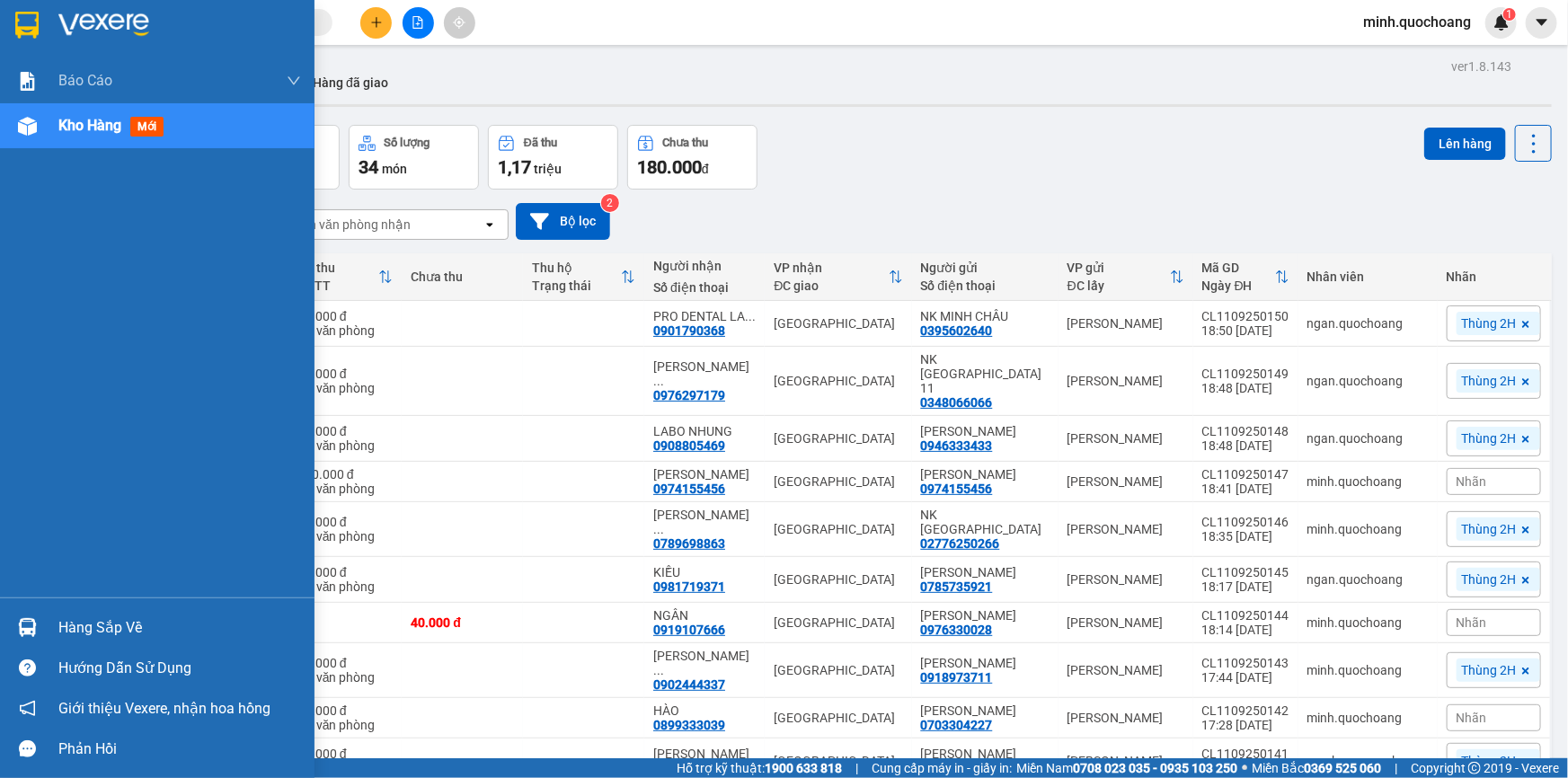
click at [70, 622] on div "Hàng sắp về" at bounding box center [179, 629] width 242 height 27
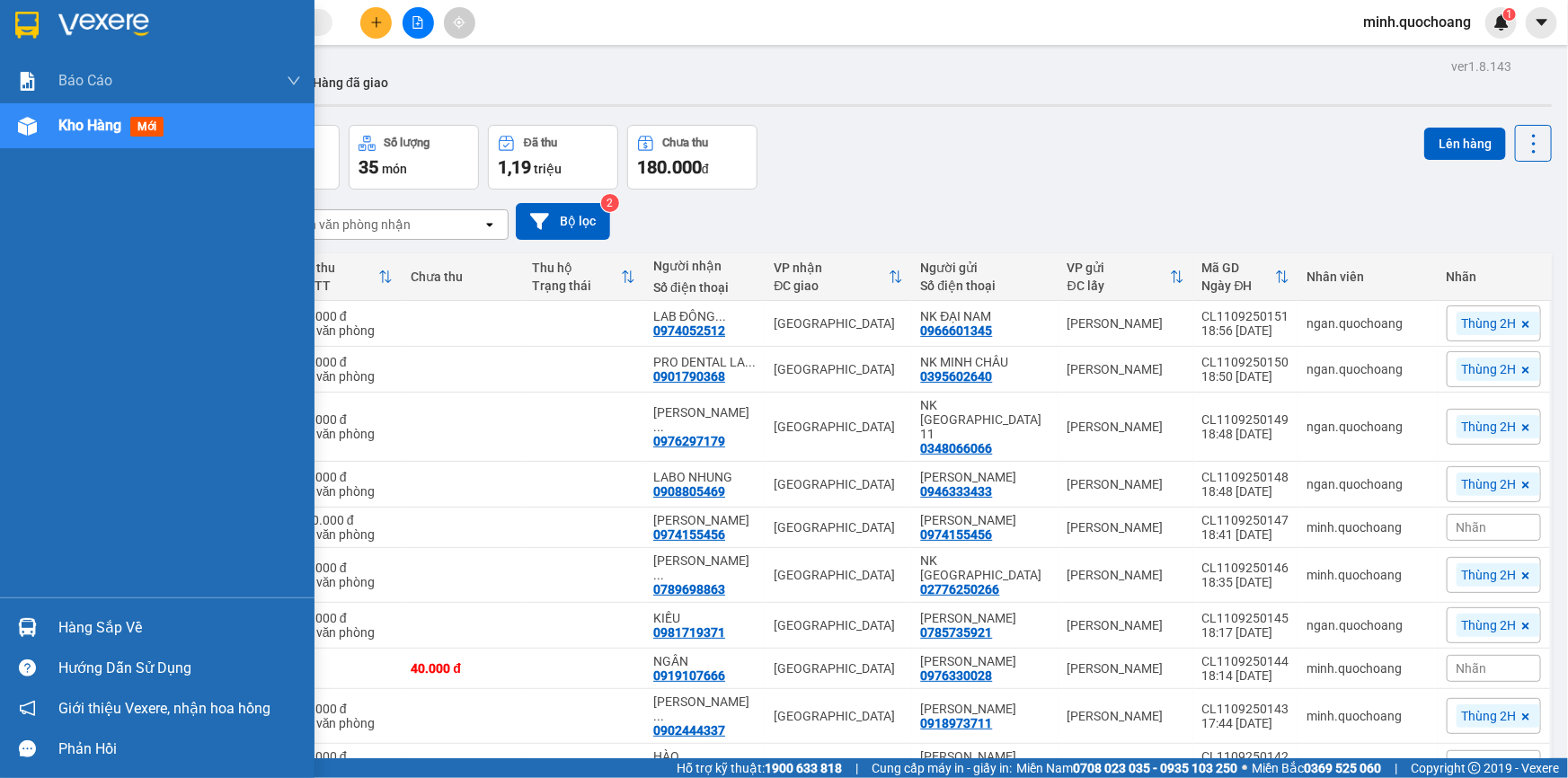
click at [32, 616] on div at bounding box center [27, 628] width 32 height 32
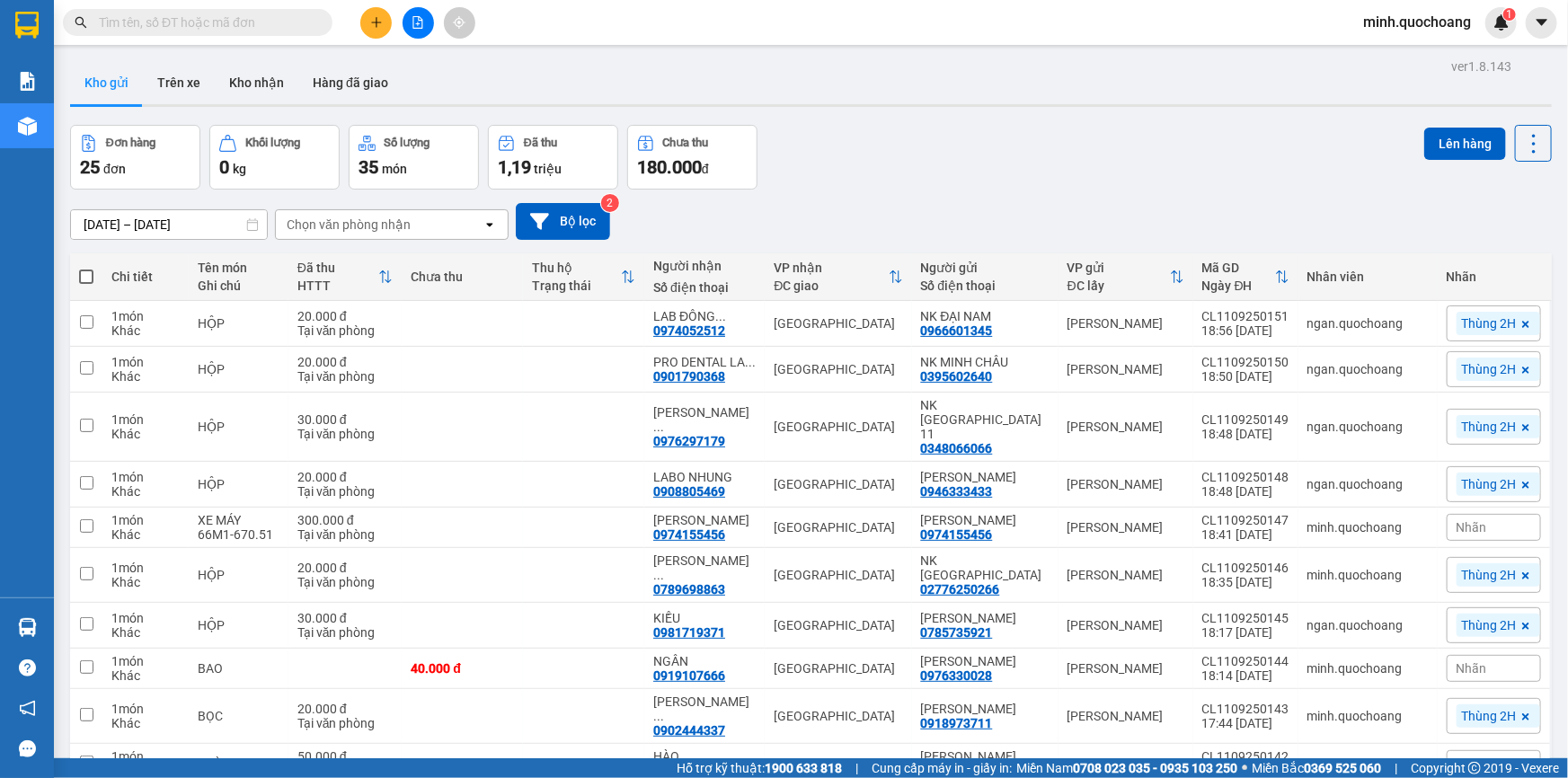
click at [918, 154] on section "Kết quả tìm kiếm ( 0 ) Bộ lọc No Data minh.quochoang 1 Báo cáo Báo cáo dòng tiề…" at bounding box center [784, 389] width 1568 height 778
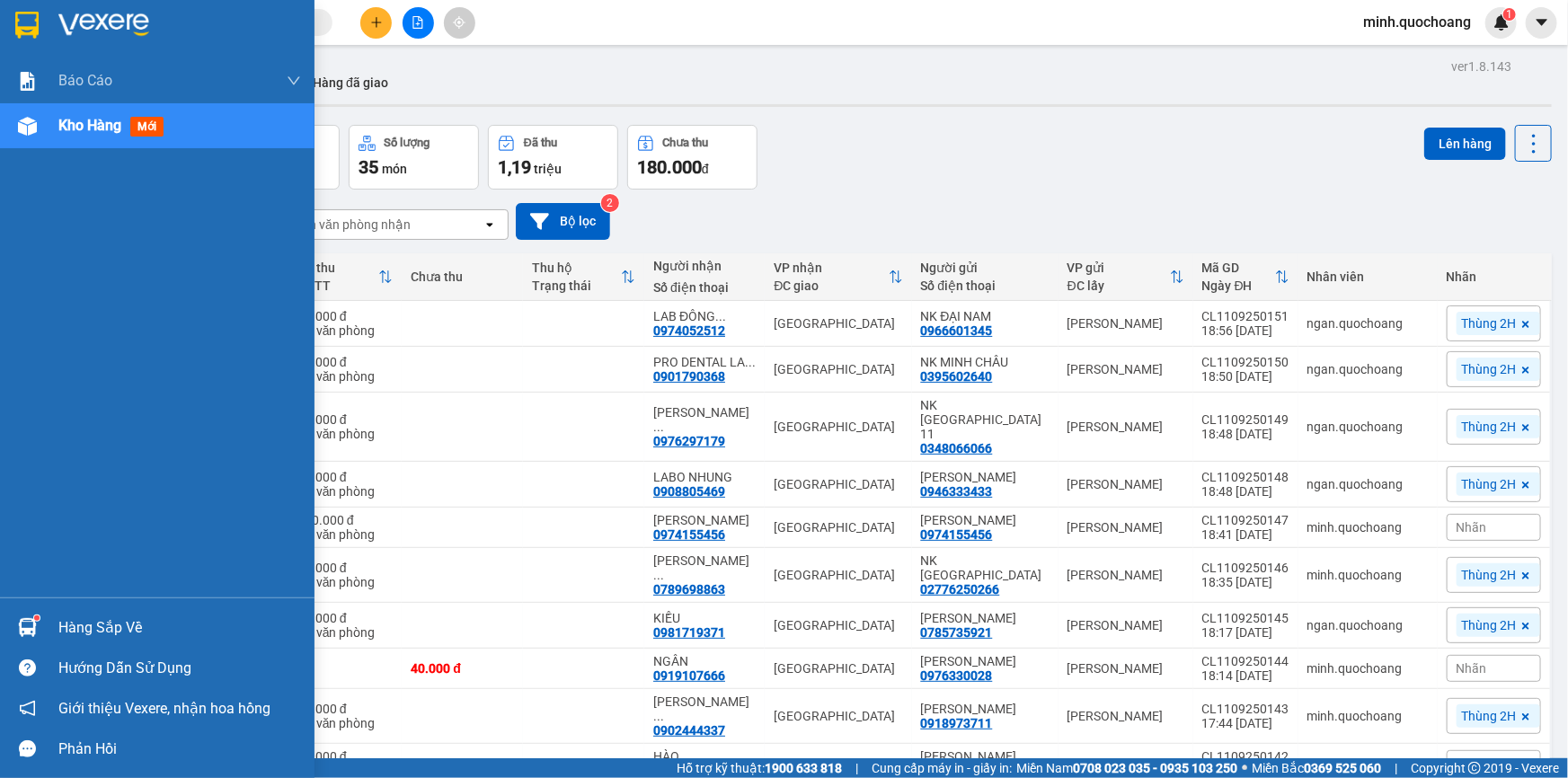
click at [59, 627] on div "Hàng sắp về" at bounding box center [179, 629] width 242 height 27
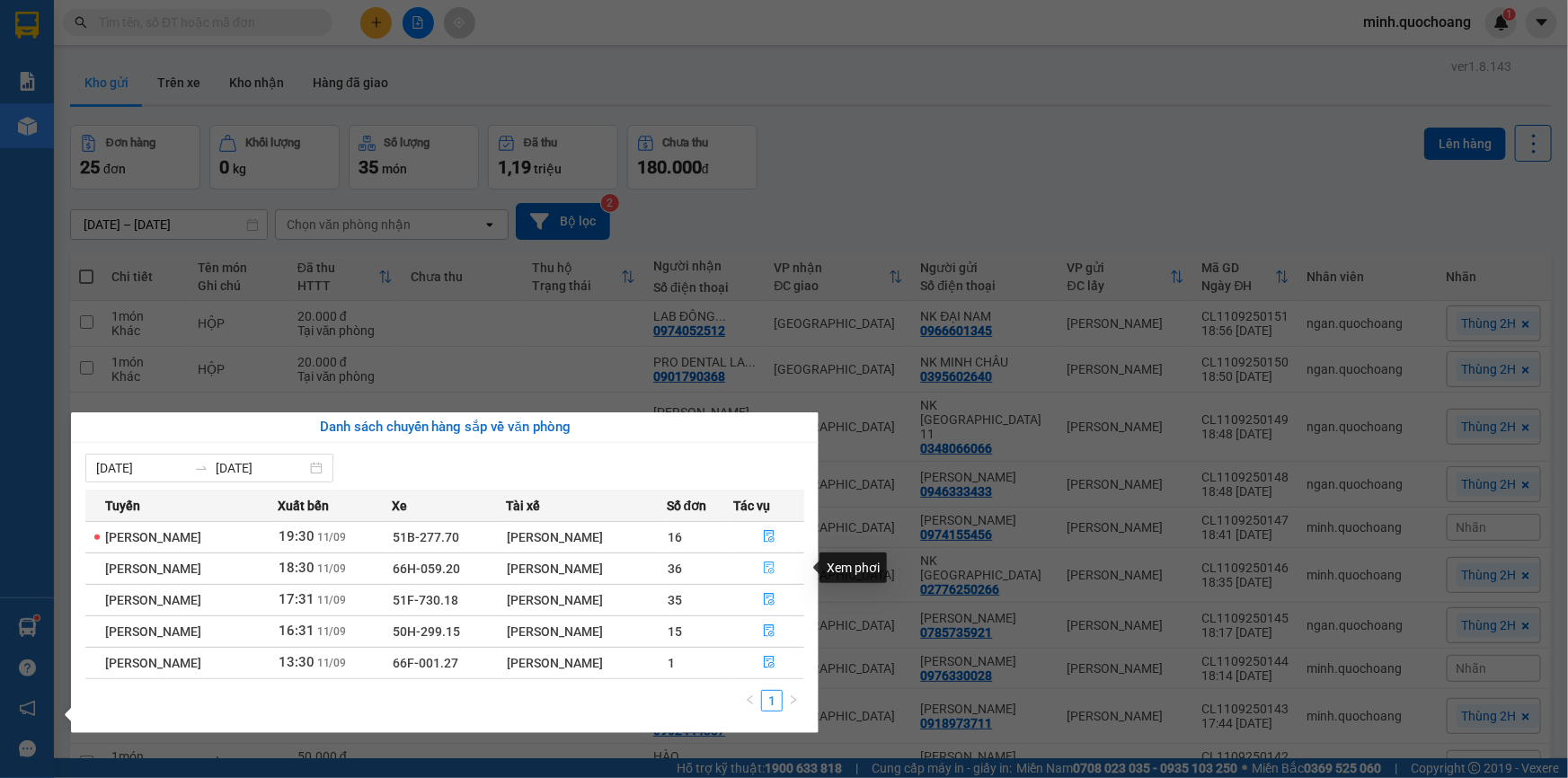
click at [769, 567] on icon "file-done" at bounding box center [769, 568] width 11 height 13
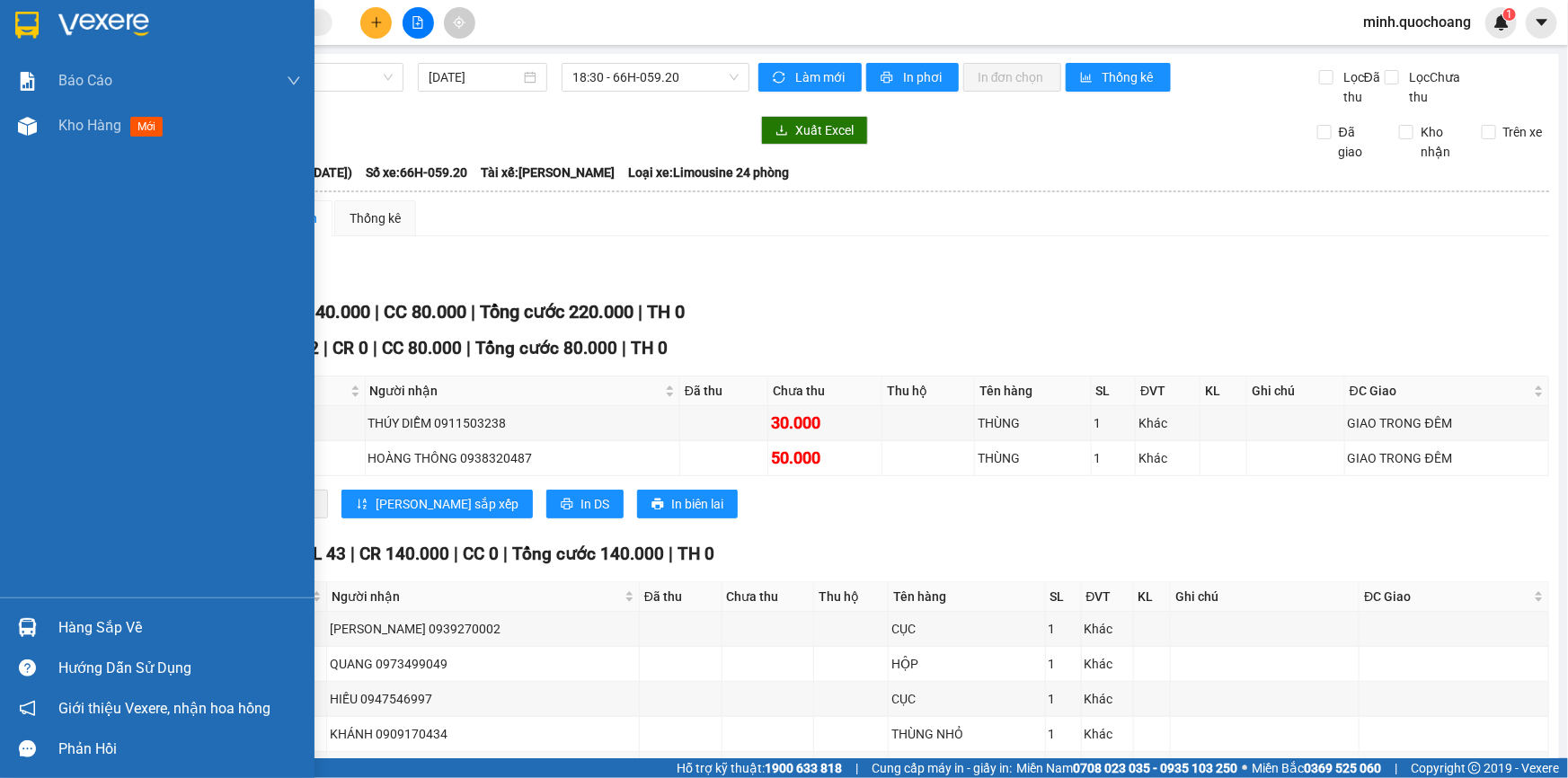
click at [123, 131] on div "Kho hàng mới" at bounding box center [114, 125] width 111 height 23
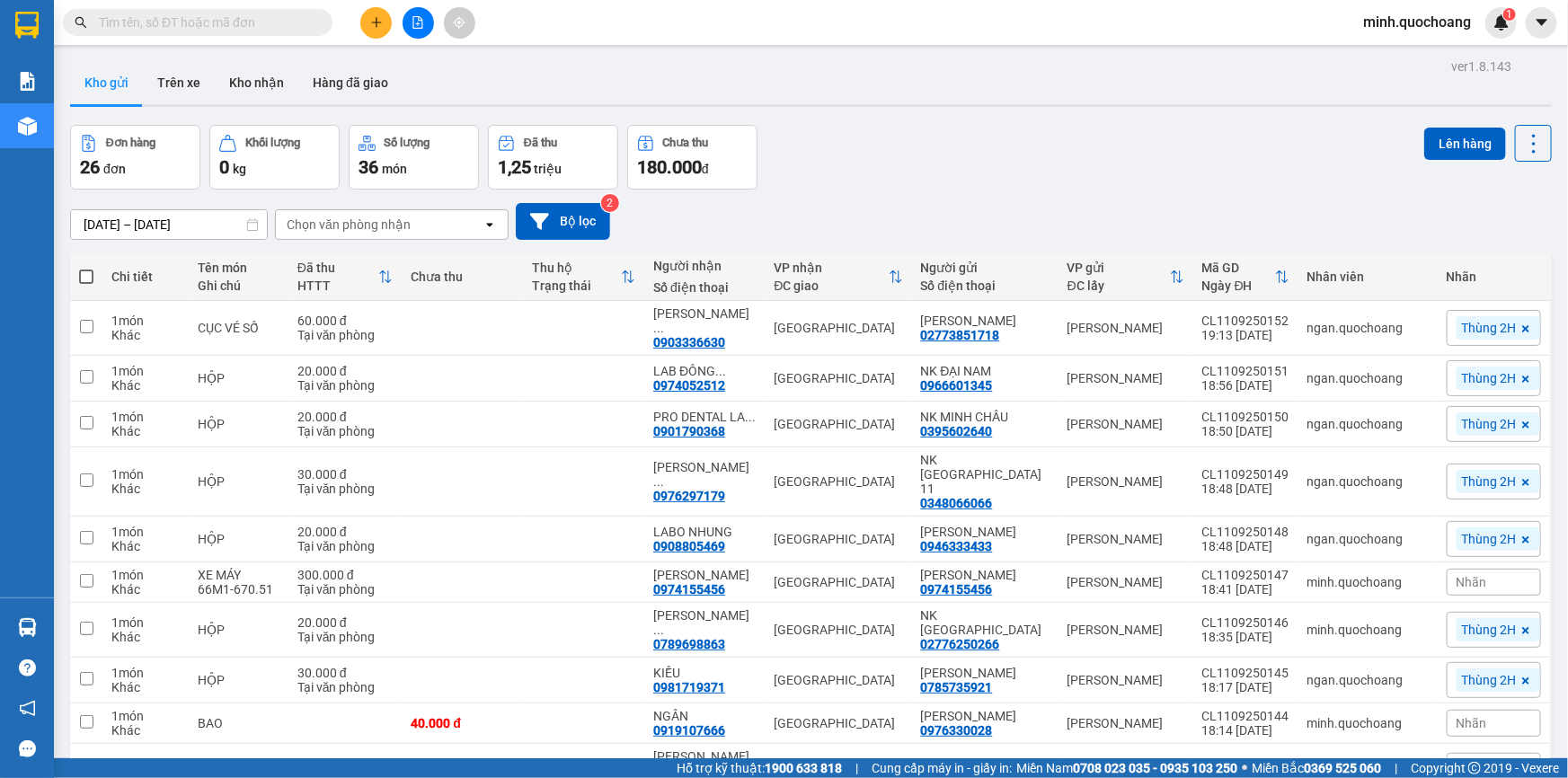
click at [197, 26] on input "text" at bounding box center [205, 23] width 212 height 20
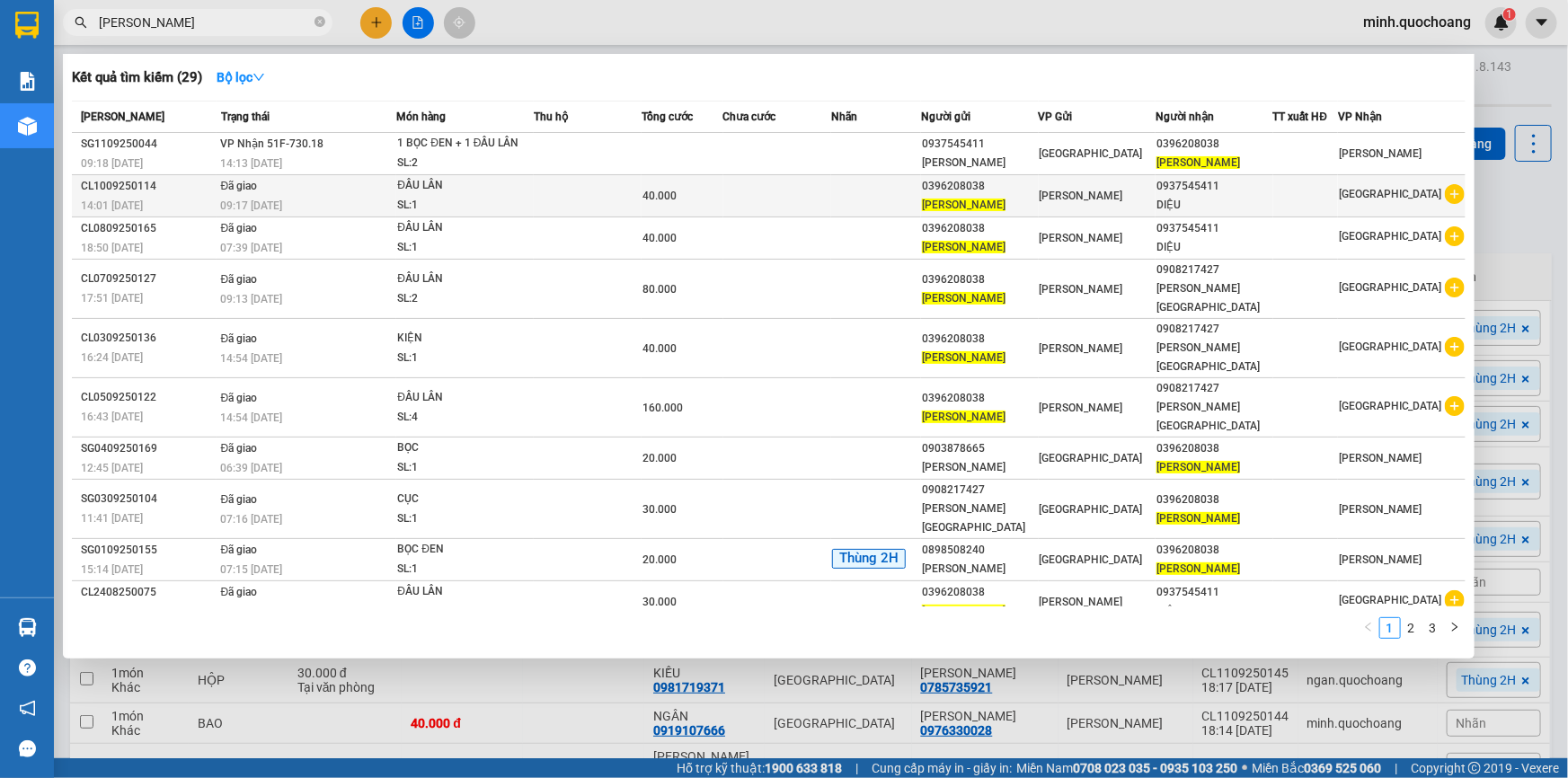
type input "[PERSON_NAME] [PERSON_NAME]"
click at [744, 200] on td at bounding box center [777, 196] width 107 height 42
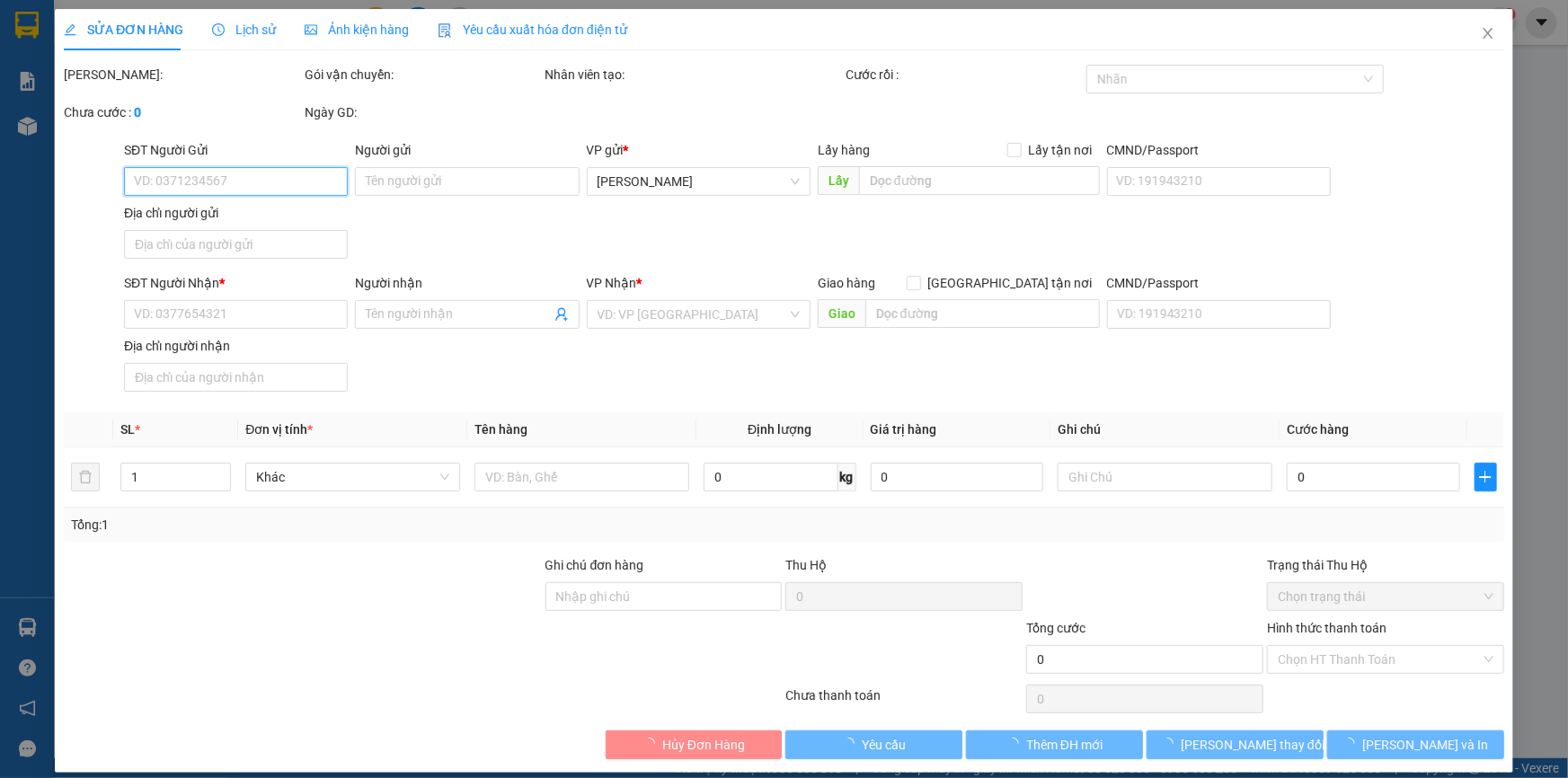
type input "0396208038"
type input "[PERSON_NAME] [PERSON_NAME]"
type input "phường cao lãnh tỉnh đồng tháp"
type input "0937545411"
type input "DIỆU"
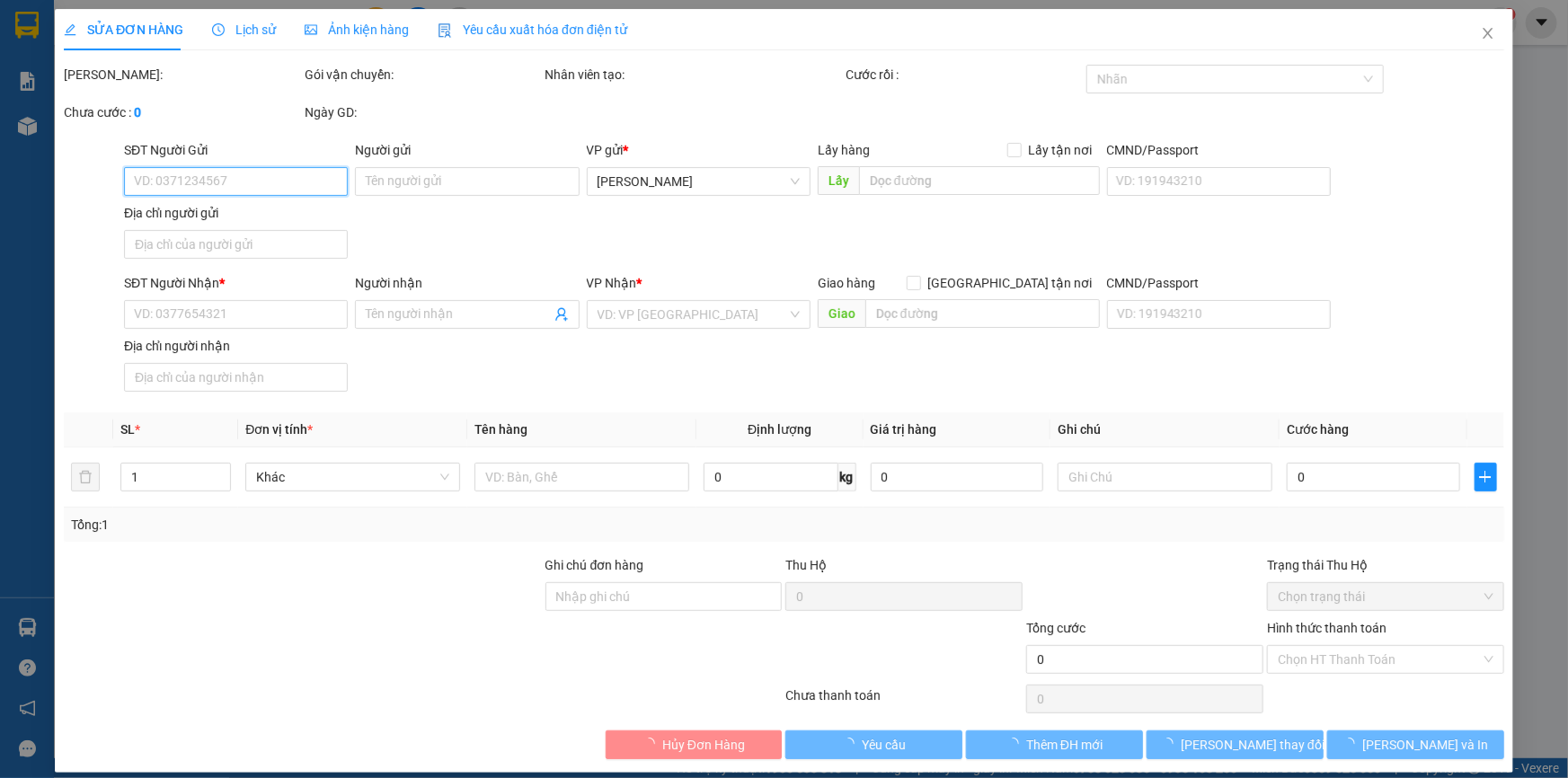
type input "40.000"
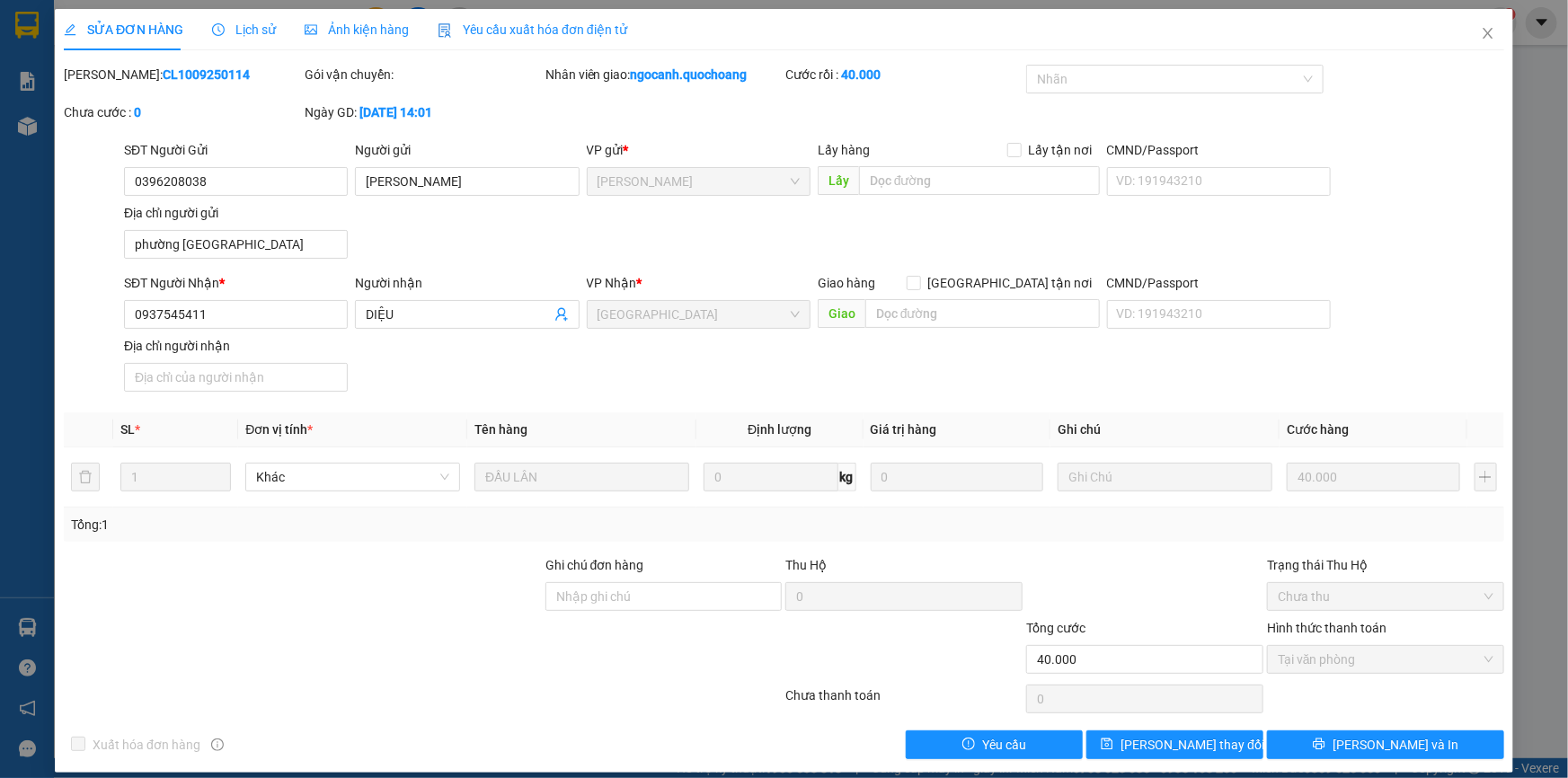
click at [298, 197] on div "SĐT Người Gửi 0396208038 0396208038" at bounding box center [236, 171] width 224 height 63
click at [291, 177] on input "0396208038" at bounding box center [236, 182] width 224 height 29
click at [1486, 26] on span "Close" at bounding box center [1487, 34] width 50 height 50
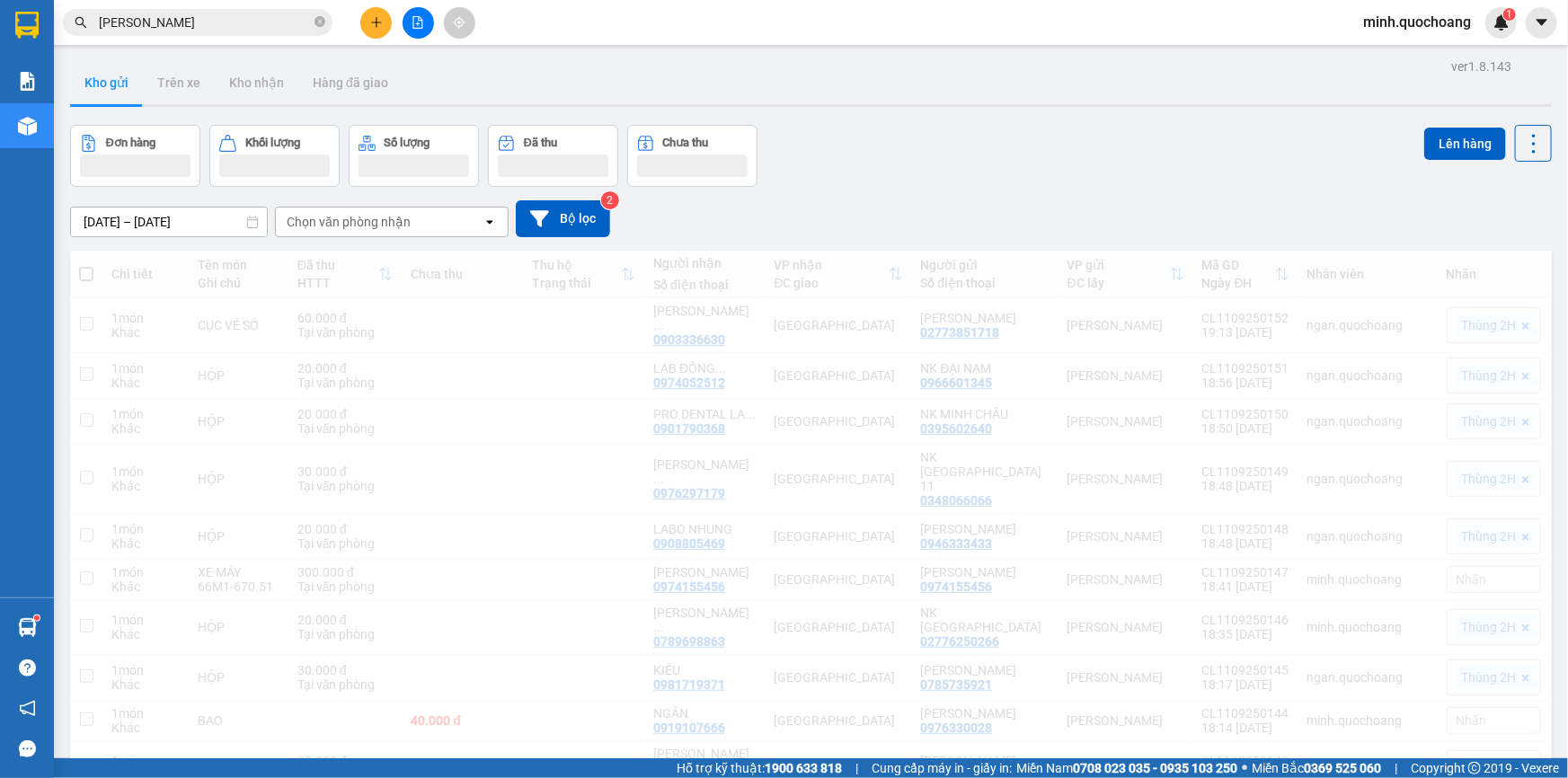
click at [237, 22] on input "[PERSON_NAME] [PERSON_NAME]" at bounding box center [205, 23] width 212 height 20
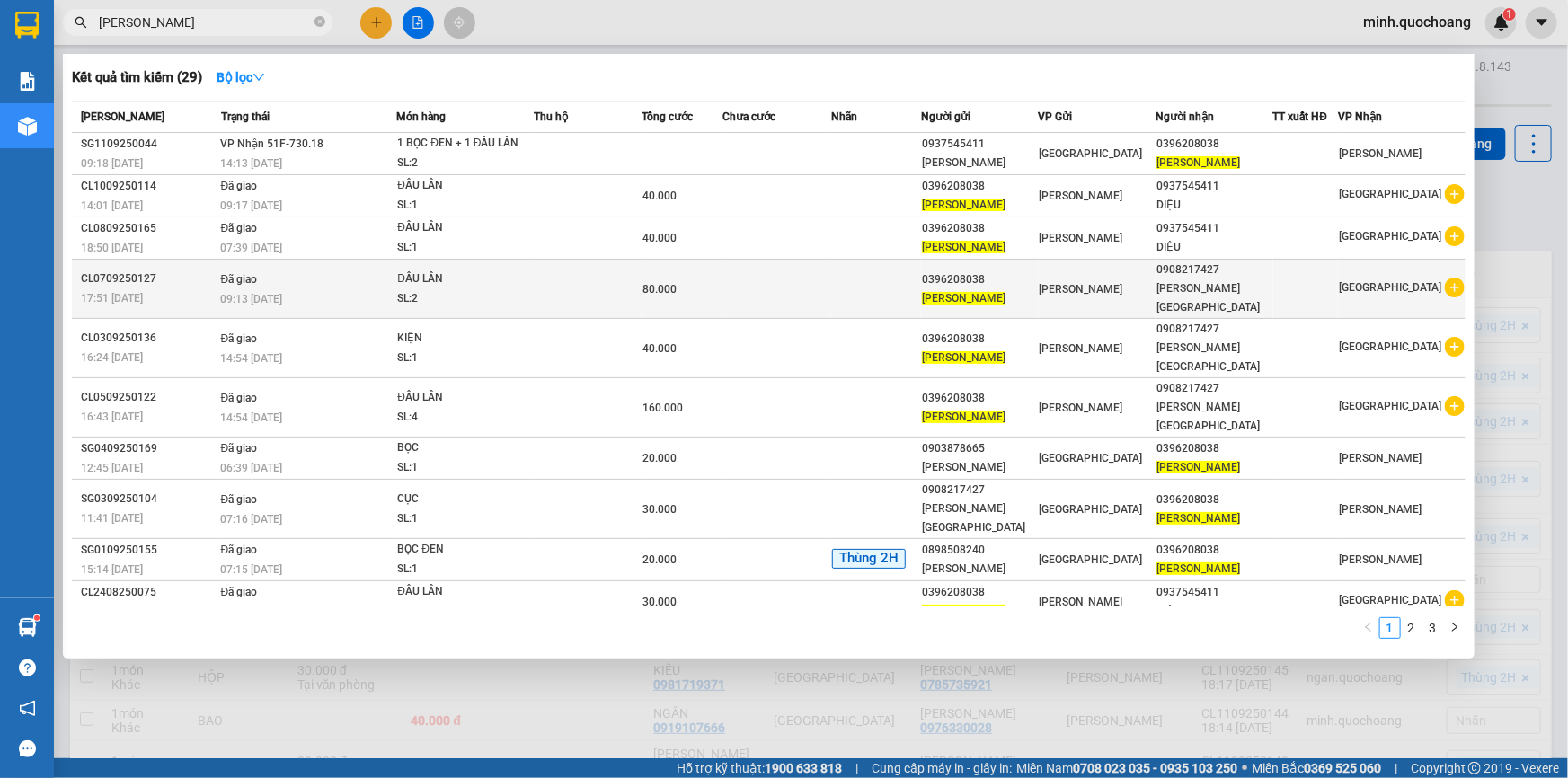
click at [704, 289] on div "80.000" at bounding box center [681, 290] width 79 height 20
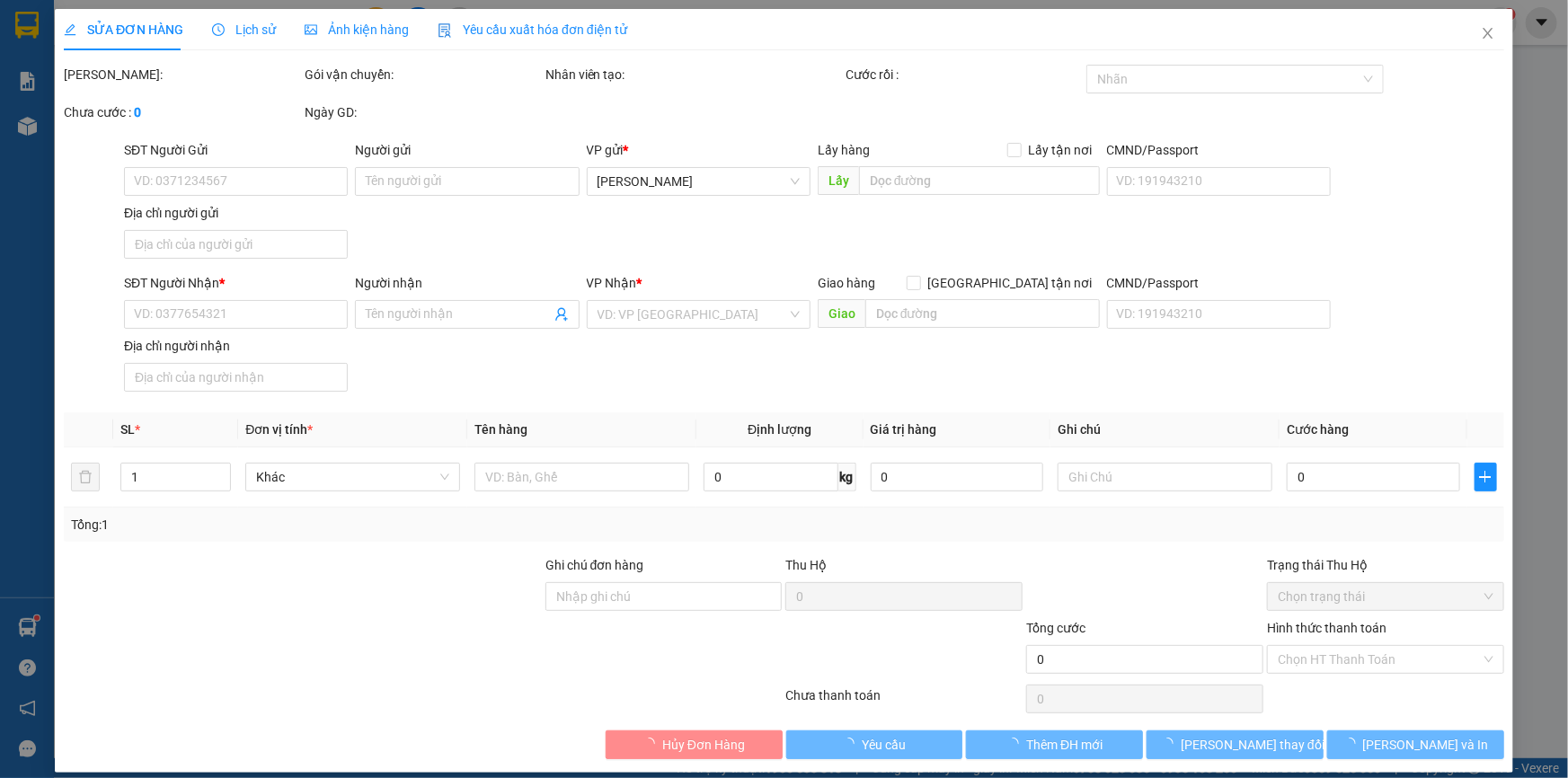
click at [504, 232] on div "SĐT Người Gửi VD: 0371234567 Người gửi Tên người gửi VP gửi * Cao Lãnh Lấy hàng…" at bounding box center [813, 203] width 1387 height 126
type input "0396208038"
type input "[PERSON_NAME] [PERSON_NAME]"
type input "CÁI SAO , [PERSON_NAME] , [GEOGRAPHIC_DATA]"
type input "0908217427"
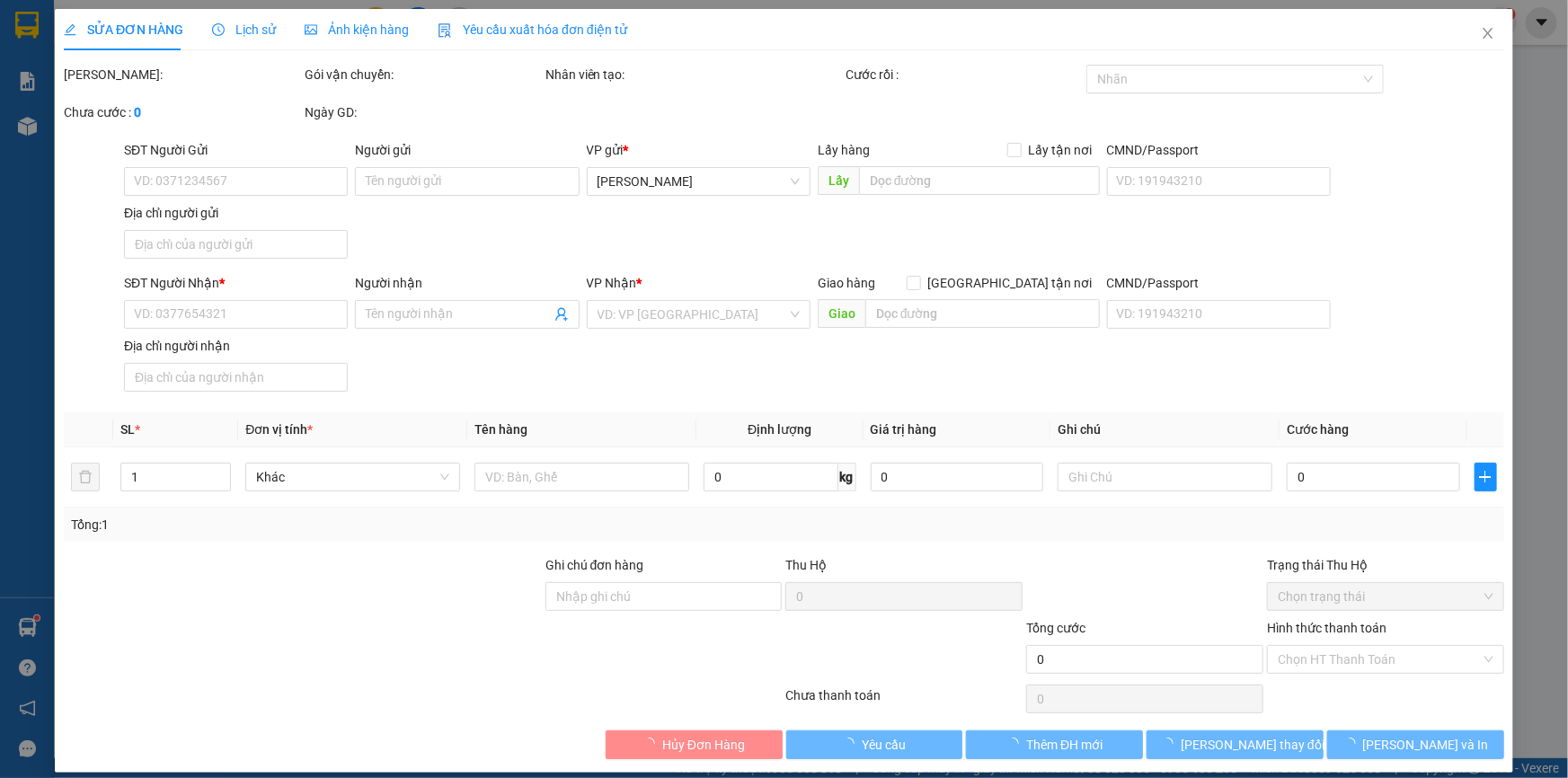
type input "LỮU QUẢNG HÀ"
type input "80.000"
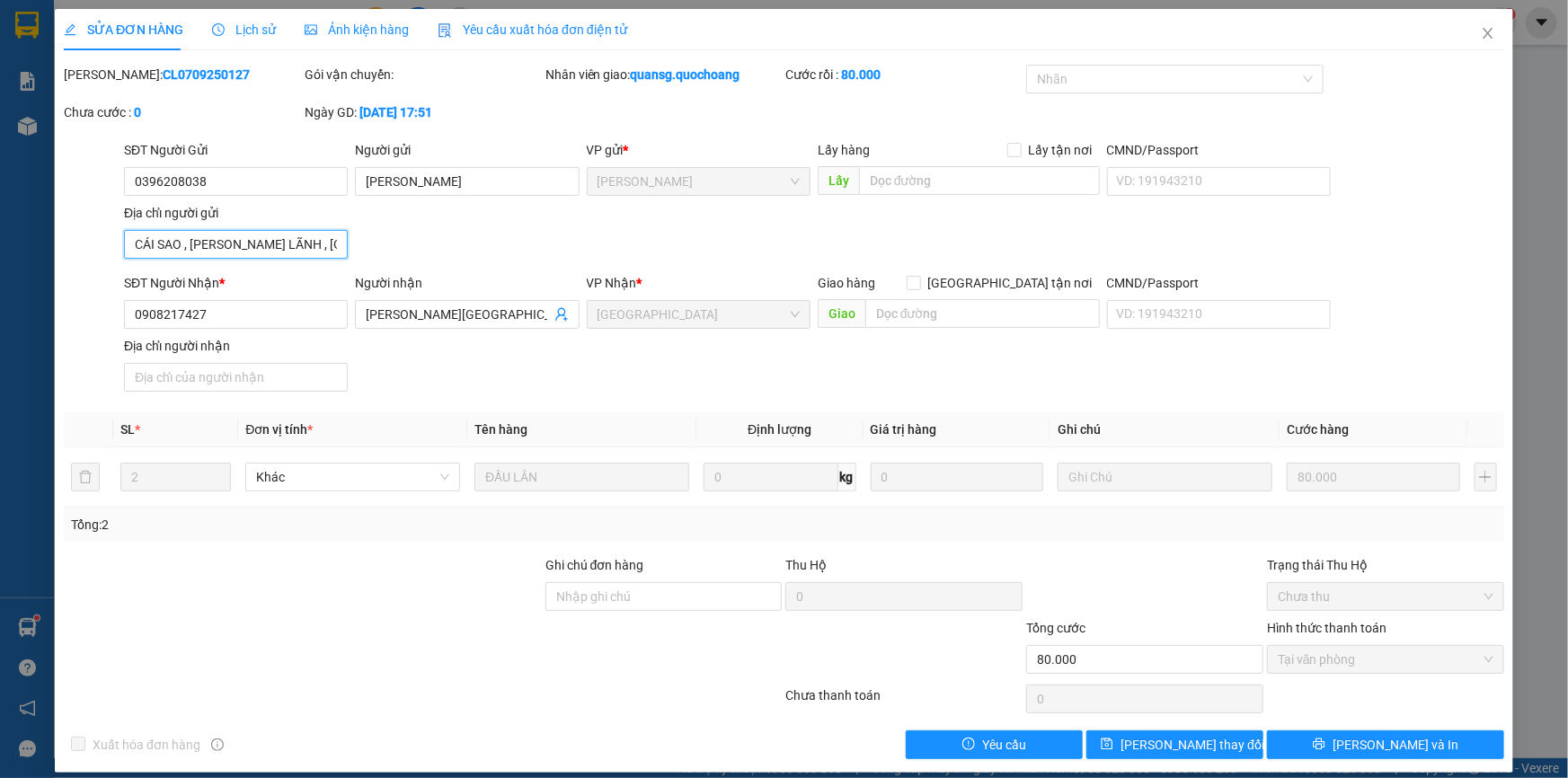
click at [314, 252] on input "CÁI SAO , [PERSON_NAME] , [GEOGRAPHIC_DATA]" at bounding box center [236, 245] width 224 height 29
click at [1483, 36] on span "Close" at bounding box center [1487, 34] width 50 height 50
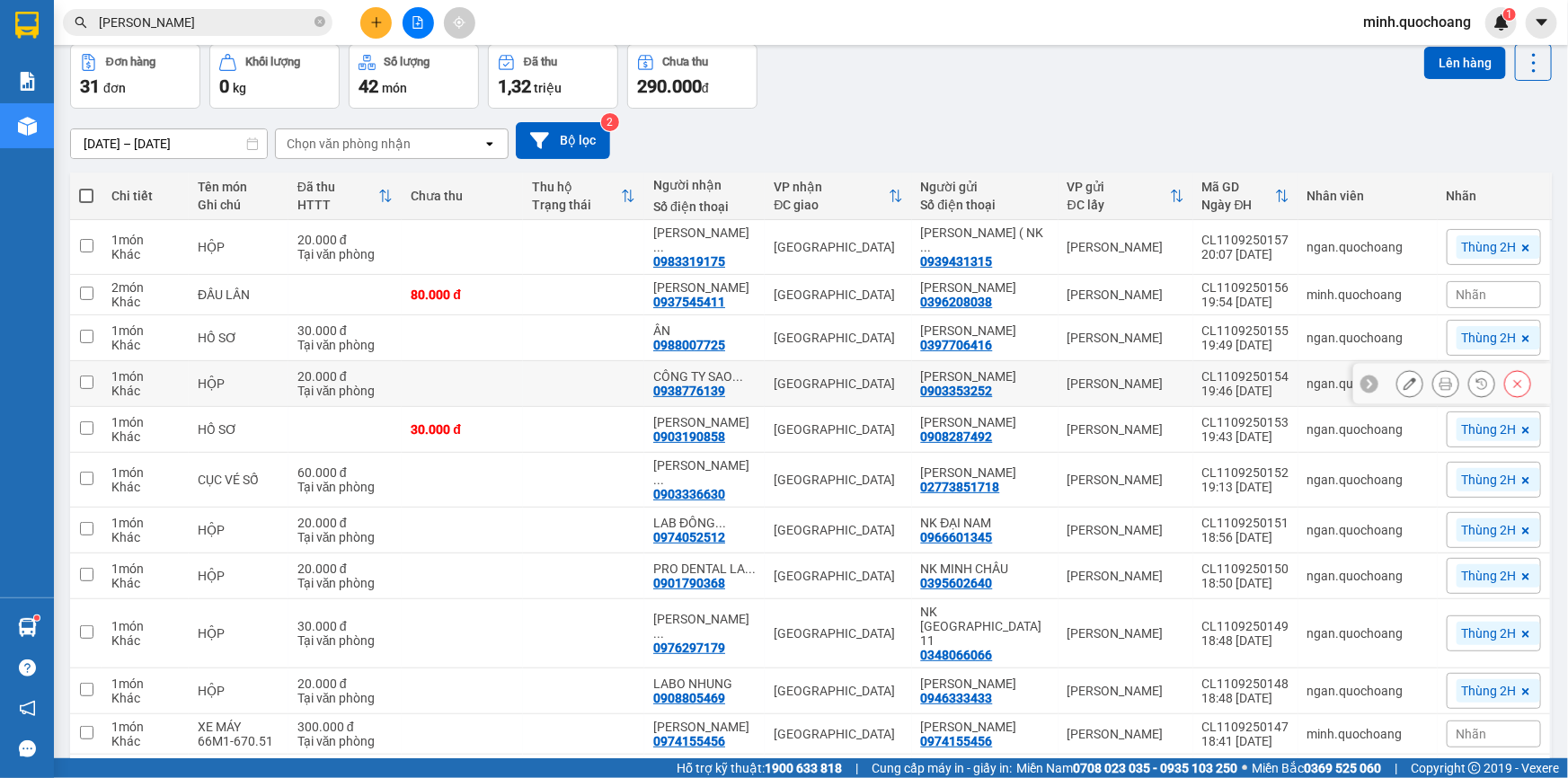
scroll to position [163, 0]
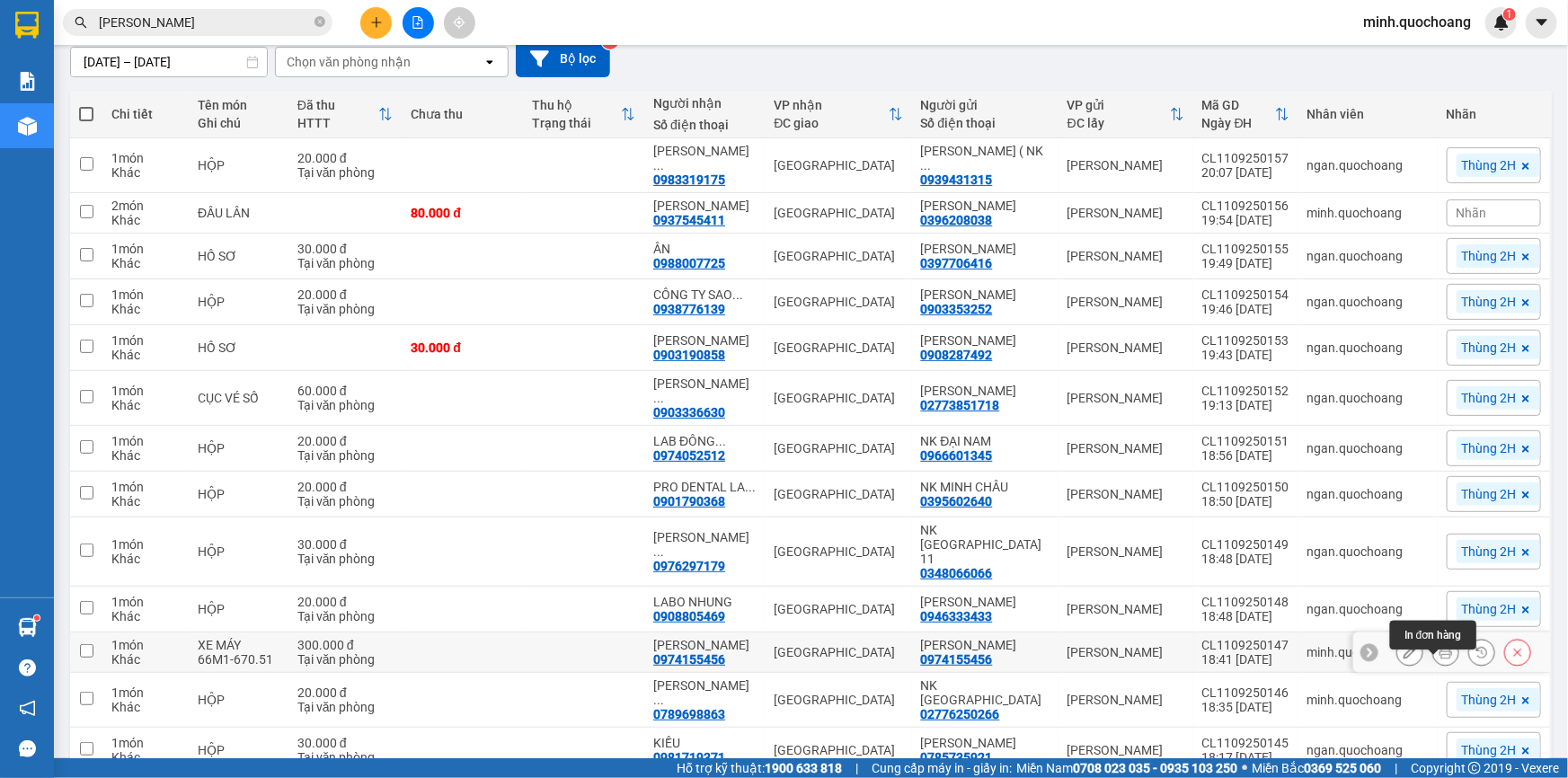
click at [1440, 659] on icon at bounding box center [1446, 652] width 13 height 13
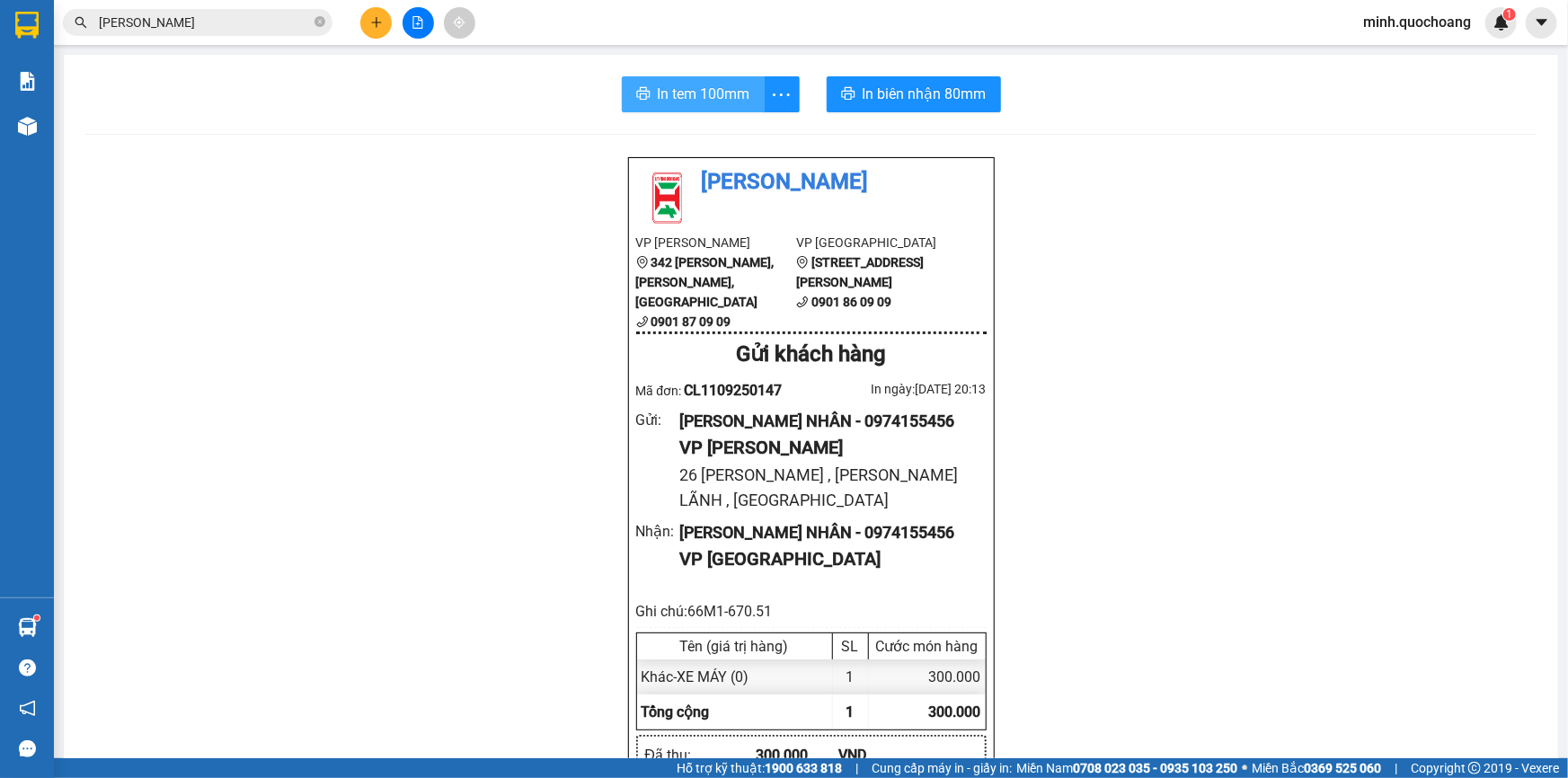
click at [697, 98] on span "In tem 100mm" at bounding box center [704, 94] width 93 height 23
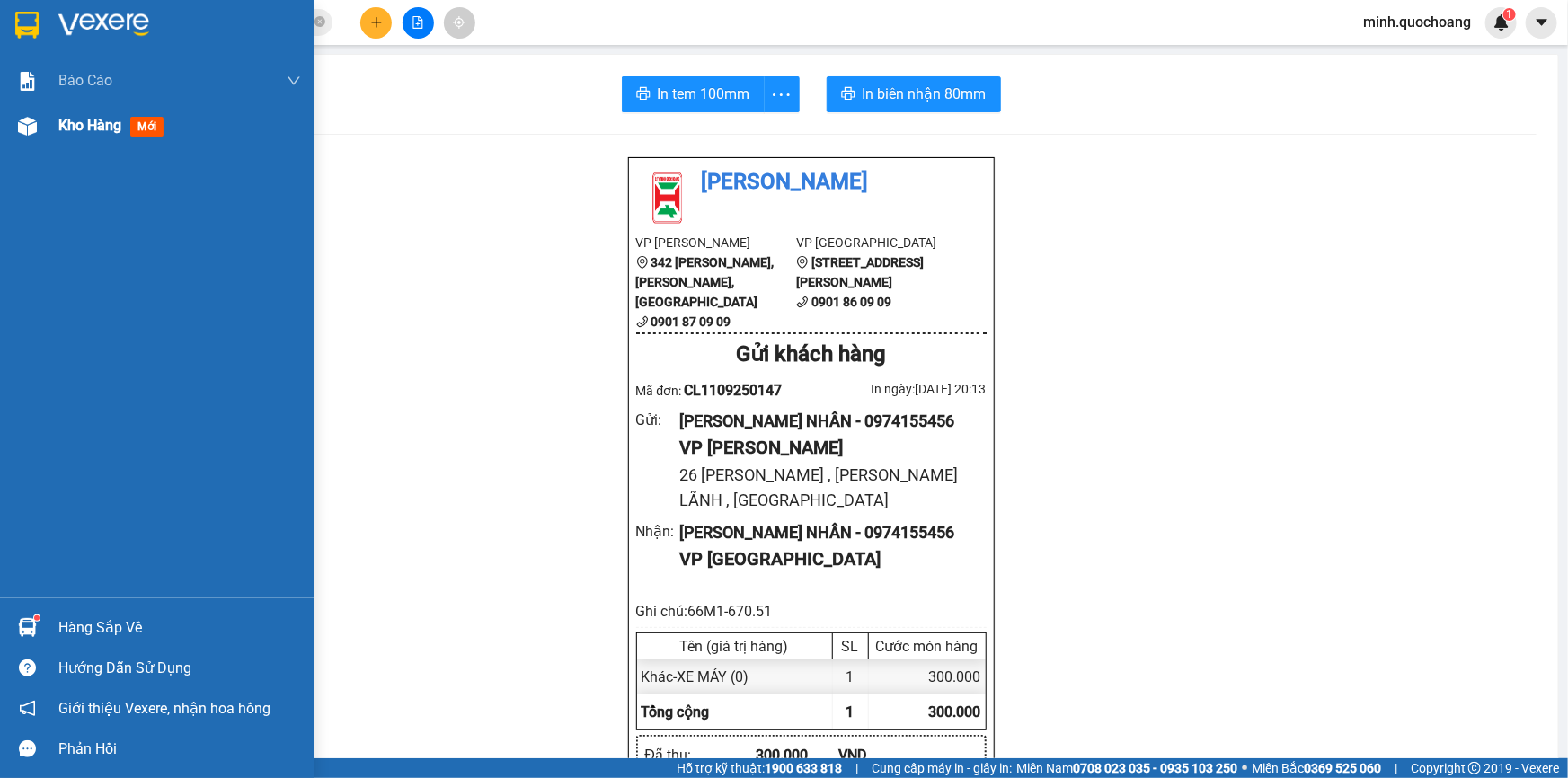
click at [49, 139] on div "Kho hàng mới" at bounding box center [157, 125] width 314 height 45
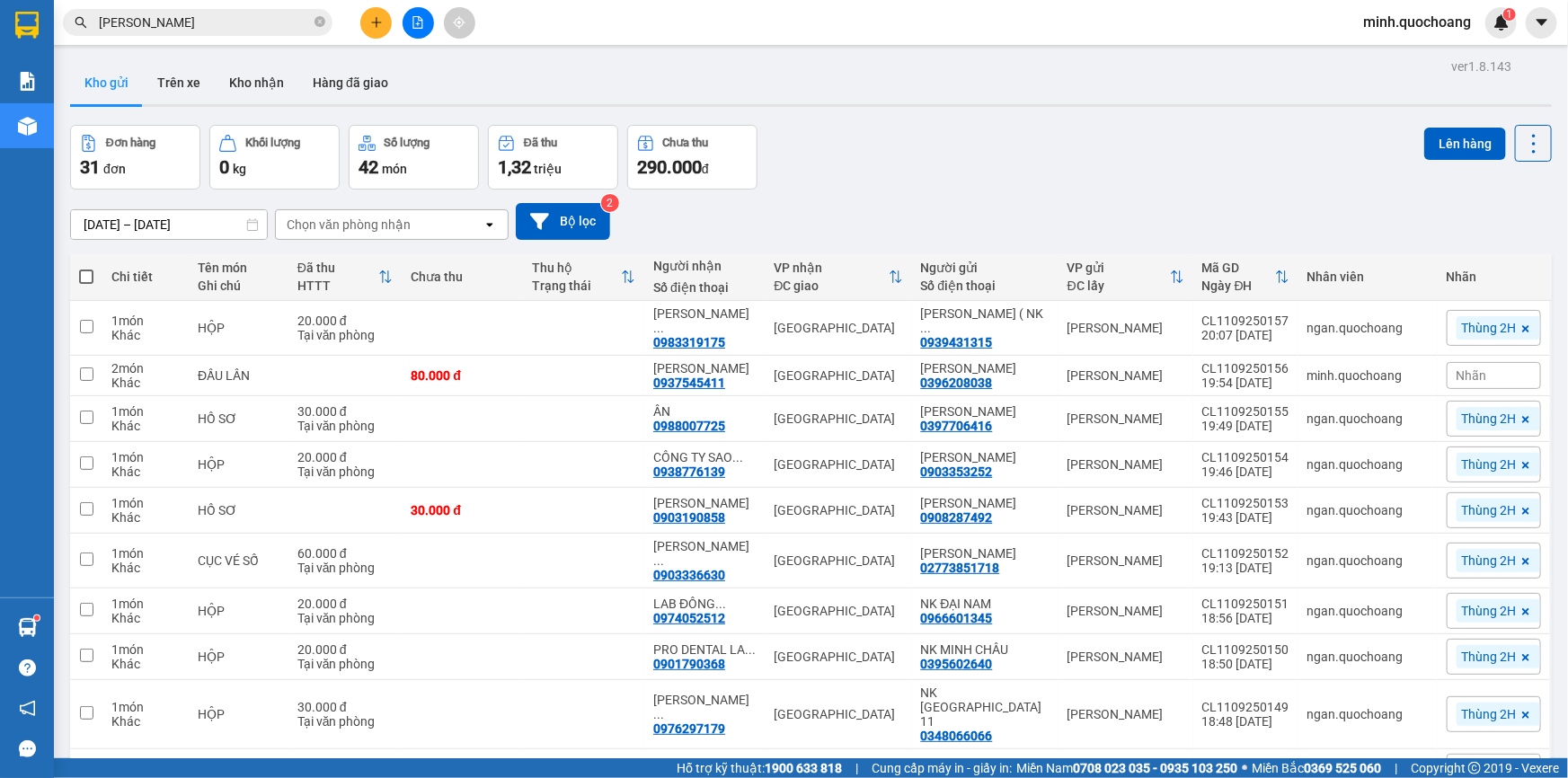
click at [380, 29] on button at bounding box center [376, 23] width 32 height 32
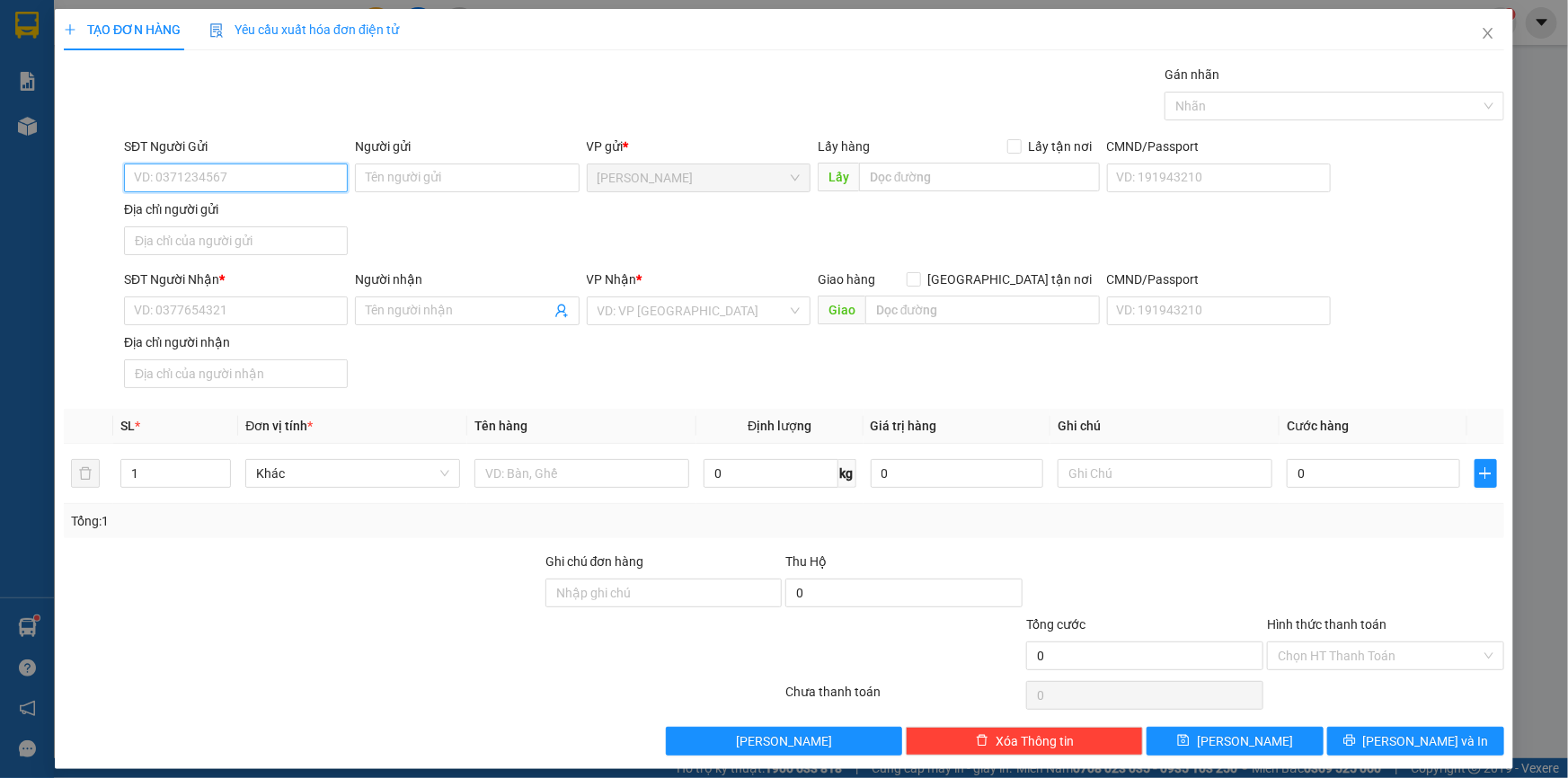
click at [300, 179] on input "SĐT Người Gửi" at bounding box center [236, 179] width 224 height 29
click at [1492, 38] on span "Close" at bounding box center [1487, 34] width 50 height 50
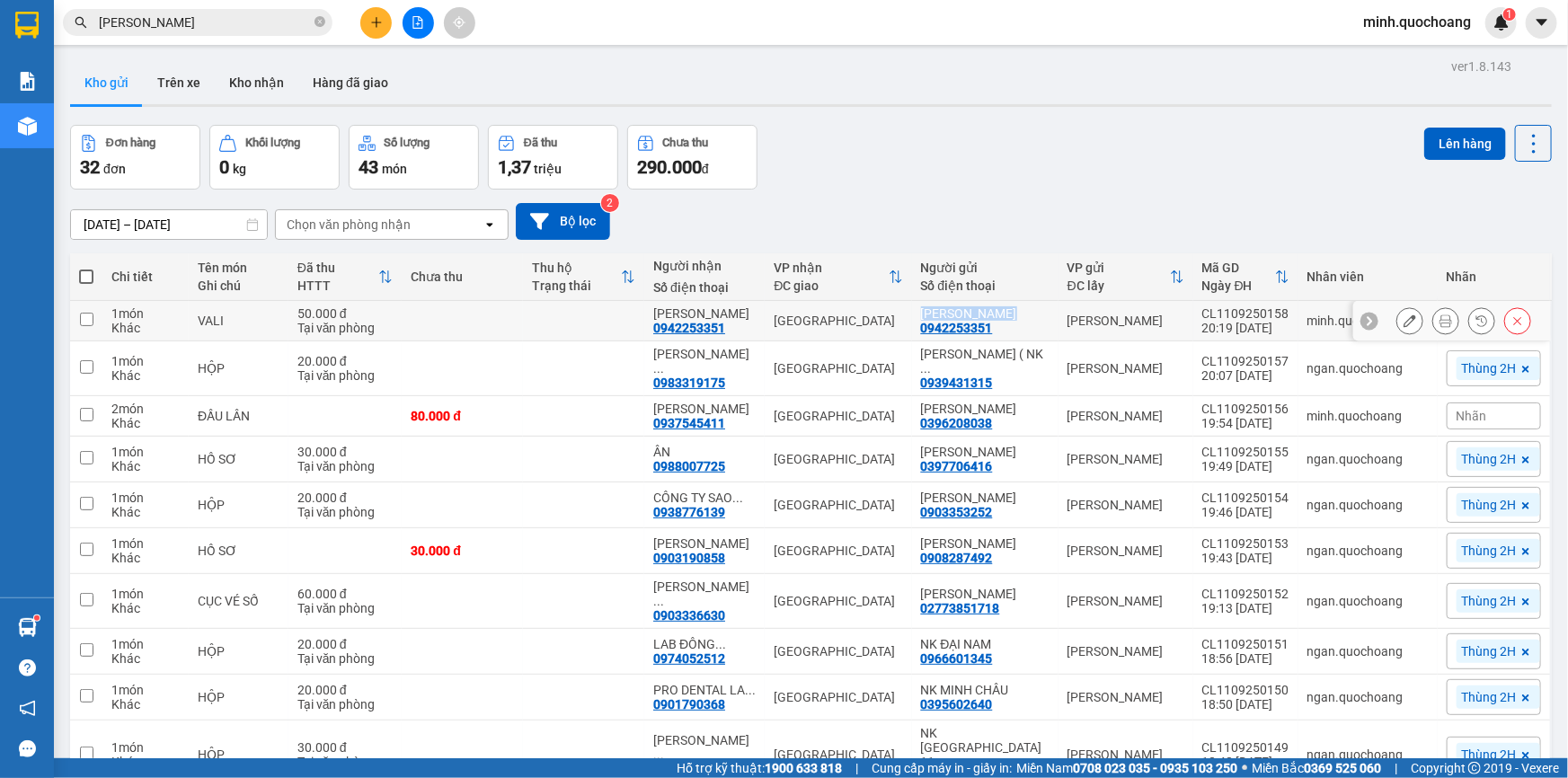
drag, startPoint x: 963, startPoint y: 311, endPoint x: 1050, endPoint y: 316, distance: 87.1
click at [1050, 316] on td "CAO NGUYÊN VŨ 0942253351" at bounding box center [984, 322] width 147 height 40
checkbox input "true"
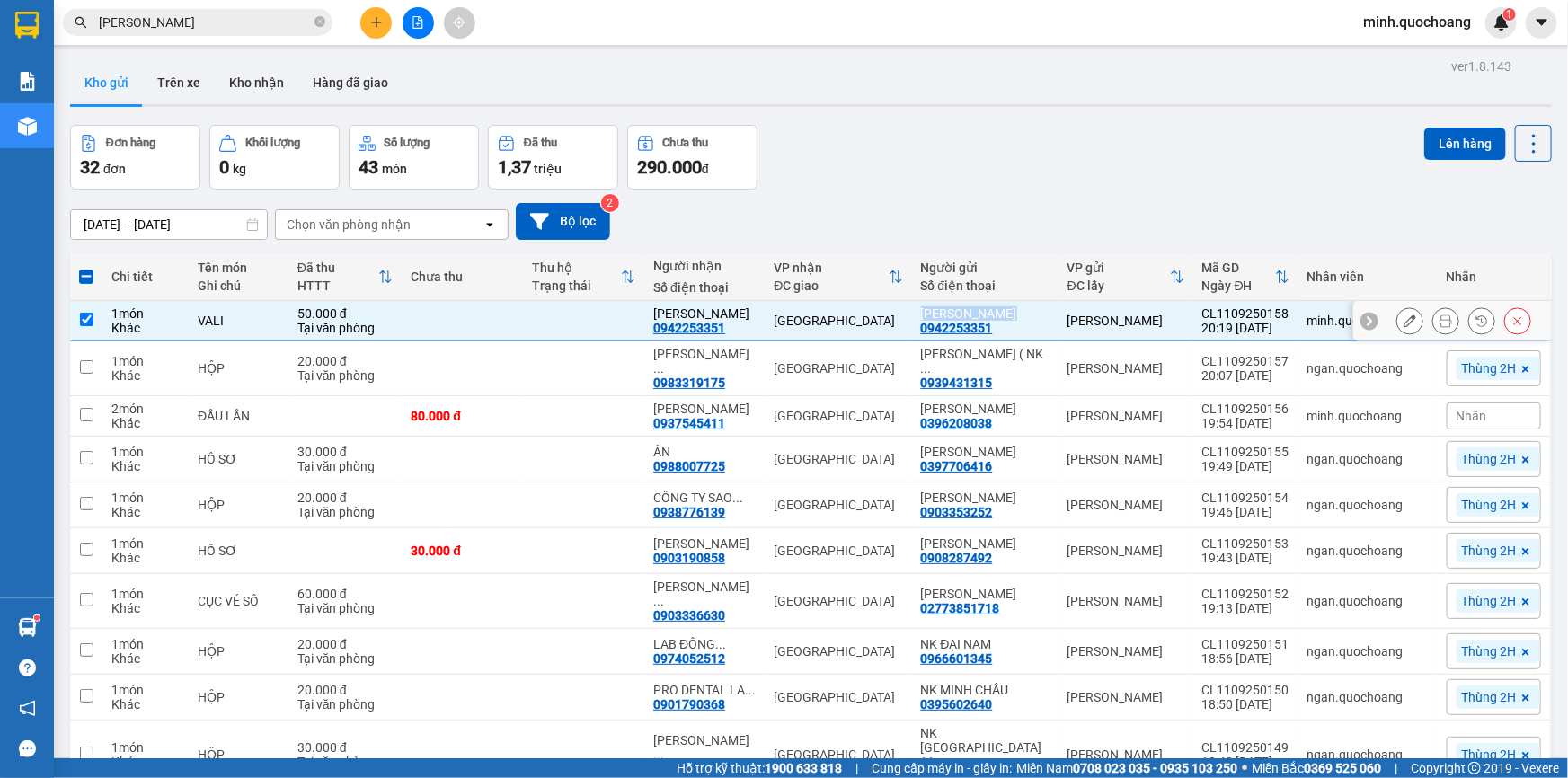
copy div "[PERSON_NAME] [PERSON_NAME]"
click at [1404, 319] on button at bounding box center [1410, 321] width 25 height 32
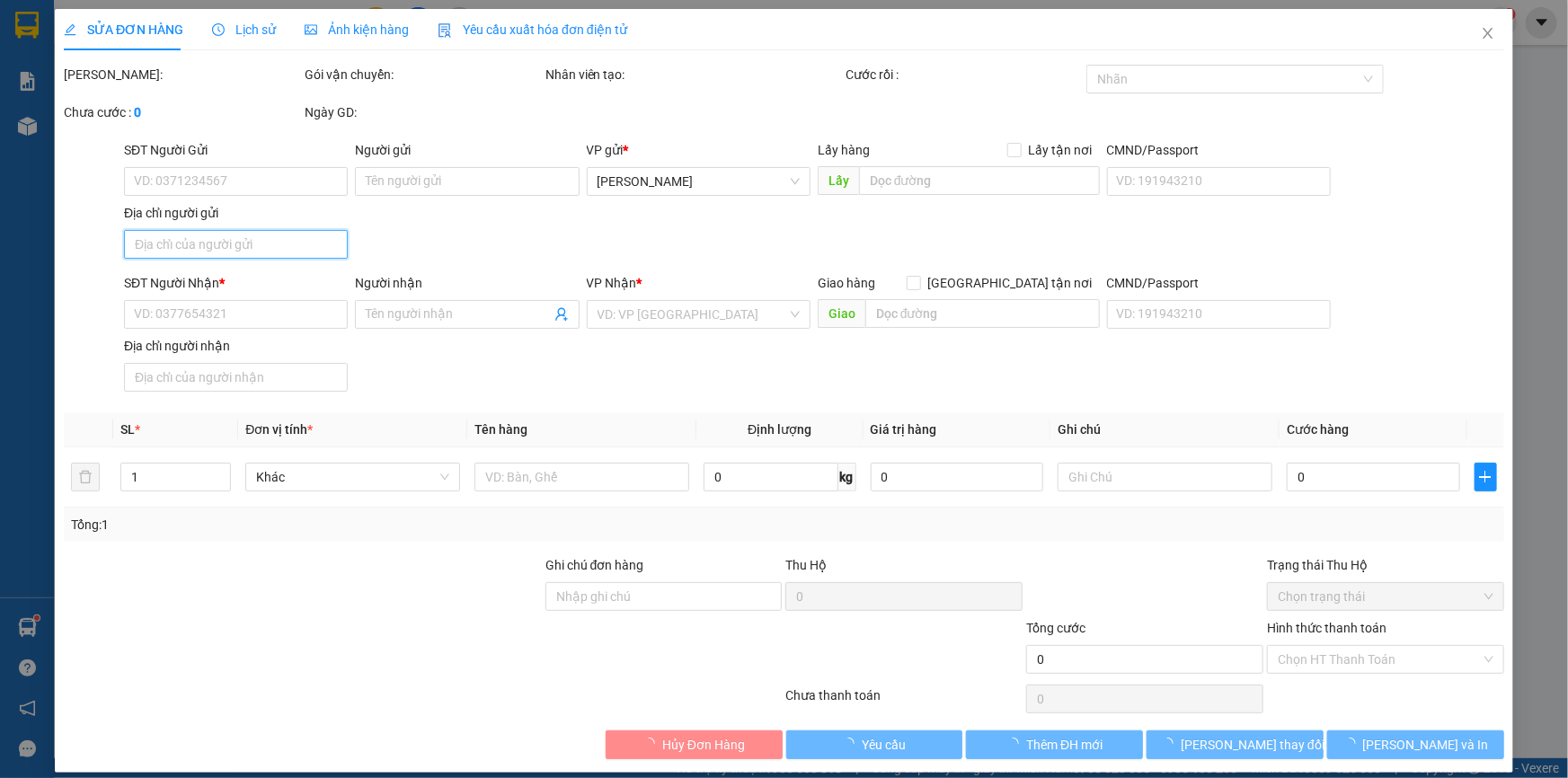
click at [215, 242] on input "Địa chỉ người gửi" at bounding box center [236, 245] width 224 height 29
type input "0942253351"
type input "[PERSON_NAME] [PERSON_NAME]"
type input "0942253351"
type input "[PERSON_NAME] [PERSON_NAME]"
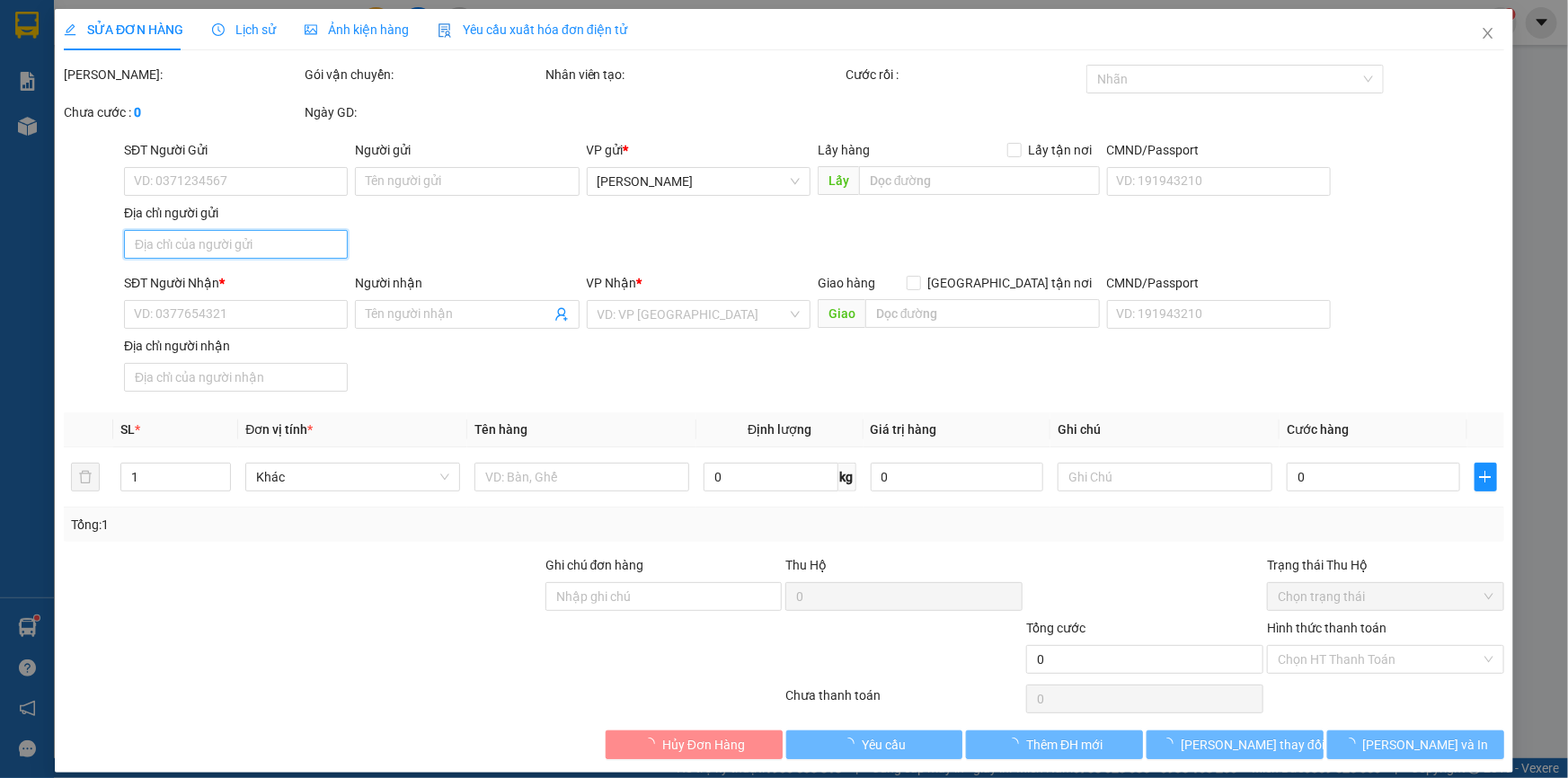
type input "50.000"
type input "0"
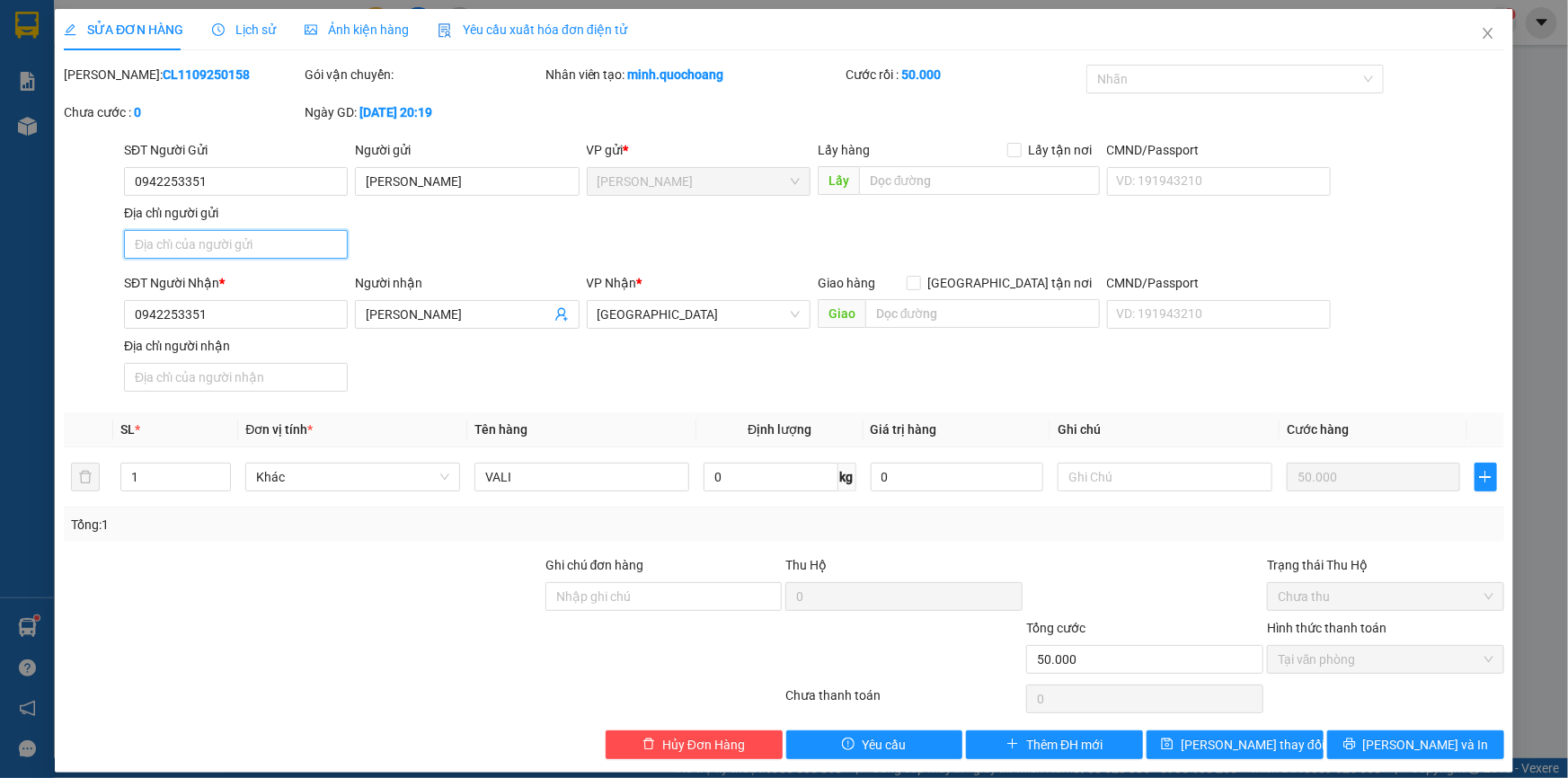
paste input "03,[PERSON_NAME],[PERSON_NAME][PERSON_NAME], [GEOGRAPHIC_DATA]"
type input "03,[PERSON_NAME],[PERSON_NAME][PERSON_NAME], [GEOGRAPHIC_DATA]"
click at [1390, 751] on span "[PERSON_NAME] và In" at bounding box center [1426, 745] width 126 height 20
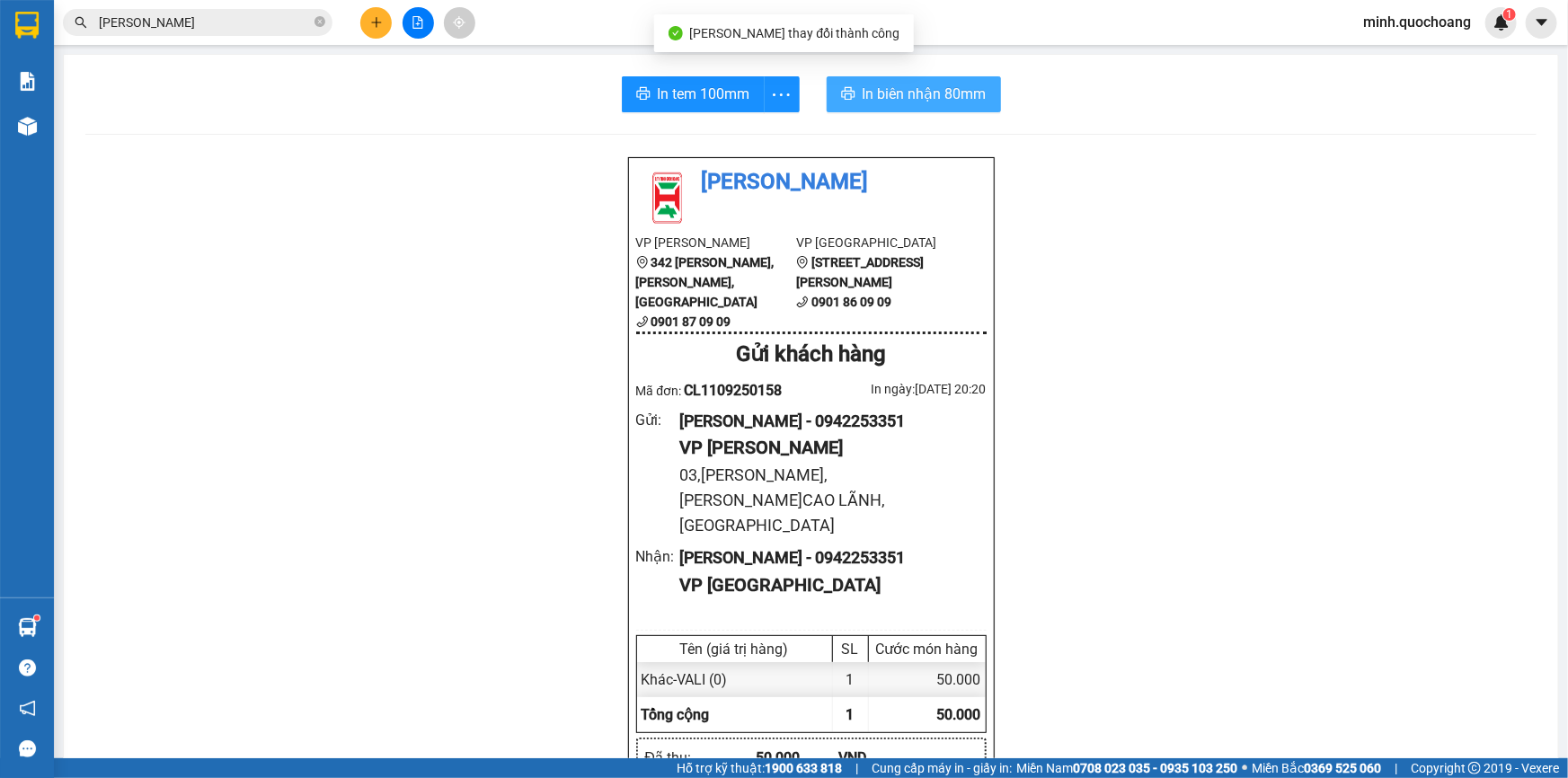
click at [924, 107] on button "In biên nhận 80mm" at bounding box center [913, 94] width 174 height 36
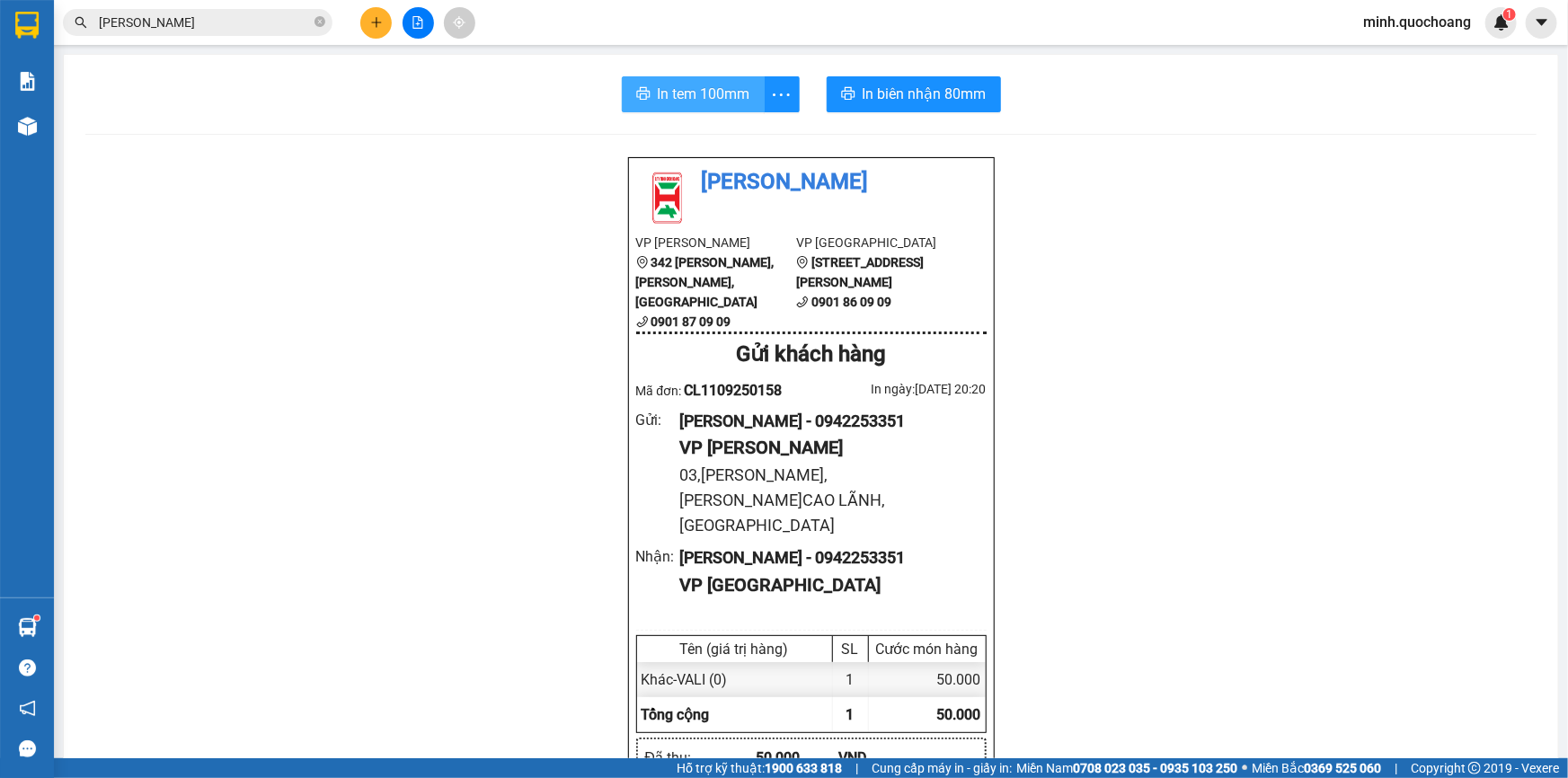
click at [673, 77] on button "In tem 100mm" at bounding box center [693, 94] width 143 height 36
click at [253, 29] on input "[PERSON_NAME] [PERSON_NAME]" at bounding box center [205, 23] width 212 height 20
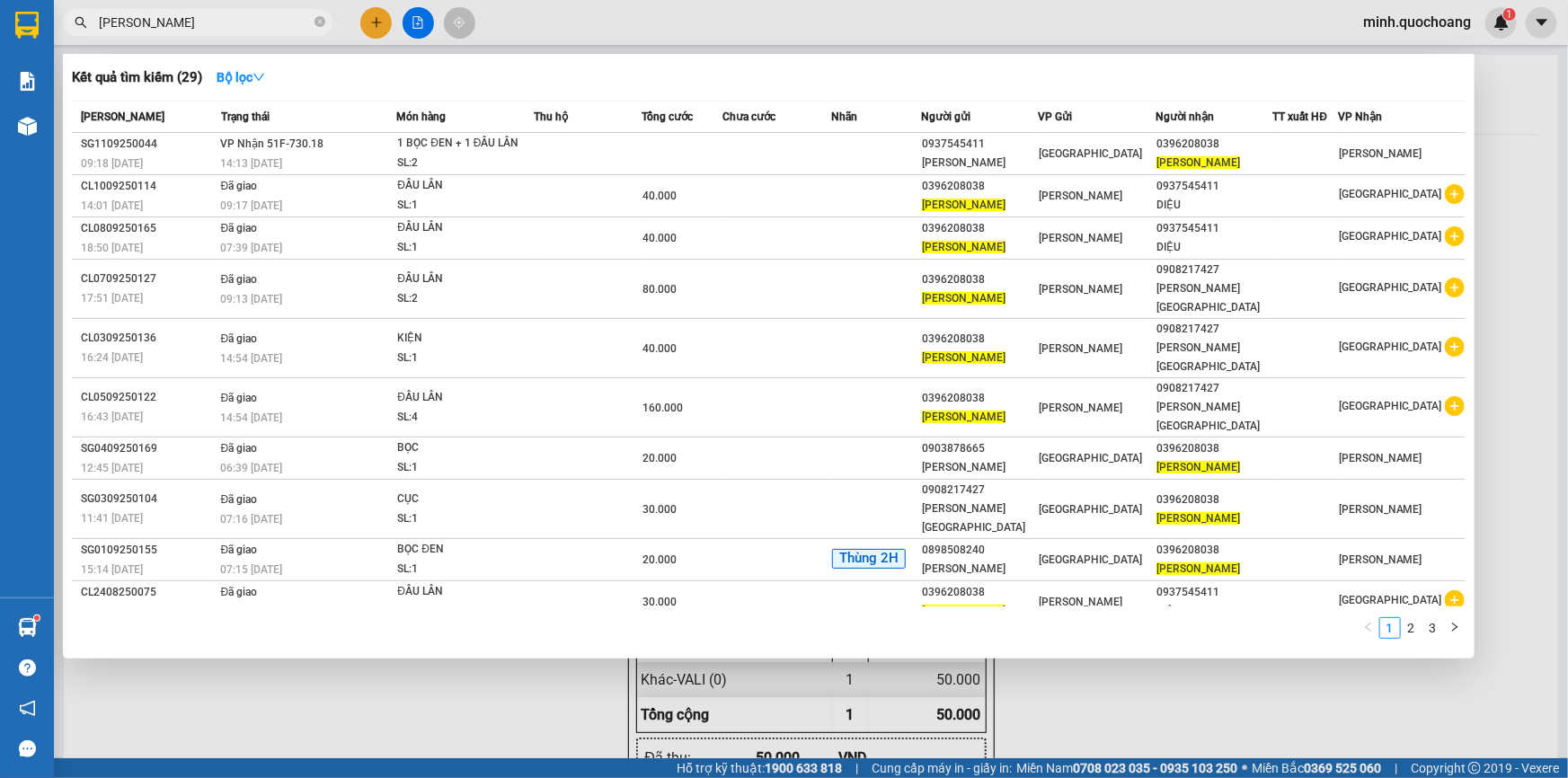
click at [253, 26] on input "[PERSON_NAME] [PERSON_NAME]" at bounding box center [205, 23] width 212 height 20
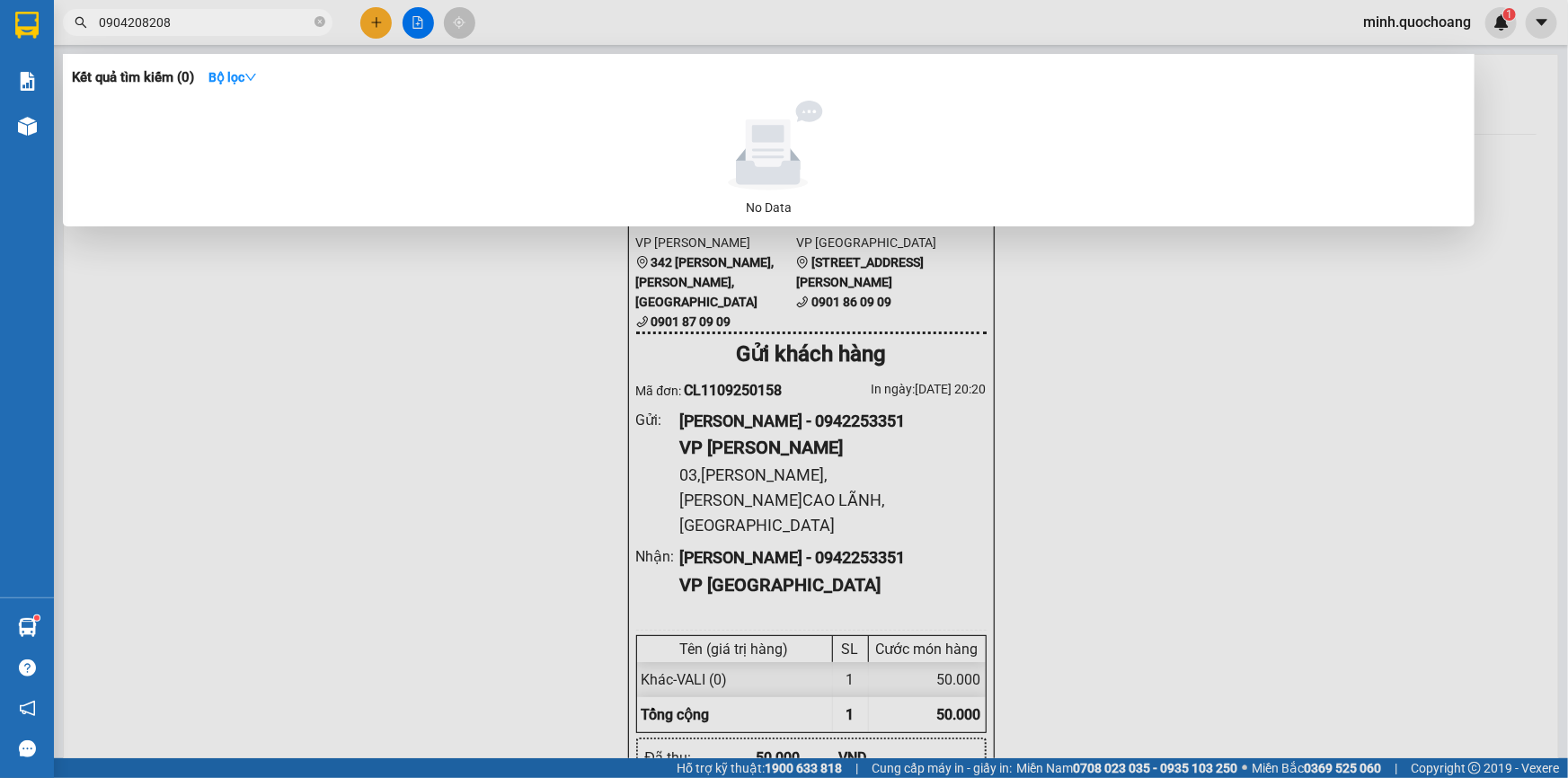
click at [257, 32] on input "0904208208" at bounding box center [205, 23] width 212 height 20
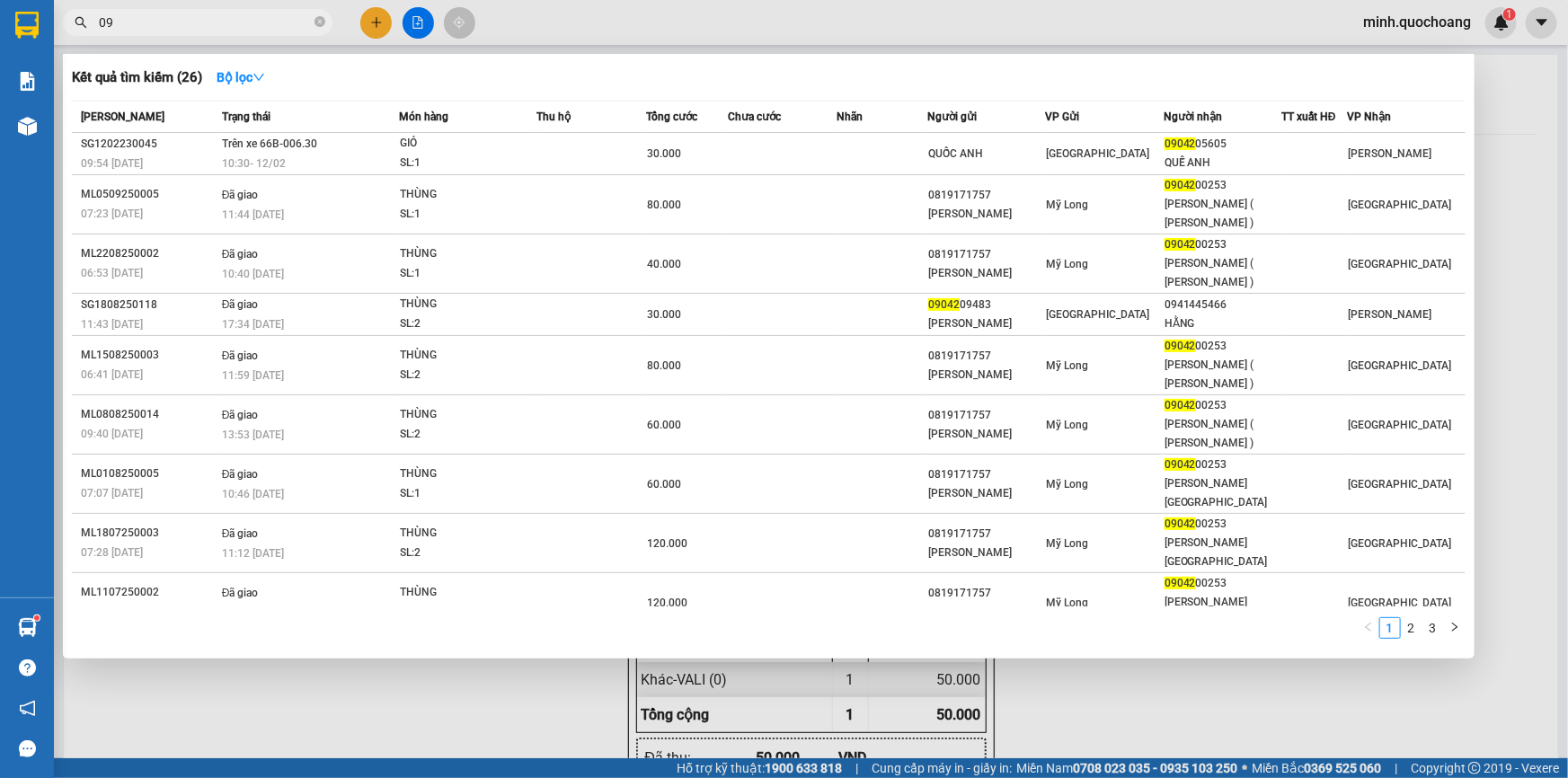
type input "0"
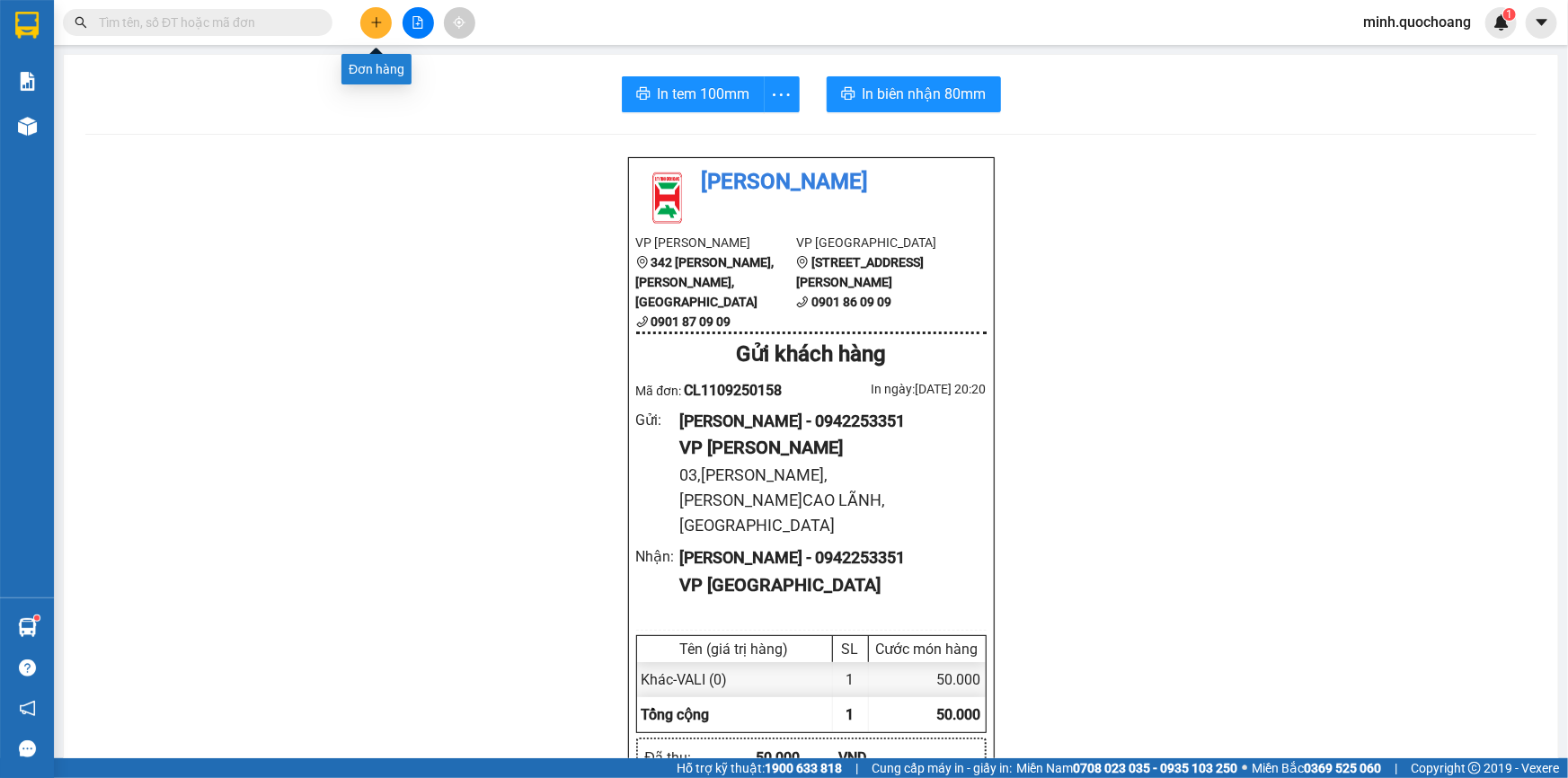
click at [369, 22] on button at bounding box center [376, 23] width 32 height 32
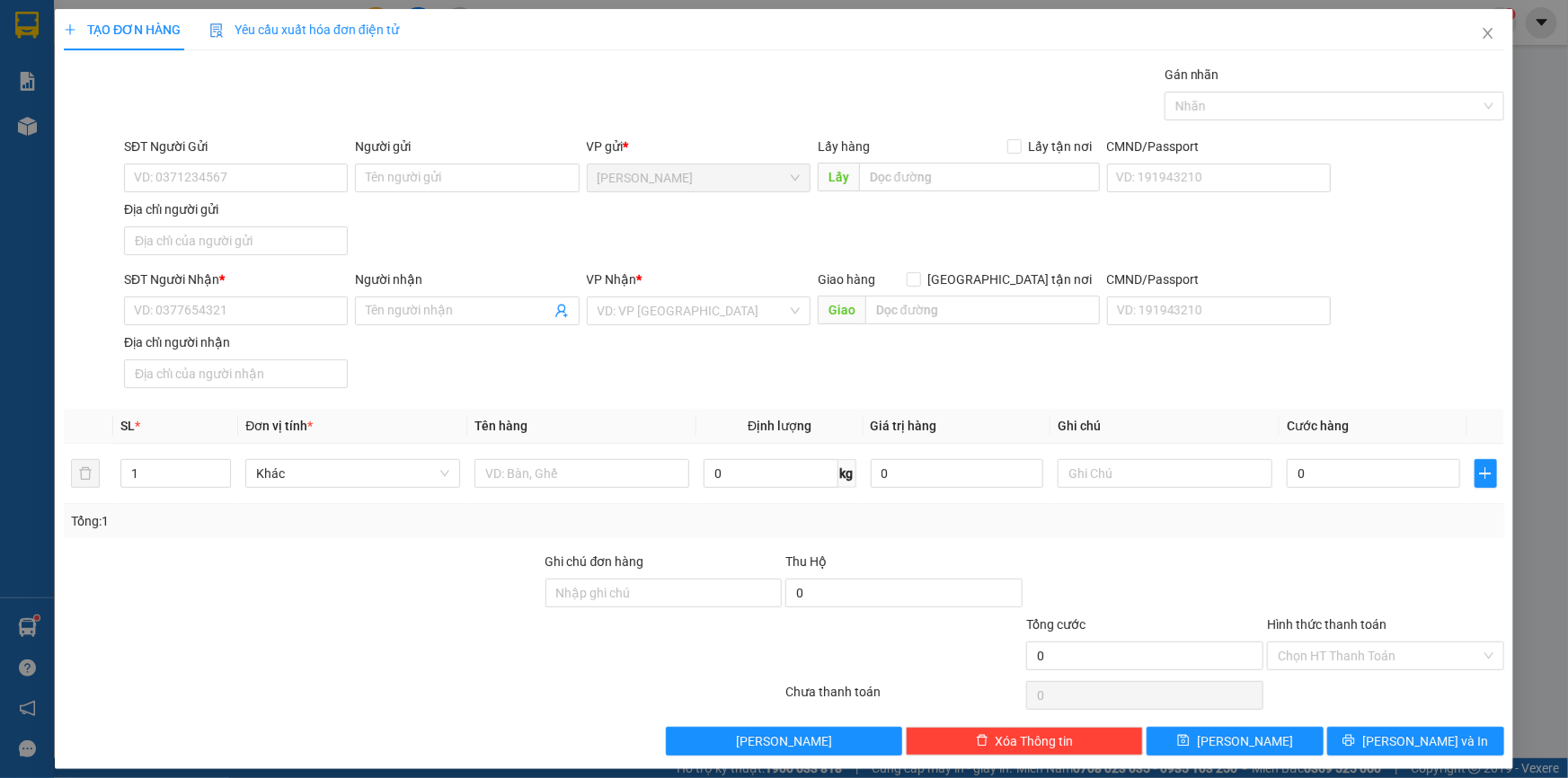
click at [239, 191] on div "SĐT Người Gửi VD: 0371234567" at bounding box center [236, 168] width 224 height 63
click at [229, 189] on input "SĐT Người Gửi" at bounding box center [236, 179] width 224 height 29
paste input "0902302102"
type input "0902302102"
click at [278, 215] on div "0902302102 - ĐOÀN HỮU NGHĨA" at bounding box center [234, 214] width 200 height 20
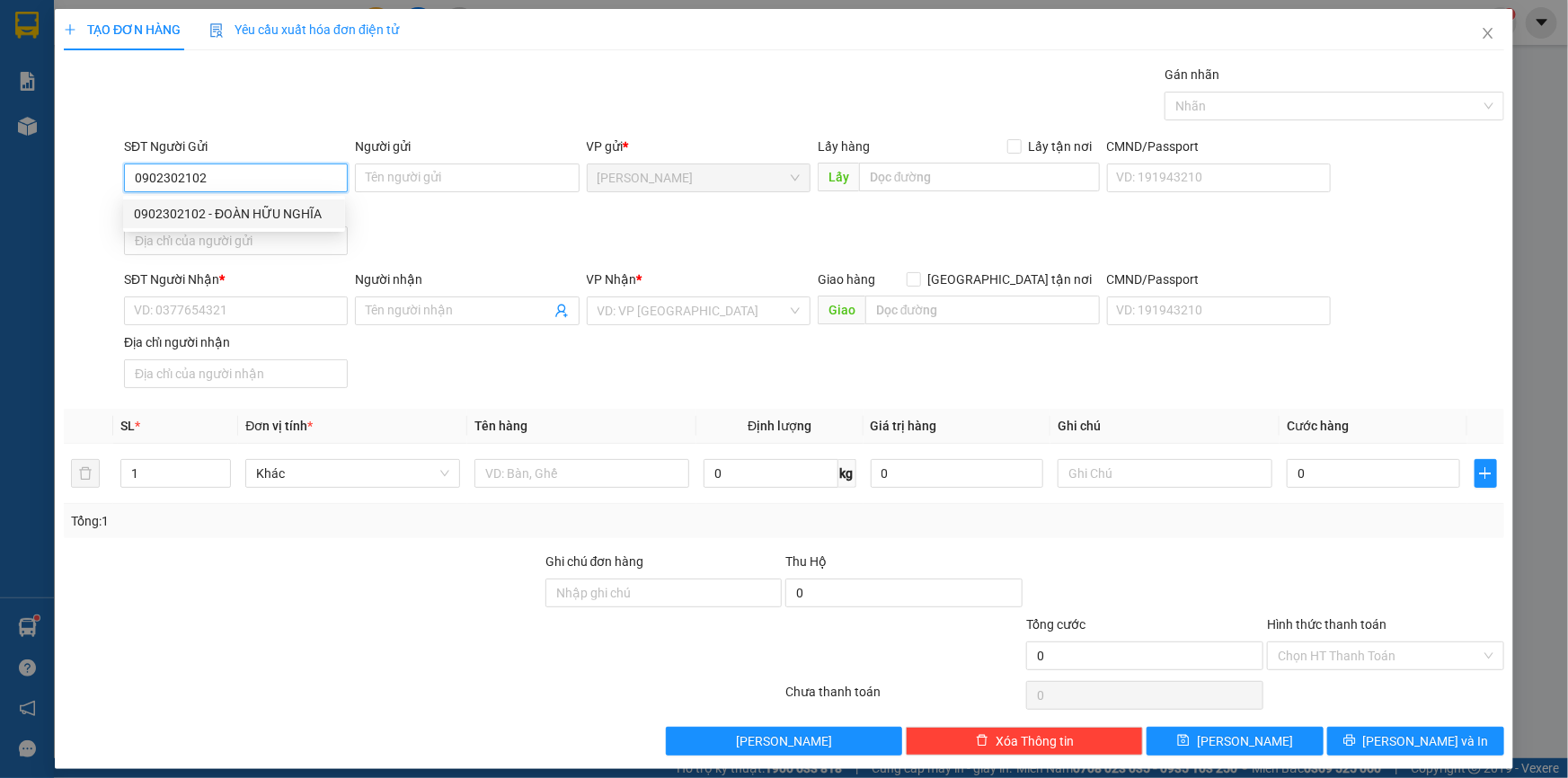
type input "ĐOÀN HỮU NGHĨA"
type input "0902302102"
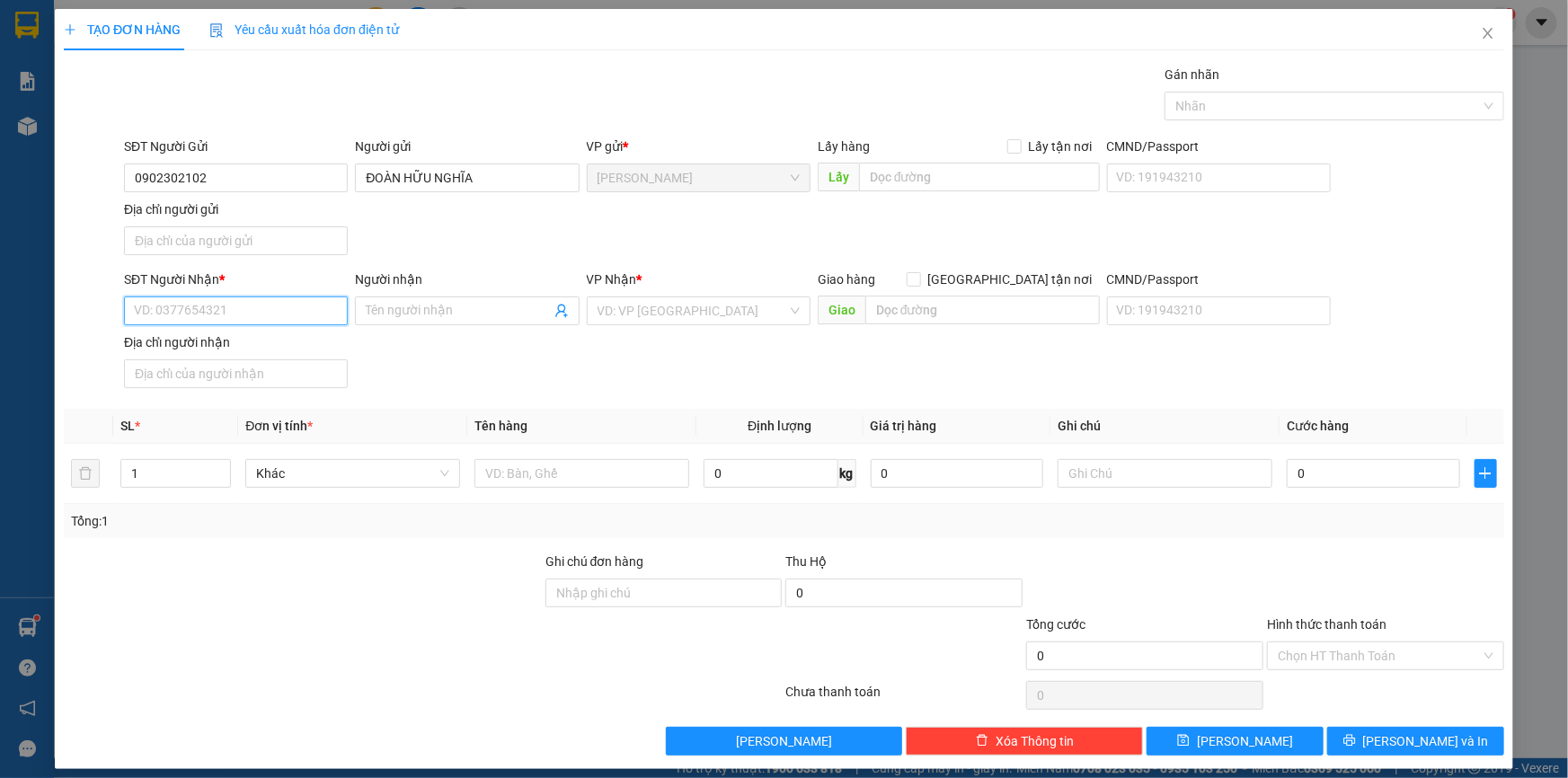
click at [270, 303] on input "SĐT Người Nhận *" at bounding box center [236, 312] width 224 height 29
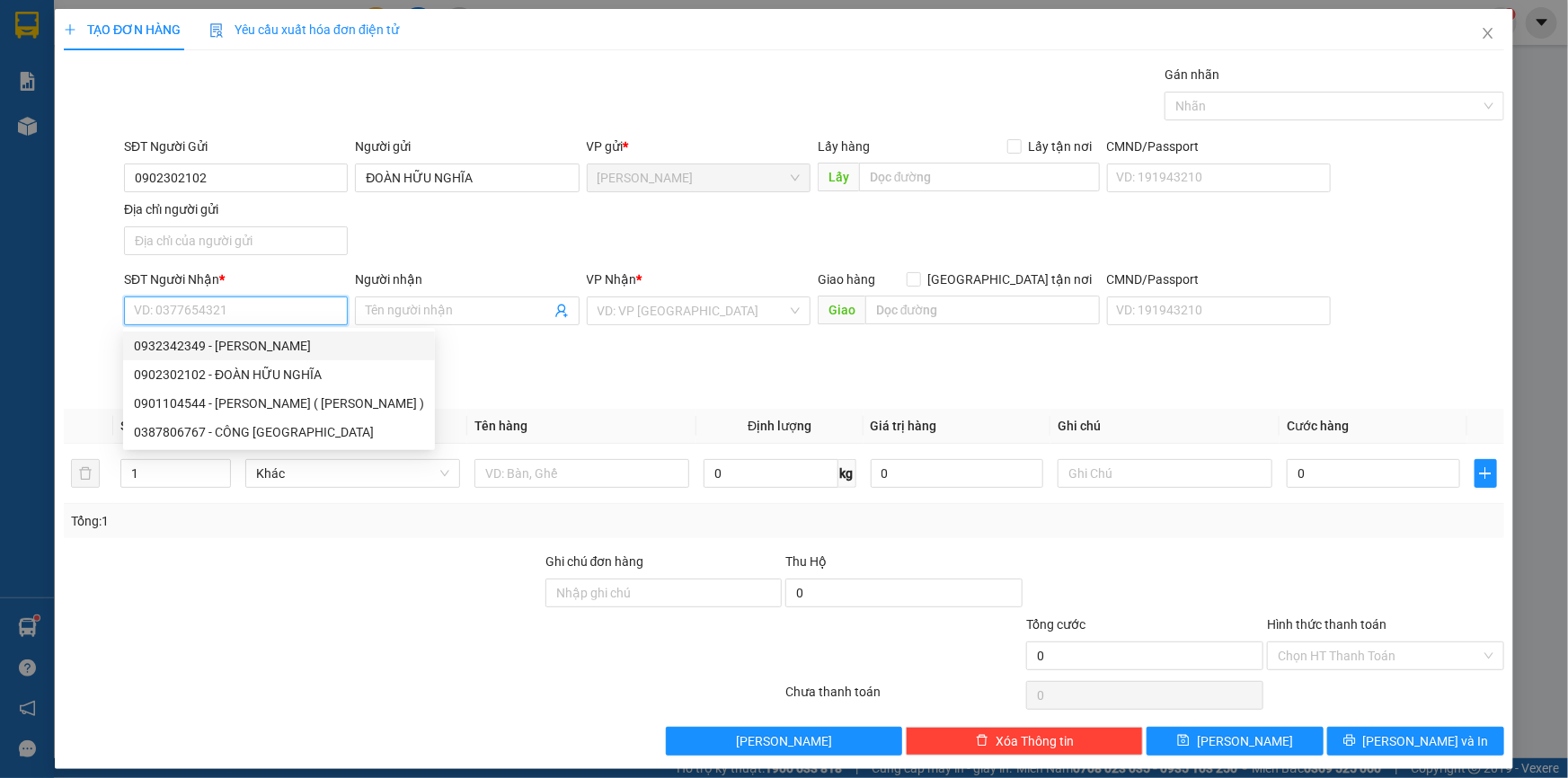
click at [315, 344] on div "0932342349 - NGUYỄN HỮU NAM" at bounding box center [279, 346] width 290 height 20
type input "0932342349"
type input "[PERSON_NAME]"
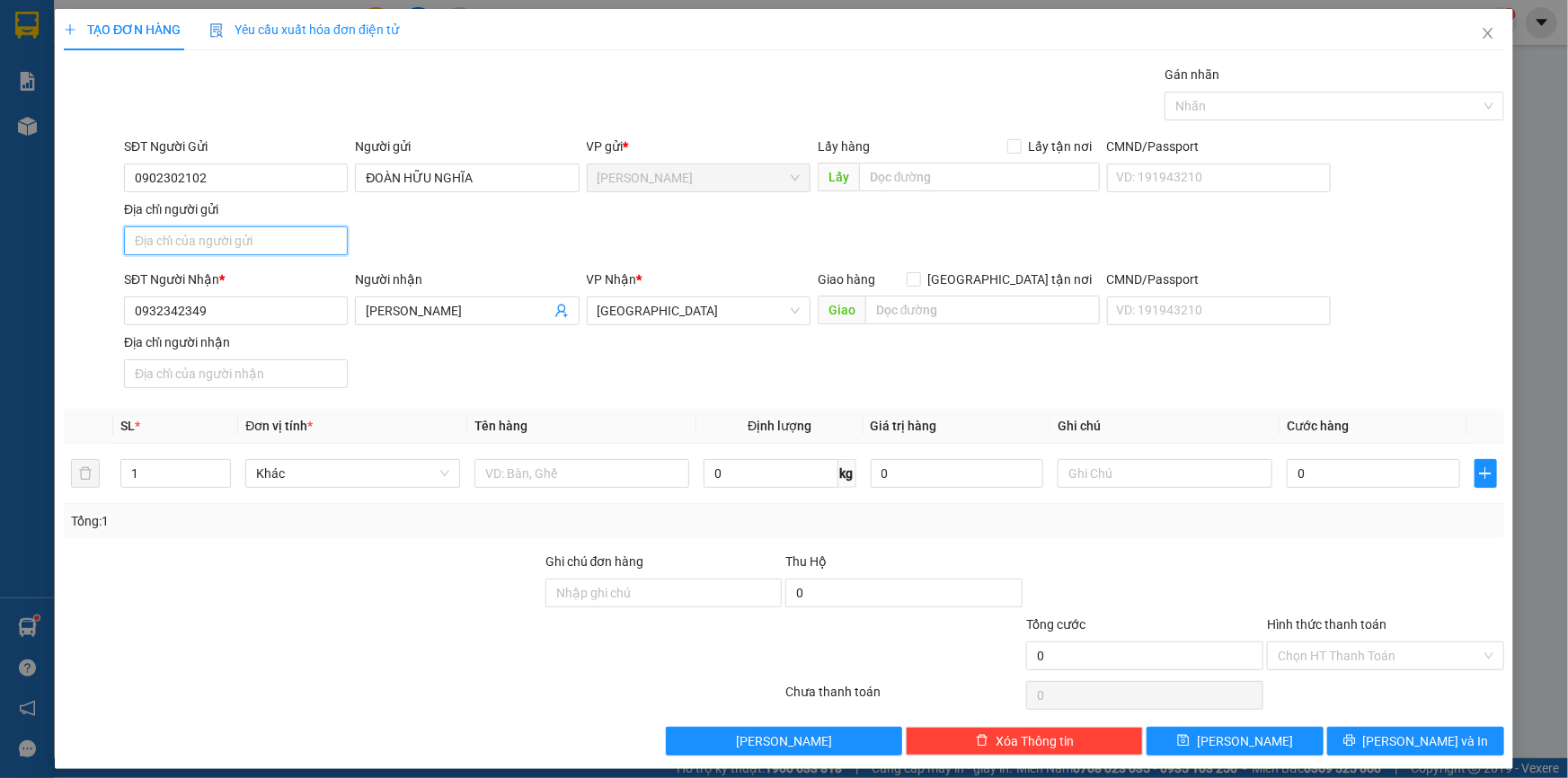
click at [250, 239] on input "Địa chỉ người gửi" at bounding box center [236, 241] width 224 height 29
paste input "731 QL30 P MỸ NGÃI , [GEOGRAPHIC_DATA]"
type input "731 QL30 P MỸ NGÃI , [GEOGRAPHIC_DATA]"
click at [555, 466] on input "text" at bounding box center [582, 474] width 215 height 29
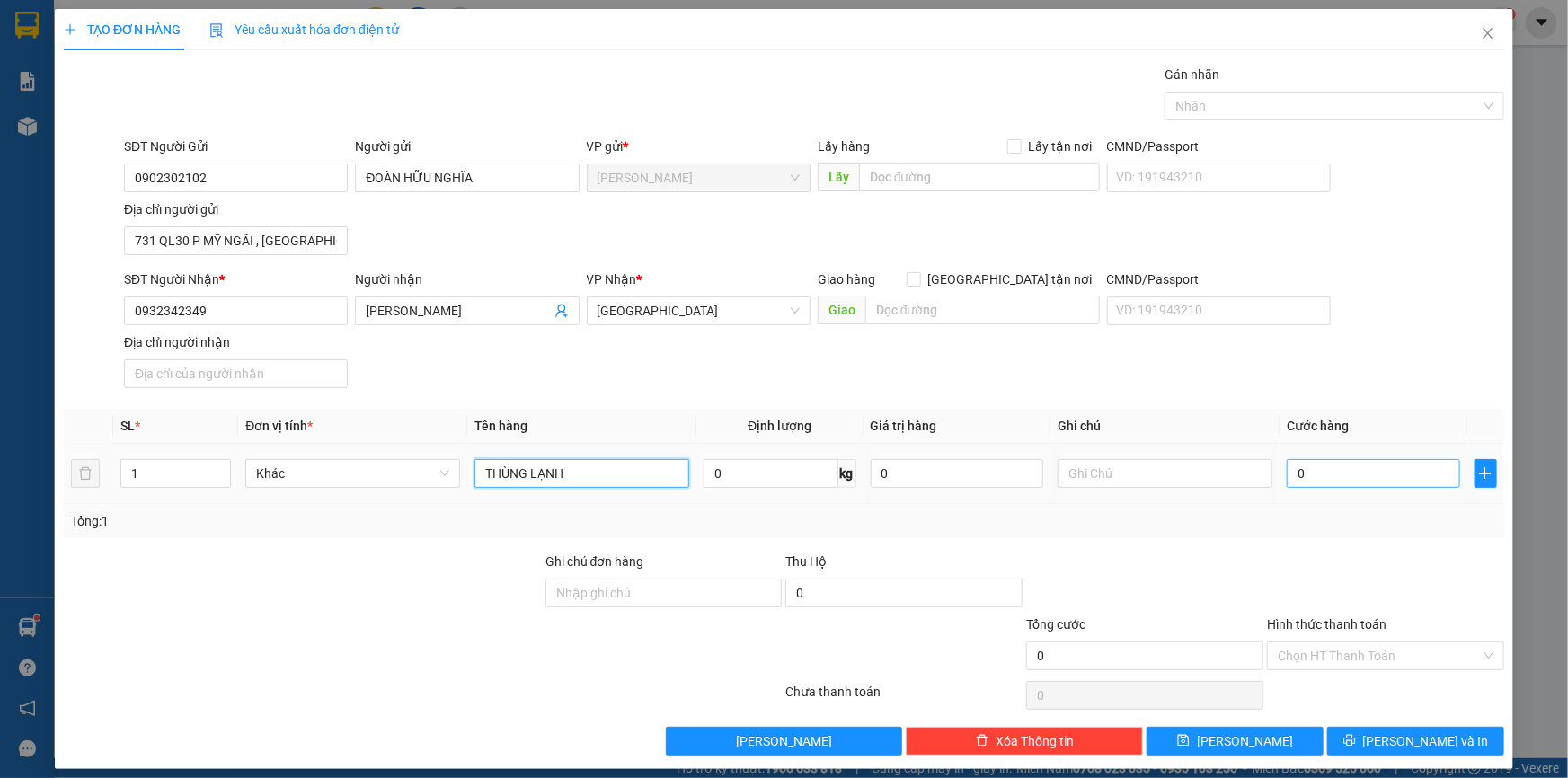
type input "THÙNG LẠNH"
click at [1323, 483] on input "0" at bounding box center [1373, 474] width 173 height 29
type input "3"
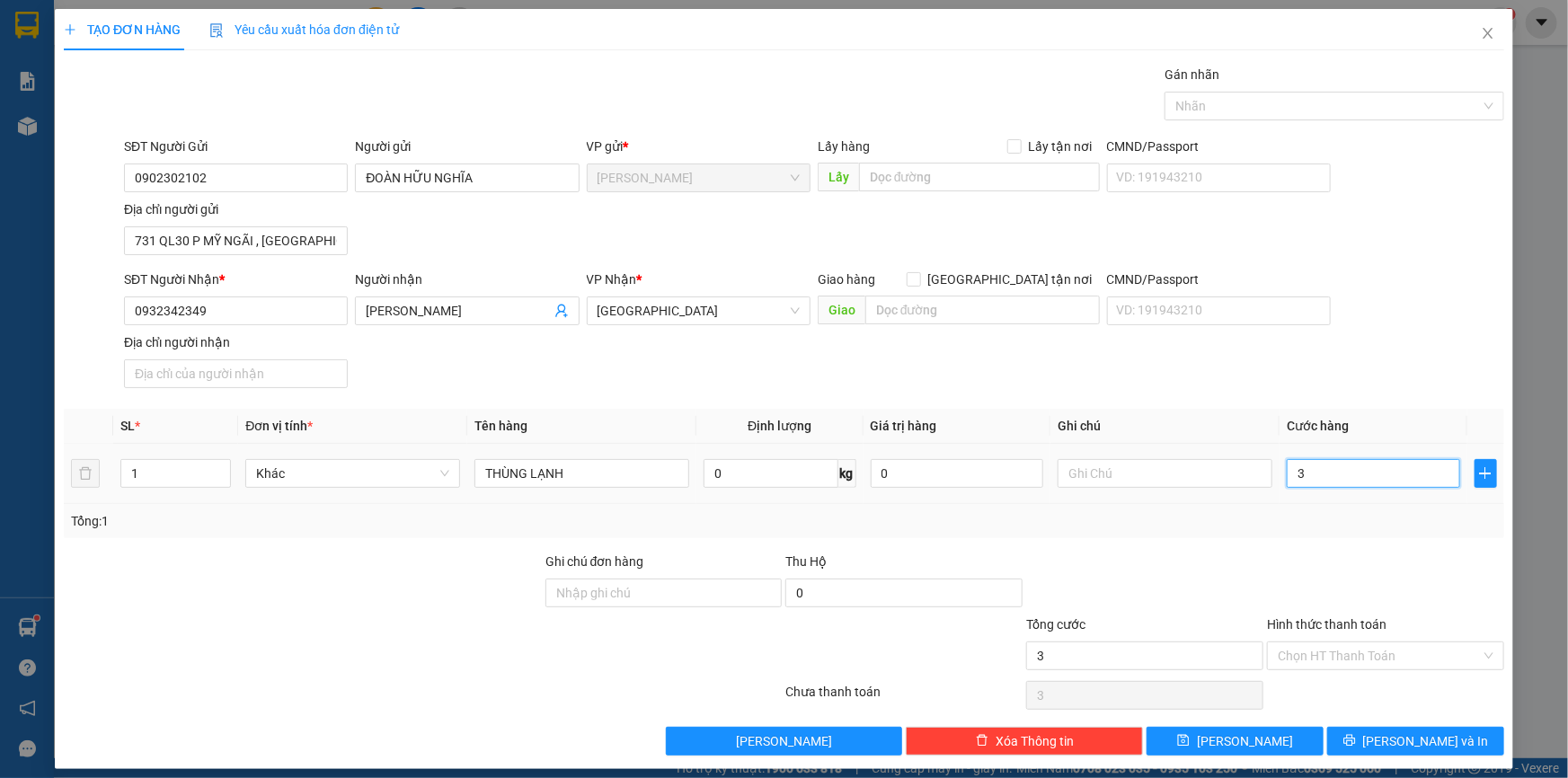
type input "30"
type input "30.000"
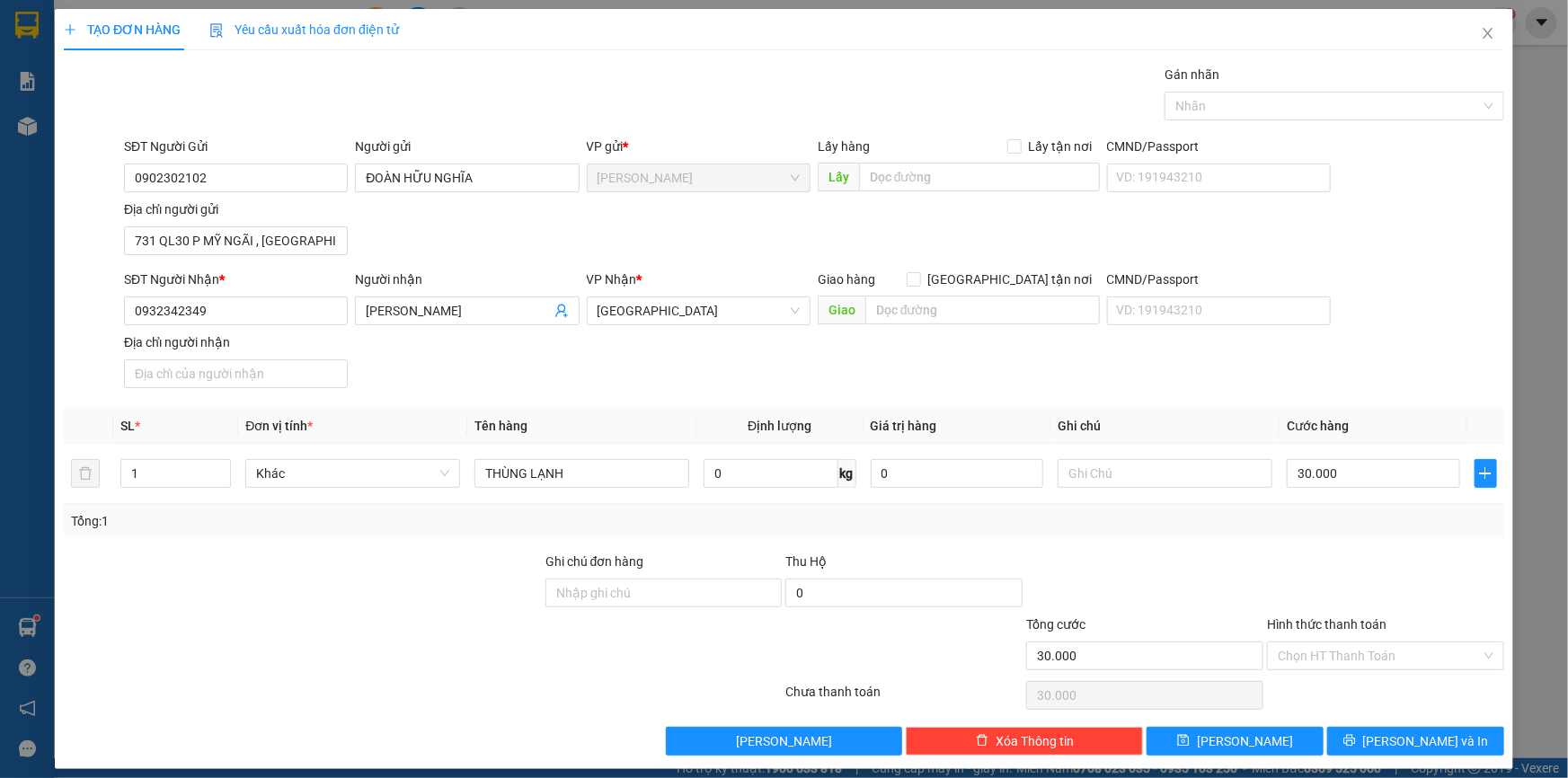
click at [1254, 532] on div "Tổng: 1" at bounding box center [784, 520] width 1441 height 34
click at [1329, 656] on input "Hình thức thanh toán" at bounding box center [1379, 656] width 203 height 27
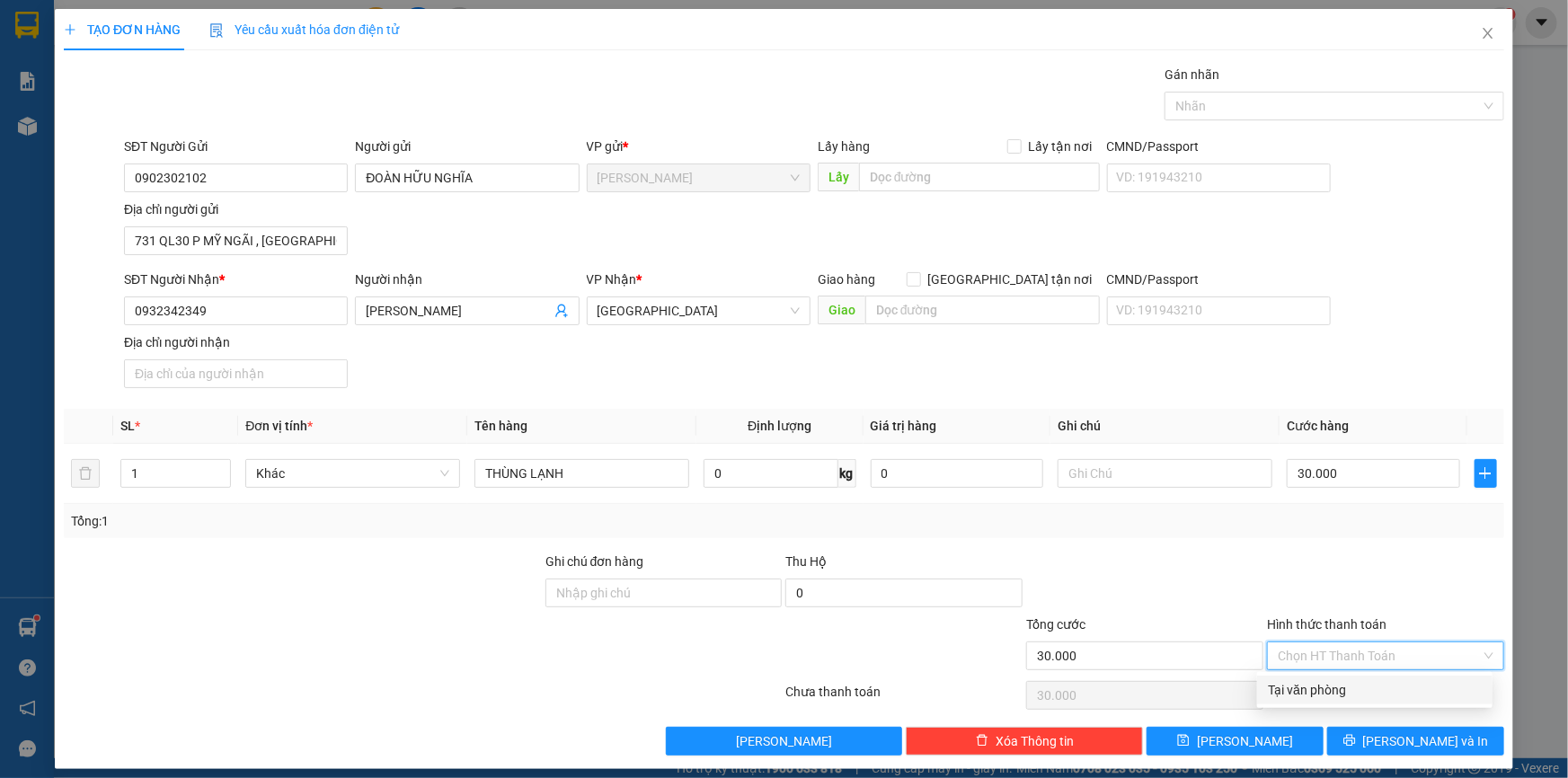
click at [1330, 694] on div "Tại văn phòng" at bounding box center [1374, 691] width 214 height 20
type input "0"
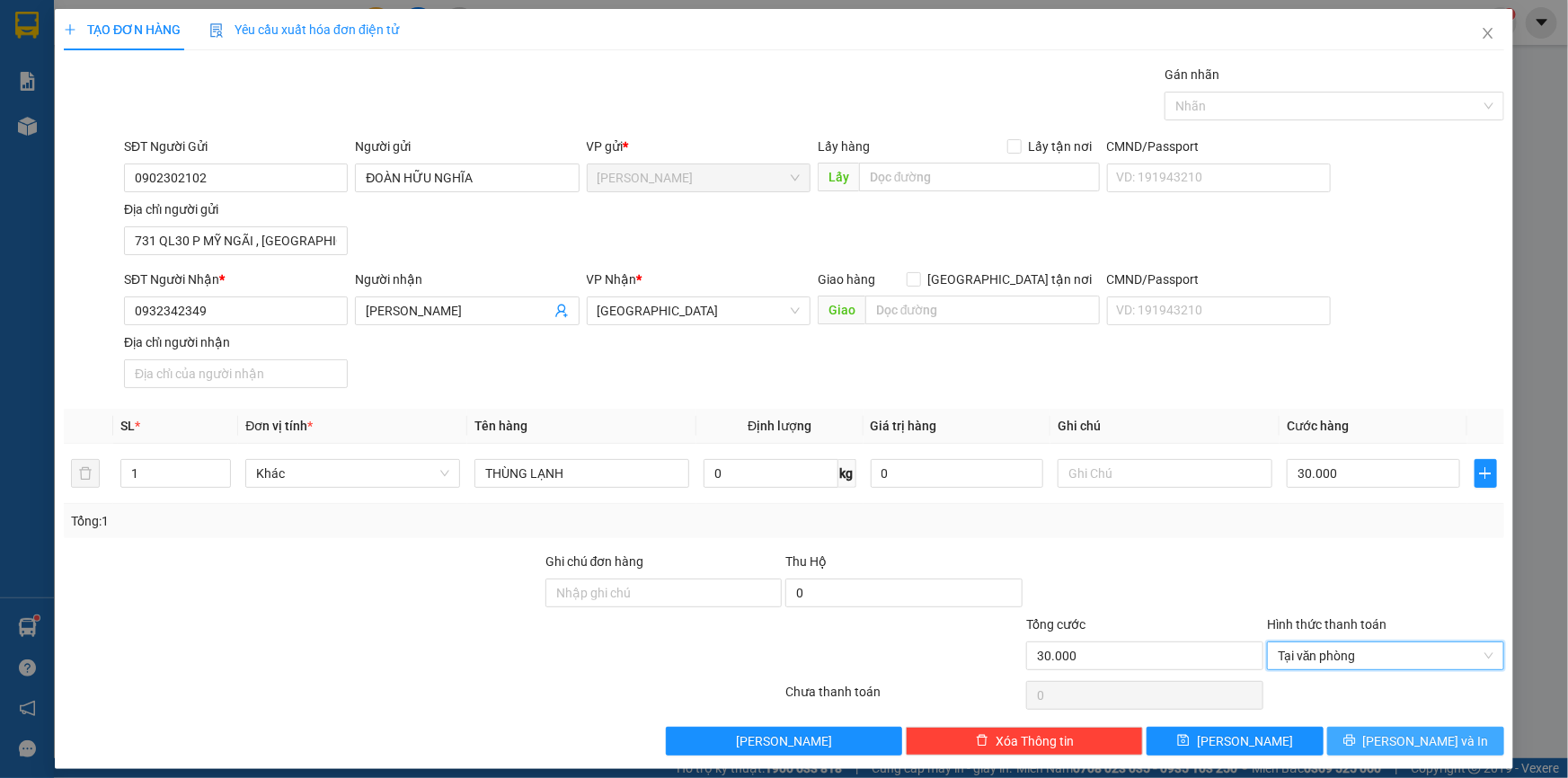
click at [1384, 752] on button "[PERSON_NAME] và In" at bounding box center [1415, 742] width 177 height 29
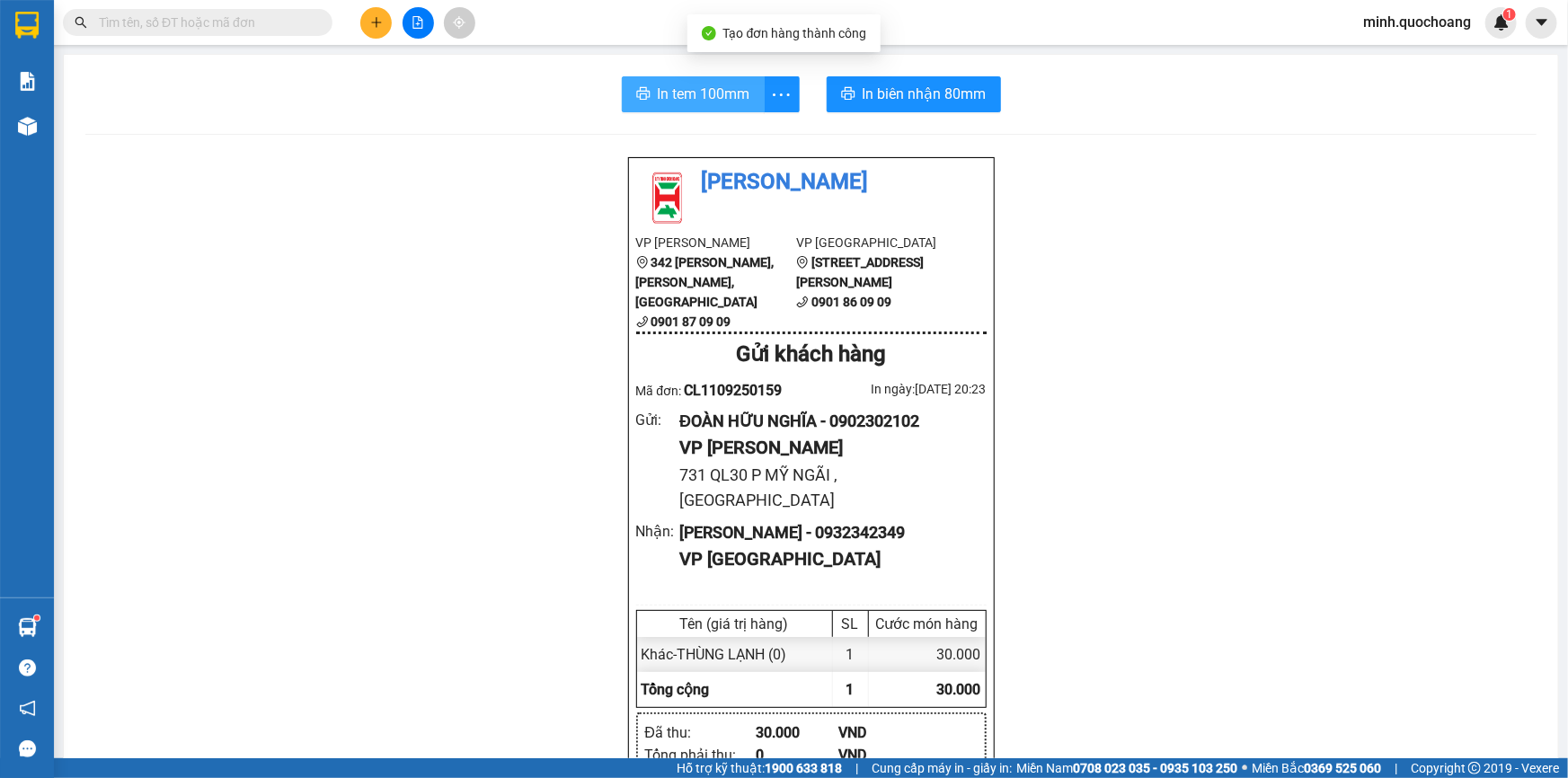
click at [697, 84] on span "In tem 100mm" at bounding box center [704, 94] width 93 height 23
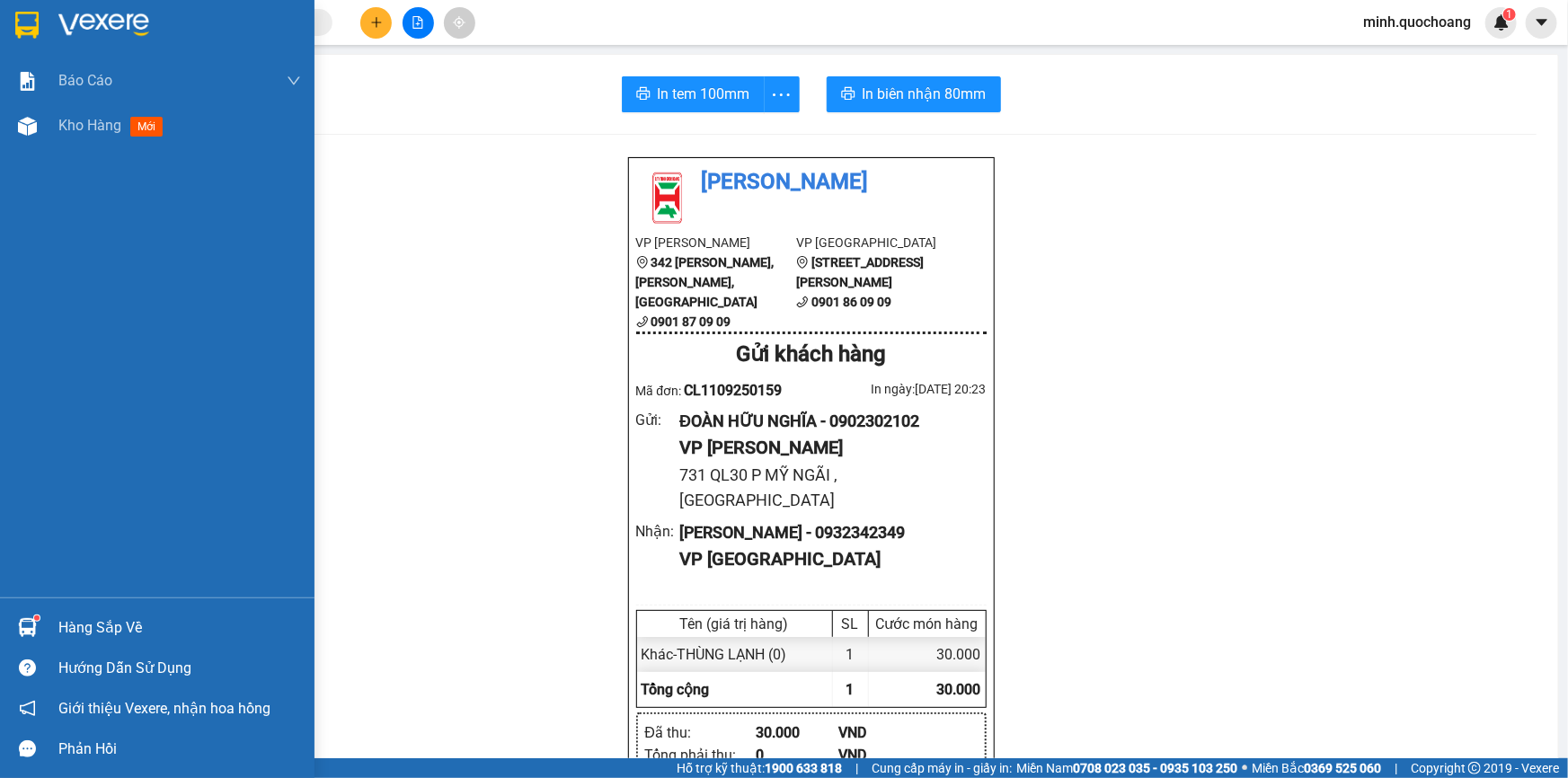
click at [40, 613] on div at bounding box center [27, 628] width 32 height 32
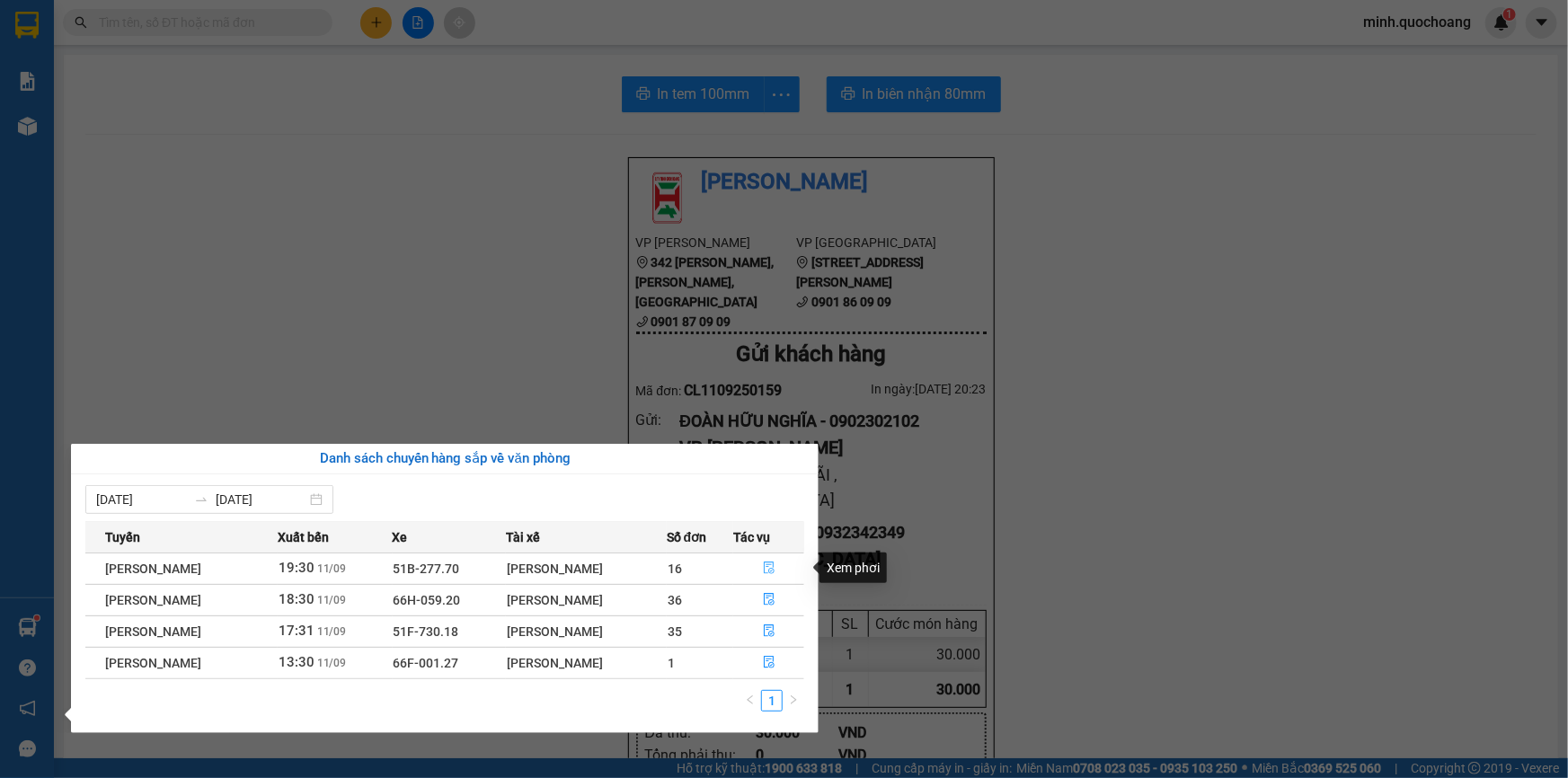
click at [780, 566] on button "button" at bounding box center [769, 569] width 69 height 29
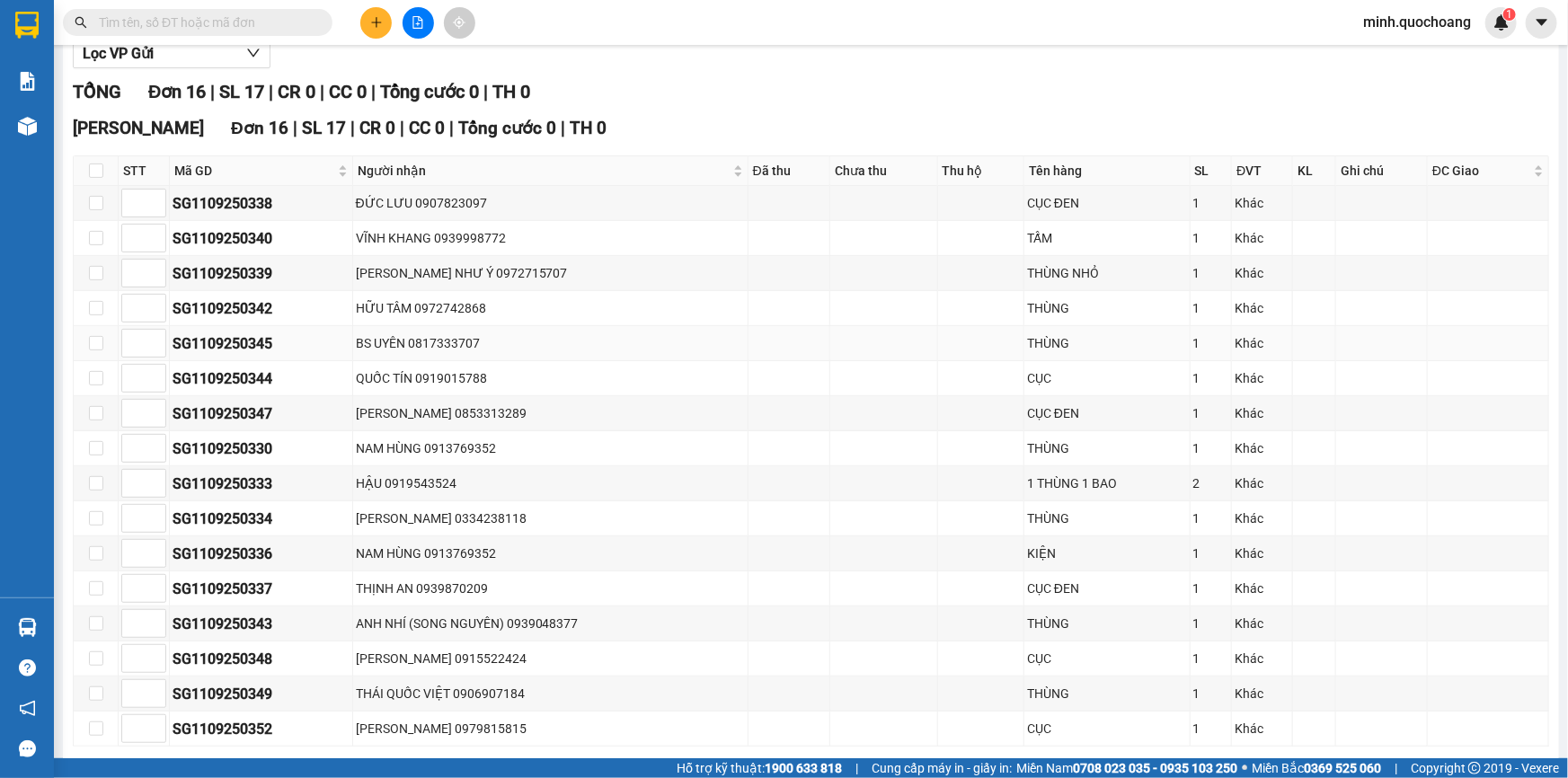
scroll to position [244, 0]
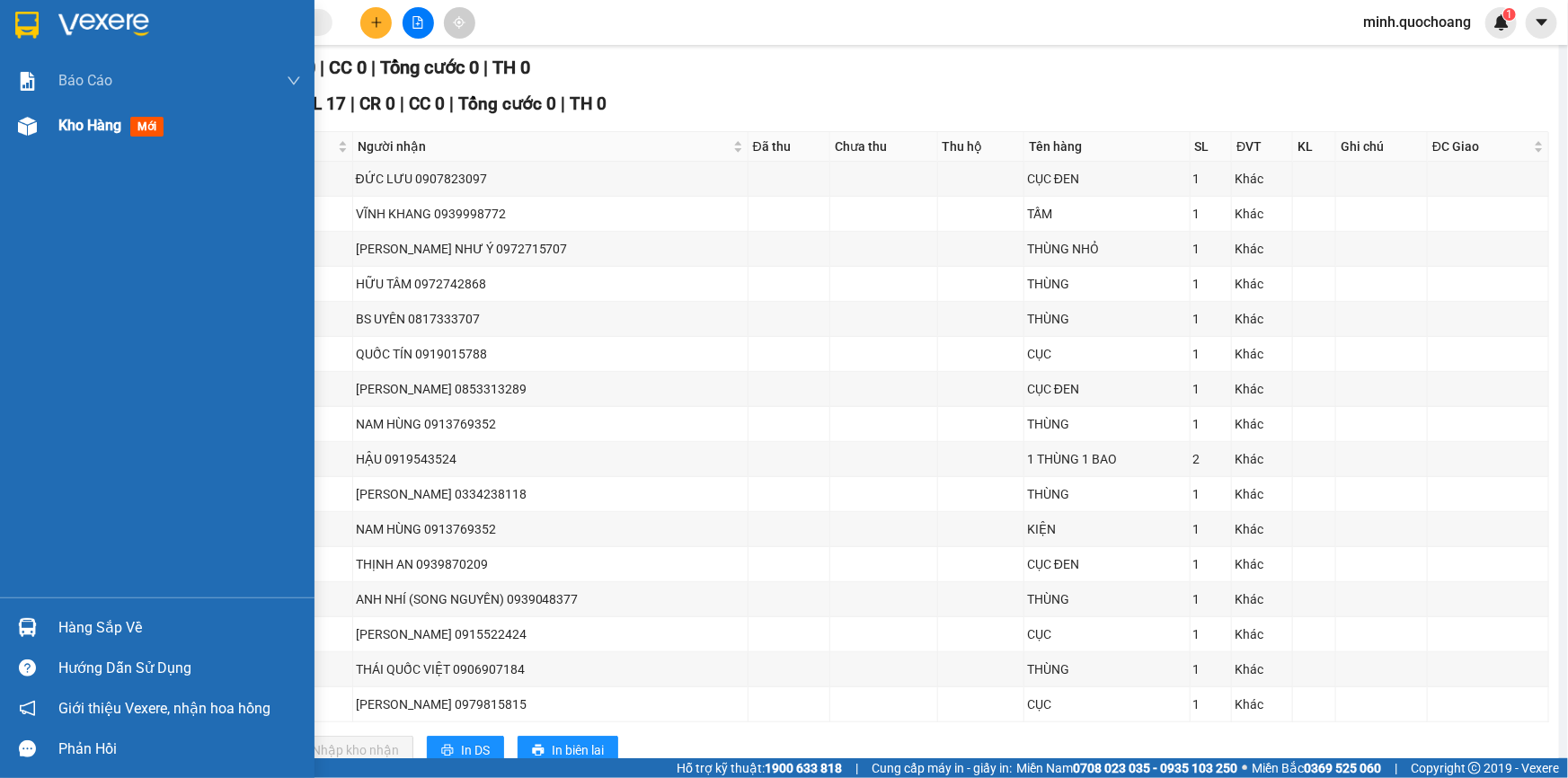
click at [100, 135] on div "Kho hàng mới" at bounding box center [114, 125] width 112 height 23
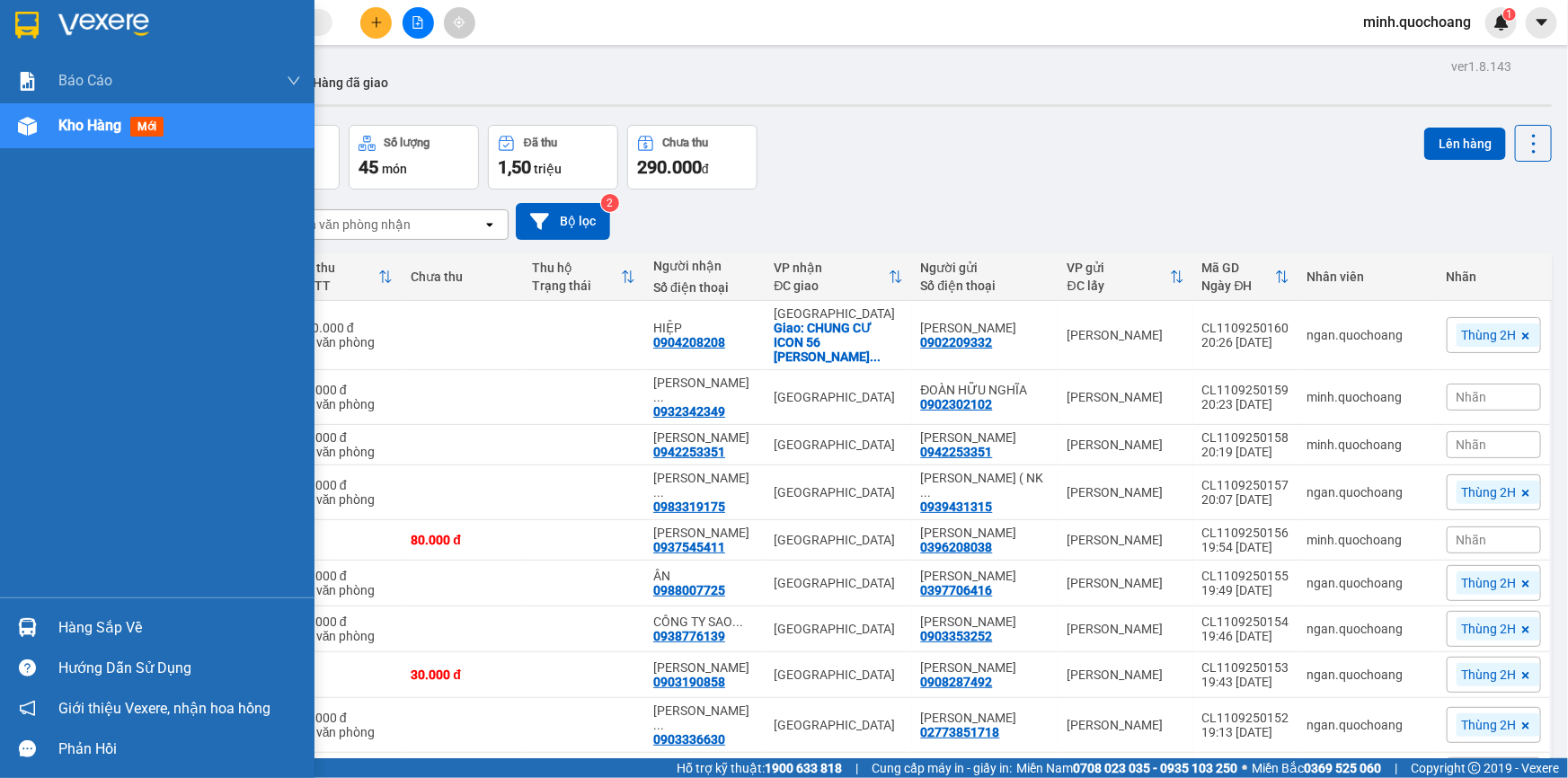
click at [56, 611] on div "Hàng sắp về" at bounding box center [157, 628] width 314 height 40
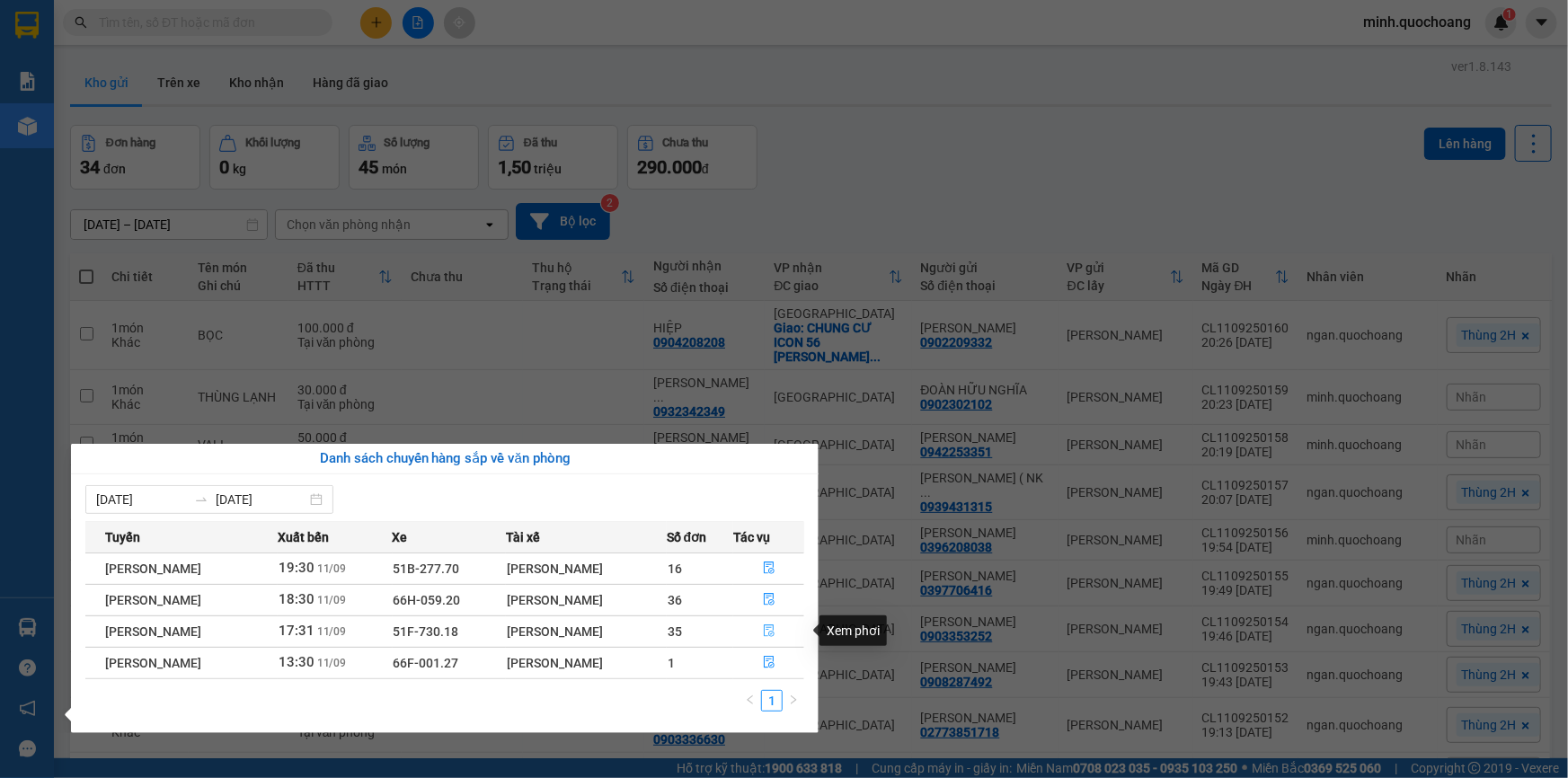
click at [775, 630] on icon "file-done" at bounding box center [769, 631] width 13 height 13
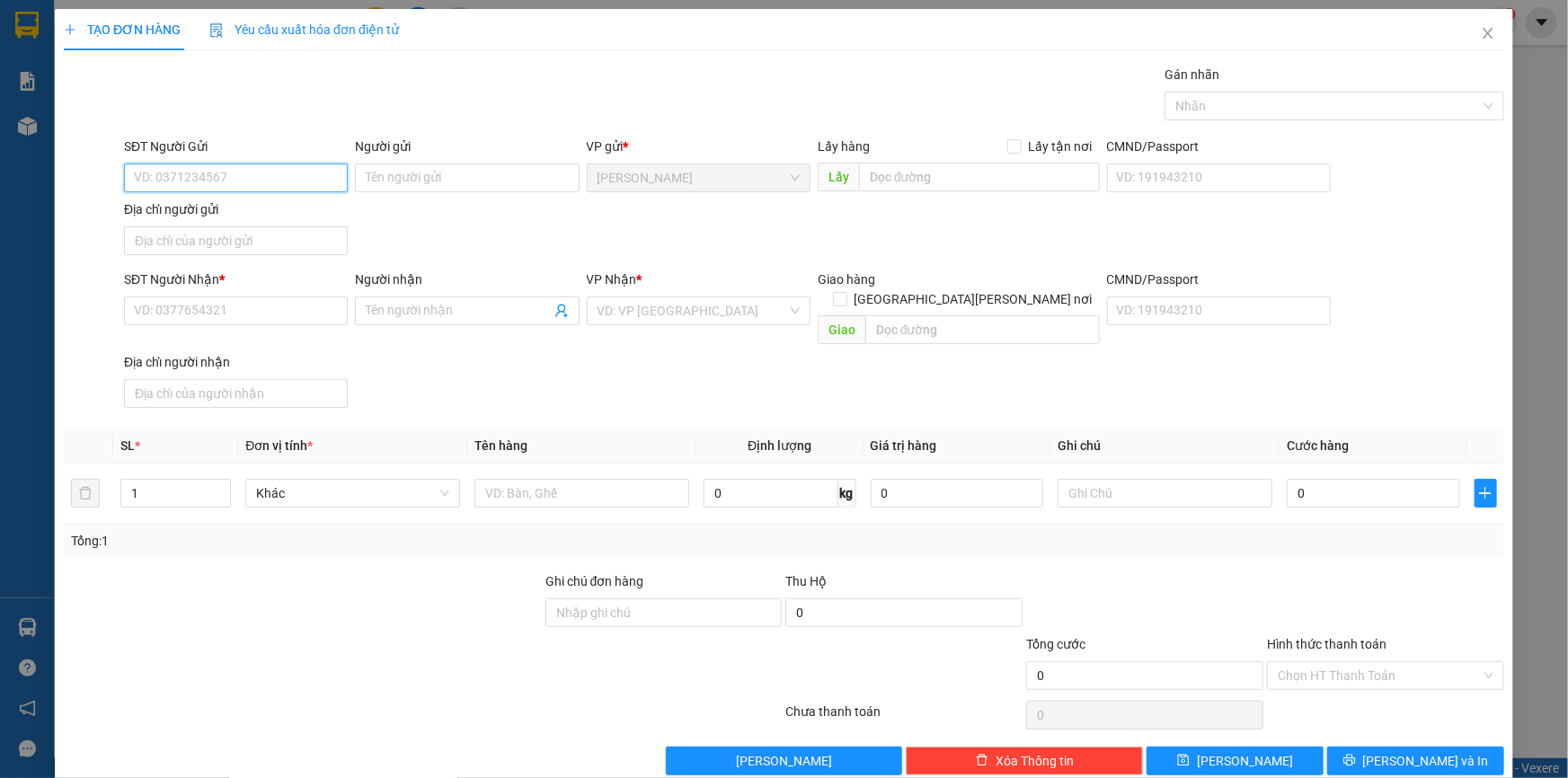
click at [251, 172] on input "SĐT Người Gửi" at bounding box center [236, 179] width 224 height 29
paste input "0396208038"
type input "0396208038"
click at [286, 212] on div "0396208038 - [PERSON_NAME] [PERSON_NAME]" at bounding box center [271, 214] width 276 height 20
type input "[PERSON_NAME] [PERSON_NAME]"
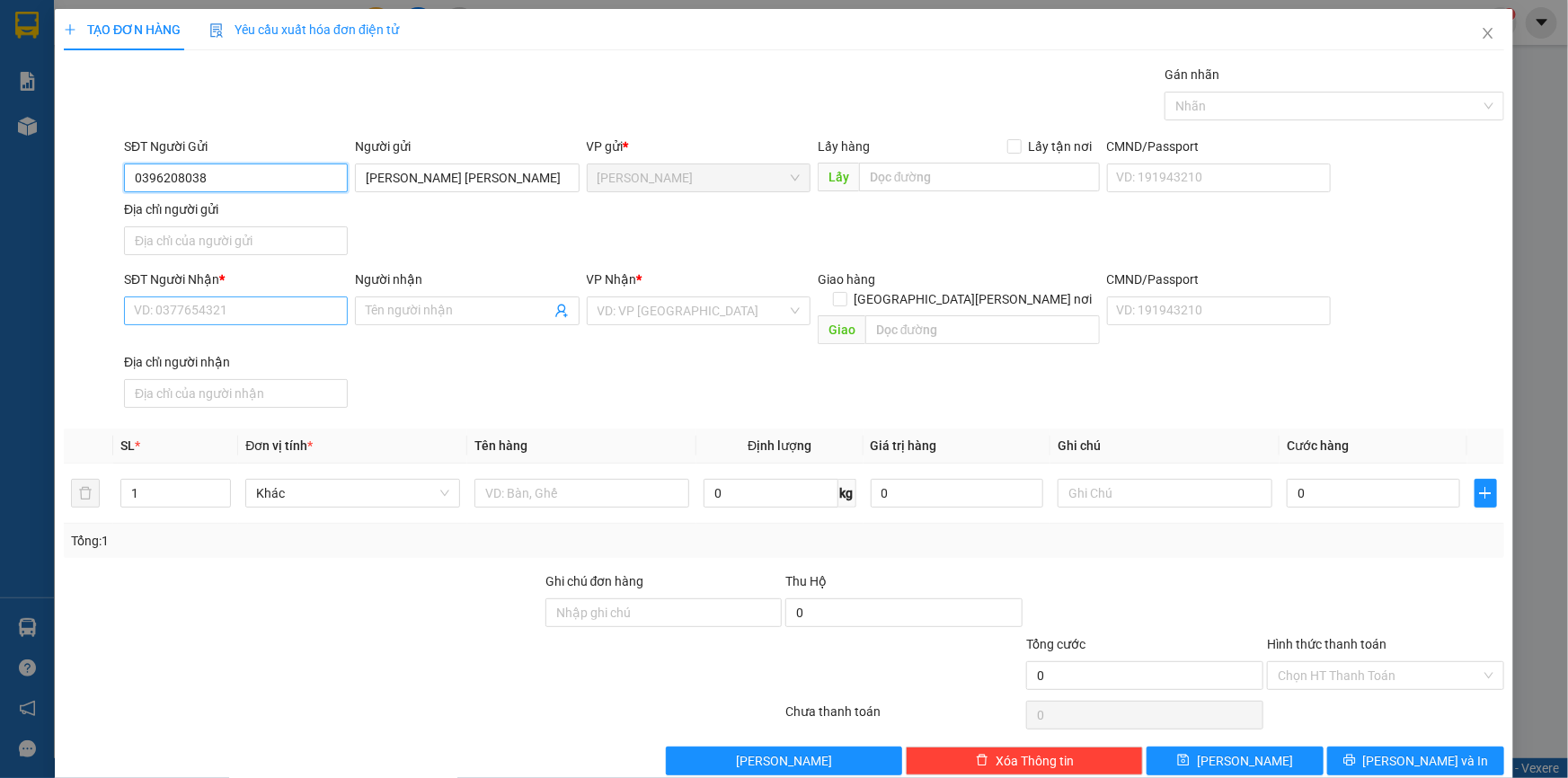
type input "0396208038"
click at [275, 297] on input "SĐT Người Nhận *" at bounding box center [236, 312] width 224 height 29
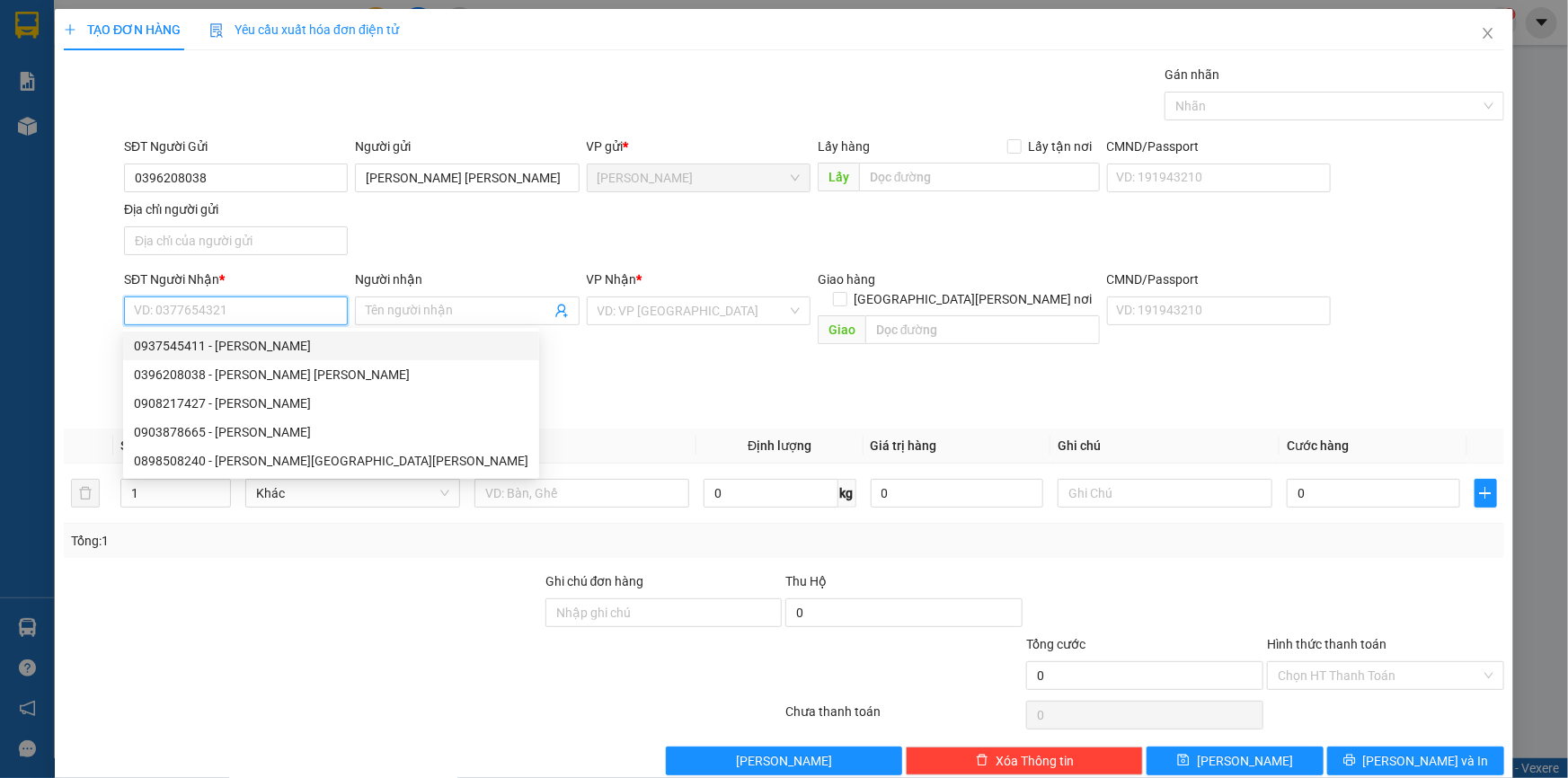
click at [311, 346] on div "0937545411 - [PERSON_NAME]" at bounding box center [331, 346] width 394 height 20
type input "0937545411"
type input "[PERSON_NAME]"
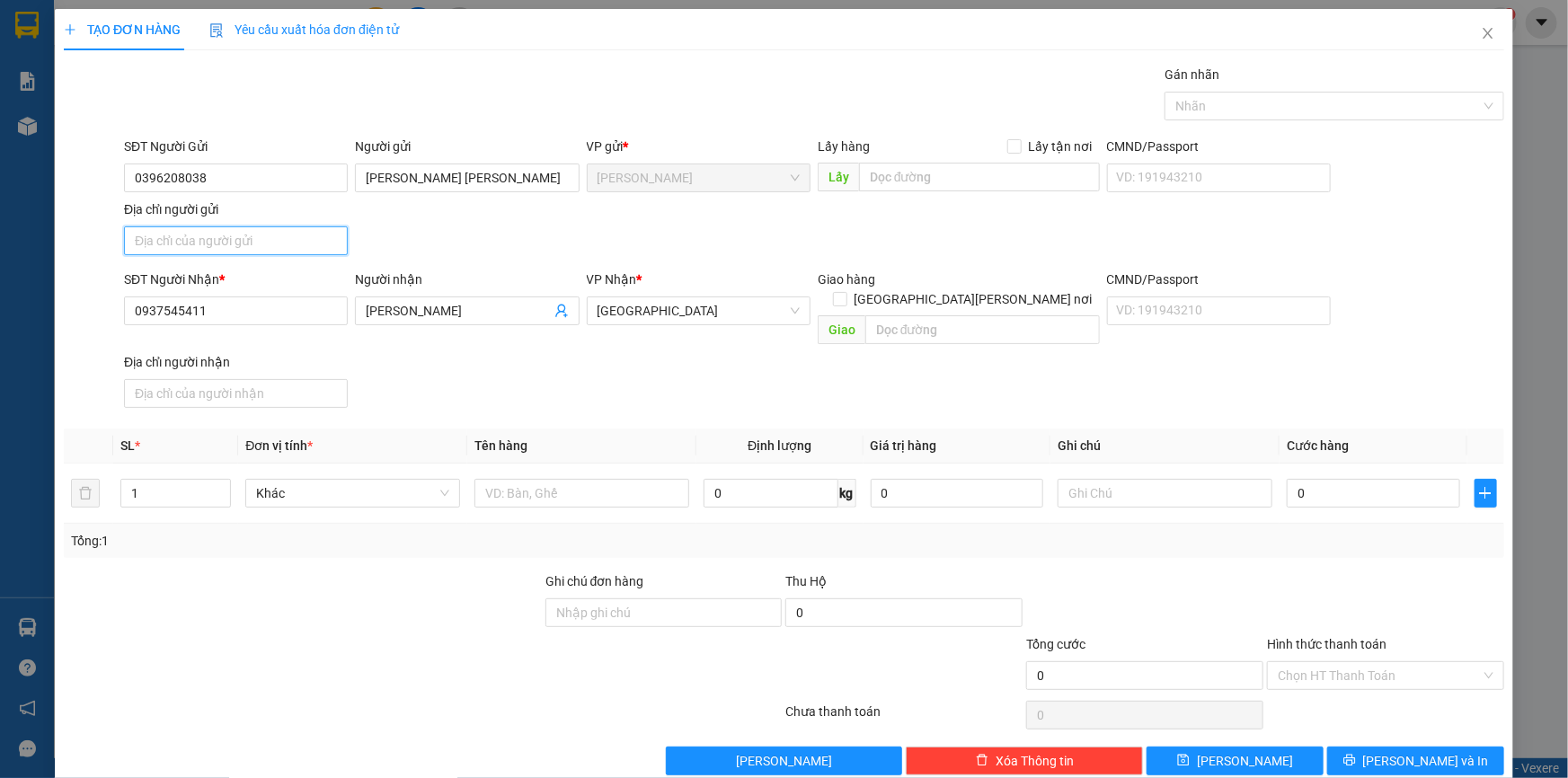
click at [283, 239] on input "Địa chỉ người gửi" at bounding box center [236, 241] width 224 height 29
paste input "CÁI SAO , [PERSON_NAME] , [GEOGRAPHIC_DATA]"
type input "CÁI SAO , [PERSON_NAME] , [GEOGRAPHIC_DATA]"
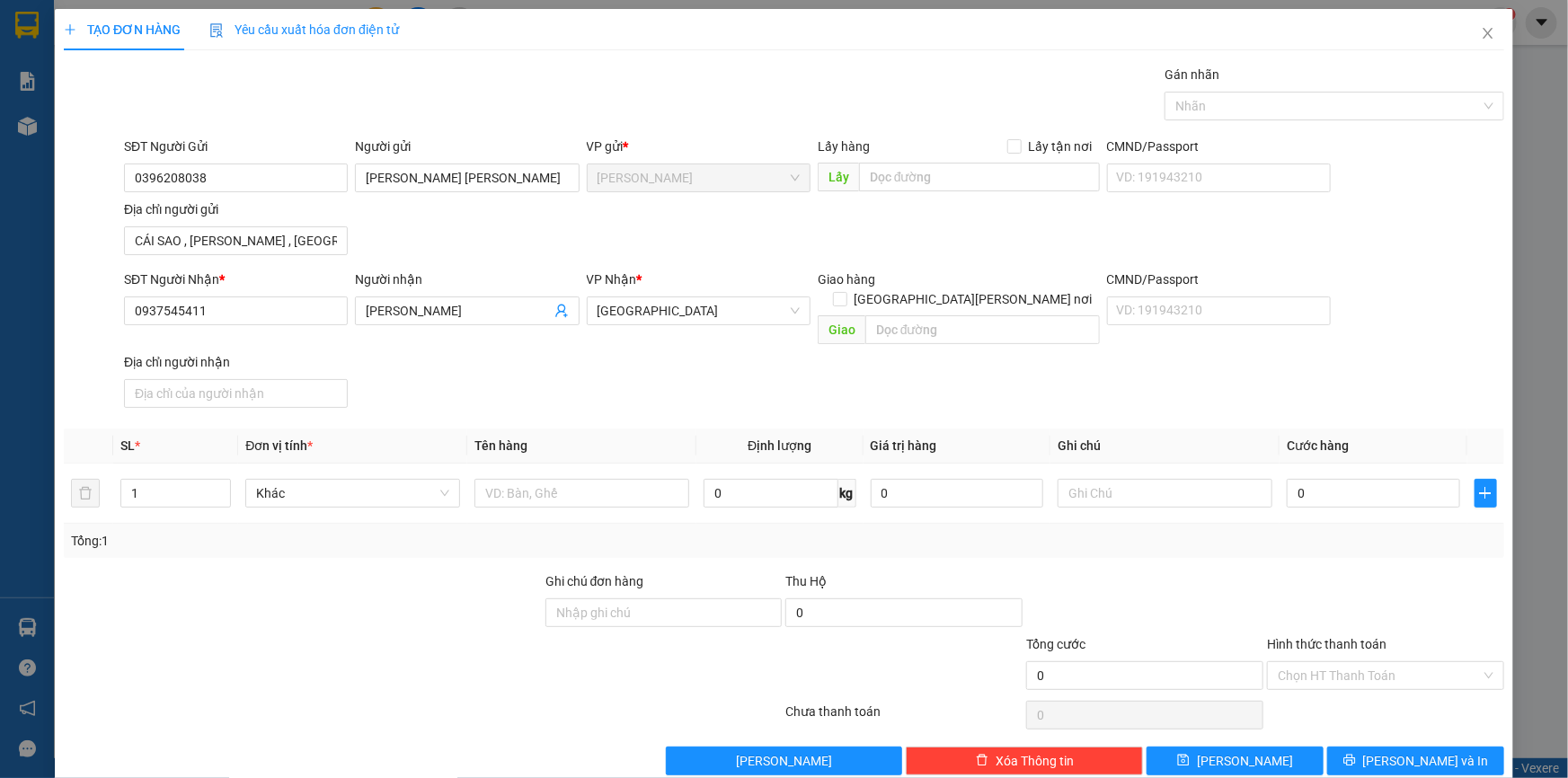
click at [507, 234] on div "SĐT Người Gửi 0396208038 Người gửi [PERSON_NAME] [PERSON_NAME] VP gửi * [PERSON…" at bounding box center [813, 200] width 1387 height 126
type input "2"
click at [221, 487] on icon "up" at bounding box center [221, 489] width 5 height 4
click at [523, 479] on input "text" at bounding box center [582, 494] width 215 height 29
type input "D"
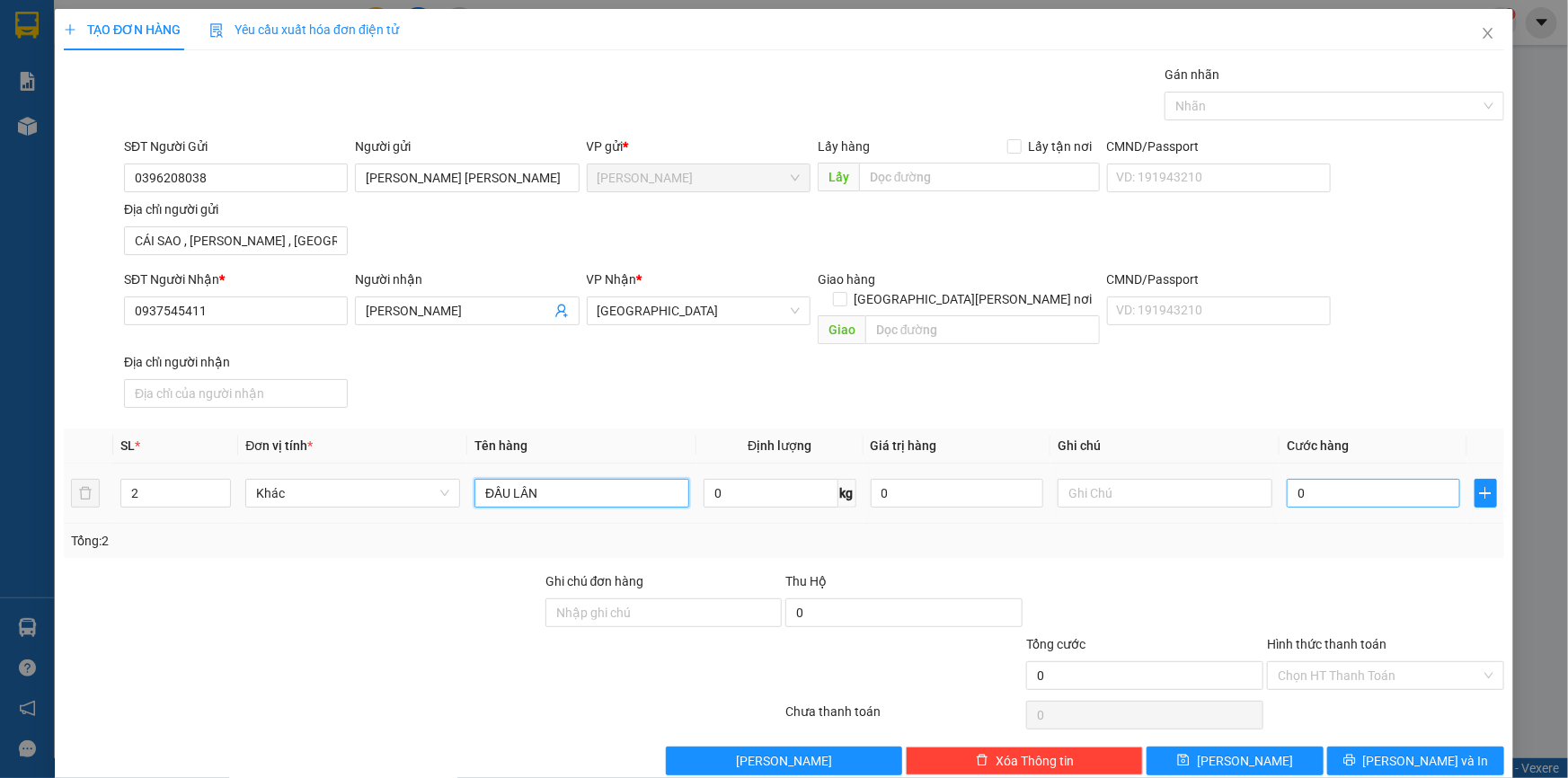
type input "ĐẦU LÂN"
click at [1369, 479] on input "0" at bounding box center [1373, 494] width 173 height 29
type input "8"
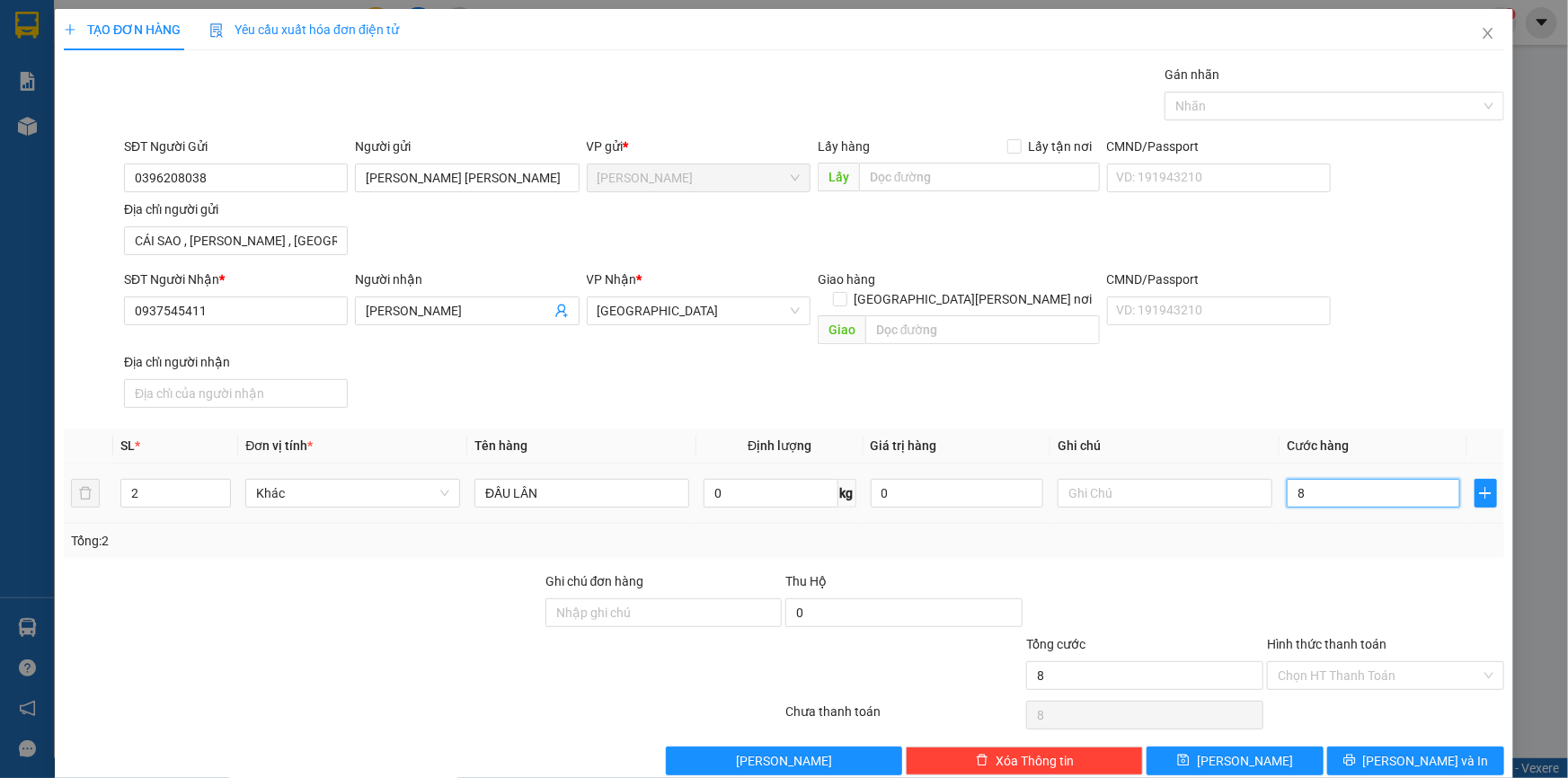
type input "80"
type input "80.000"
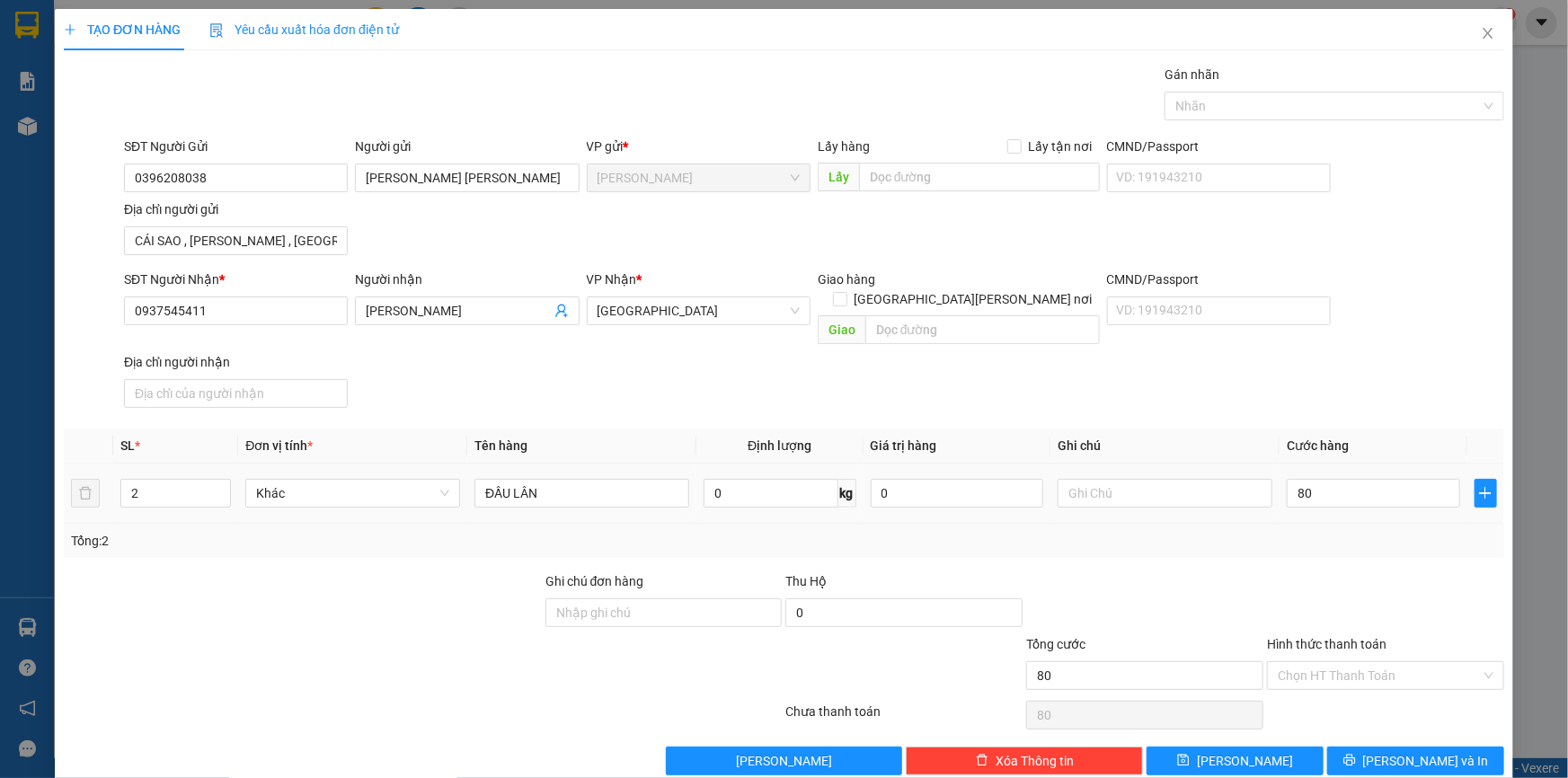
type input "80.000"
drag, startPoint x: 1324, startPoint y: 530, endPoint x: 1329, endPoint y: 559, distance: 29.4
click at [1323, 533] on div "Tổng: 2" at bounding box center [784, 540] width 1441 height 34
click at [1371, 757] on div "TẠO ĐƠN HÀNG Yêu cầu xuất [PERSON_NAME] điện tử Transit Pickup Surcharge Ids Tr…" at bounding box center [783, 399] width 1458 height 780
click at [1390, 751] on button "[PERSON_NAME] và In" at bounding box center [1415, 762] width 177 height 29
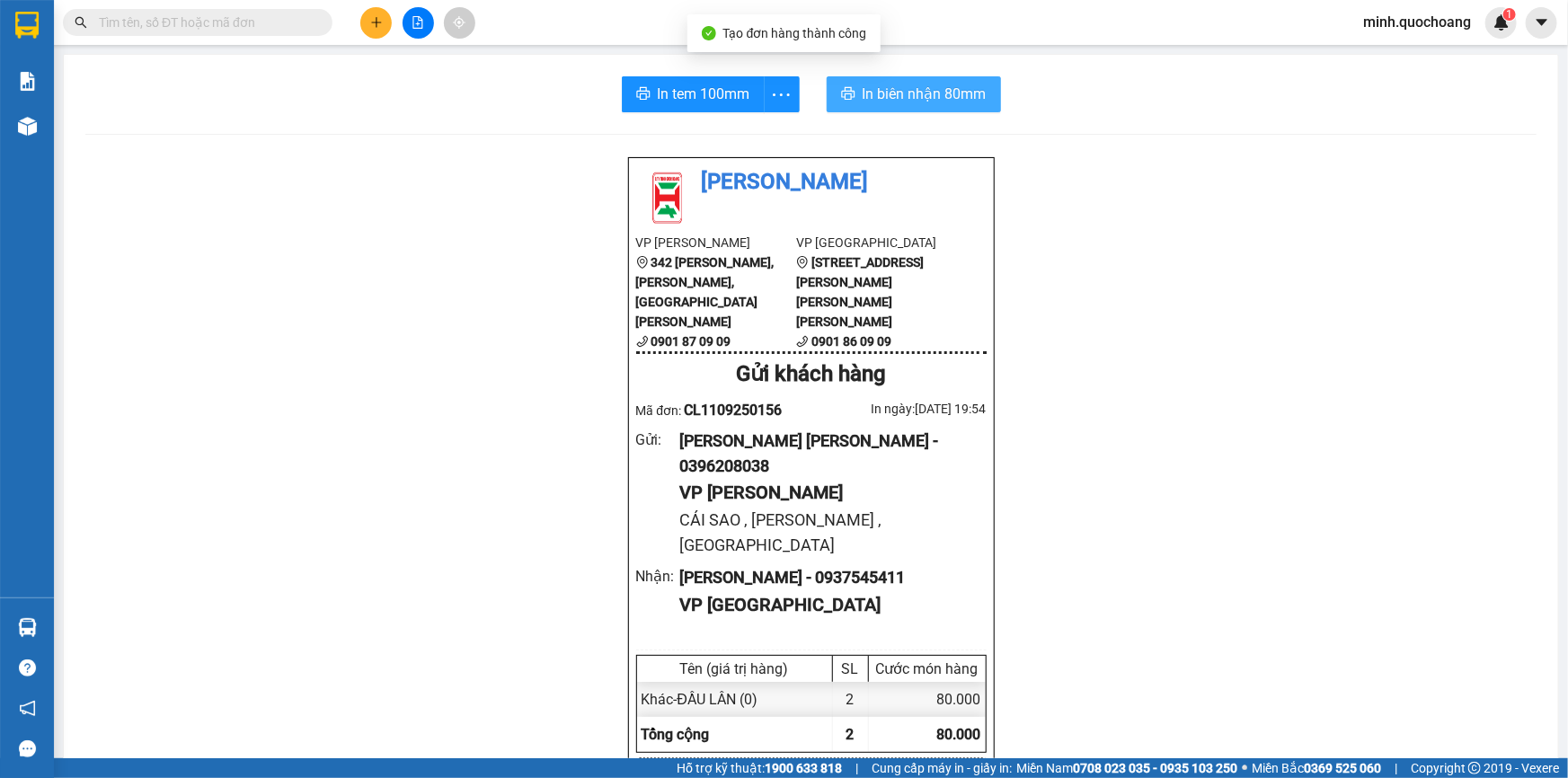
click at [894, 97] on span "In biên nhận 80mm" at bounding box center [924, 94] width 124 height 23
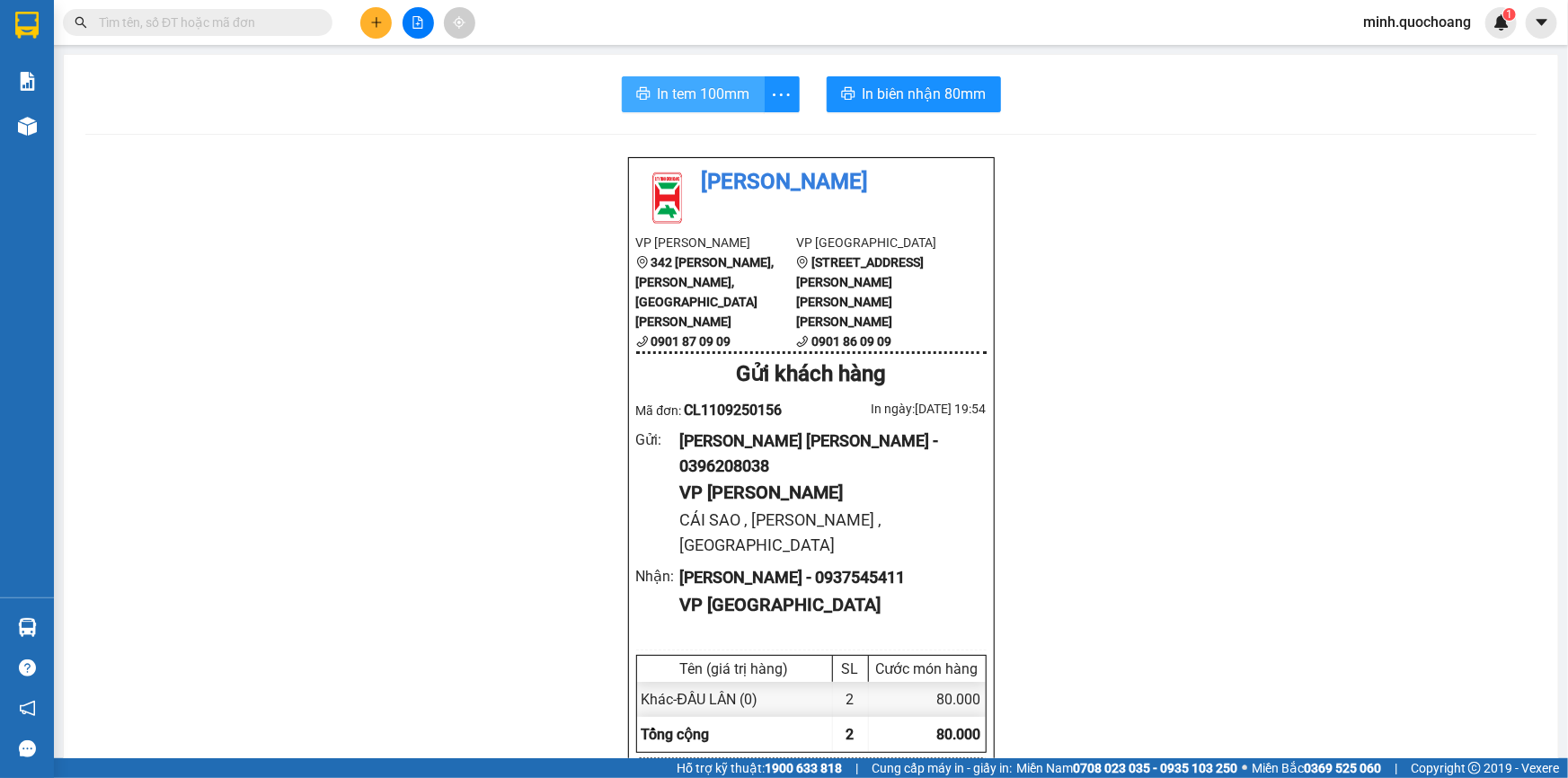
click at [665, 93] on span "In tem 100mm" at bounding box center [704, 94] width 93 height 23
click at [214, 26] on input "text" at bounding box center [205, 23] width 212 height 20
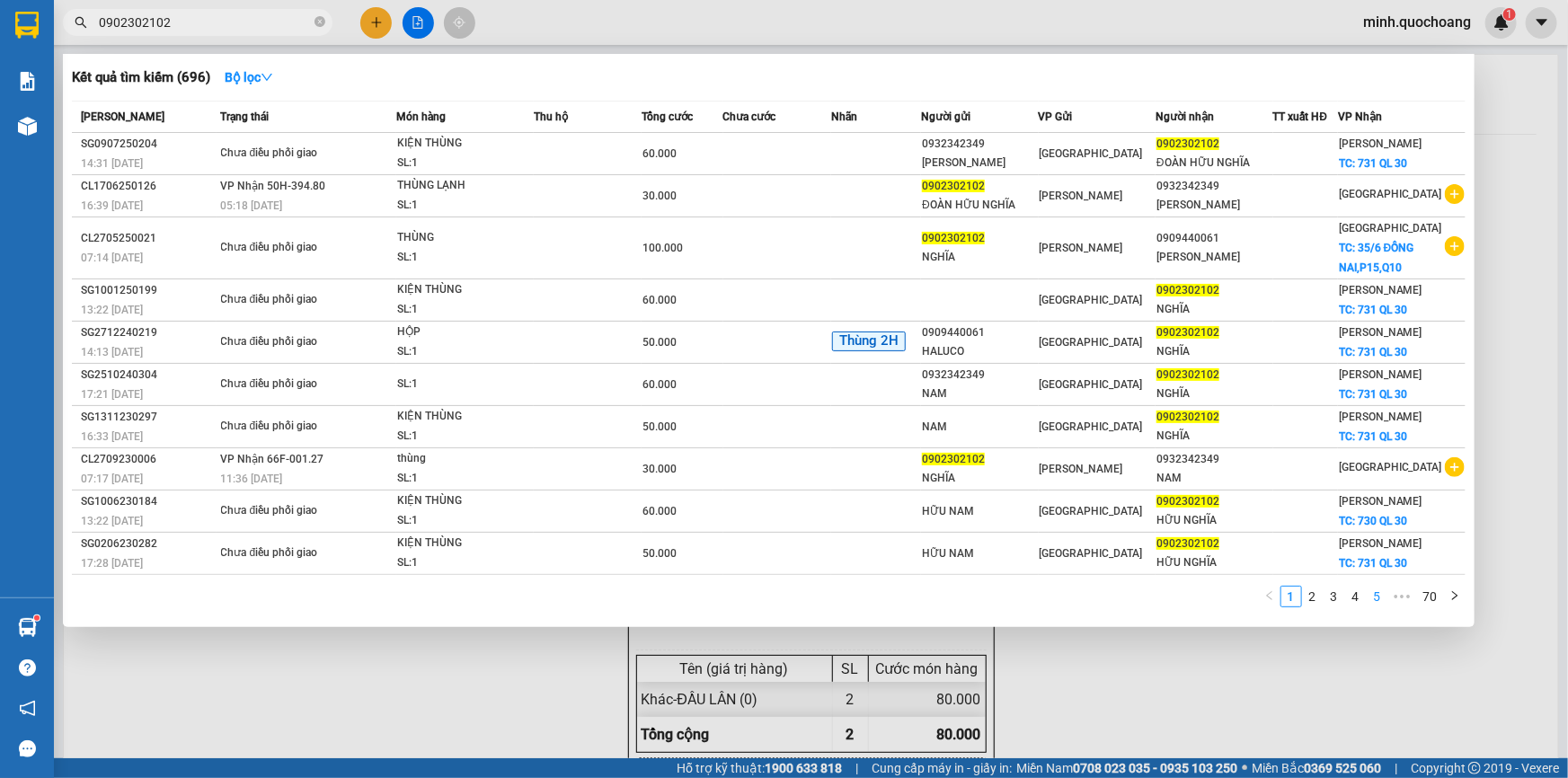
type input "0902302102"
drag, startPoint x: 1380, startPoint y: 602, endPoint x: 1386, endPoint y: 592, distance: 11.7
click at [1380, 602] on link "5" at bounding box center [1378, 597] width 20 height 20
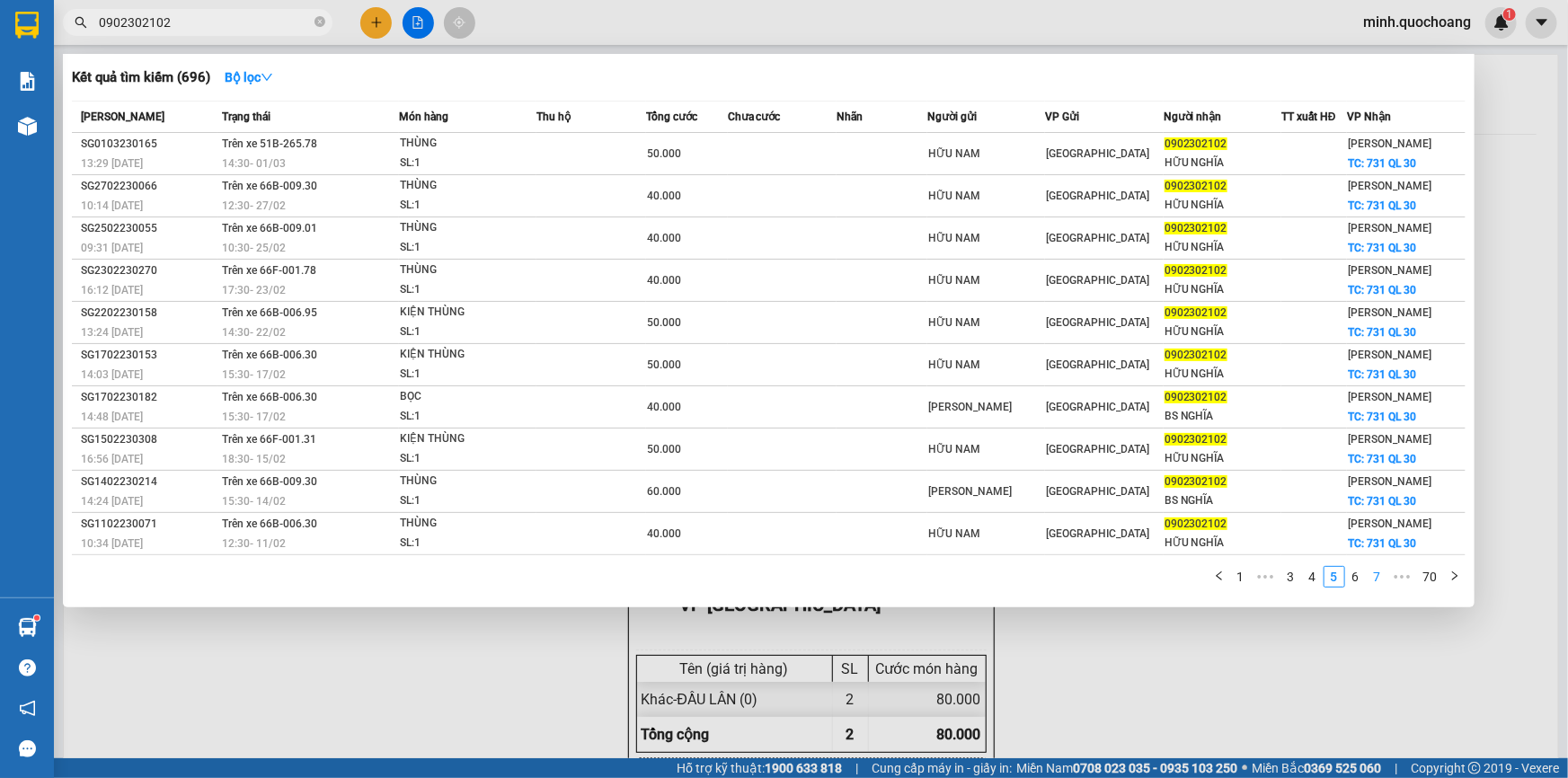
click at [1373, 579] on link "7" at bounding box center [1378, 578] width 20 height 20
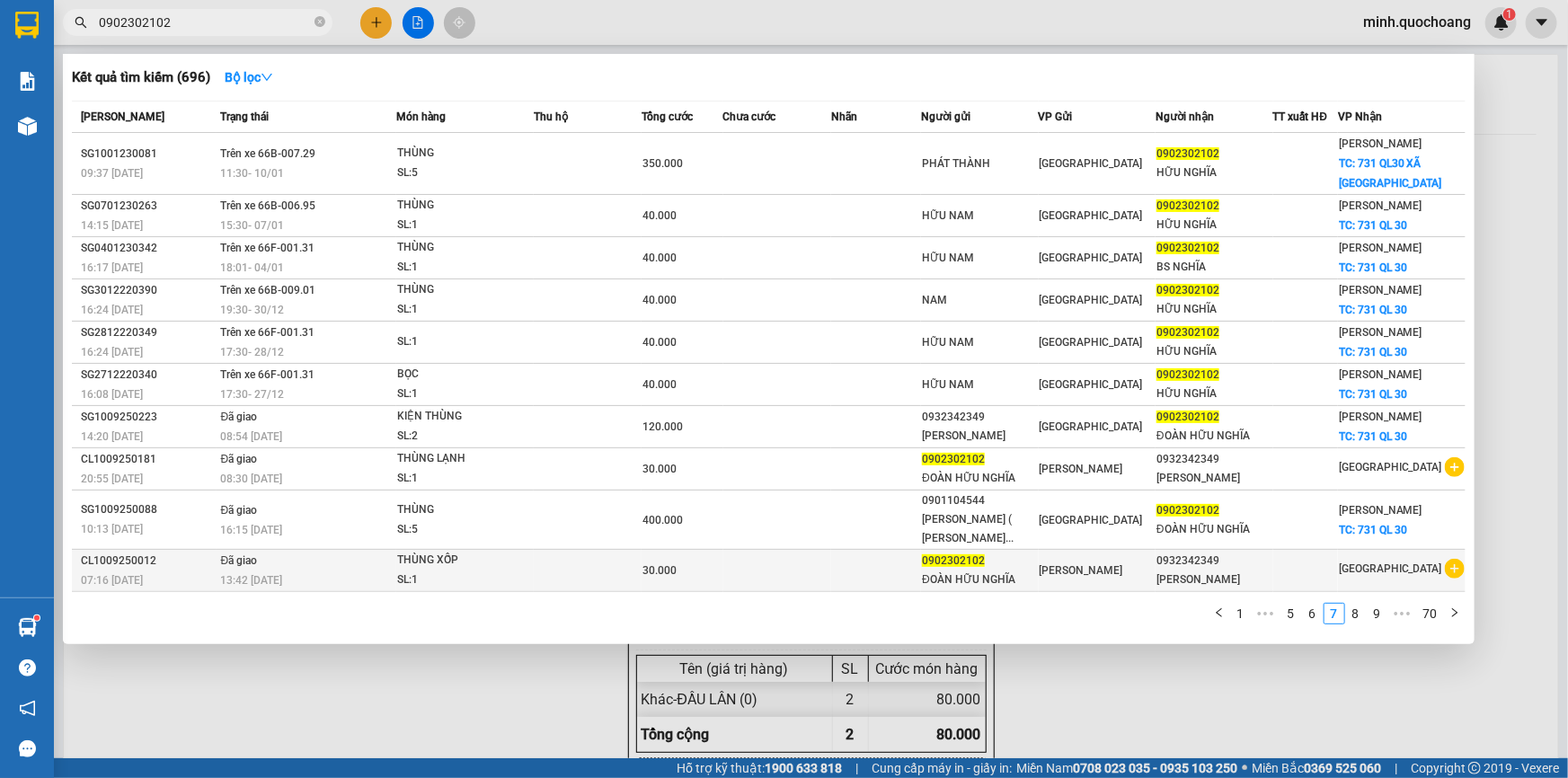
click at [1044, 561] on td "[PERSON_NAME]" at bounding box center [1096, 571] width 117 height 42
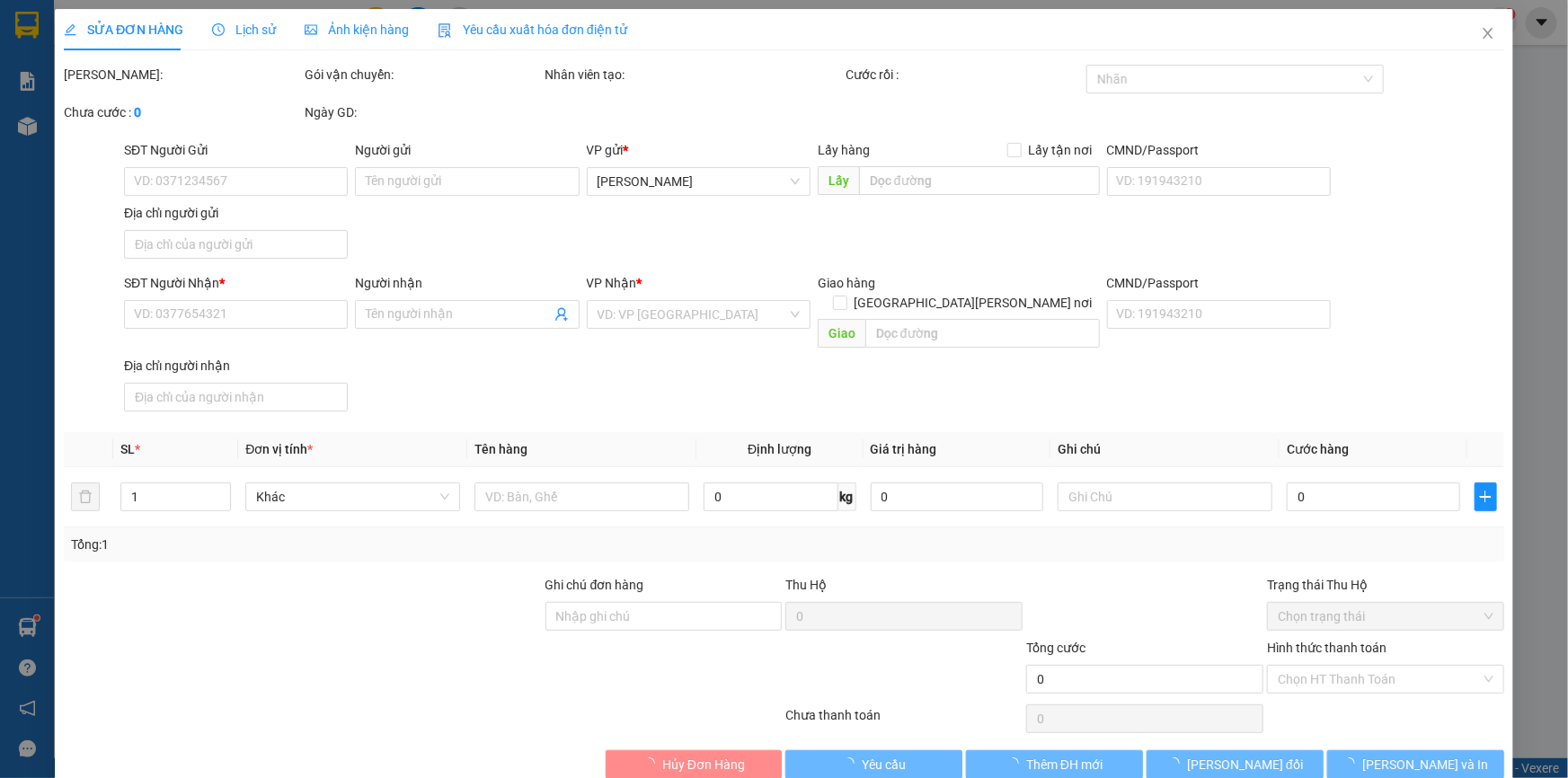
type input "0902302102"
type input "ĐOÀN HỮU NGHĨA"
type input "QL30,P MỸ NGÃI, [GEOGRAPHIC_DATA]"
type input "0932342349"
type input "[PERSON_NAME]"
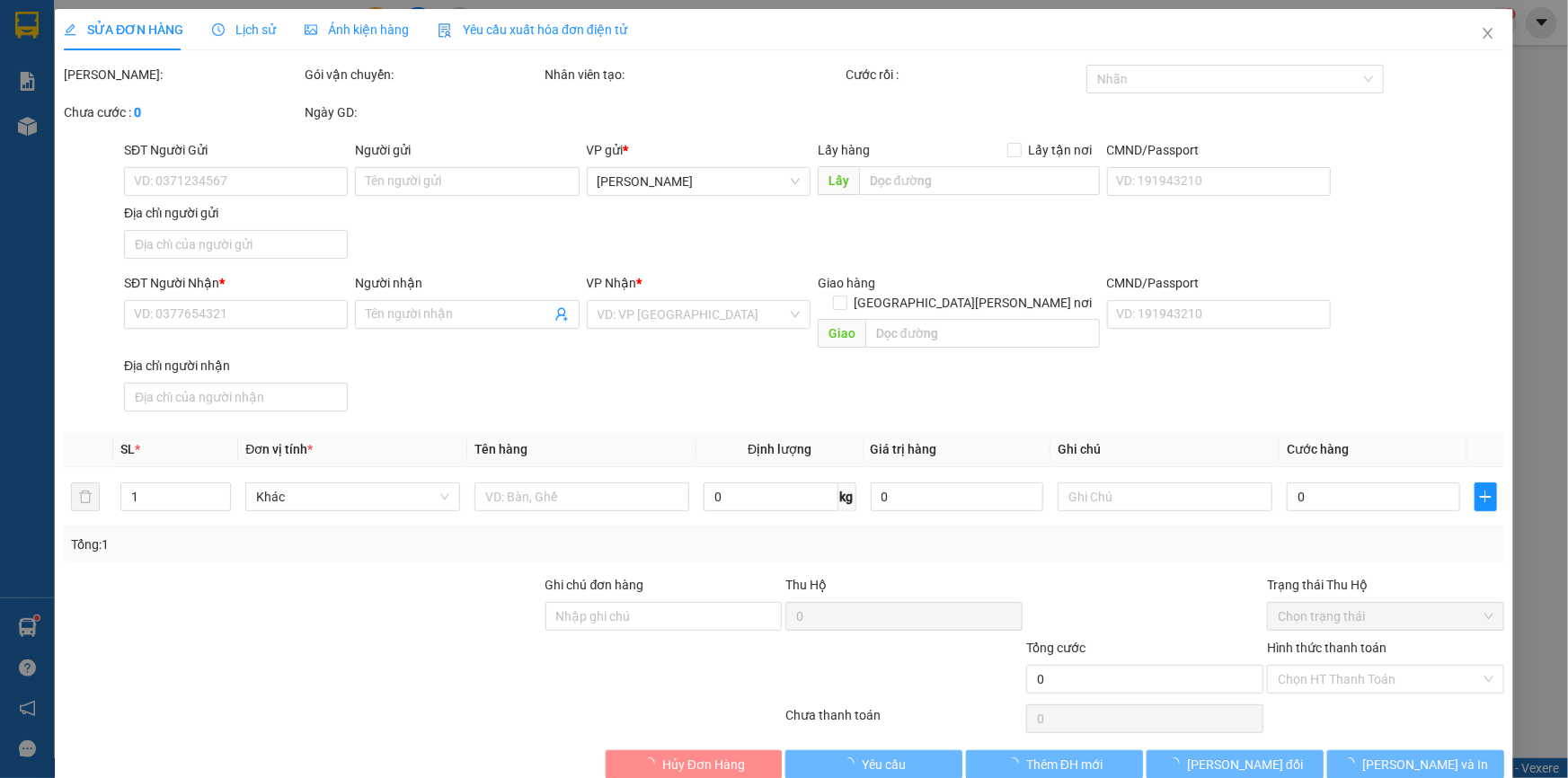
type input "30.000"
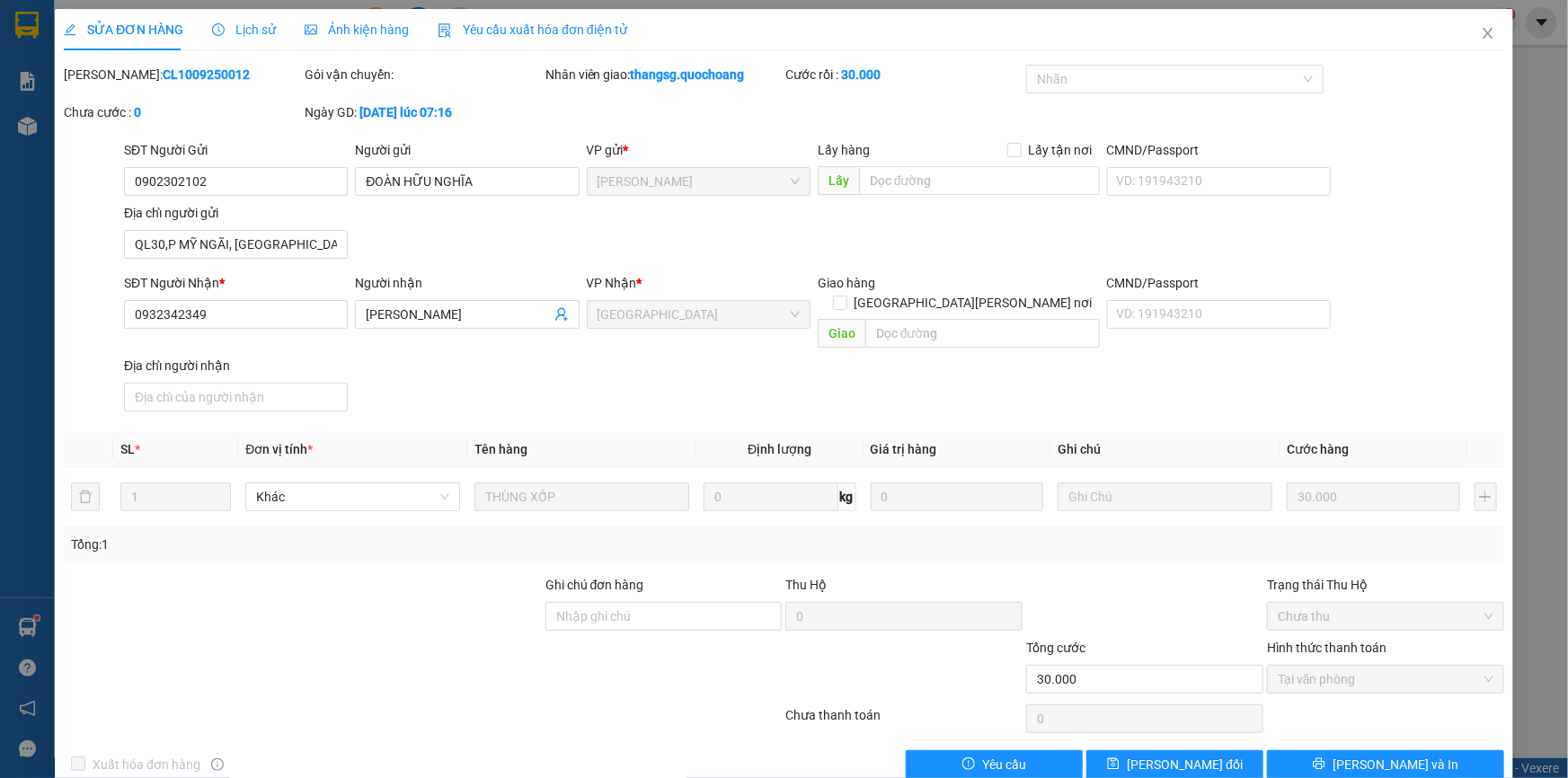
click at [242, 32] on span "Lịch sử" at bounding box center [244, 30] width 64 height 15
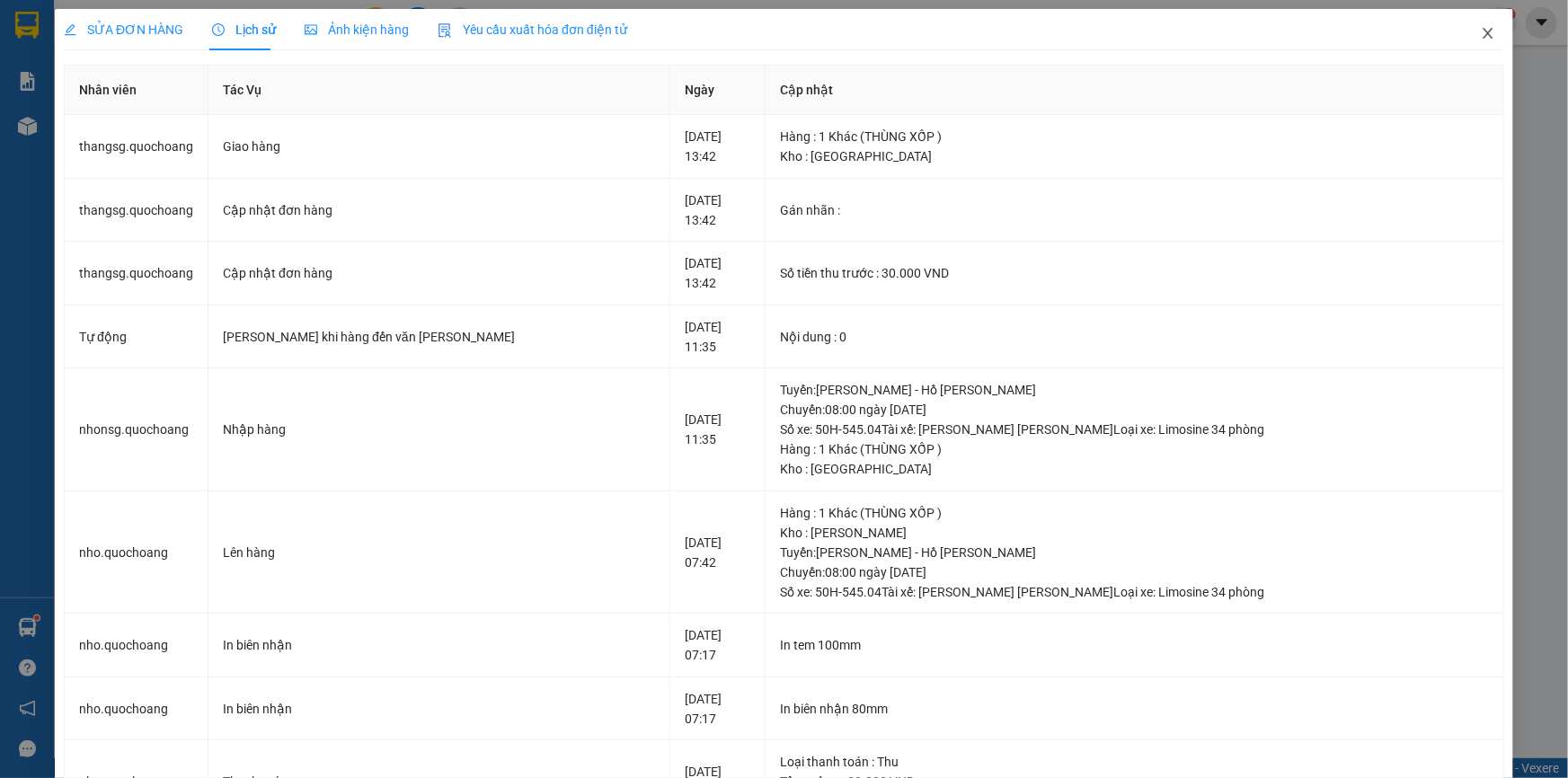
click at [1481, 28] on icon "close" at bounding box center [1488, 34] width 15 height 15
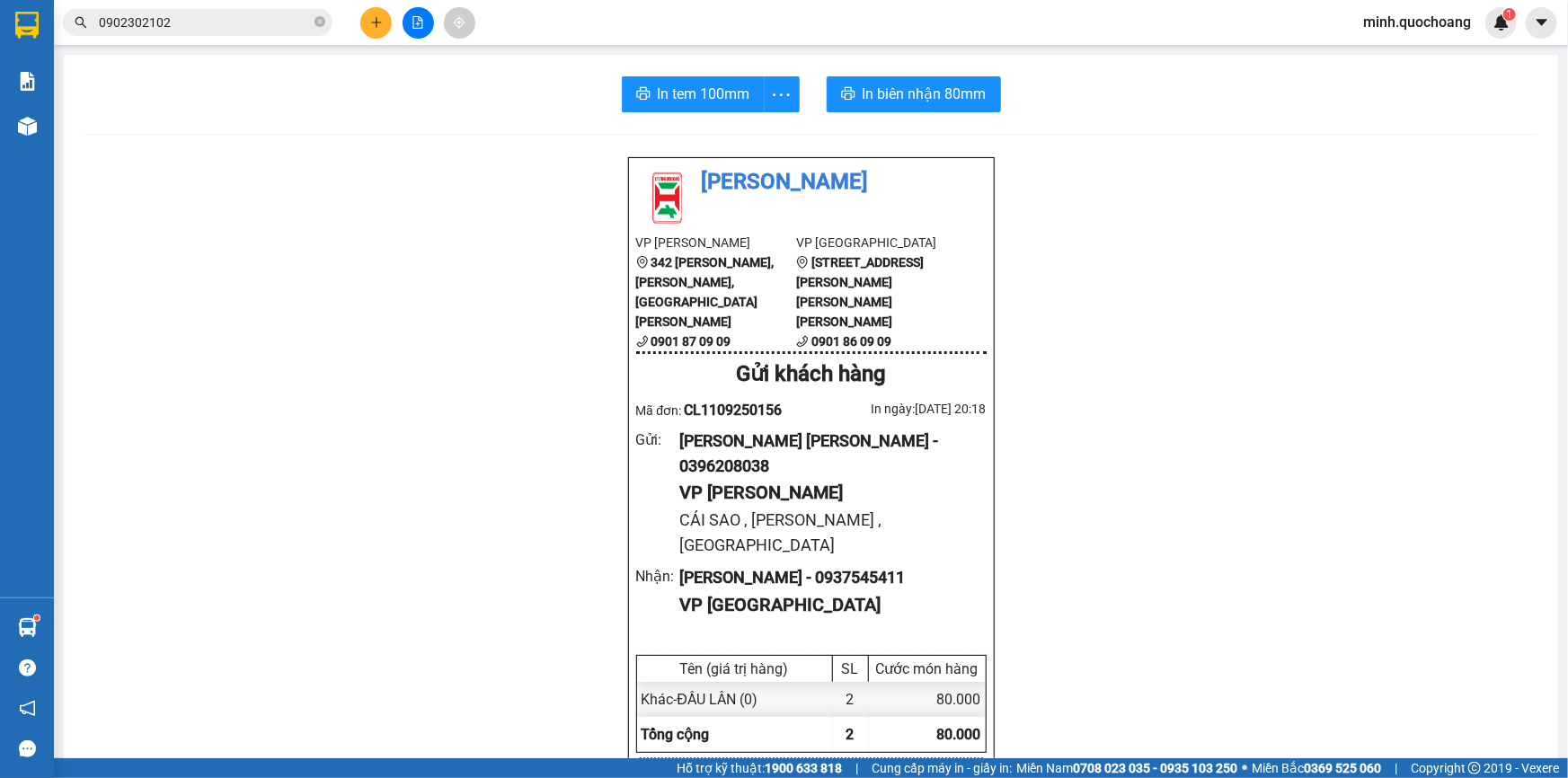
click at [219, 15] on input "0902302102" at bounding box center [205, 23] width 212 height 20
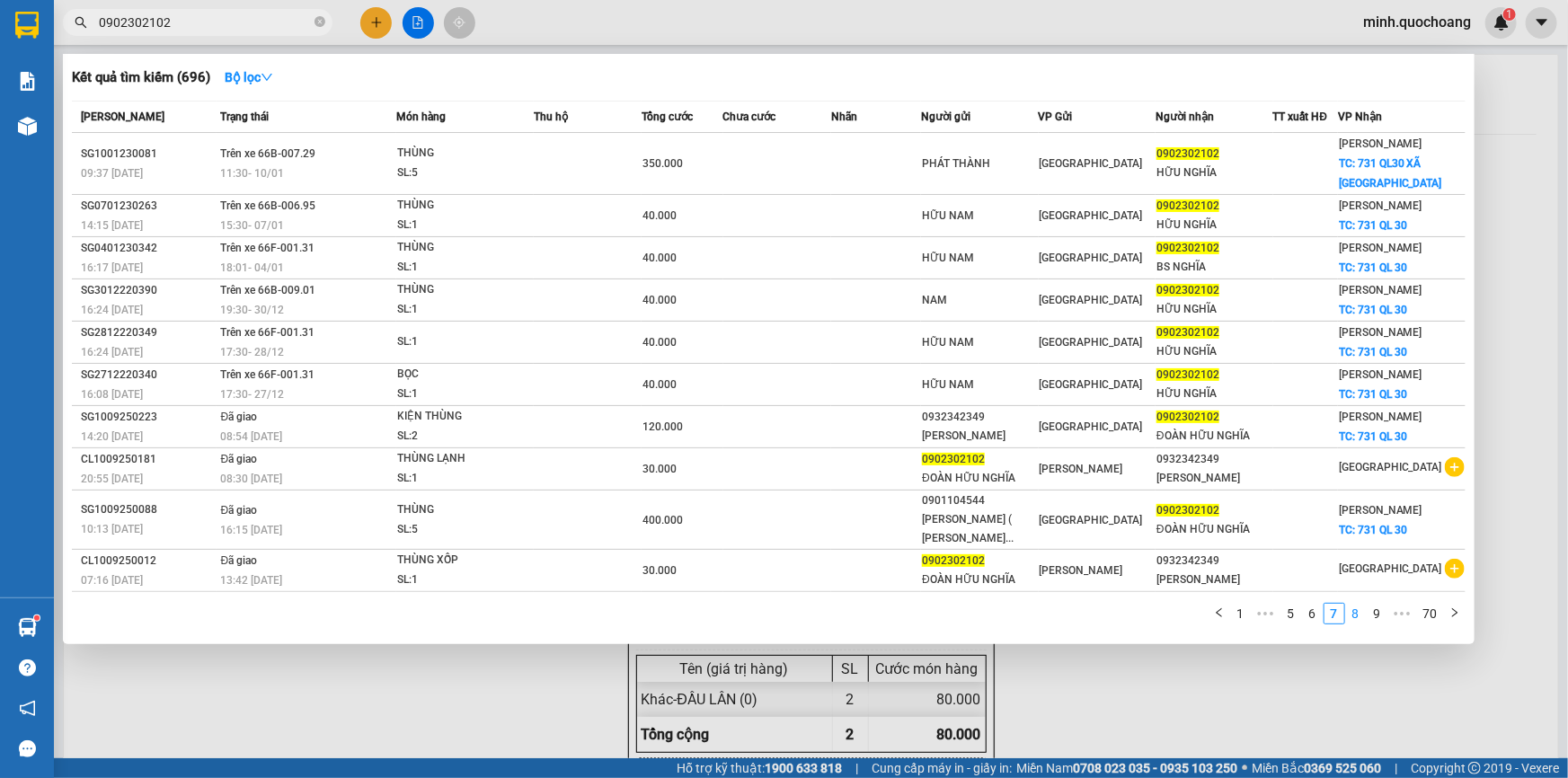
click at [1355, 614] on link "8" at bounding box center [1356, 614] width 20 height 20
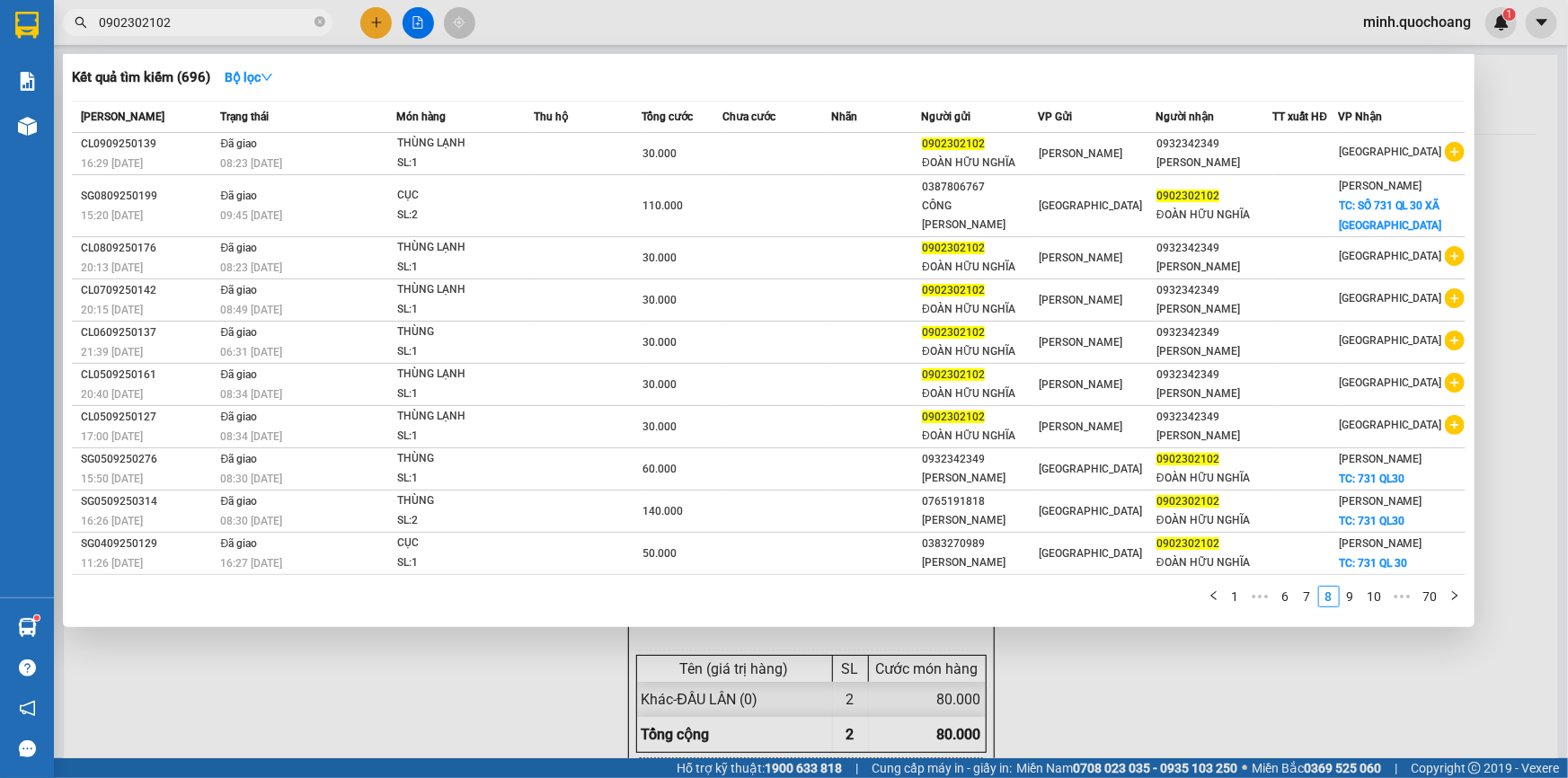
click at [1518, 84] on div at bounding box center [784, 389] width 1568 height 778
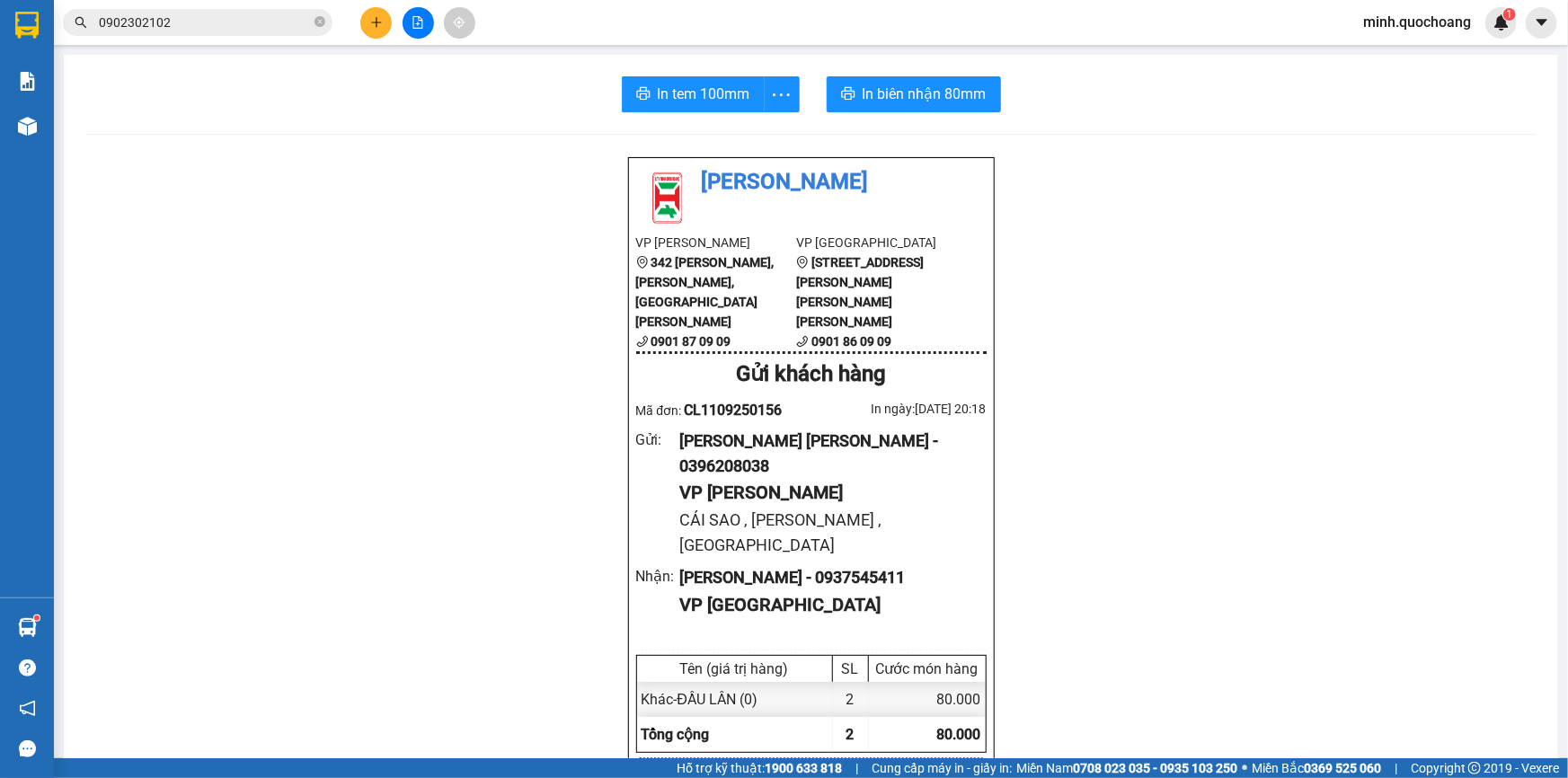
click at [246, 13] on input "0902302102" at bounding box center [205, 23] width 212 height 20
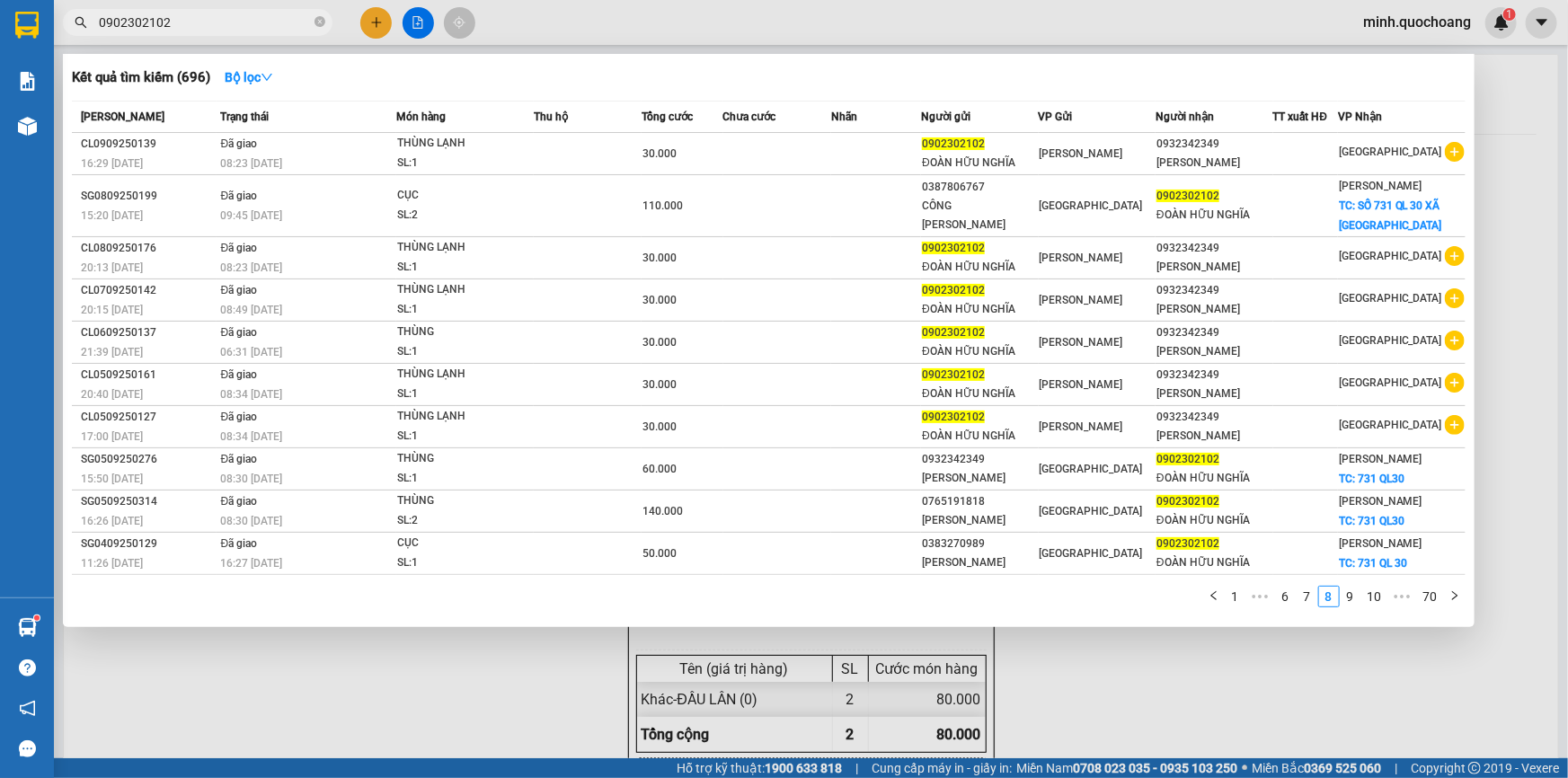
click at [246, 13] on input "0902302102" at bounding box center [205, 23] width 212 height 20
paste input "[PERSON_NAME] [PERSON_NAME]"
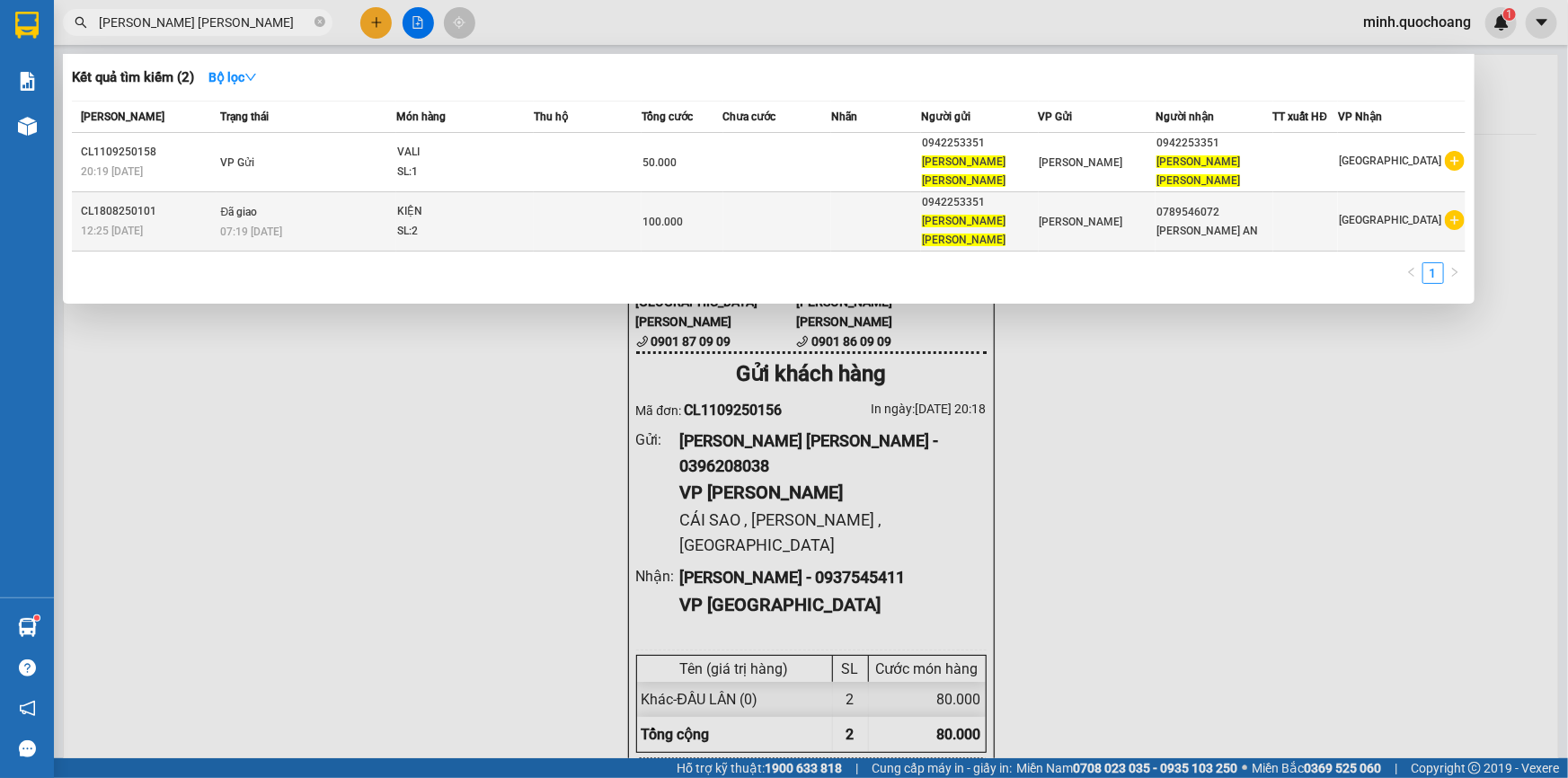
type input "[PERSON_NAME] [PERSON_NAME]"
click at [779, 203] on td at bounding box center [777, 221] width 107 height 59
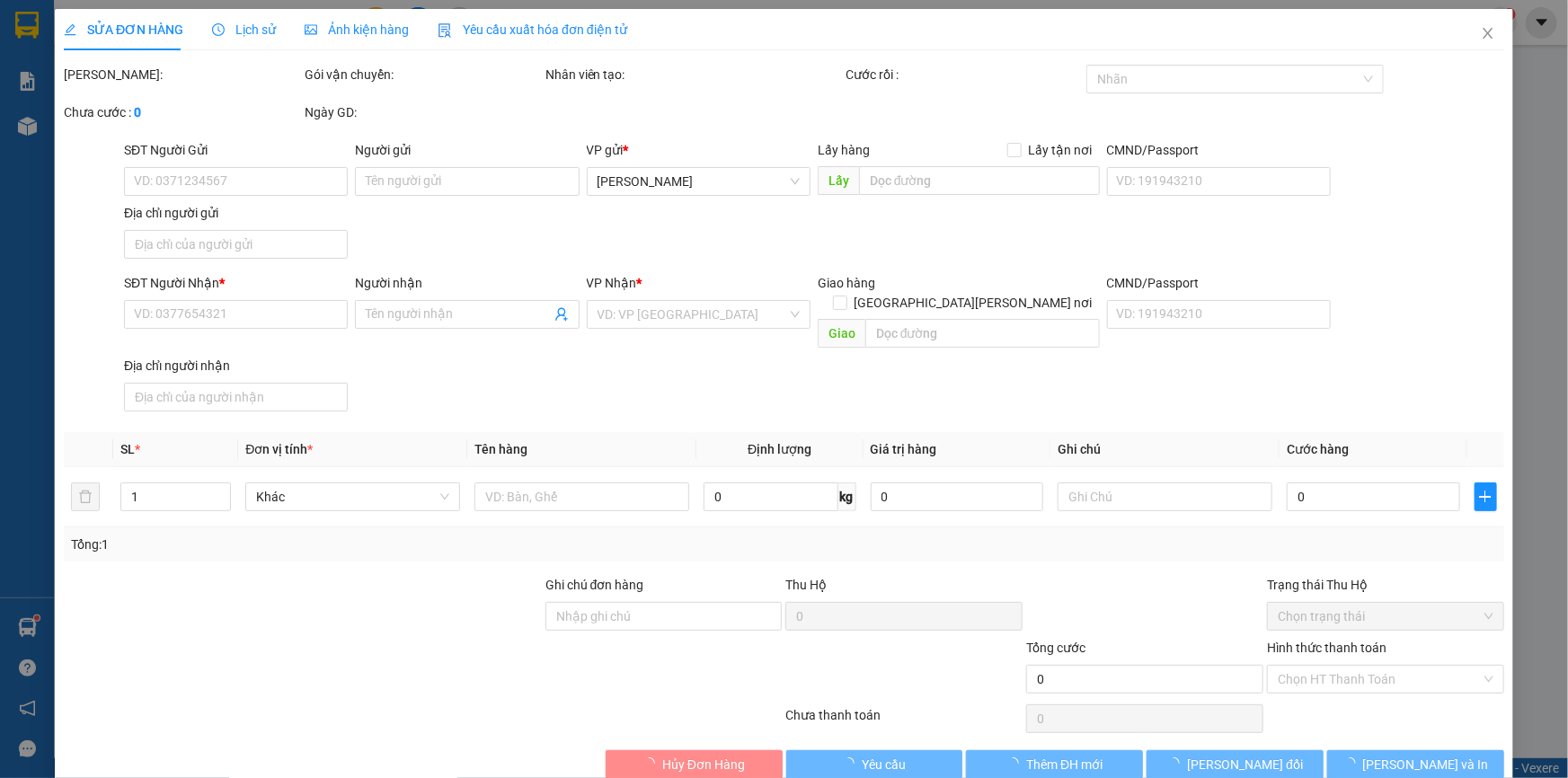
type input "0942253351"
type input "[PERSON_NAME] [PERSON_NAME]"
type input "03,[PERSON_NAME],[PERSON_NAME][PERSON_NAME], [GEOGRAPHIC_DATA]"
type input "0789546072"
type input "[PERSON_NAME] AN"
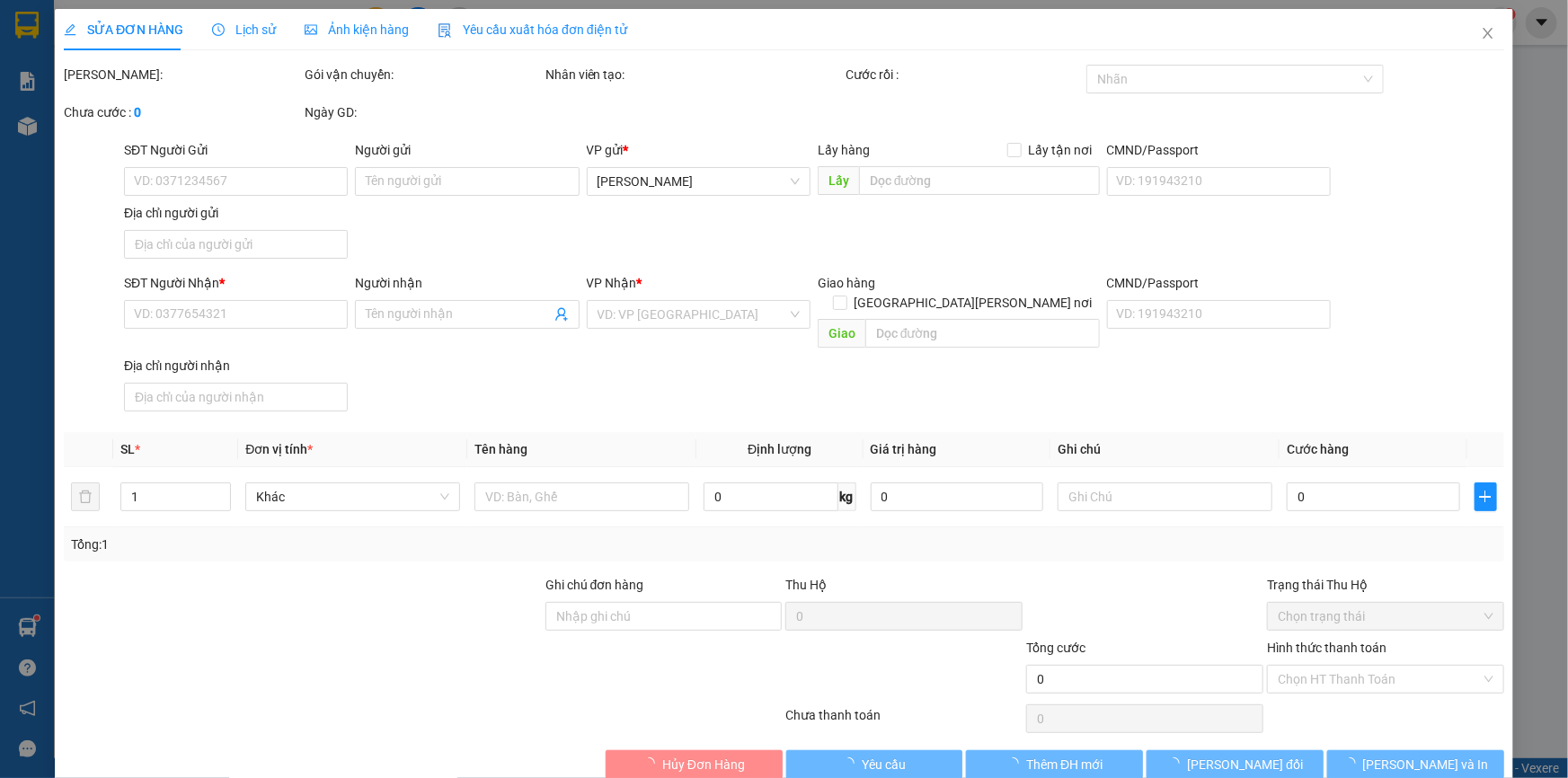
type input "100.000"
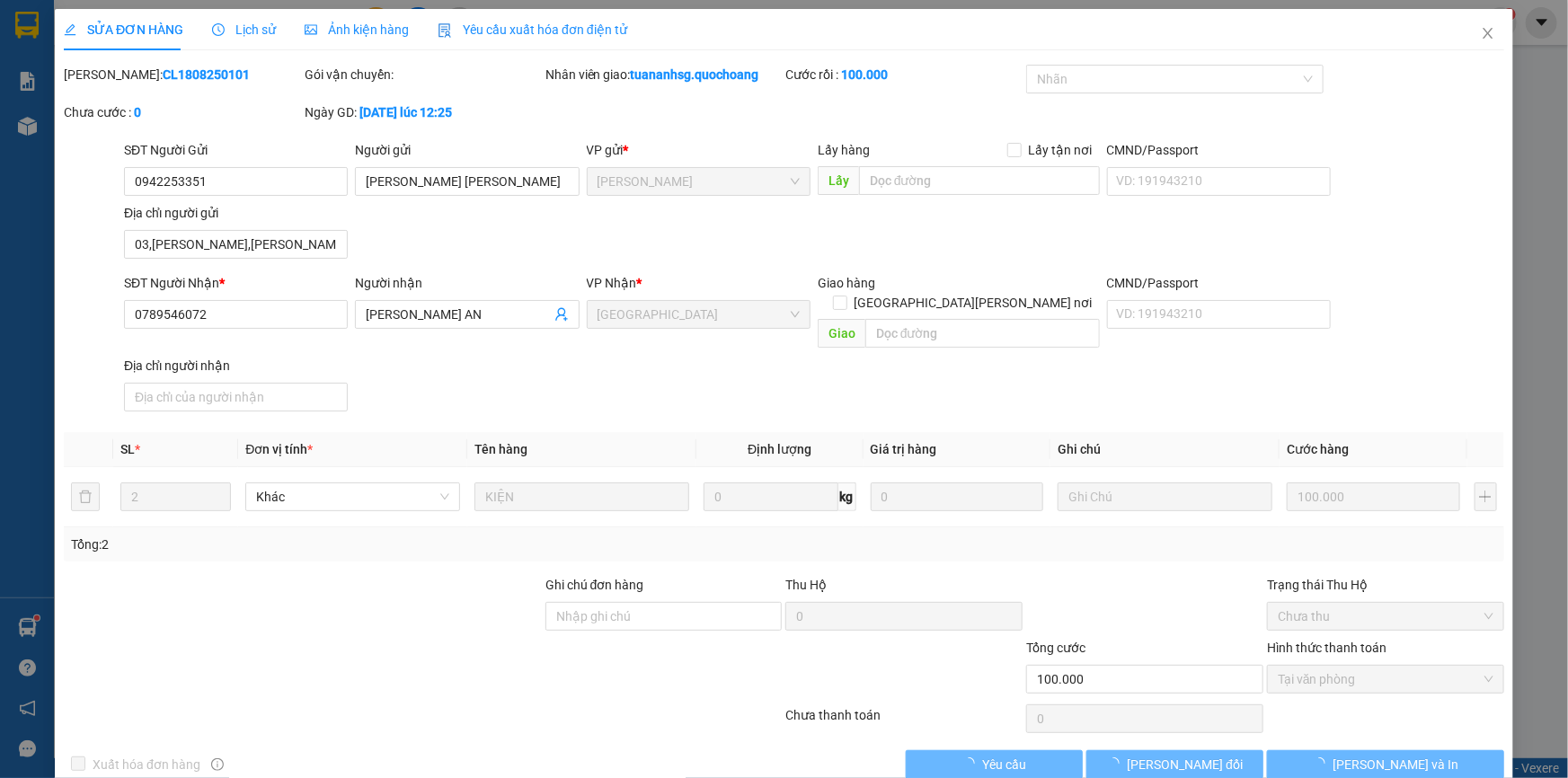
click at [512, 237] on div "SĐT Người Gửi 0942253351 Người gửi [PERSON_NAME] [PERSON_NAME] VP gửi * [PERSON…" at bounding box center [813, 203] width 1387 height 126
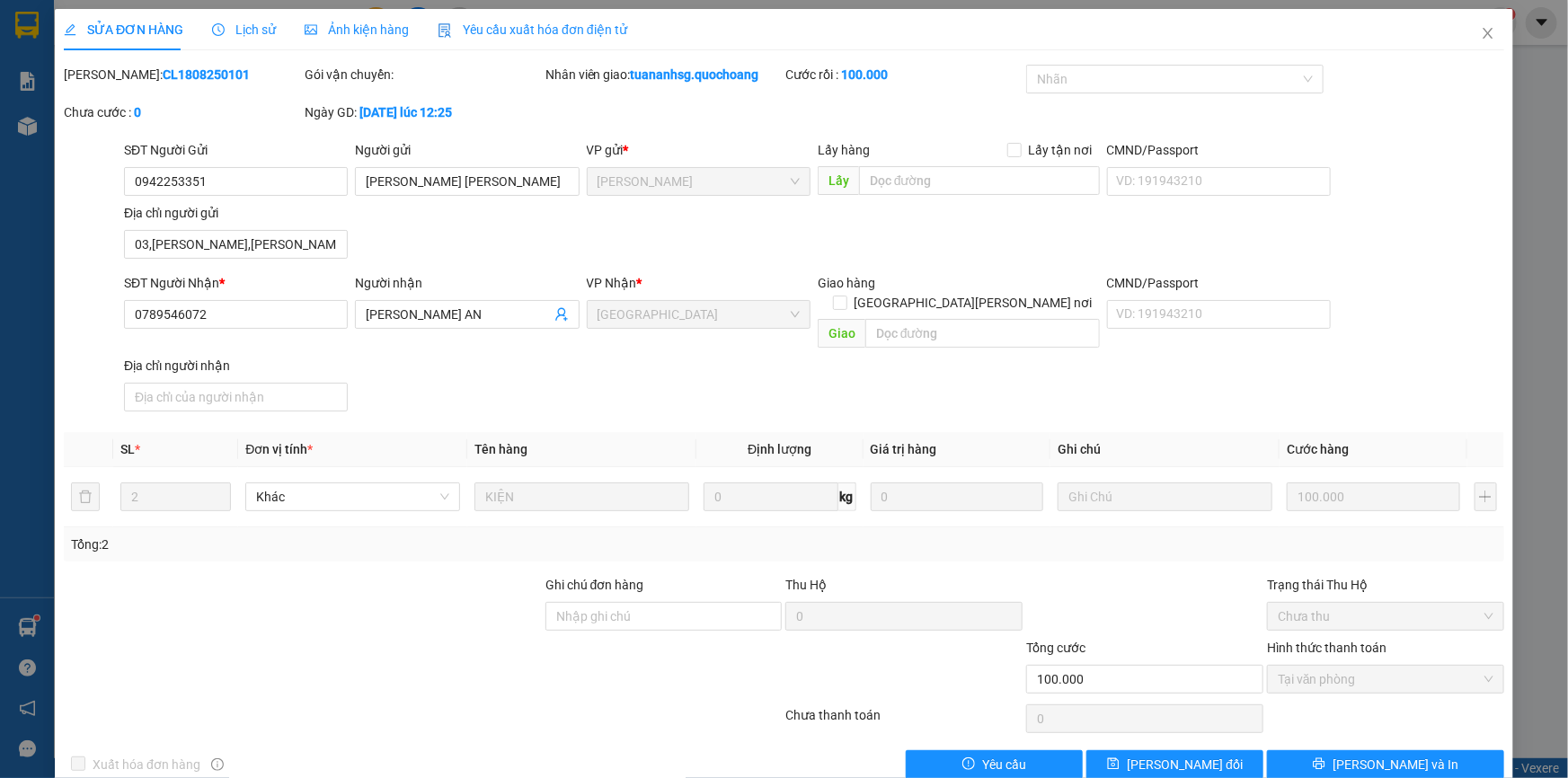
click at [305, 261] on div "Địa chỉ người gửi 03,[PERSON_NAME],P.[PERSON_NAME], [GEOGRAPHIC_DATA]" at bounding box center [236, 234] width 224 height 63
click at [303, 254] on input "03,[PERSON_NAME],[PERSON_NAME][PERSON_NAME], [GEOGRAPHIC_DATA]" at bounding box center [236, 245] width 224 height 29
click at [1486, 32] on span "Close" at bounding box center [1487, 34] width 50 height 50
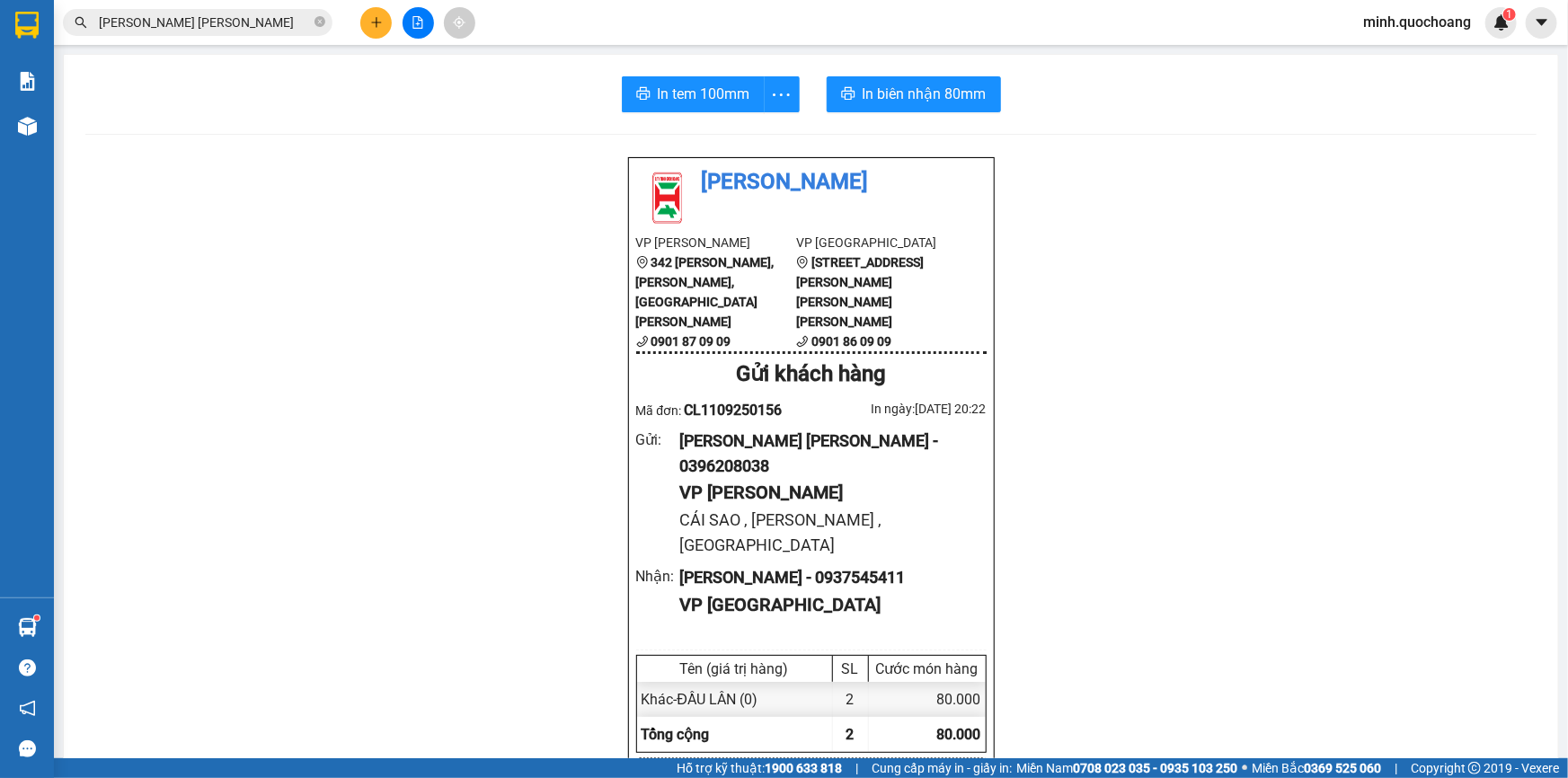
click at [245, 22] on input "[PERSON_NAME] [PERSON_NAME]" at bounding box center [205, 23] width 212 height 20
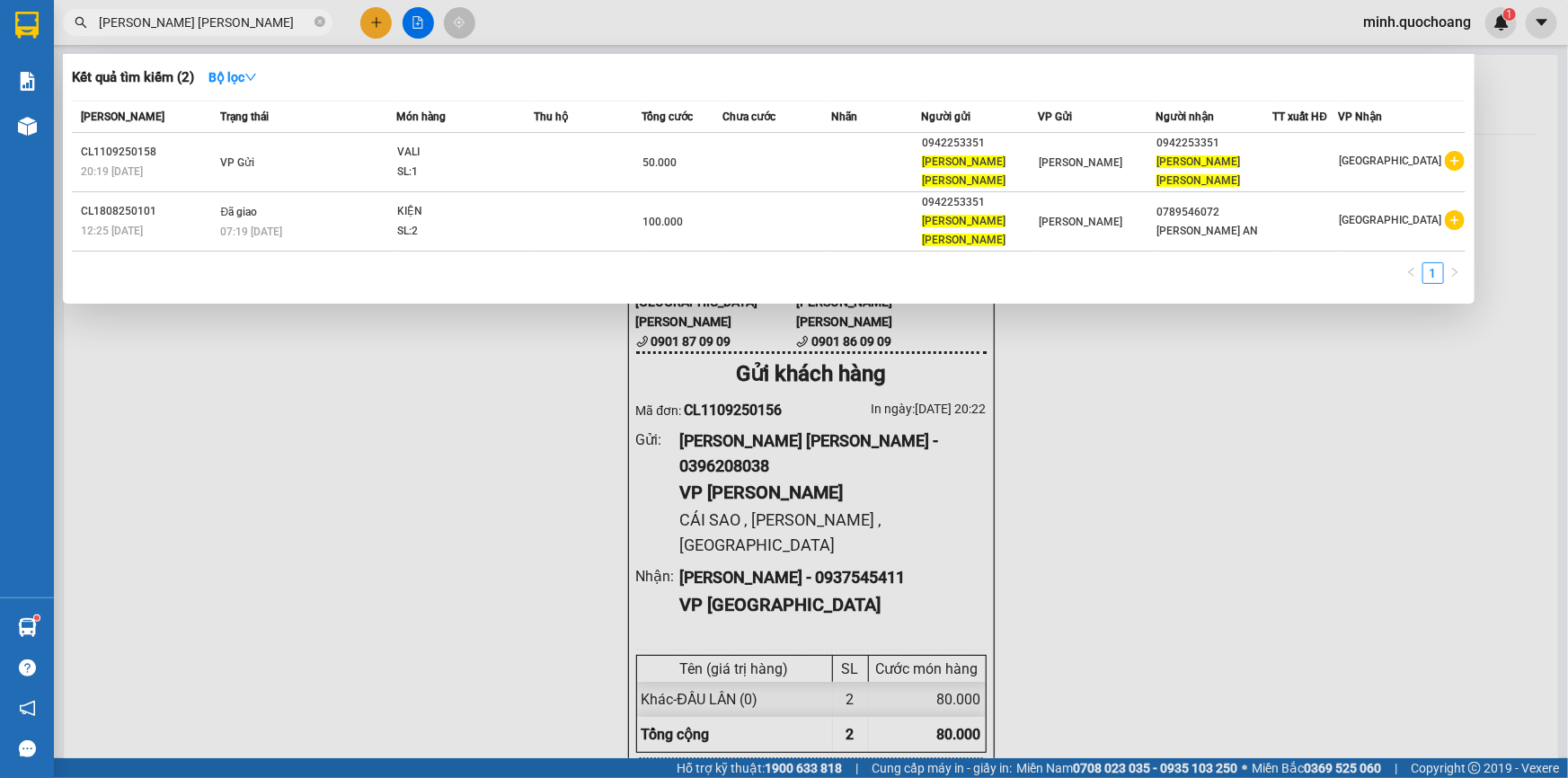
click at [245, 22] on input "[PERSON_NAME] [PERSON_NAME]" at bounding box center [205, 23] width 212 height 20
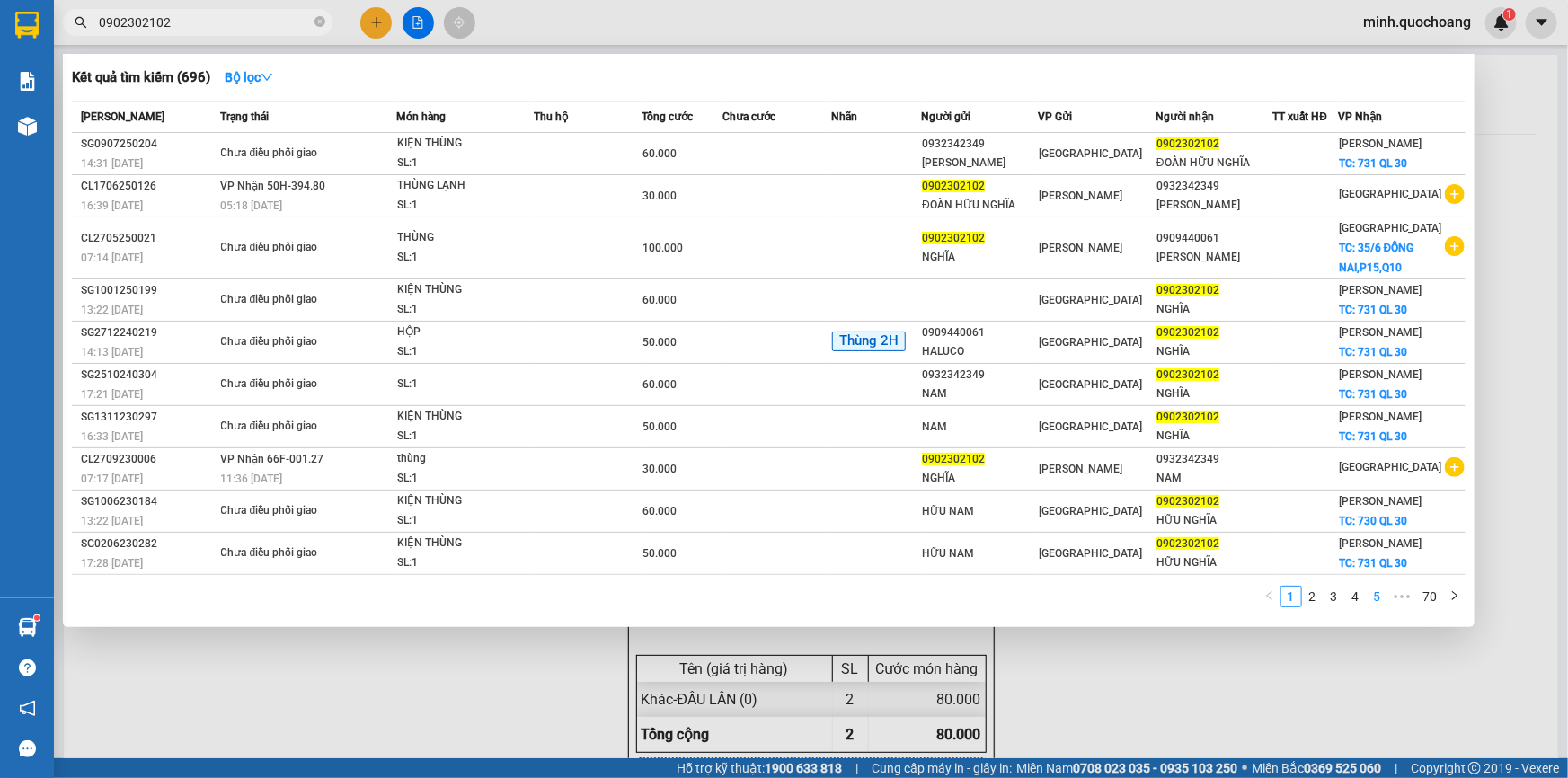
type input "0902302102"
click at [1374, 598] on link "5" at bounding box center [1378, 597] width 20 height 20
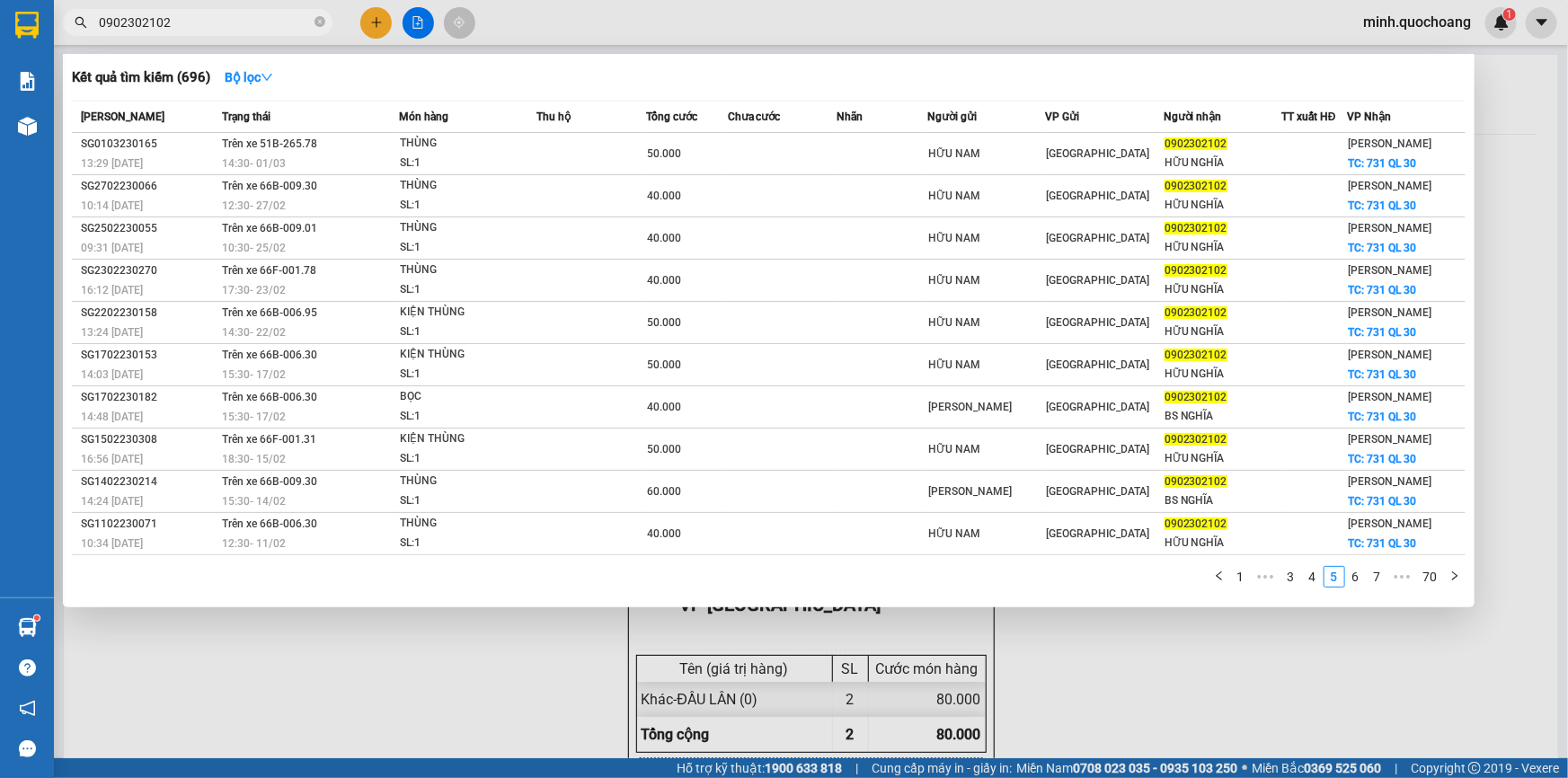
click at [1371, 585] on div "1 ••• 3 4 5 6 7 ••• 70" at bounding box center [769, 583] width 1393 height 33
click at [1376, 584] on link "7" at bounding box center [1378, 578] width 20 height 20
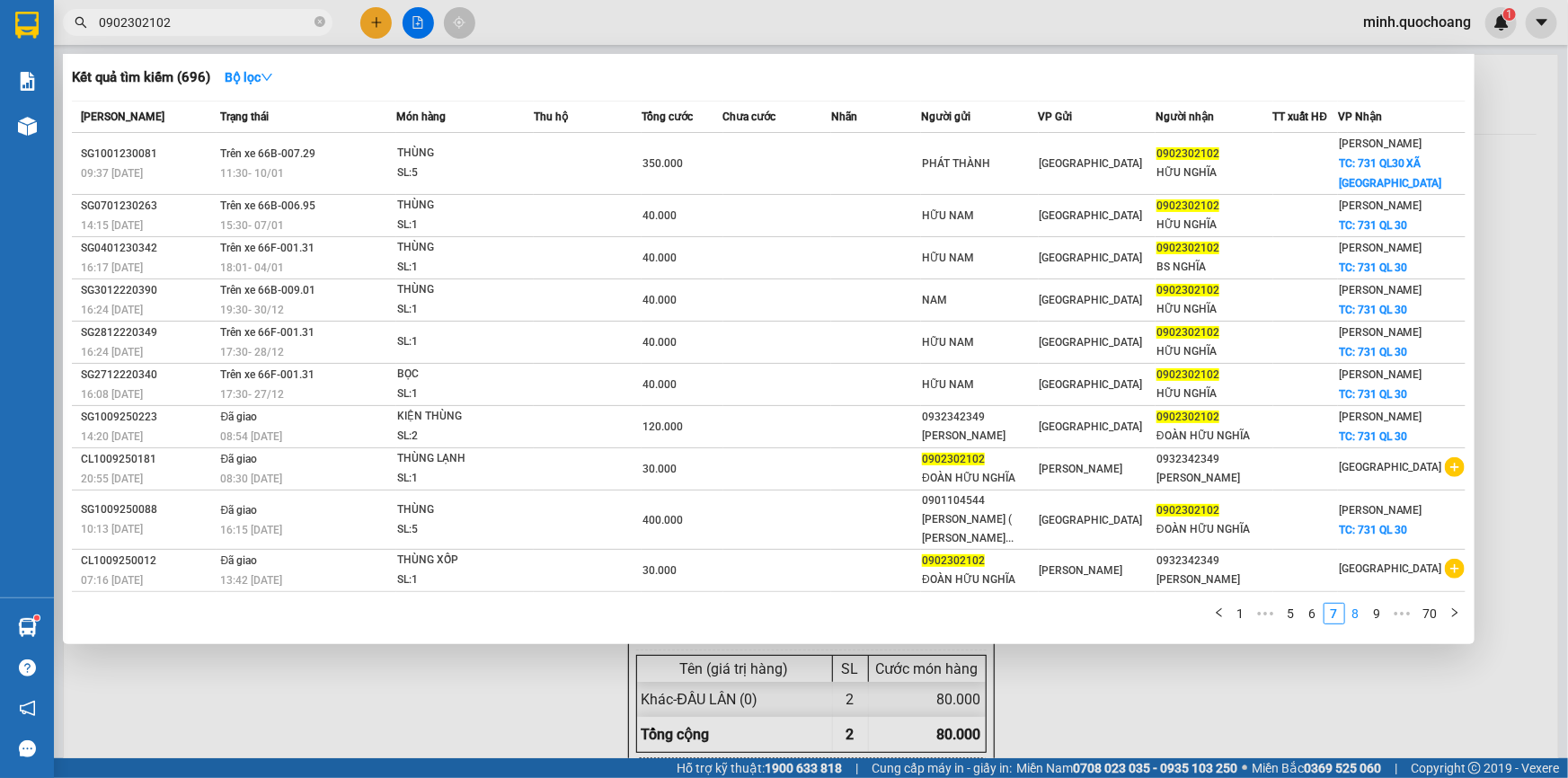
click at [1357, 609] on link "8" at bounding box center [1356, 614] width 20 height 20
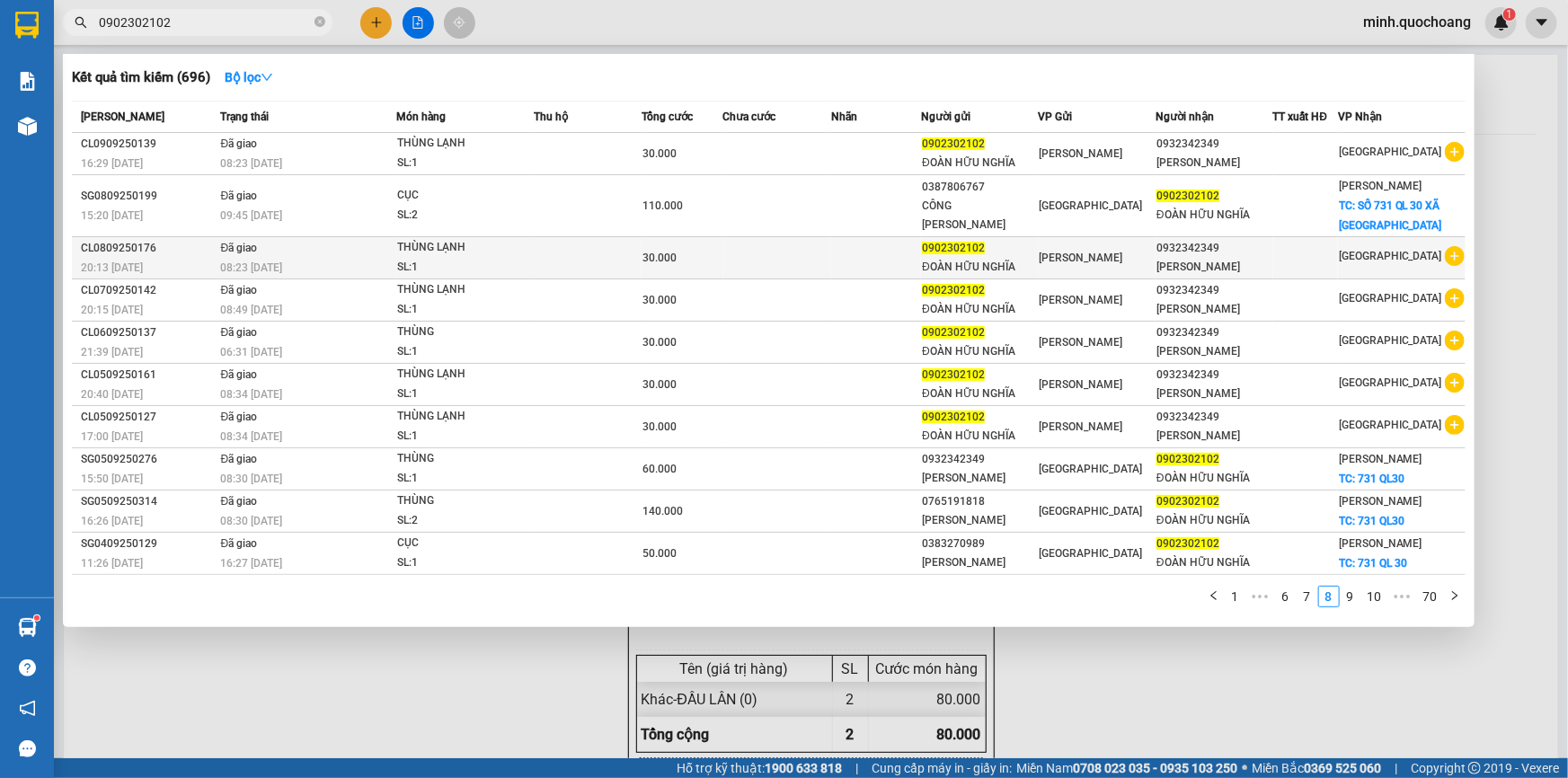
click at [566, 250] on td at bounding box center [587, 258] width 107 height 42
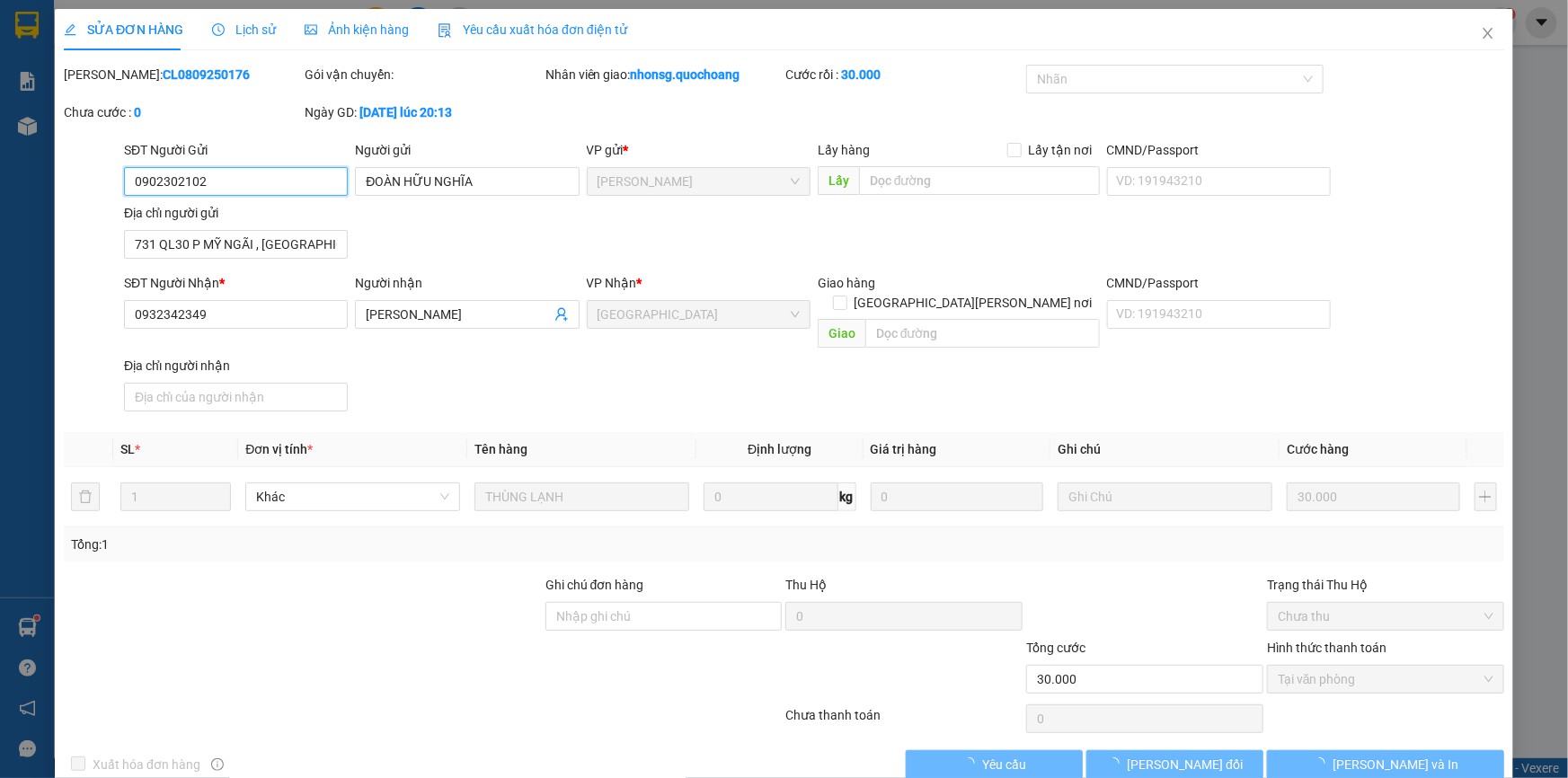
click at [290, 176] on input "0902302102" at bounding box center [236, 182] width 224 height 29
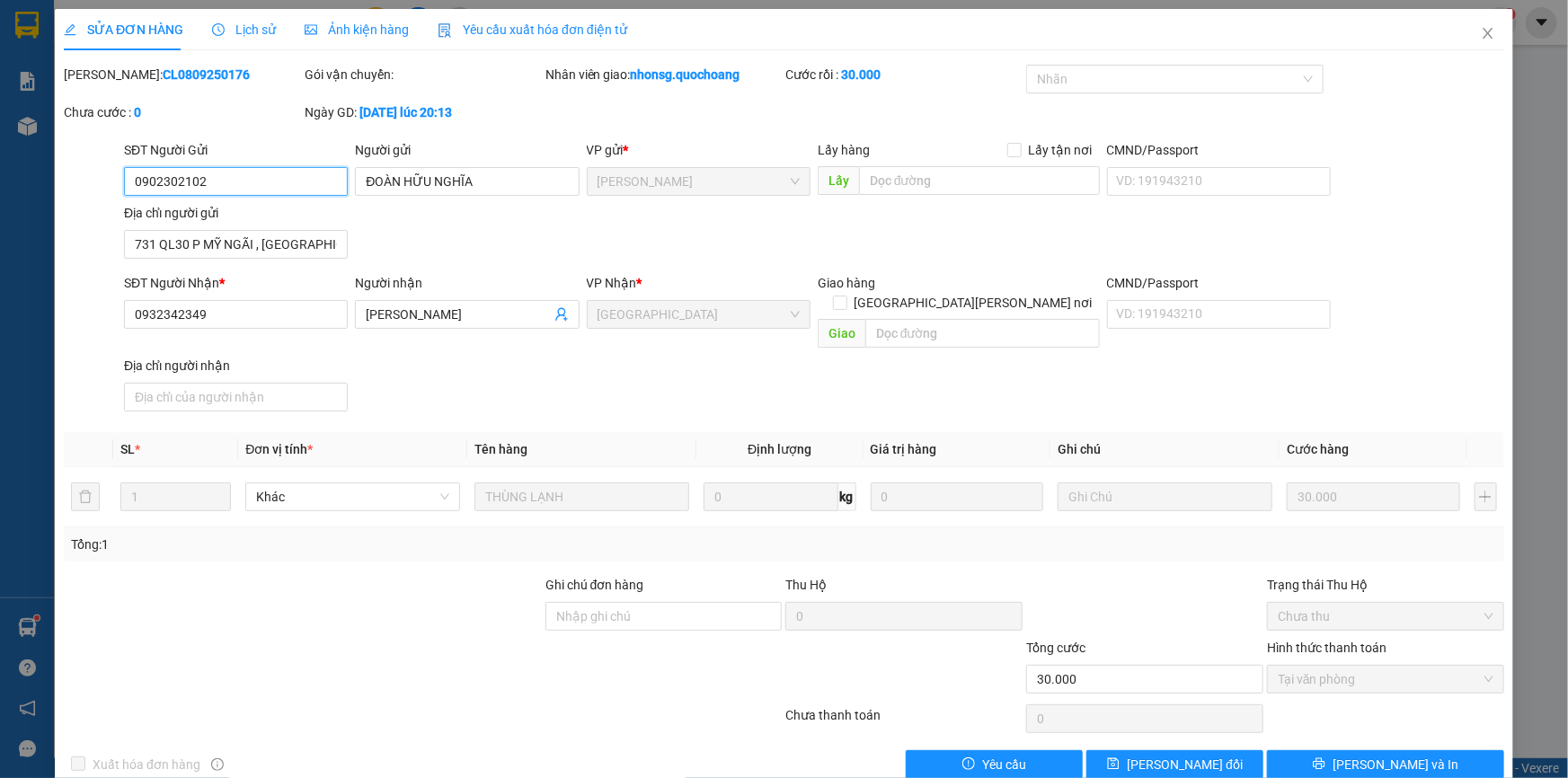
click at [265, 189] on input "0902302102" at bounding box center [236, 182] width 224 height 29
click at [249, 237] on input "731 QL30 P MỸ NGÃI , [GEOGRAPHIC_DATA]" at bounding box center [236, 245] width 224 height 29
